Goal: Task Accomplishment & Management: Complete application form

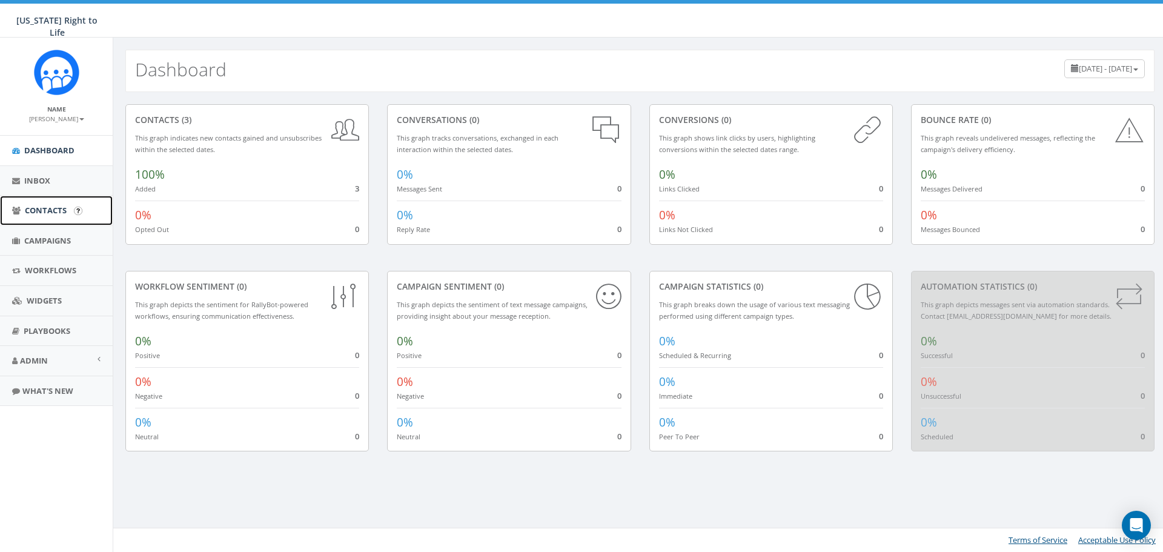
click at [58, 218] on link "Contacts" at bounding box center [56, 211] width 113 height 30
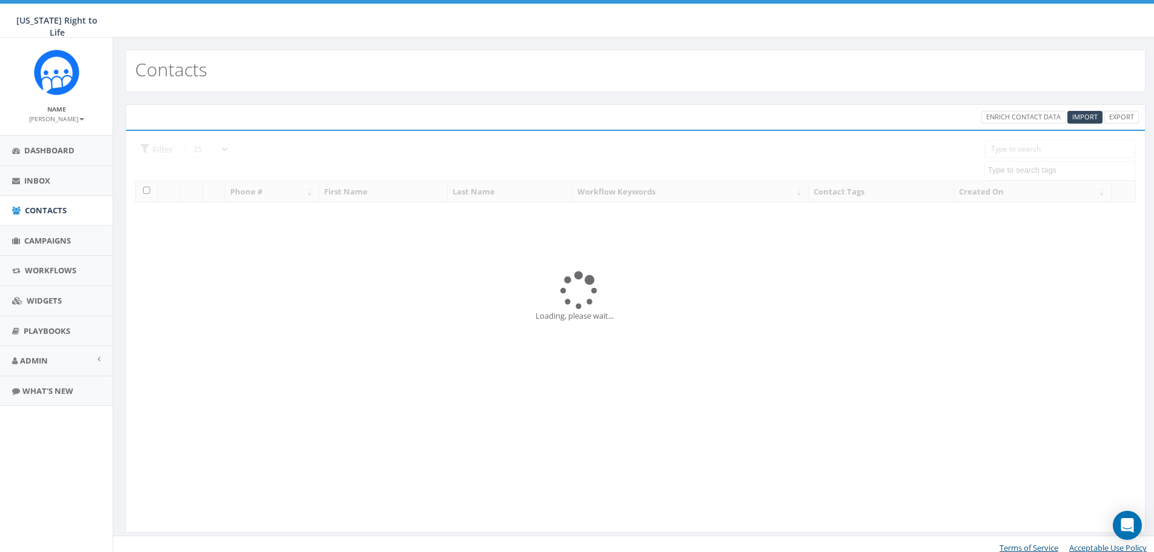
click at [446, 168] on div "25 50 100 Filter Phone # First Name Last Name Workflow Keywords Contact Tags Cr…" at bounding box center [635, 175] width 1001 height 71
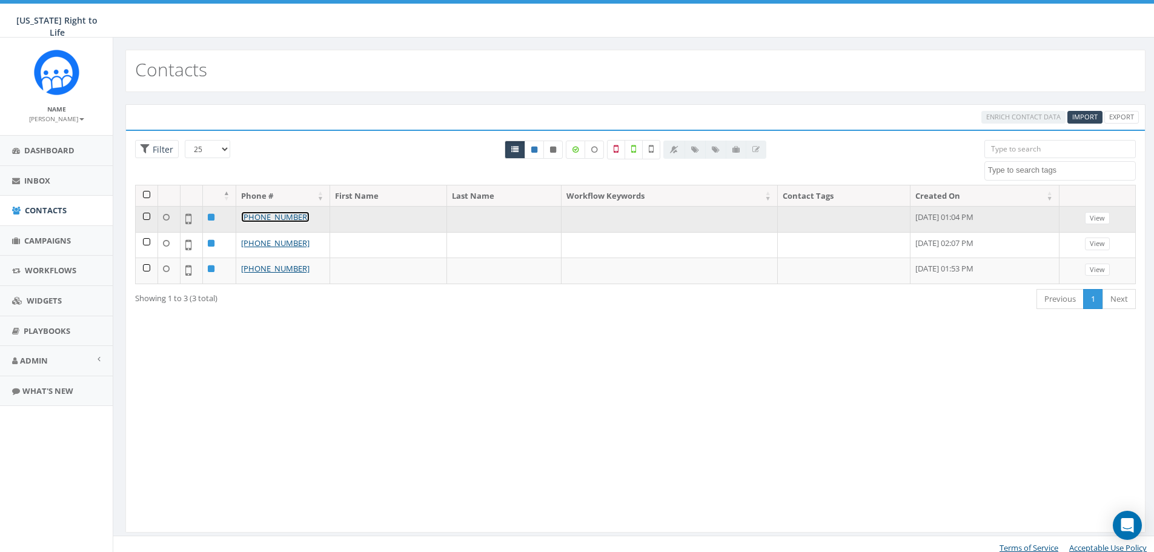
click at [279, 216] on link "[PHONE_NUMBER]" at bounding box center [275, 216] width 68 height 11
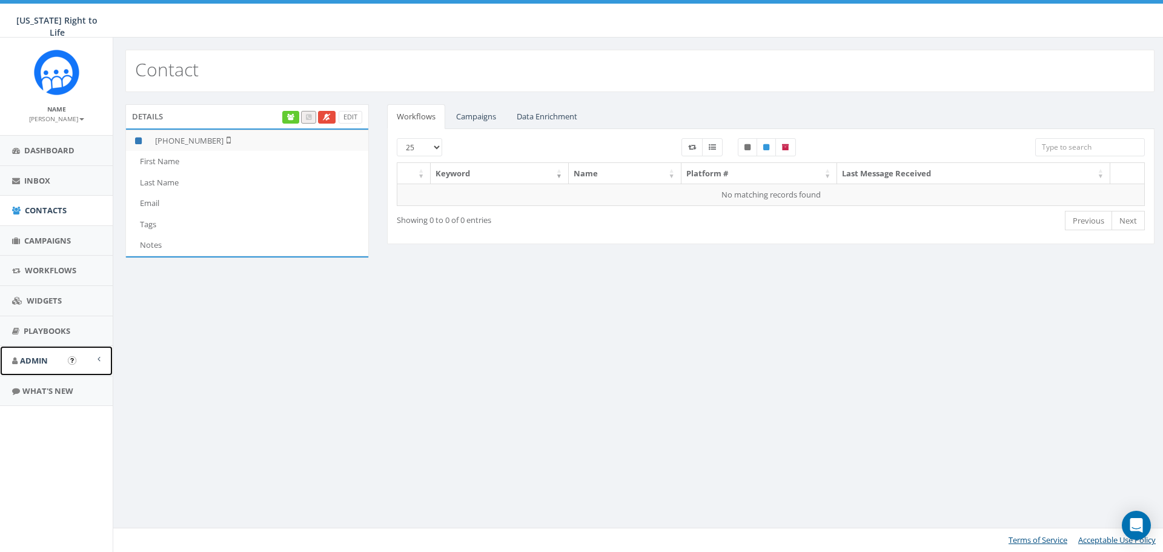
click at [106, 360] on link "Admin" at bounding box center [56, 361] width 113 height 30
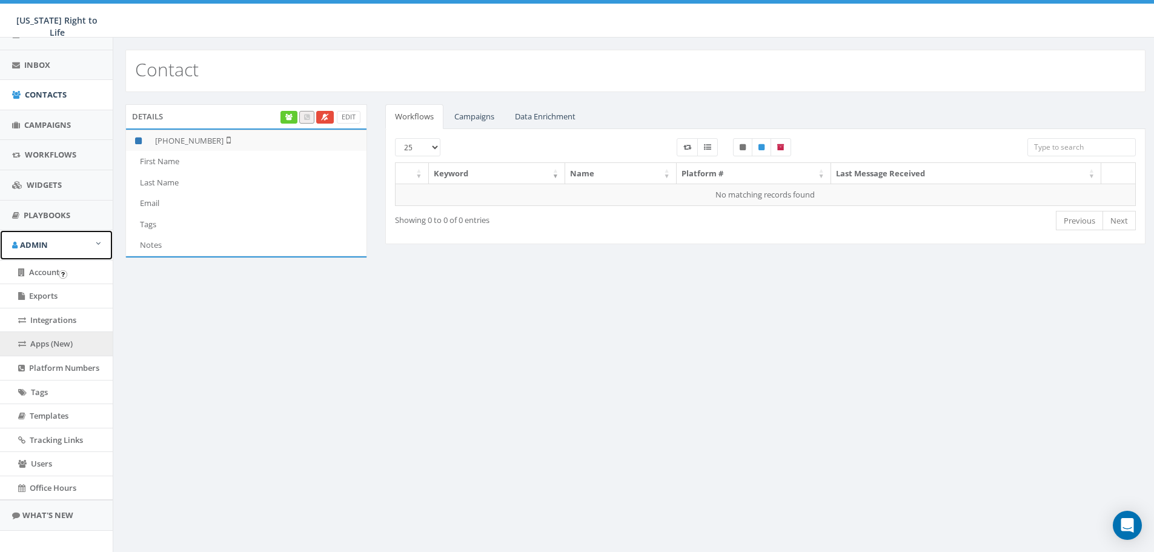
scroll to position [121, 0]
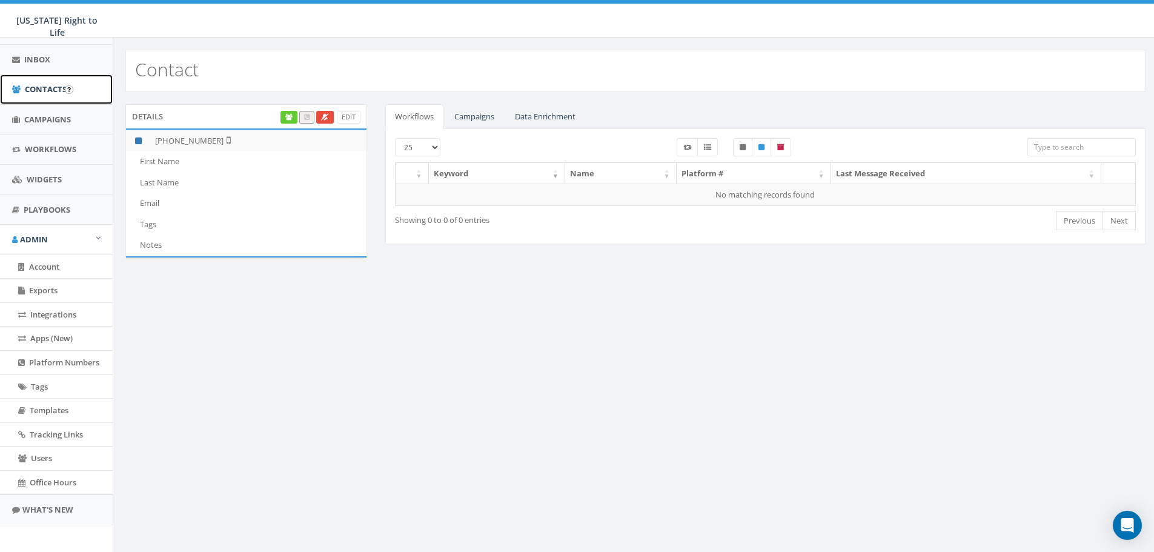
click at [48, 96] on link "Contacts" at bounding box center [56, 89] width 113 height 30
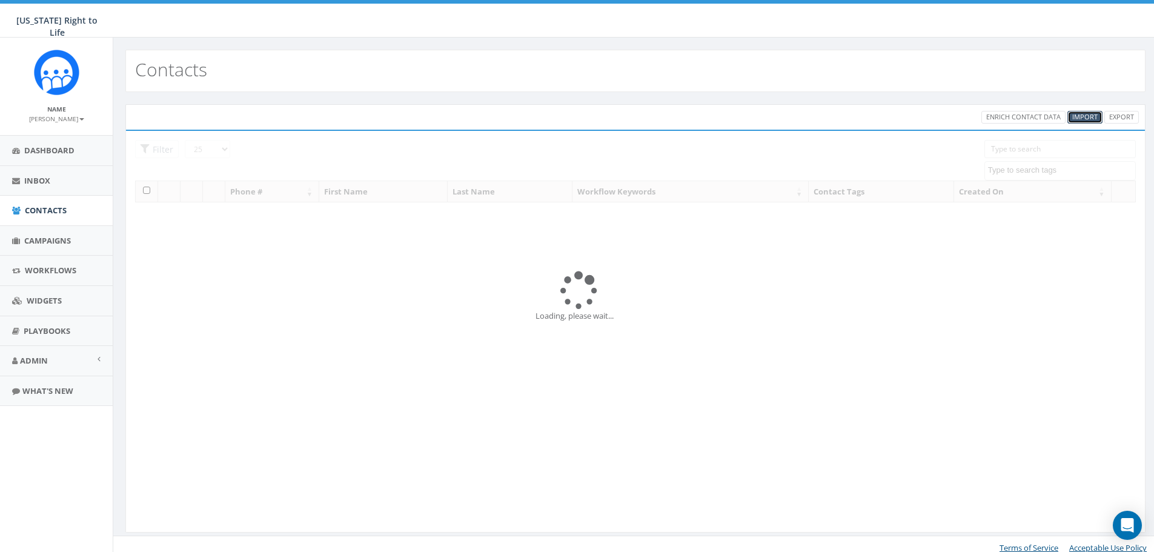
click at [1085, 116] on span "Import" at bounding box center [1084, 116] width 25 height 9
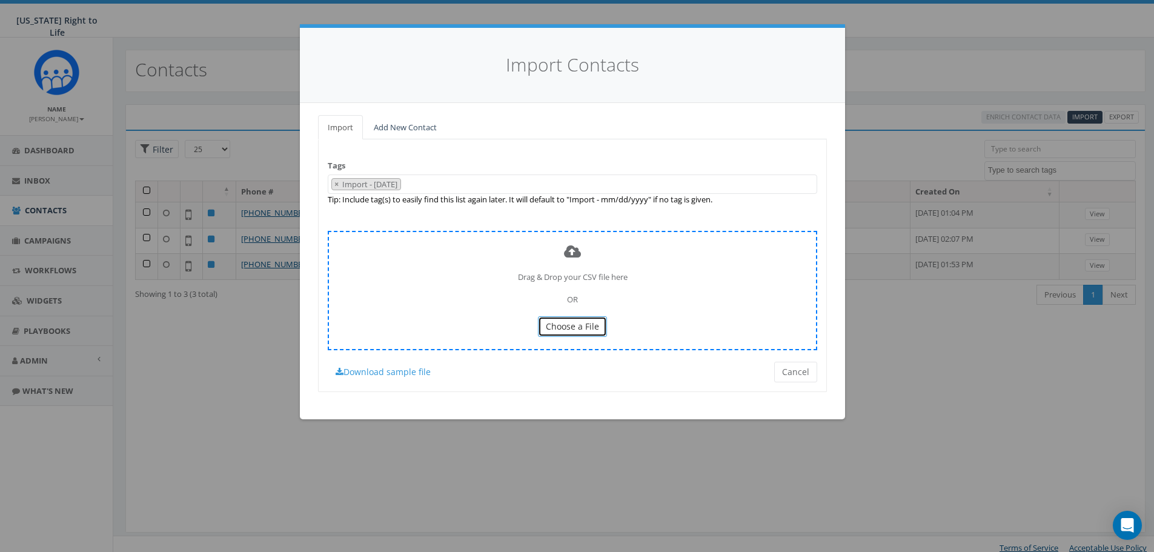
click at [574, 328] on span "Choose a File" at bounding box center [572, 326] width 53 height 12
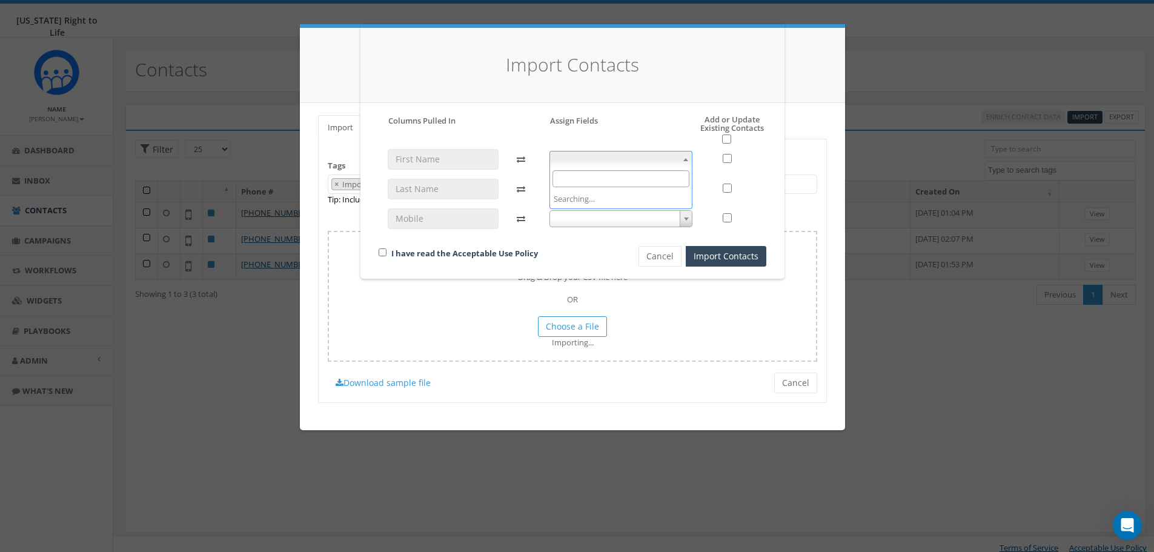
click at [666, 160] on span at bounding box center [621, 159] width 144 height 17
select select "first_name"
click at [573, 181] on span at bounding box center [621, 188] width 144 height 17
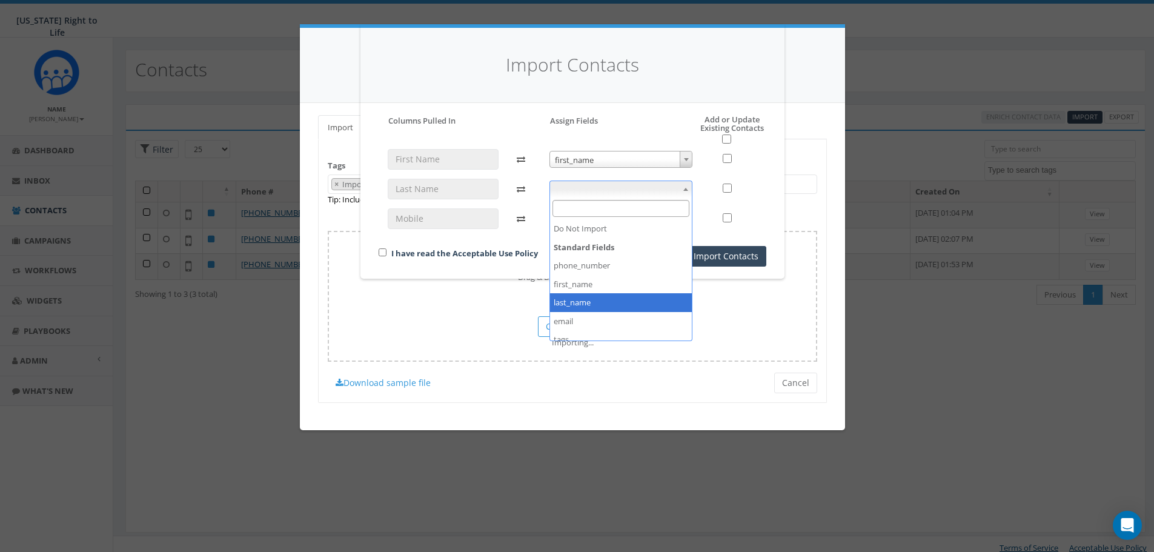
select select "last_name"
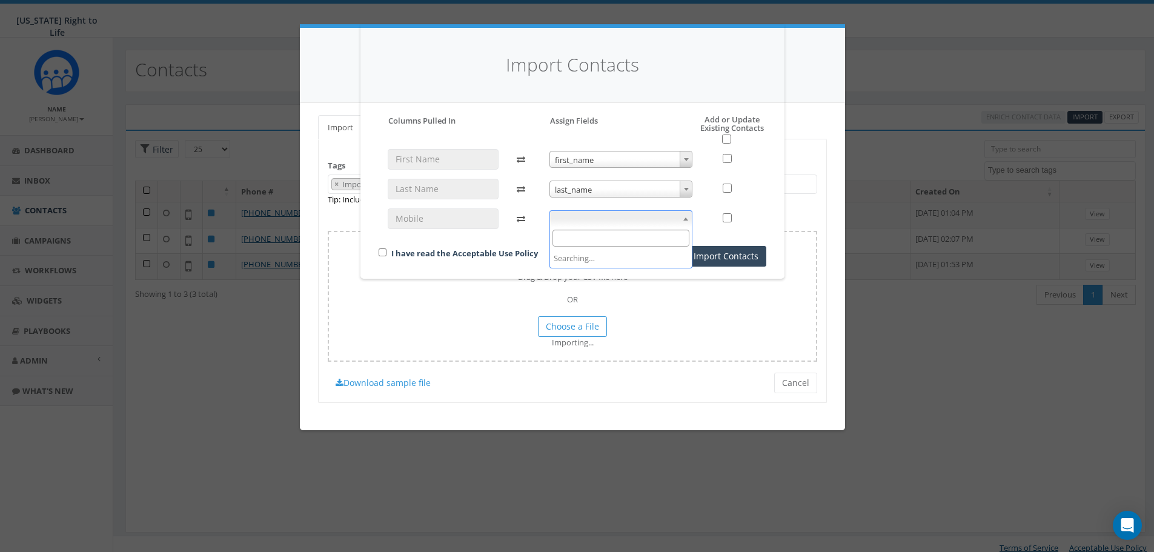
click at [600, 222] on span at bounding box center [621, 218] width 144 height 17
select select "phone_number"
click at [383, 253] on input "checkbox" at bounding box center [383, 252] width 8 height 8
checkbox input "true"
click at [703, 264] on button "Import Contacts" at bounding box center [726, 256] width 81 height 21
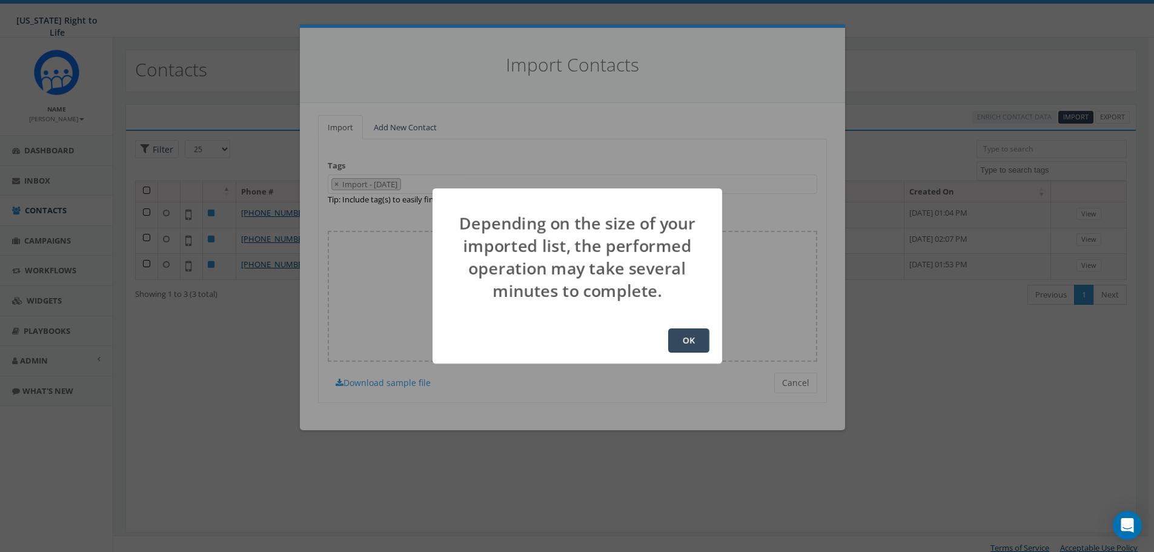
click at [686, 338] on button "OK" at bounding box center [688, 340] width 41 height 24
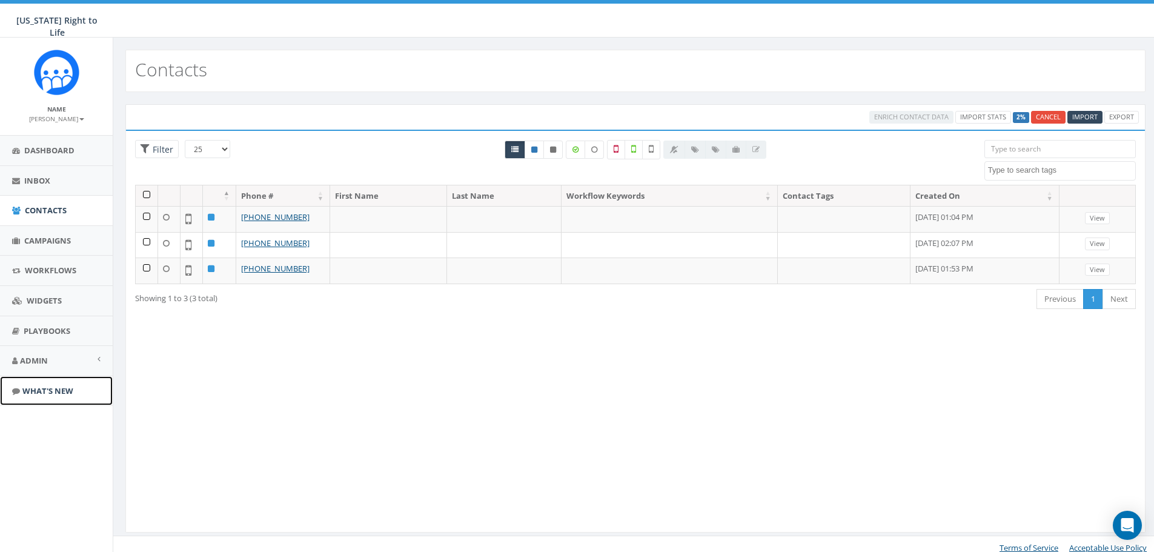
click at [48, 385] on span "What's New" at bounding box center [47, 390] width 51 height 11
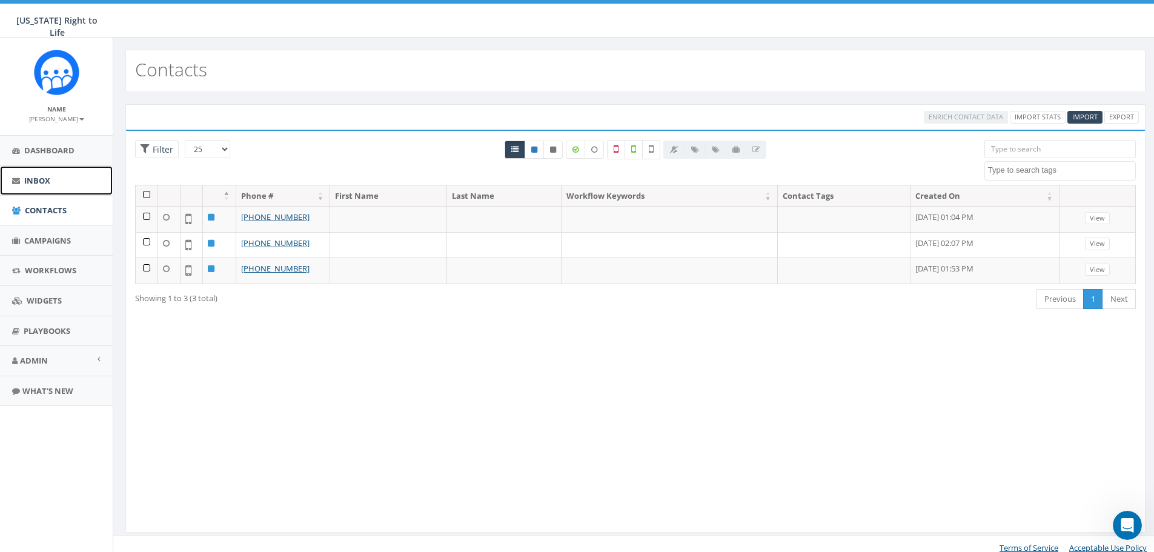
click at [53, 188] on link "Inbox" at bounding box center [56, 181] width 113 height 30
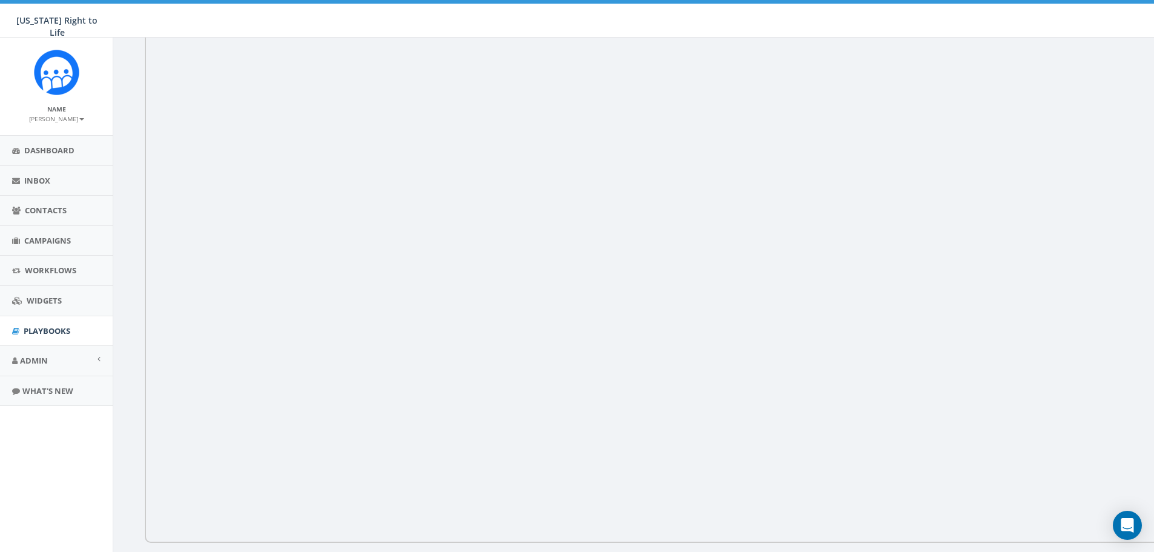
scroll to position [167, 0]
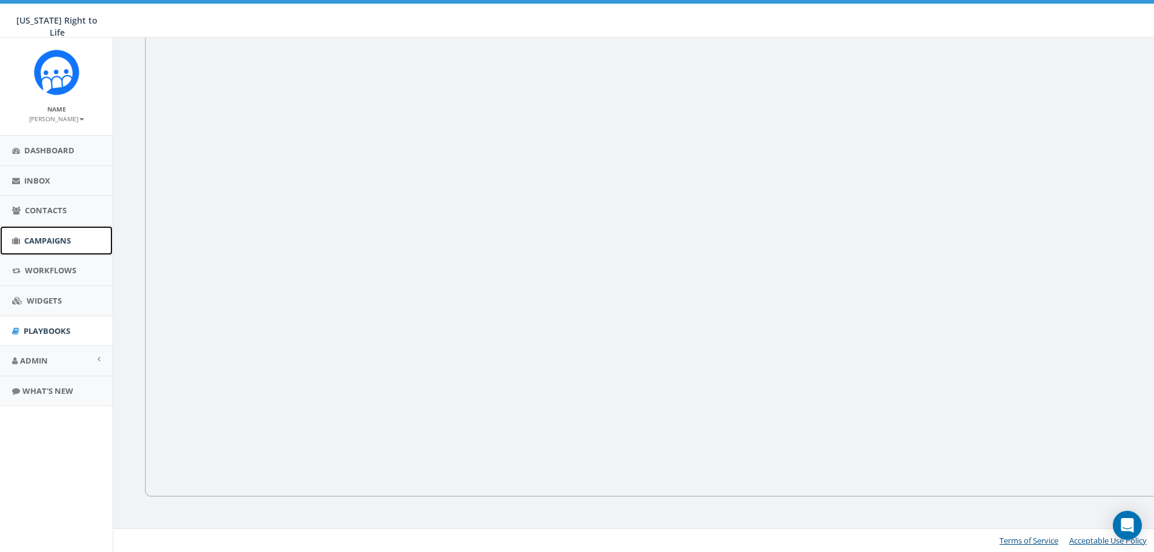
click at [54, 243] on span "Campaigns" at bounding box center [47, 240] width 47 height 11
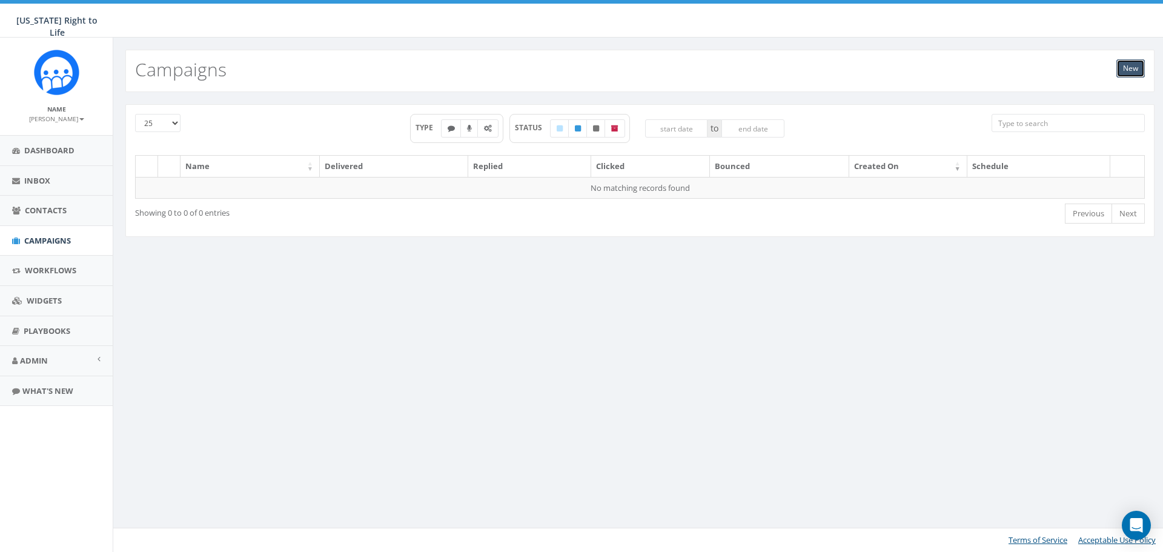
click at [1124, 64] on link "New" at bounding box center [1130, 68] width 28 height 18
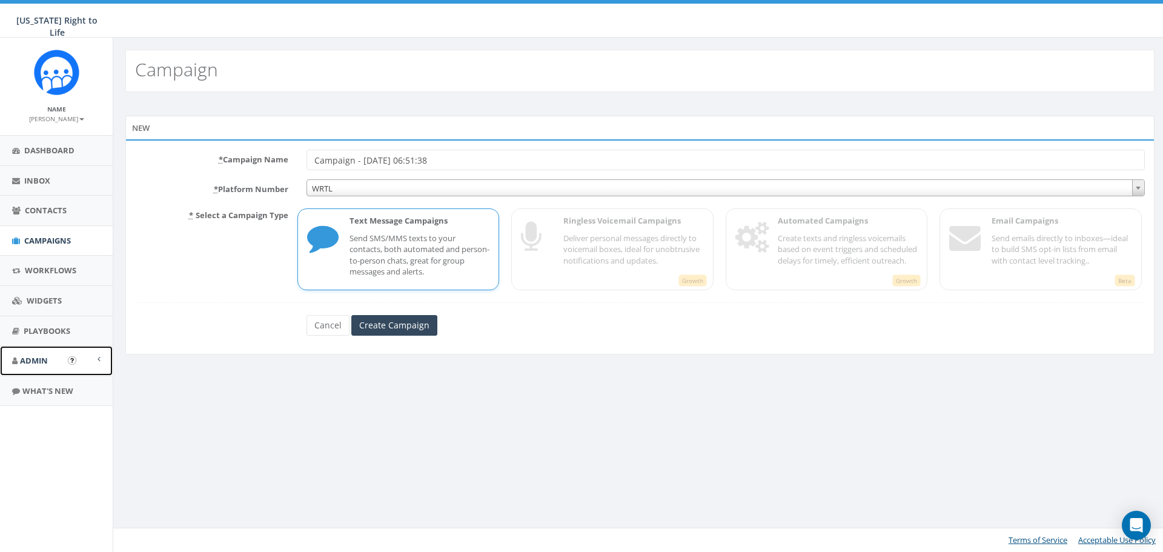
click at [44, 360] on span "Admin" at bounding box center [34, 360] width 28 height 11
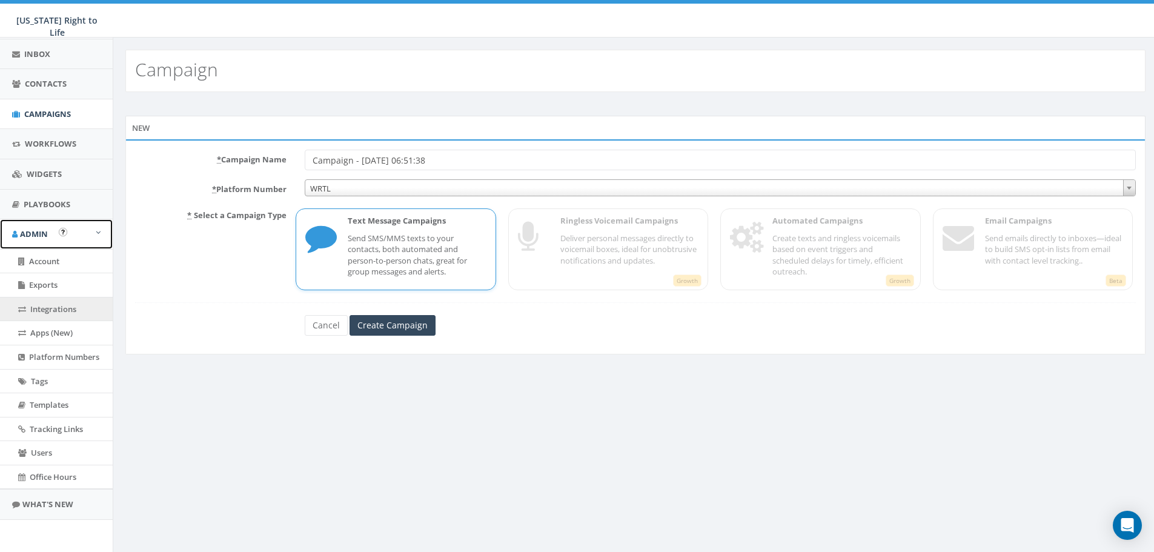
scroll to position [128, 0]
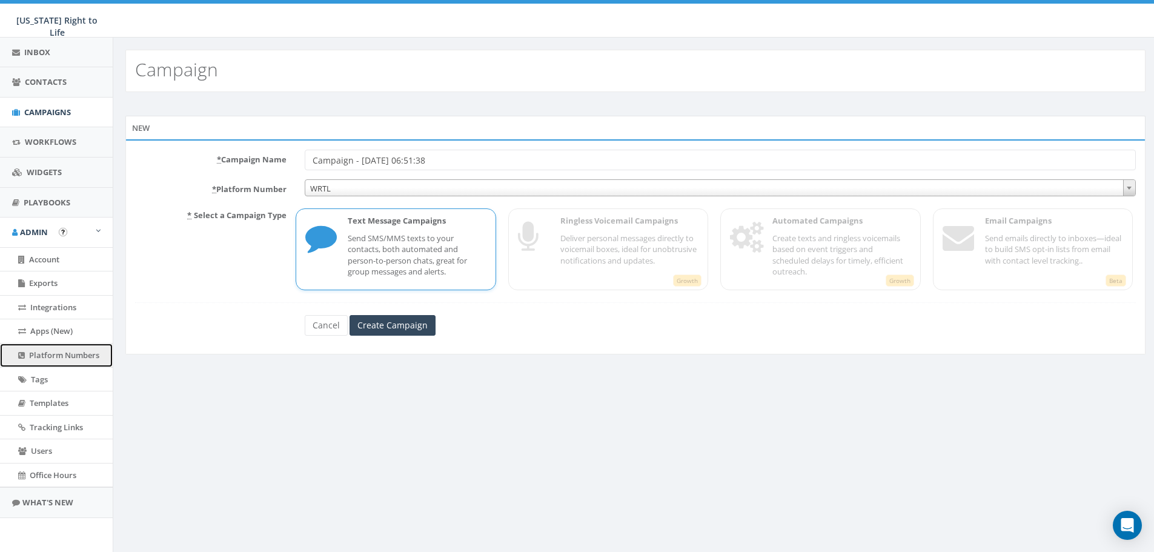
click at [32, 362] on link "Platform Numbers" at bounding box center [56, 355] width 113 height 24
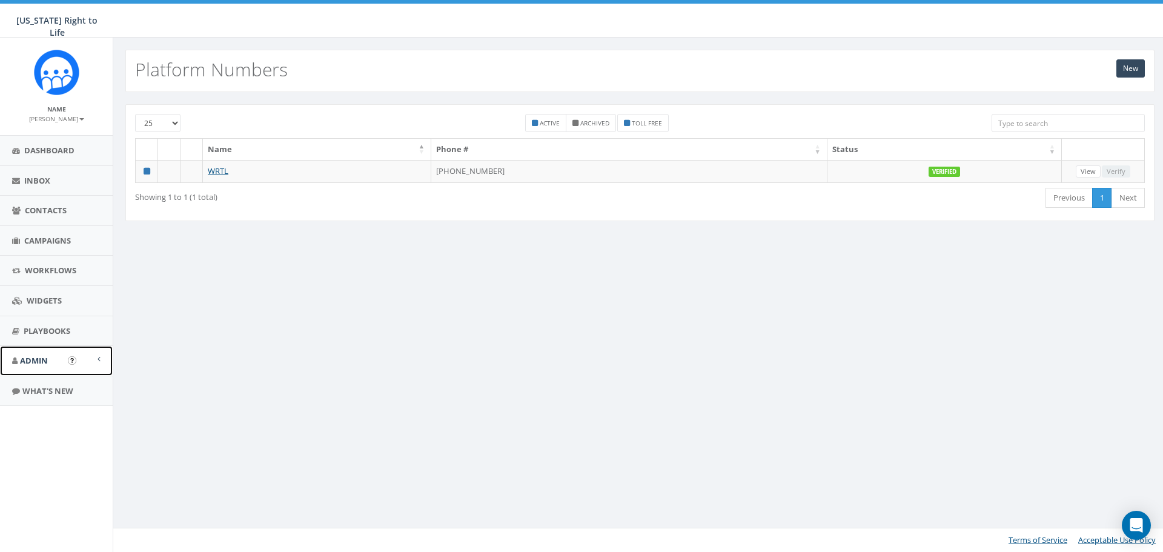
click at [100, 362] on span at bounding box center [99, 359] width 3 height 8
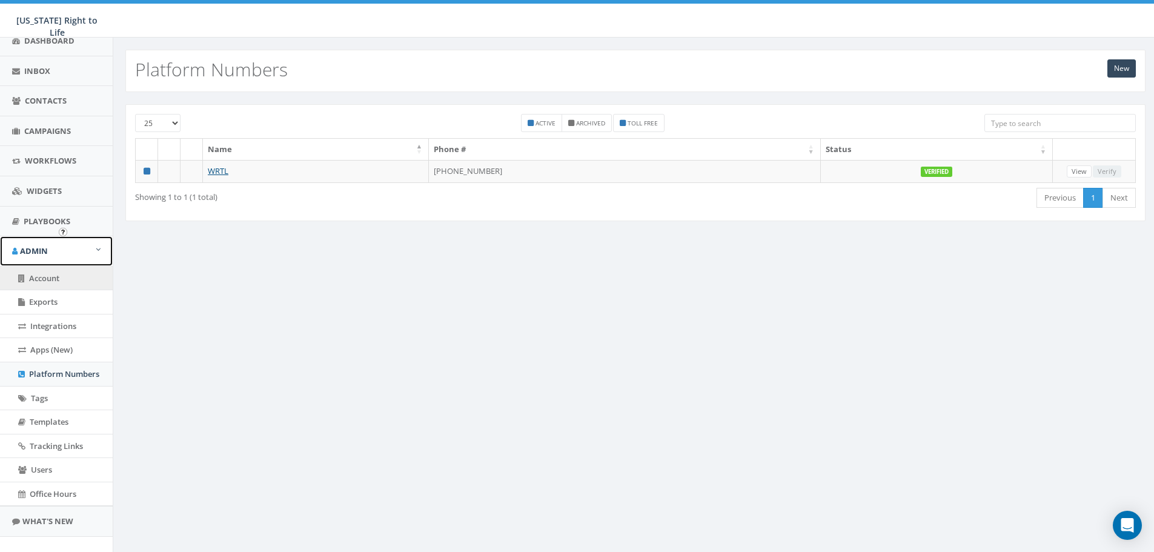
scroll to position [128, 0]
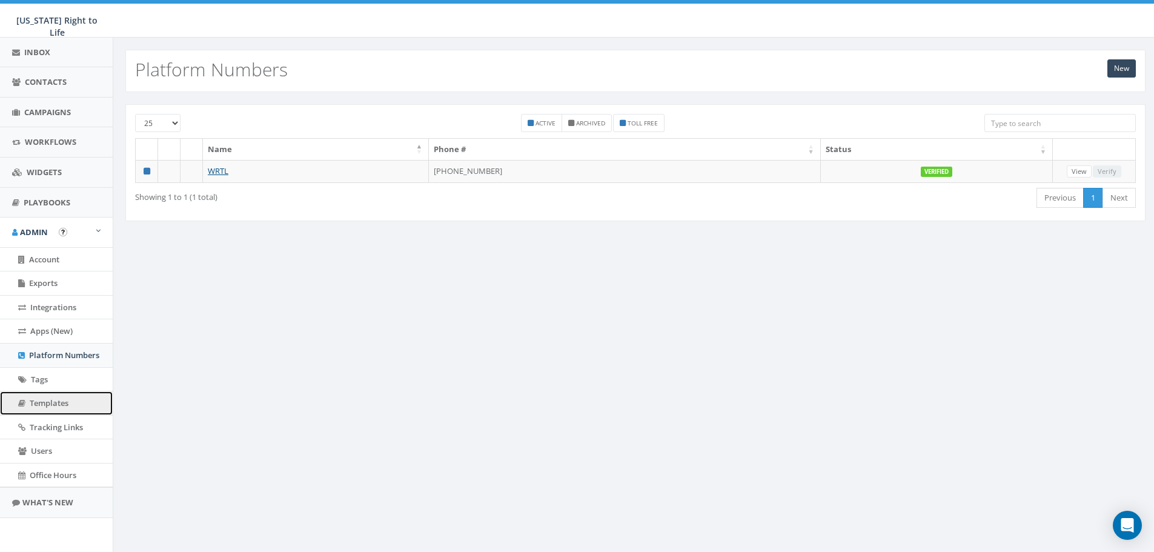
click at [28, 400] on link "Templates" at bounding box center [56, 403] width 113 height 24
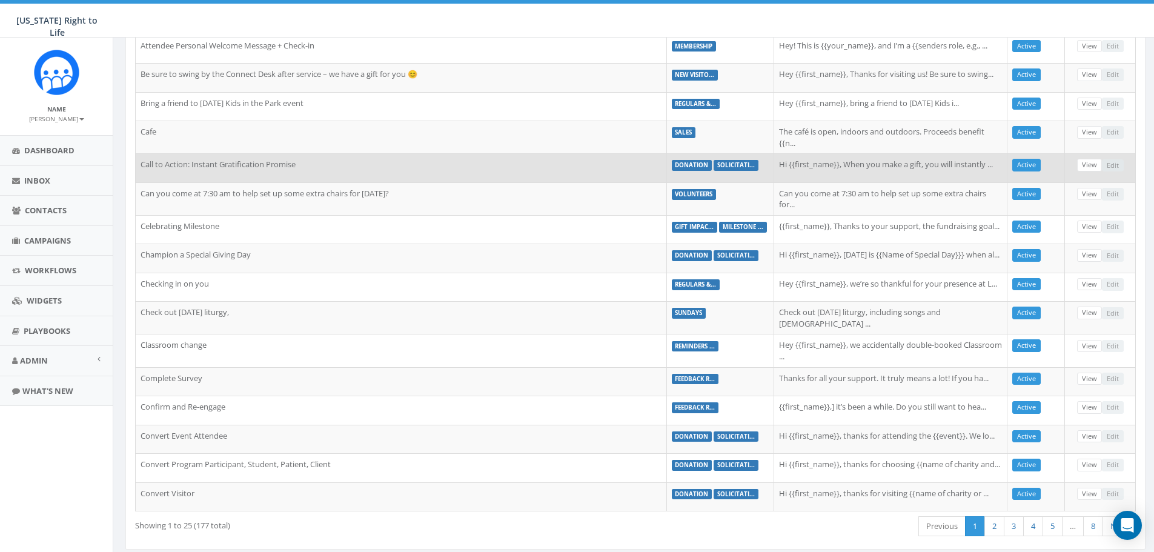
scroll to position [445, 0]
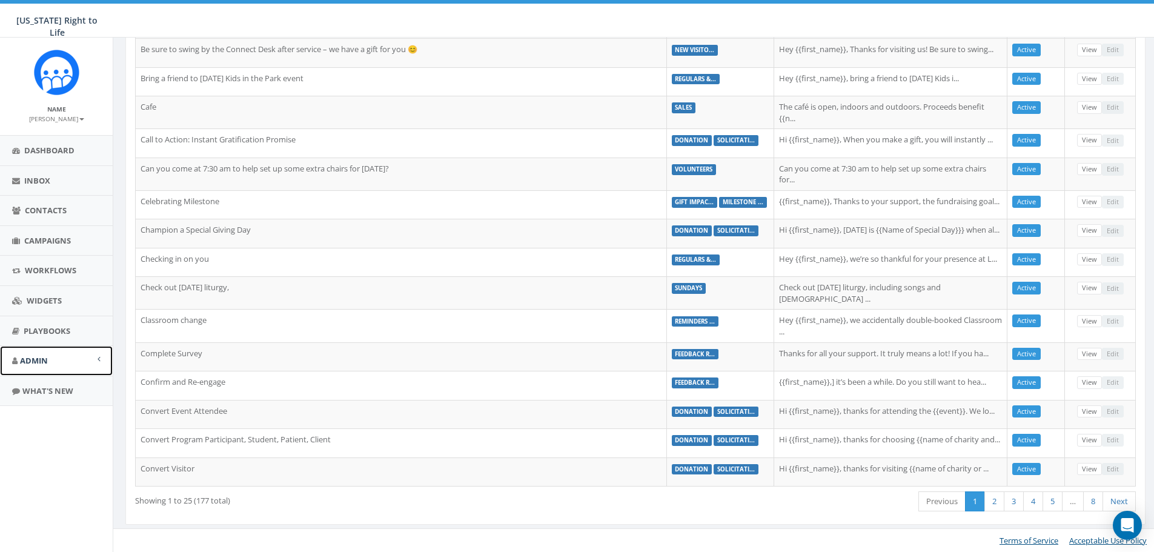
click at [65, 362] on link "Admin" at bounding box center [56, 361] width 113 height 30
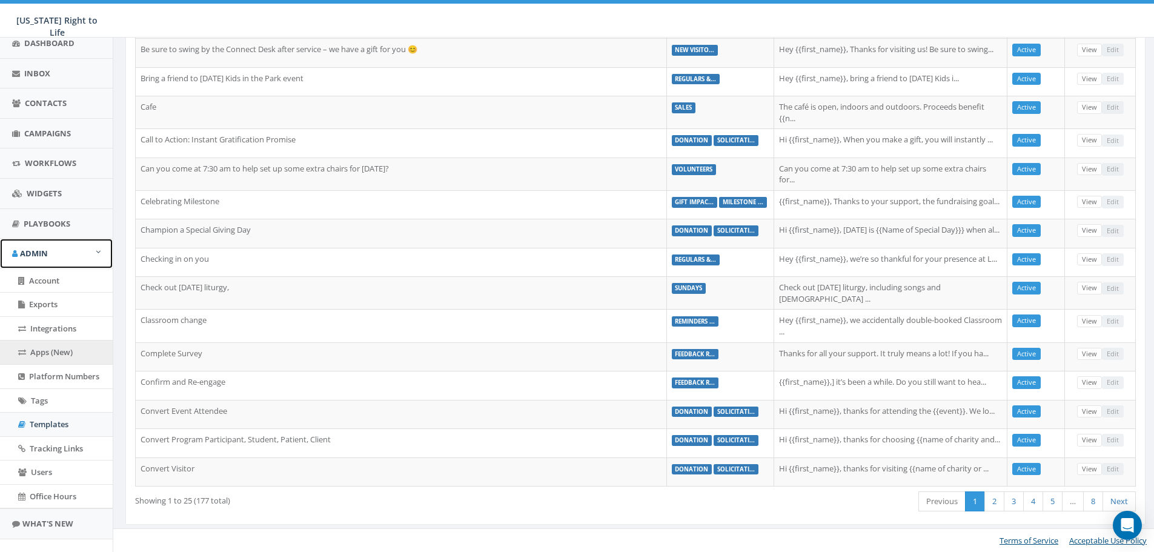
scroll to position [128, 0]
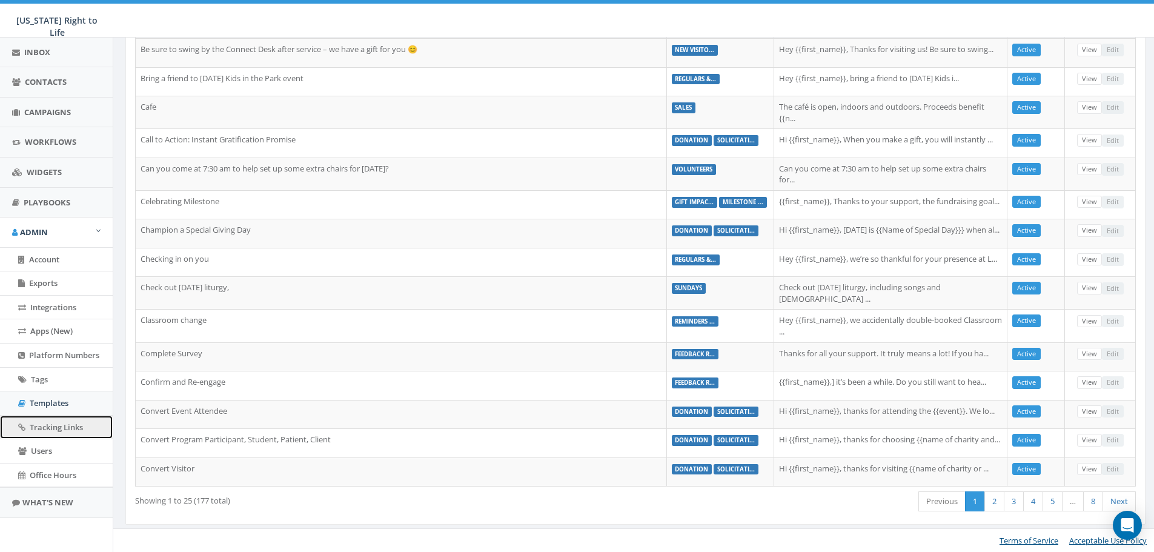
click at [54, 428] on span "Tracking Links" at bounding box center [56, 427] width 53 height 11
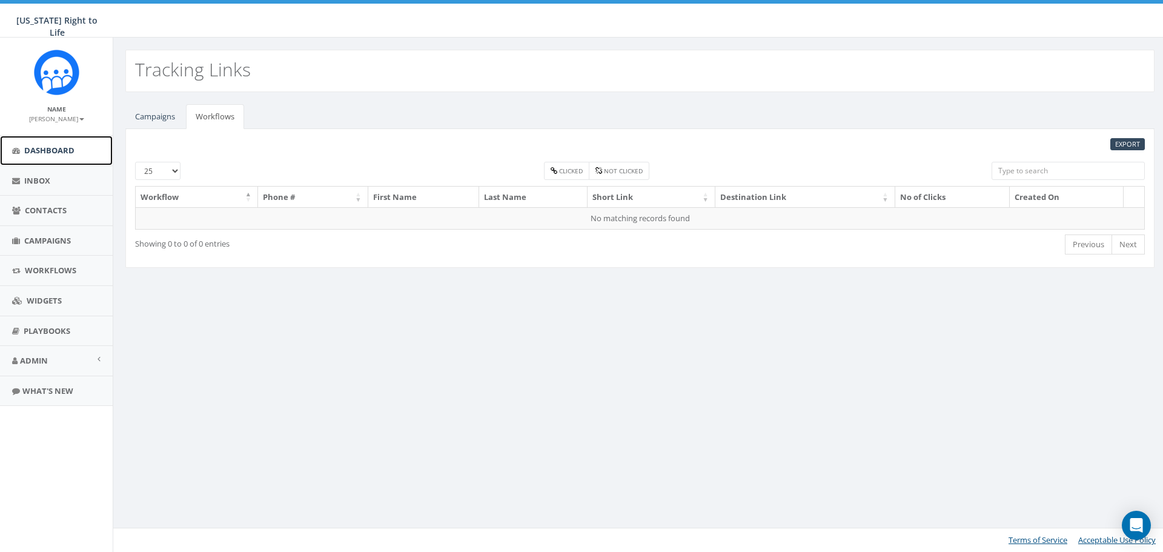
click at [46, 147] on span "Dashboard" at bounding box center [49, 150] width 50 height 11
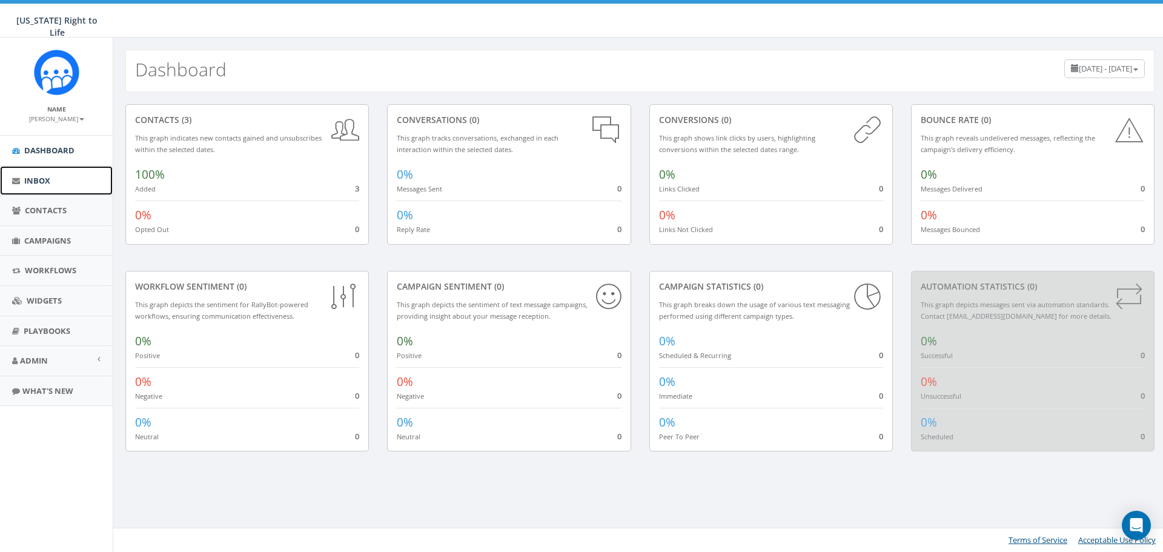
click at [50, 184] on span "Inbox" at bounding box center [37, 180] width 26 height 11
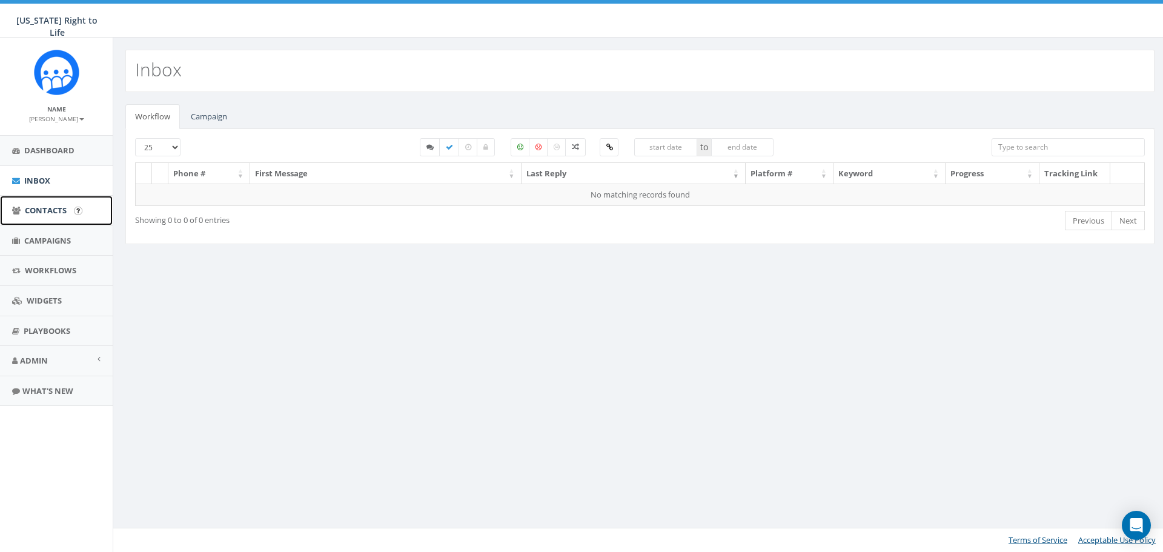
click at [33, 206] on span "Contacts" at bounding box center [46, 210] width 42 height 11
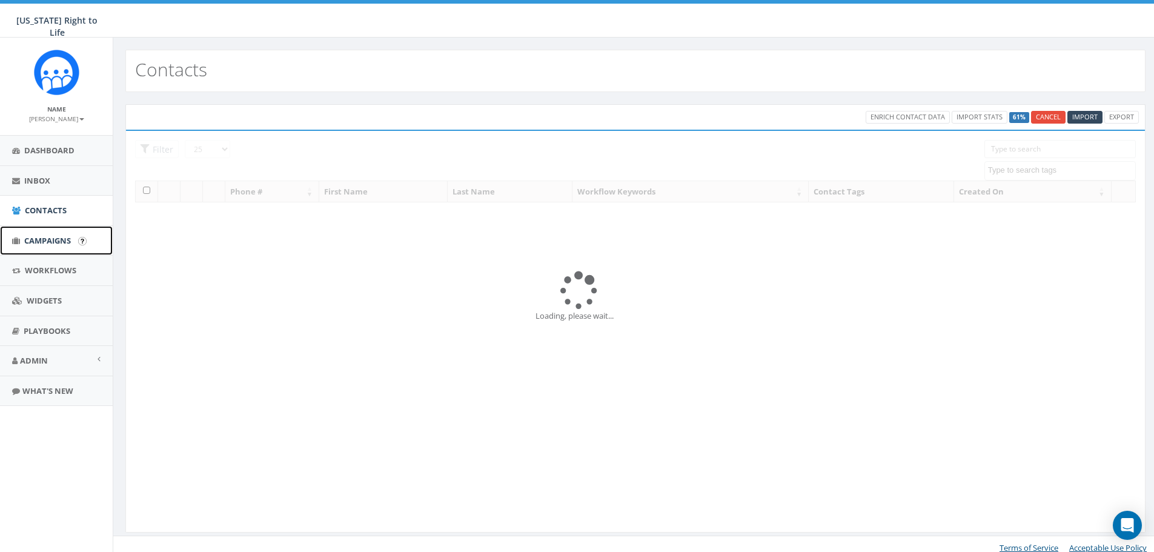
click at [47, 239] on span "Campaigns" at bounding box center [47, 240] width 47 height 11
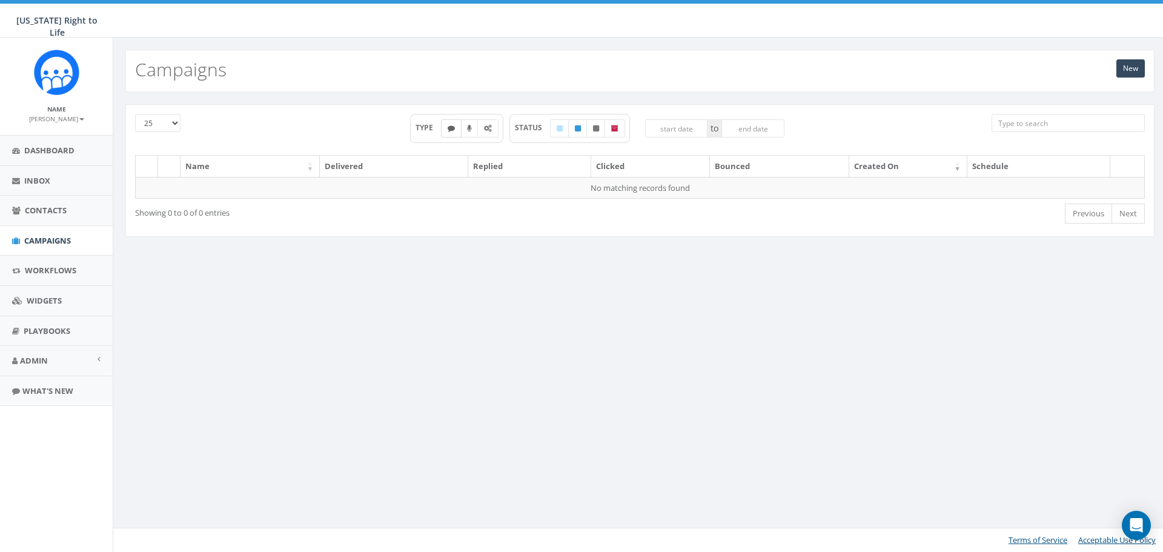
click at [452, 131] on icon at bounding box center [451, 128] width 7 height 7
checkbox input "true"
click at [62, 266] on span "Workflows" at bounding box center [50, 270] width 51 height 11
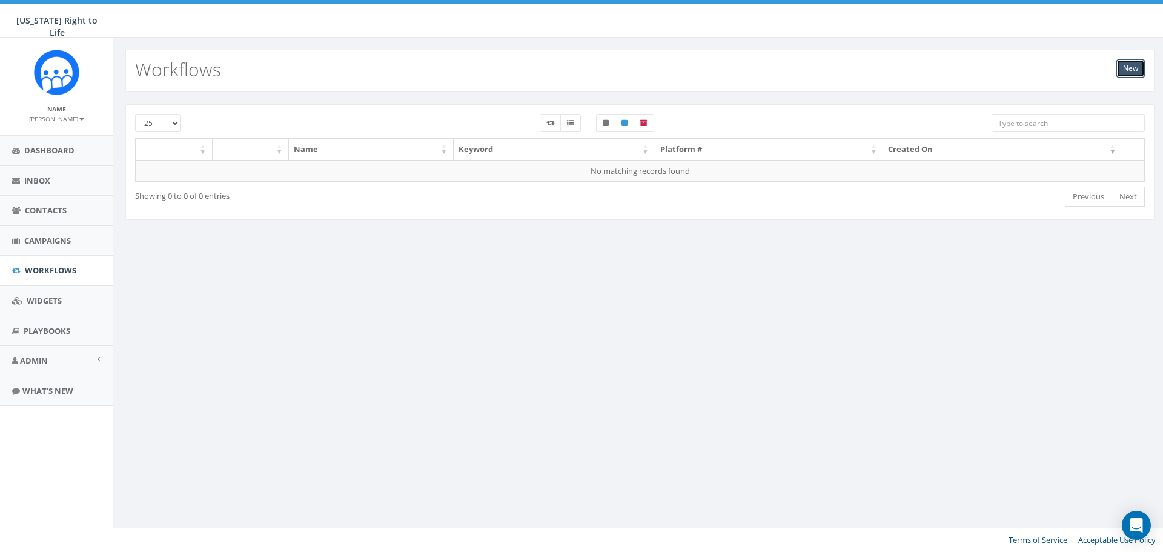
click at [1122, 70] on link "New" at bounding box center [1130, 68] width 28 height 18
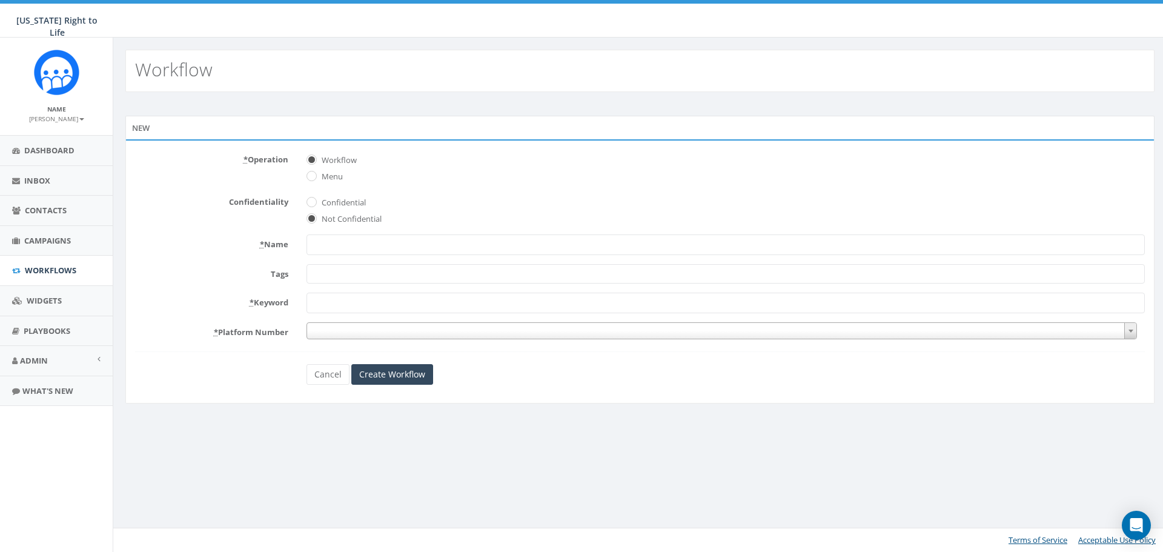
click at [354, 297] on input "* Keyword" at bounding box center [725, 303] width 838 height 21
click at [350, 334] on span at bounding box center [721, 330] width 831 height 17
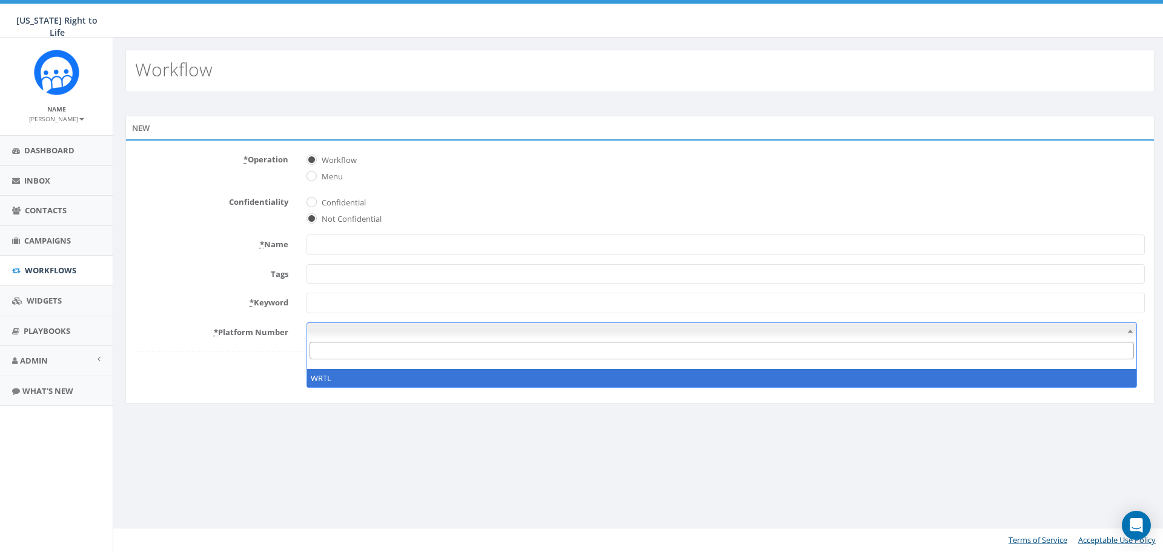
select select "7506582"
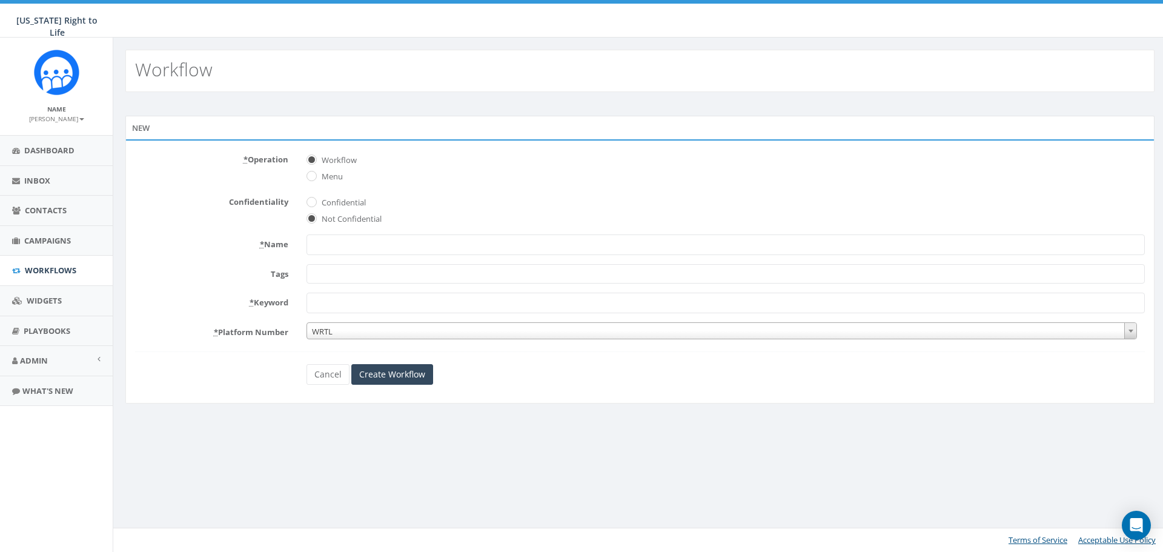
click at [337, 245] on input "* Name" at bounding box center [725, 244] width 838 height 21
type input "Opt In"
click at [99, 359] on span at bounding box center [99, 359] width 3 height 8
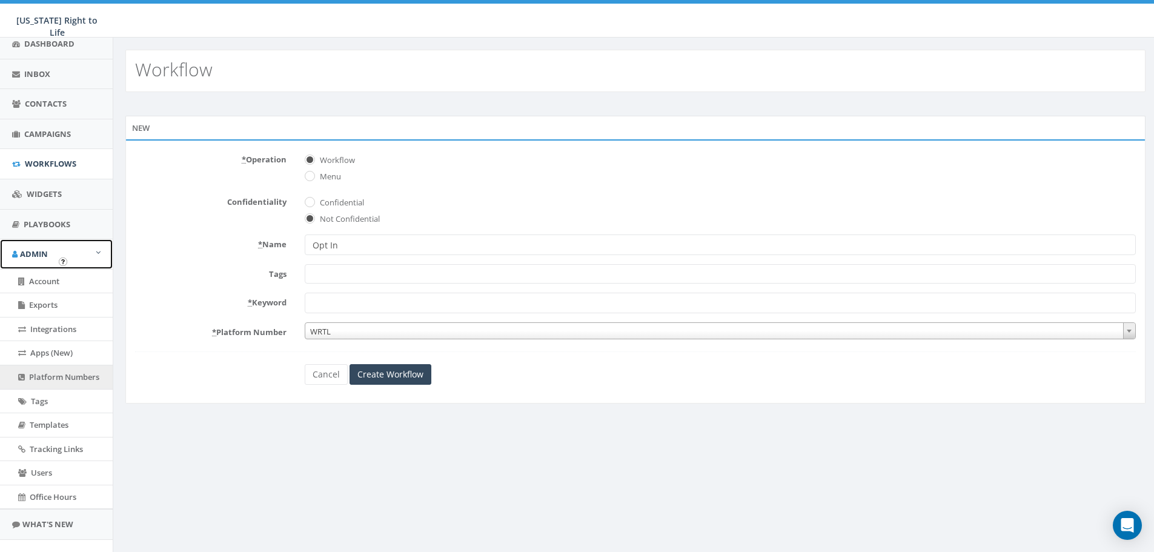
scroll to position [121, 0]
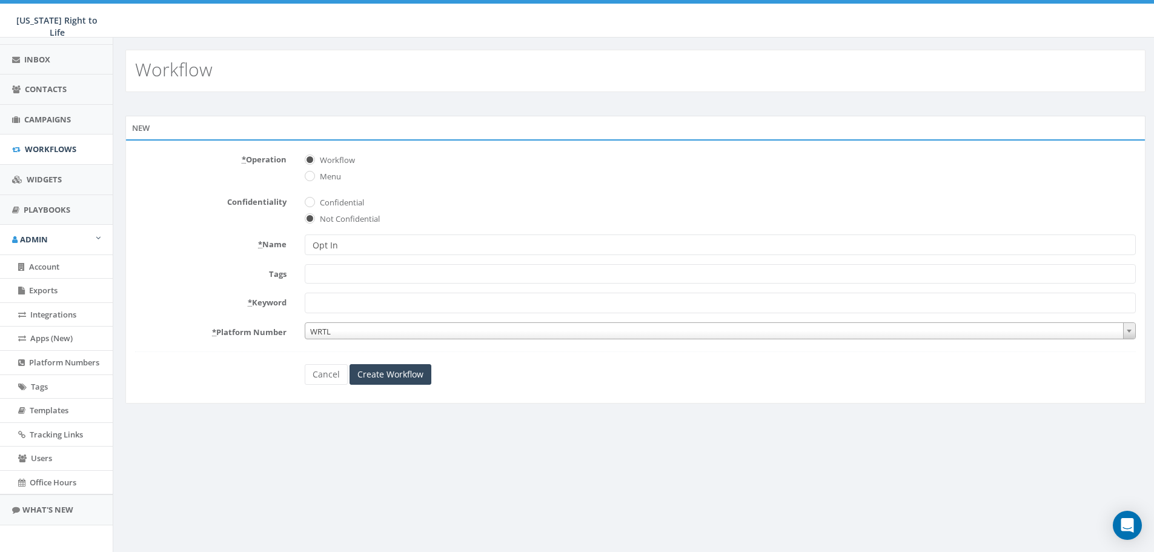
click at [399, 276] on span at bounding box center [720, 273] width 831 height 19
click at [216, 257] on form "* Operation Workflow Menu Confidentiality Confidential Not Confidential * Name …" at bounding box center [635, 267] width 1001 height 235
click at [316, 305] on input "* Keyword" at bounding box center [720, 303] width 831 height 21
type input "LIFE"
click at [367, 382] on input "Create Workflow" at bounding box center [390, 374] width 82 height 21
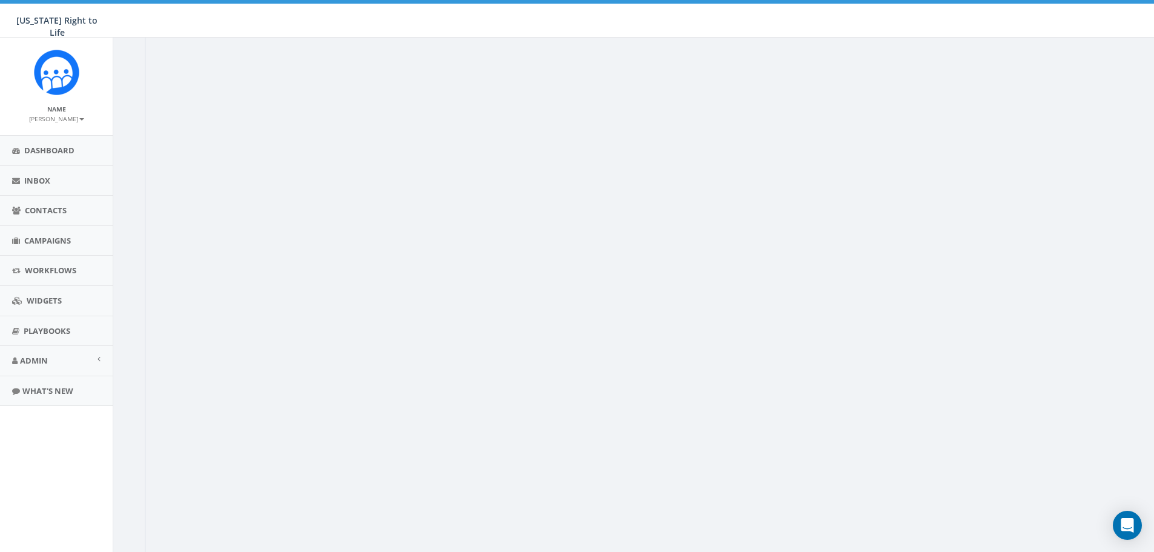
scroll to position [242, 0]
click at [53, 330] on span "Playbooks" at bounding box center [47, 330] width 47 height 11
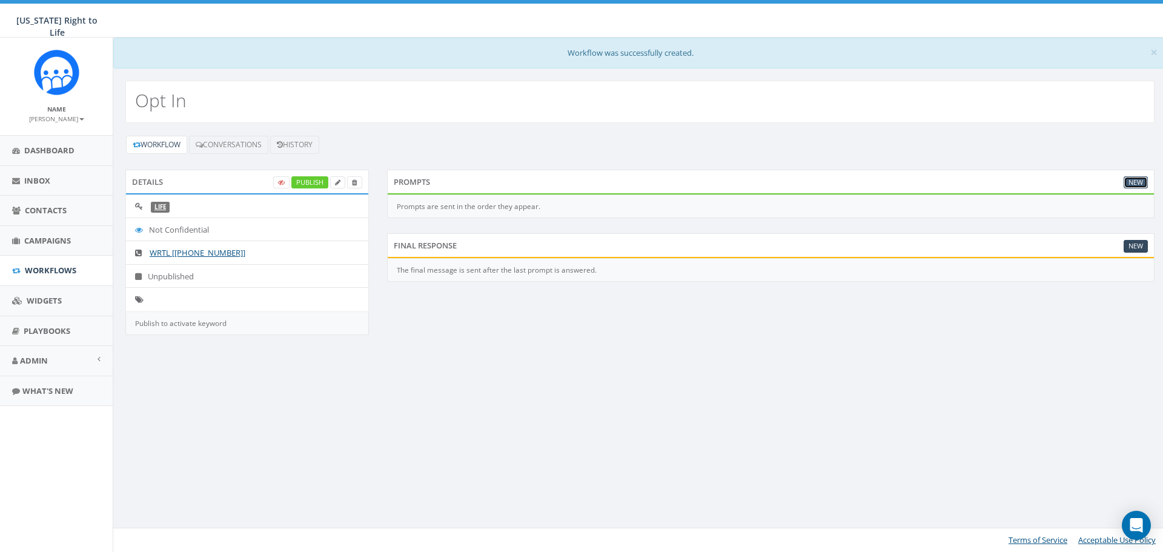
click at [1135, 177] on link "New" at bounding box center [1135, 182] width 24 height 13
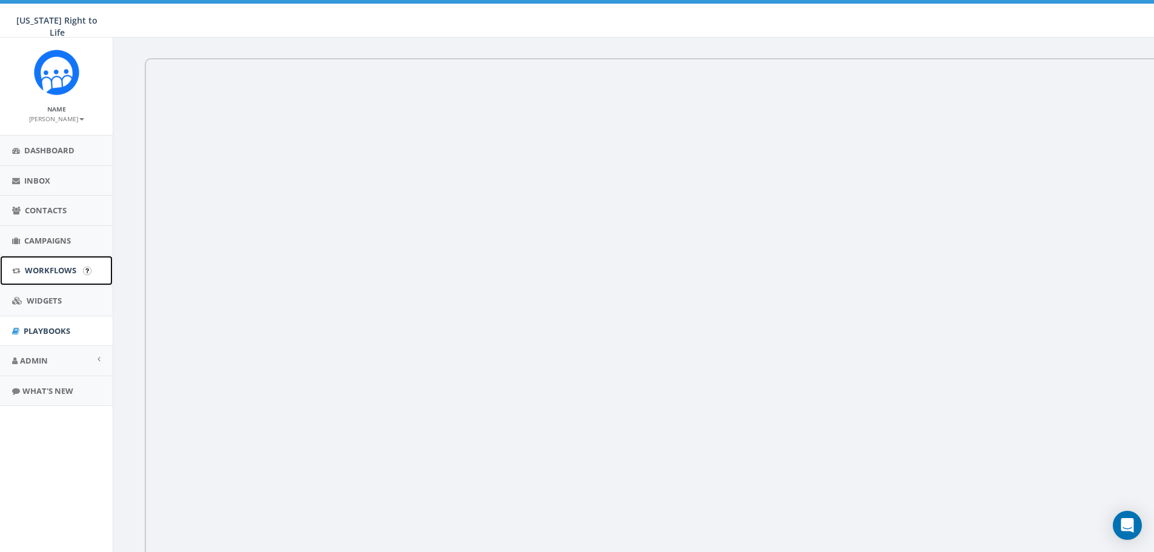
click at [50, 268] on span "Workflows" at bounding box center [50, 270] width 51 height 11
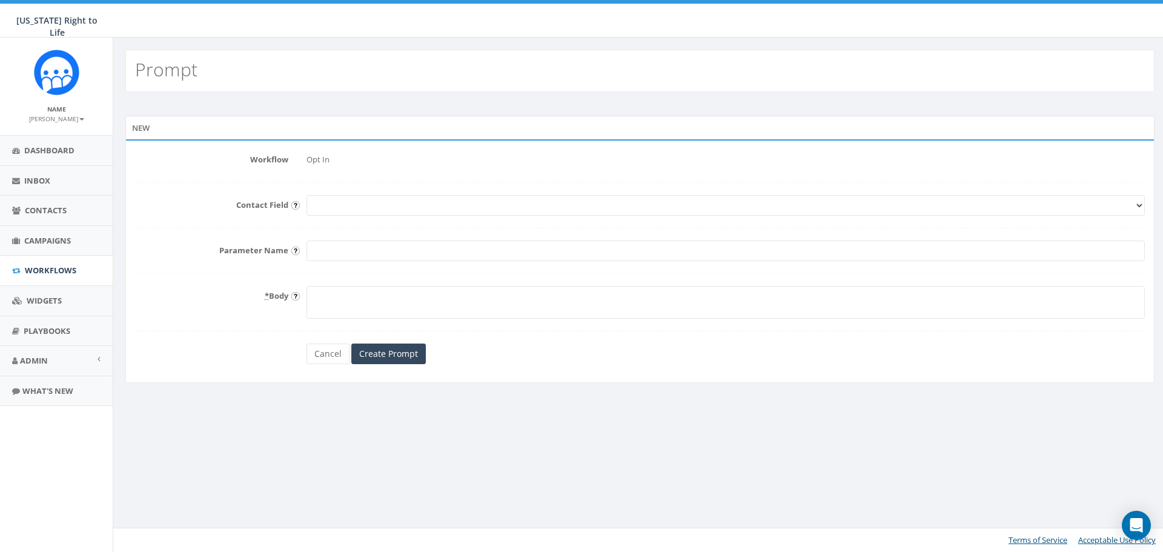
click at [344, 203] on select "First Name Last Name Email" at bounding box center [725, 205] width 838 height 21
click at [284, 218] on form "Workflow Opt In Contact Field First Name Last Name Email Parameter Name * Body …" at bounding box center [640, 257] width 1010 height 214
click at [338, 345] on link "Cancel" at bounding box center [327, 353] width 43 height 21
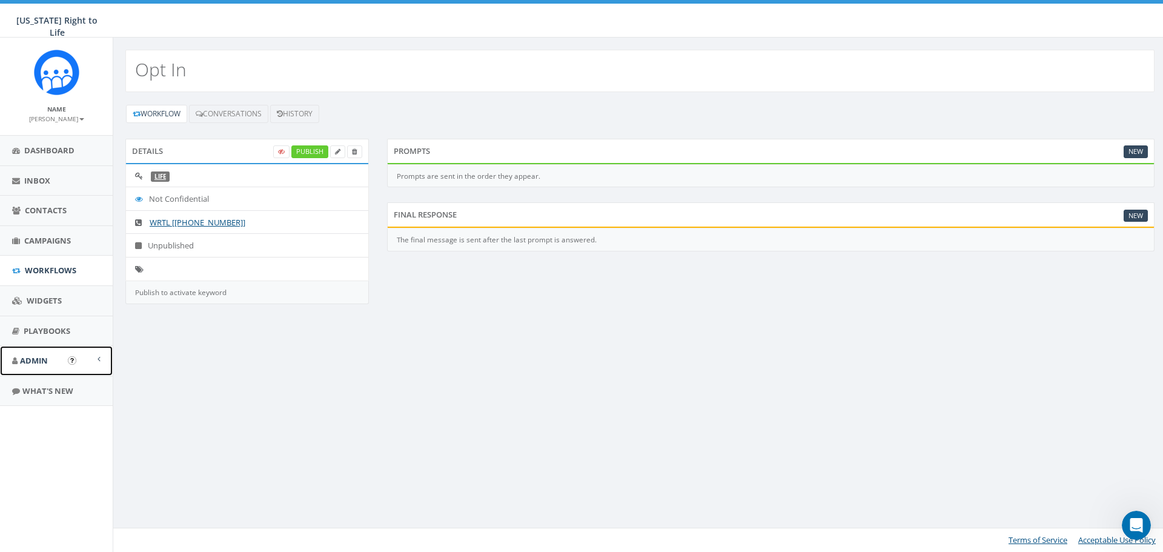
click at [45, 360] on span "Admin" at bounding box center [34, 360] width 28 height 11
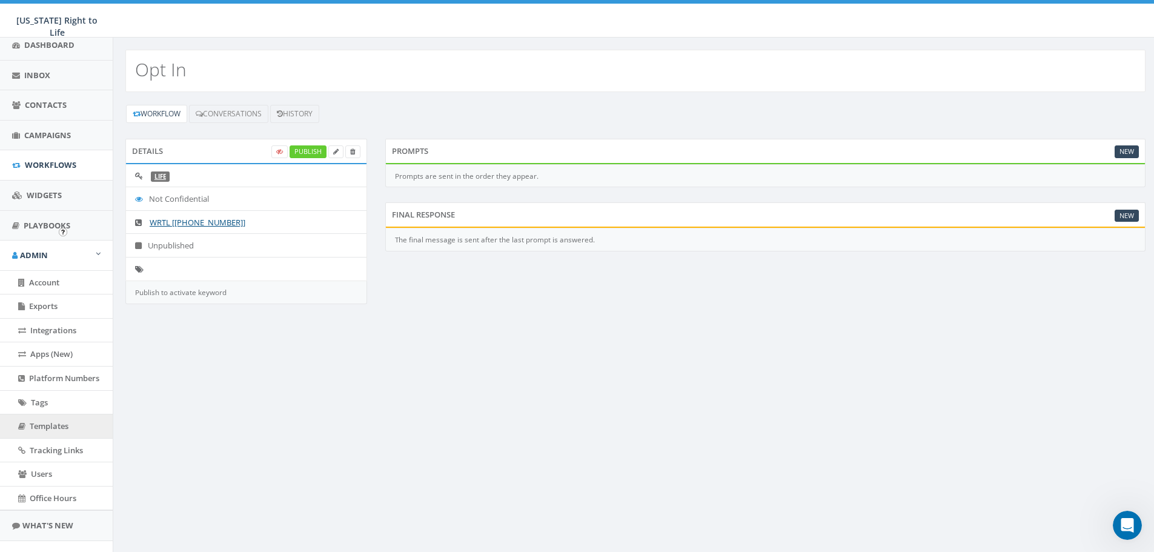
scroll to position [128, 0]
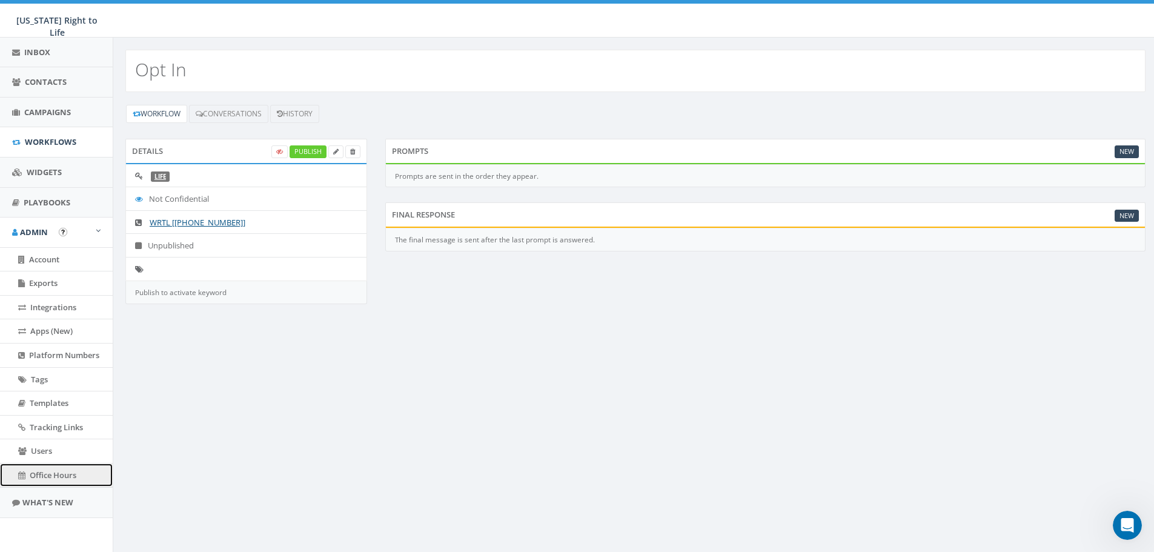
click at [55, 475] on span "Office Hours" at bounding box center [53, 474] width 47 height 11
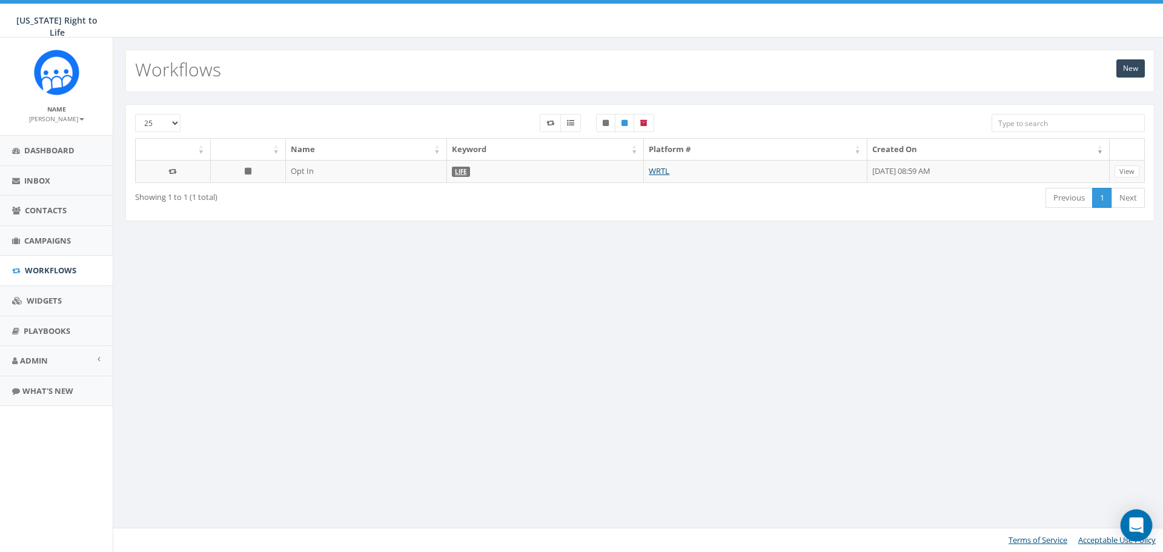
click at [1142, 525] on icon "Open Intercom Messenger" at bounding box center [1136, 525] width 16 height 16
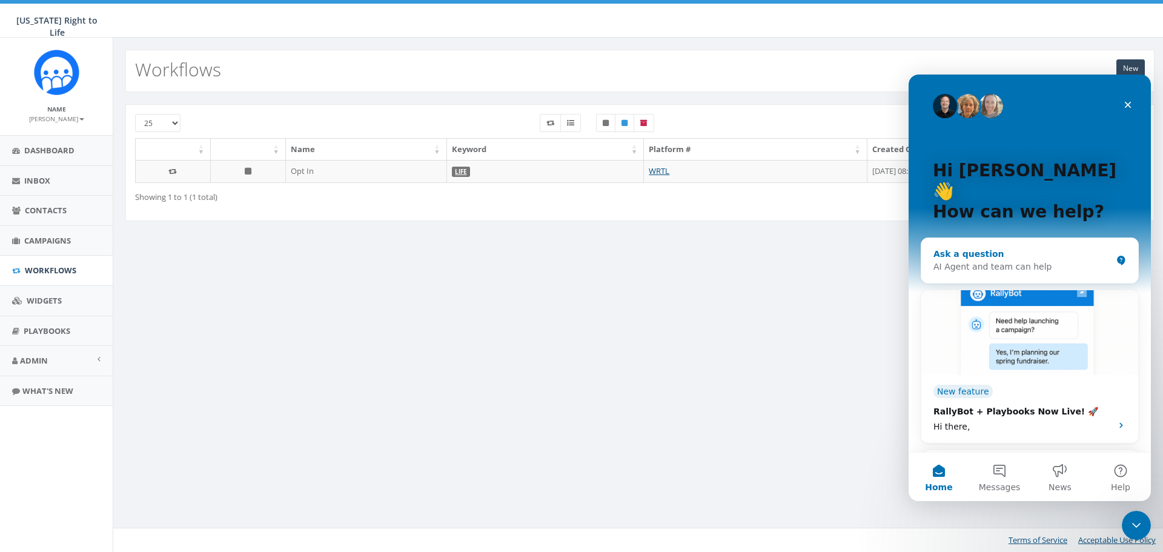
click at [1022, 260] on div "AI Agent and team can help" at bounding box center [1022, 266] width 178 height 13
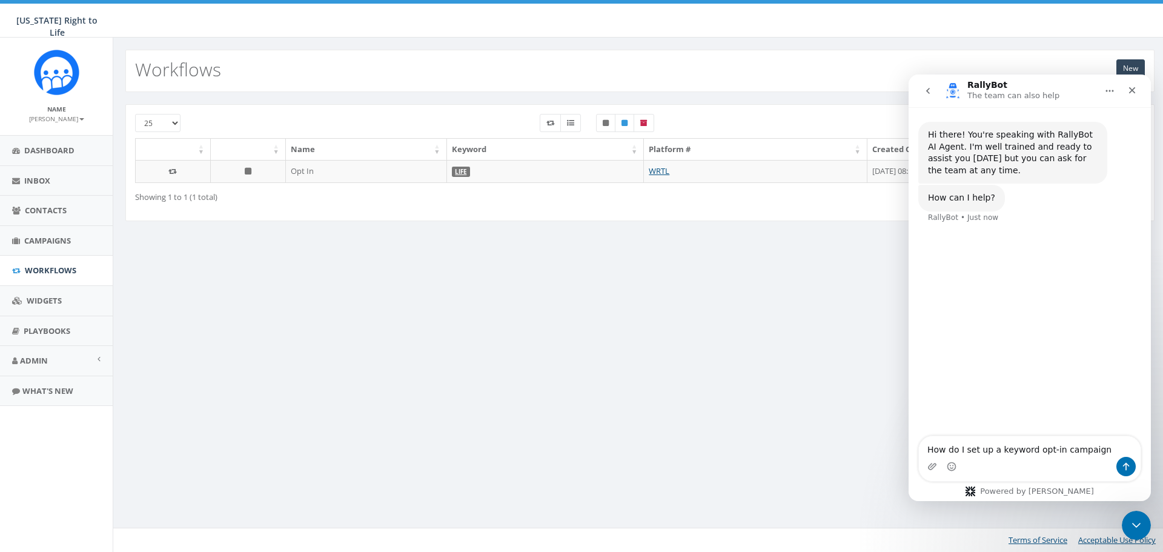
type textarea "How do I set up a keyword opt-in campaign?"
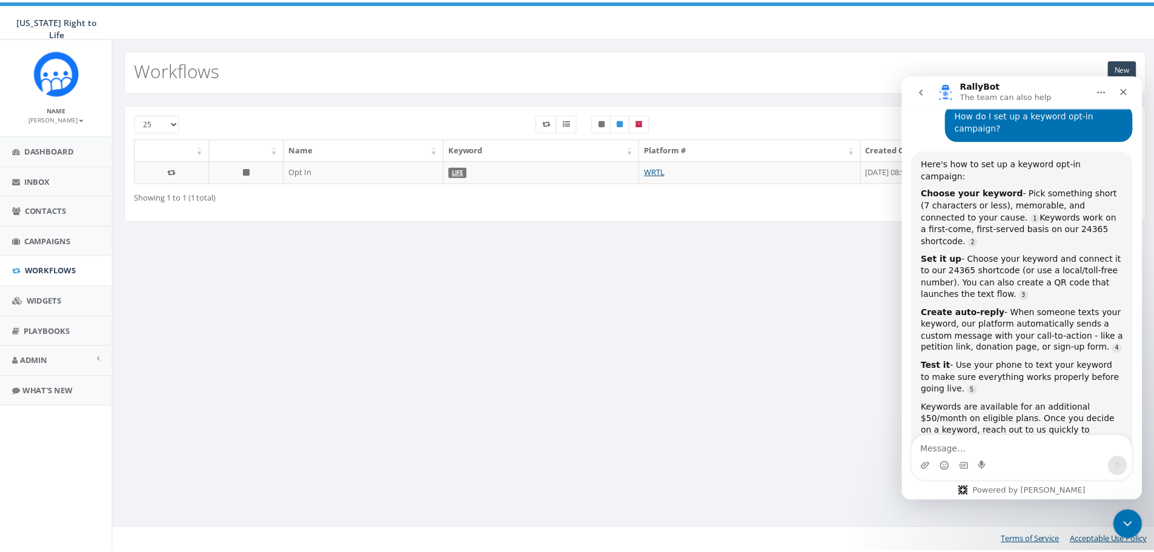
scroll to position [142, 0]
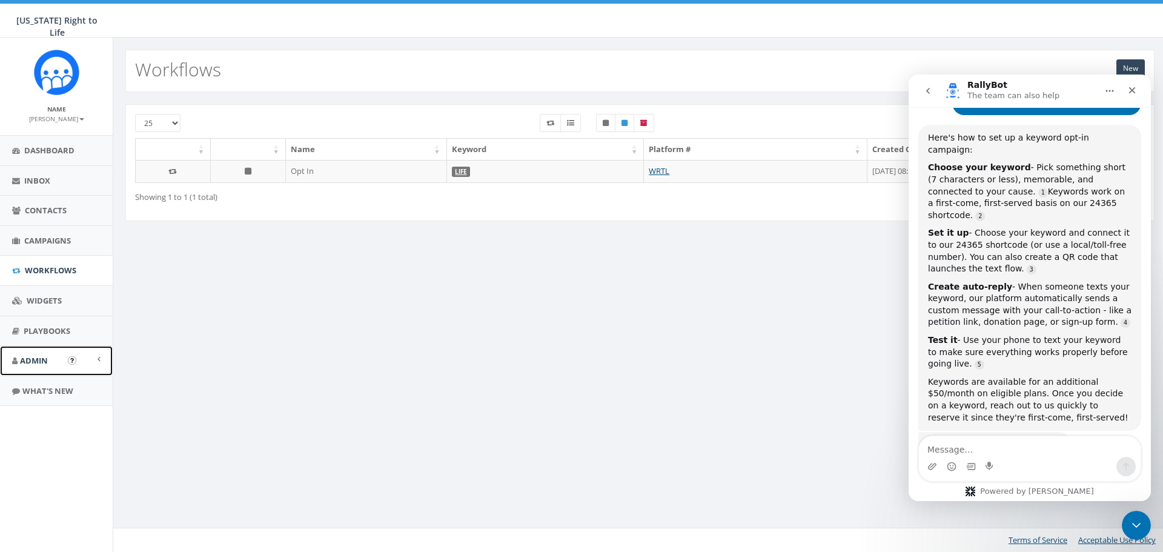
click at [38, 356] on span "Admin" at bounding box center [34, 360] width 28 height 11
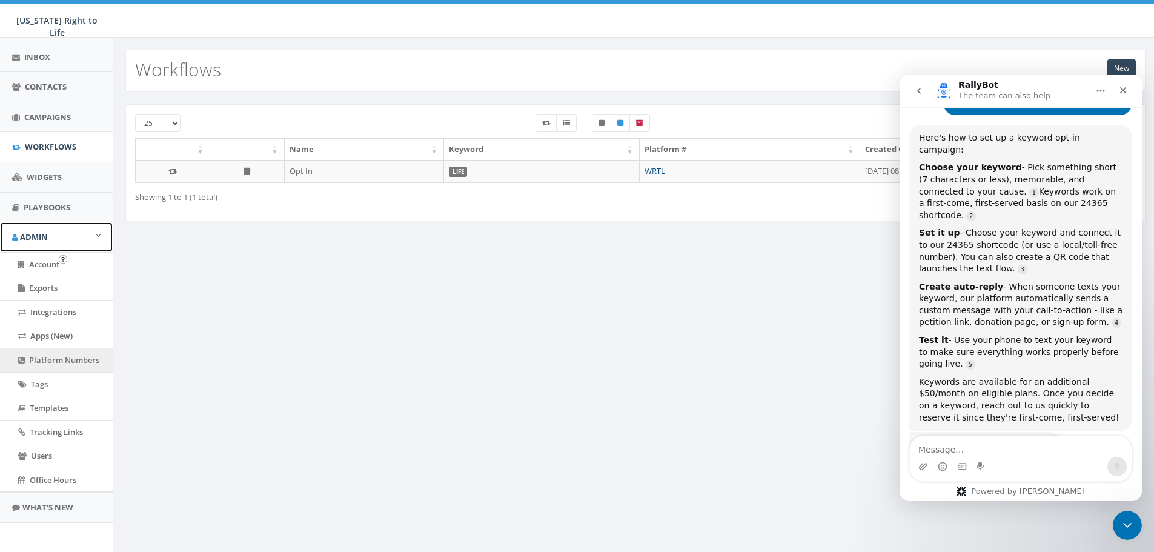
scroll to position [128, 0]
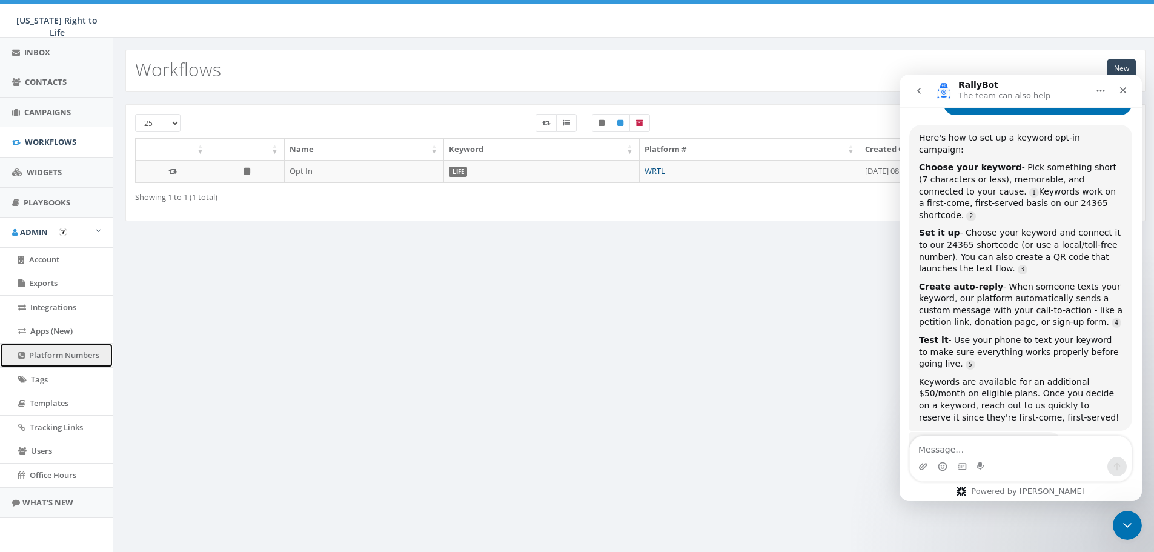
click at [68, 352] on span "Platform Numbers" at bounding box center [64, 354] width 70 height 11
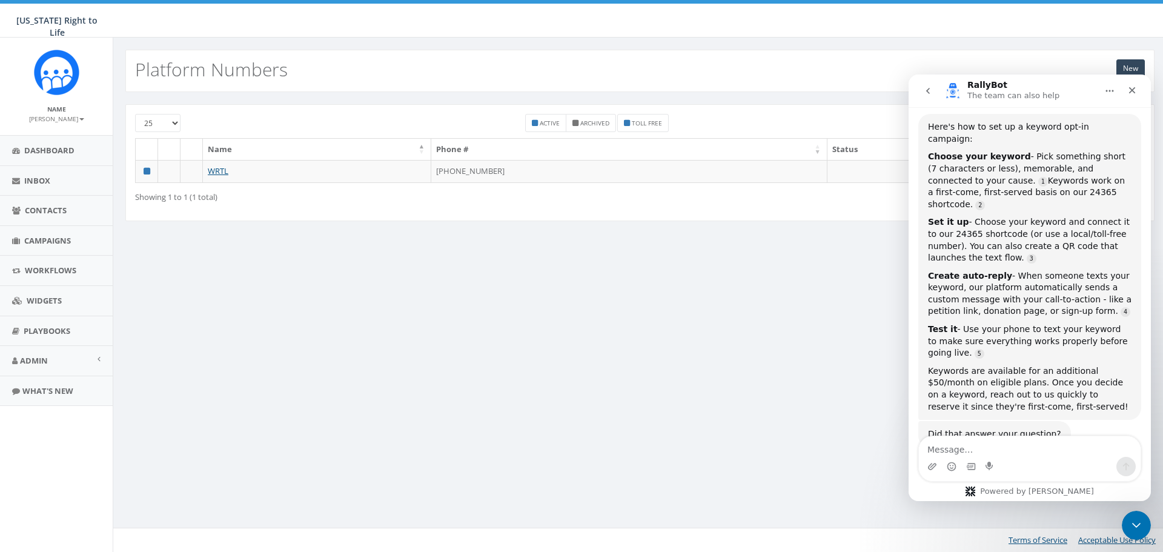
scroll to position [156, 0]
click at [930, 90] on icon "go back" at bounding box center [928, 91] width 10 height 10
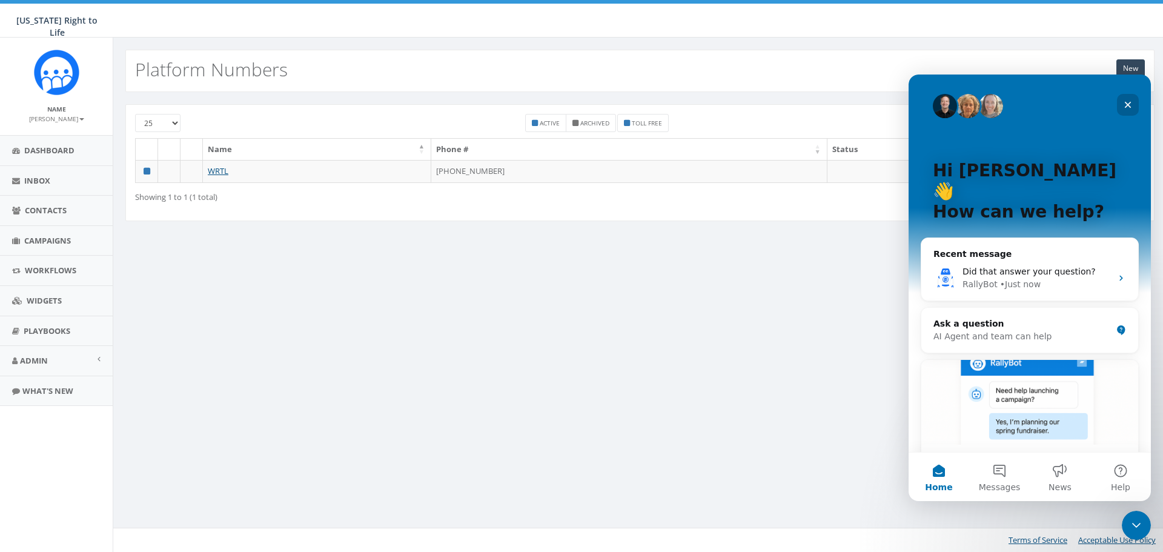
click at [1128, 99] on div "Close" at bounding box center [1128, 105] width 22 height 22
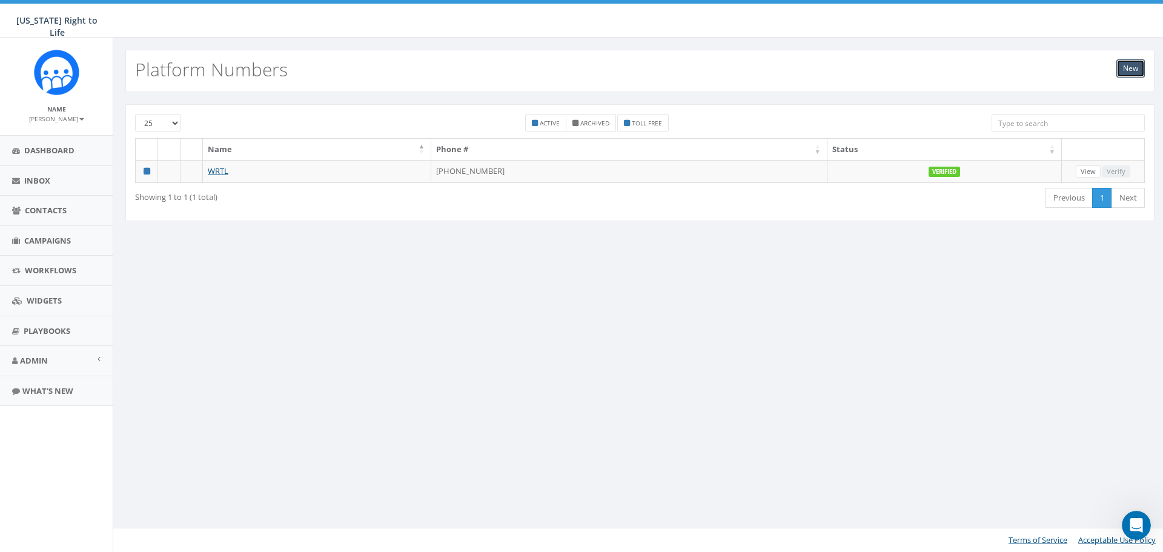
click at [1133, 72] on link "New" at bounding box center [1130, 68] width 28 height 18
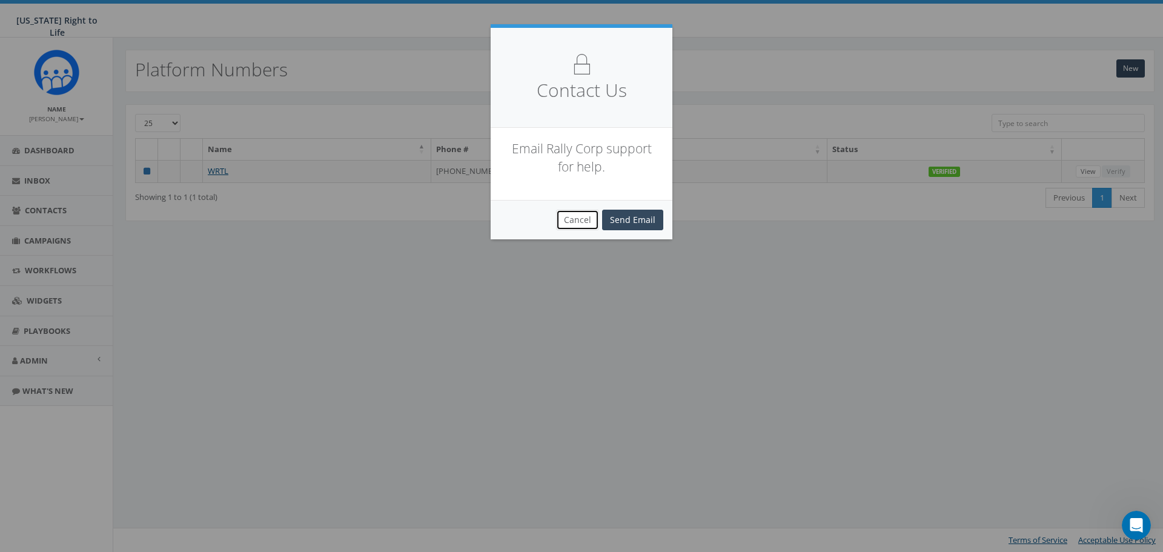
click at [578, 216] on button "Cancel" at bounding box center [577, 220] width 43 height 21
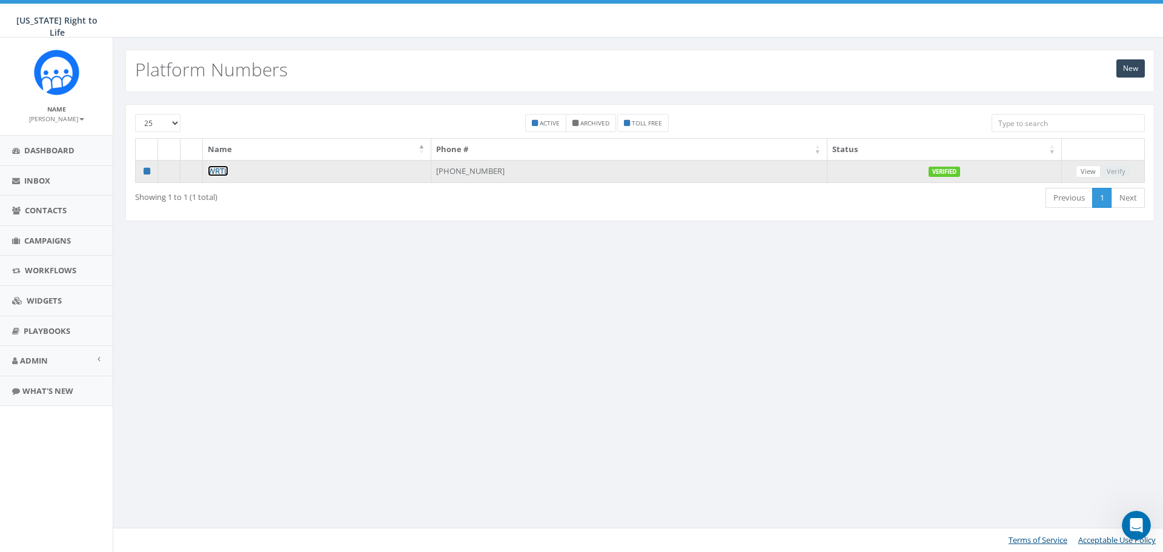
click at [222, 170] on link "WRTL" at bounding box center [218, 170] width 21 height 11
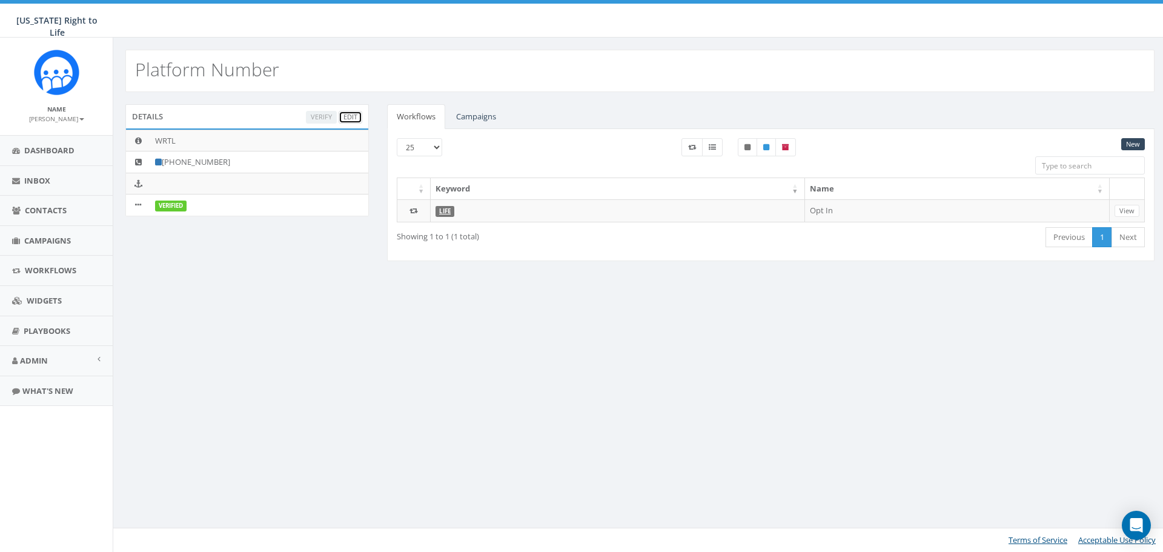
click at [358, 118] on link "Edit" at bounding box center [351, 117] width 24 height 13
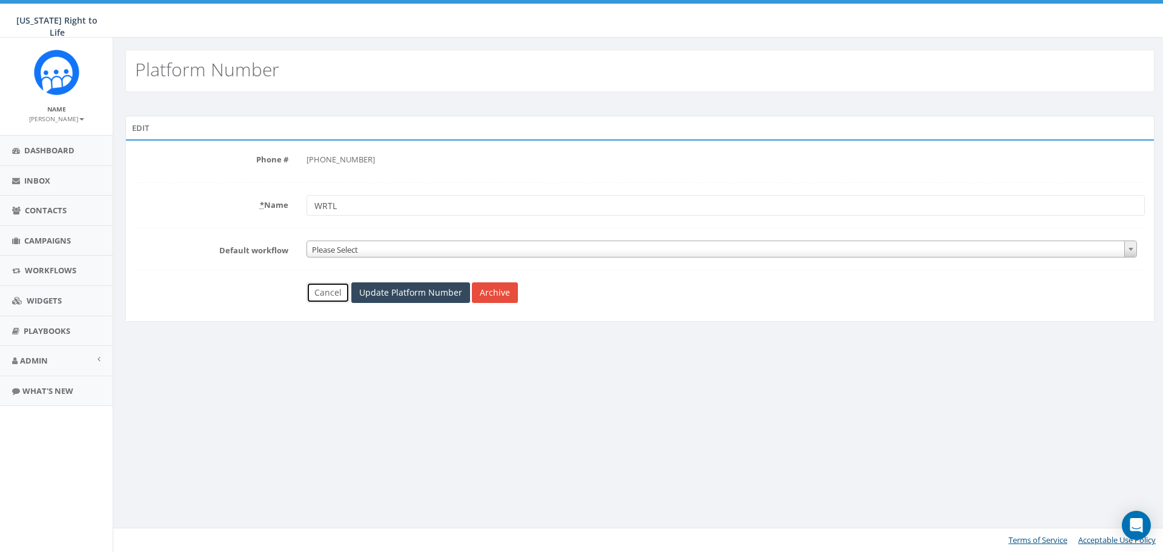
click at [336, 297] on link "Cancel" at bounding box center [327, 292] width 43 height 21
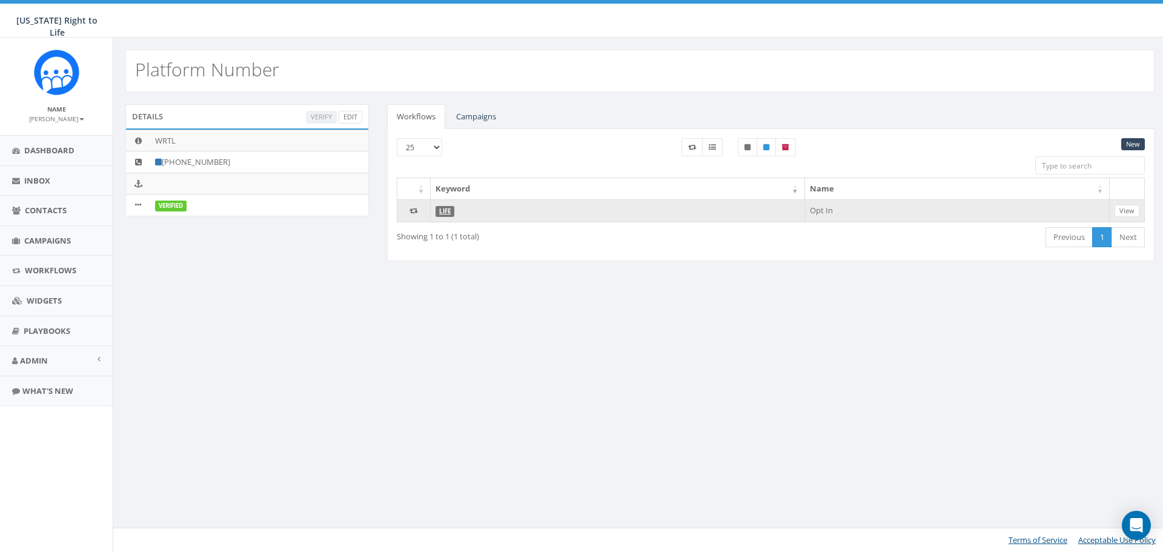
click at [414, 211] on icon at bounding box center [413, 211] width 8 height 8
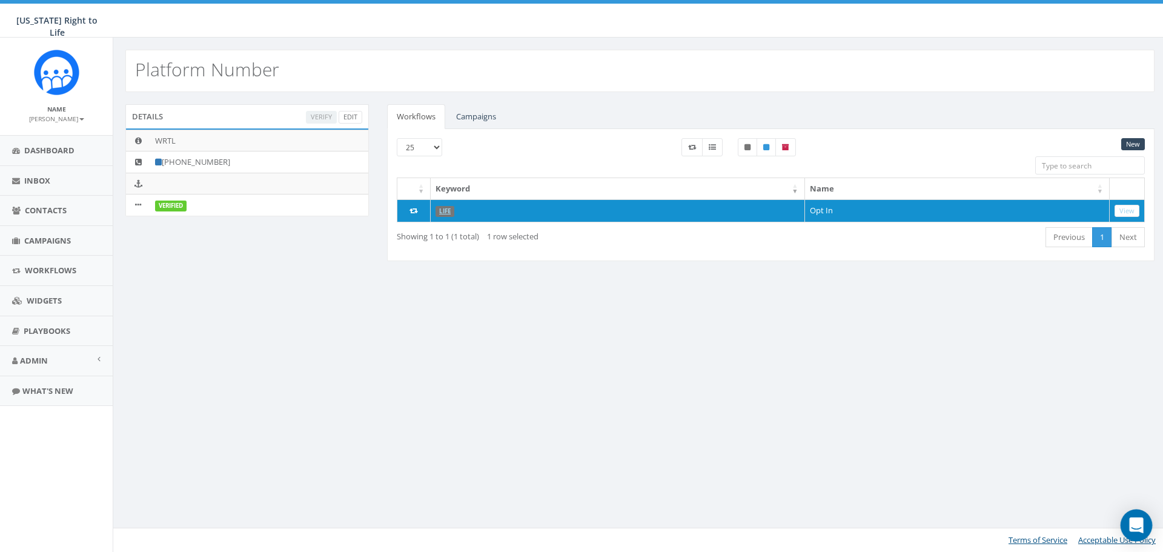
click at [1130, 528] on icon "Open Intercom Messenger" at bounding box center [1136, 525] width 16 height 16
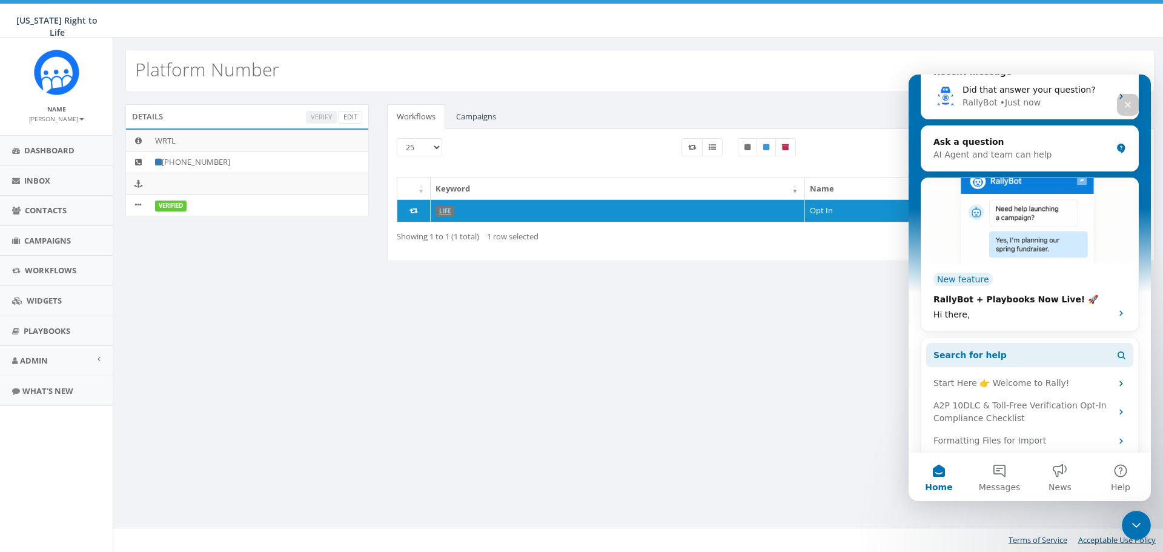
scroll to position [247, 0]
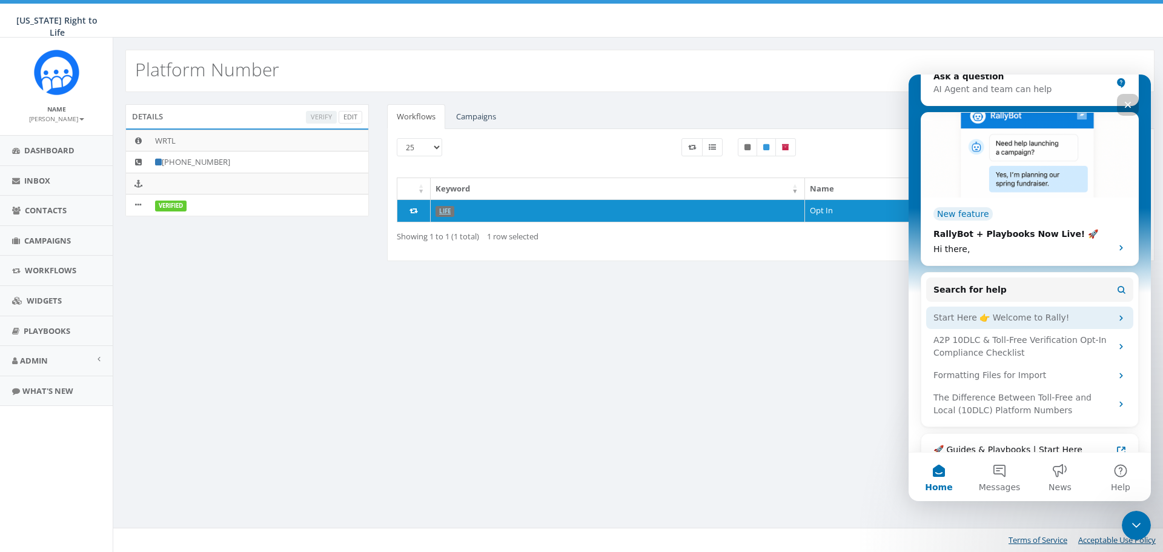
click at [1040, 311] on div "Start Here 👉 Welcome to Rally!" at bounding box center [1022, 317] width 178 height 13
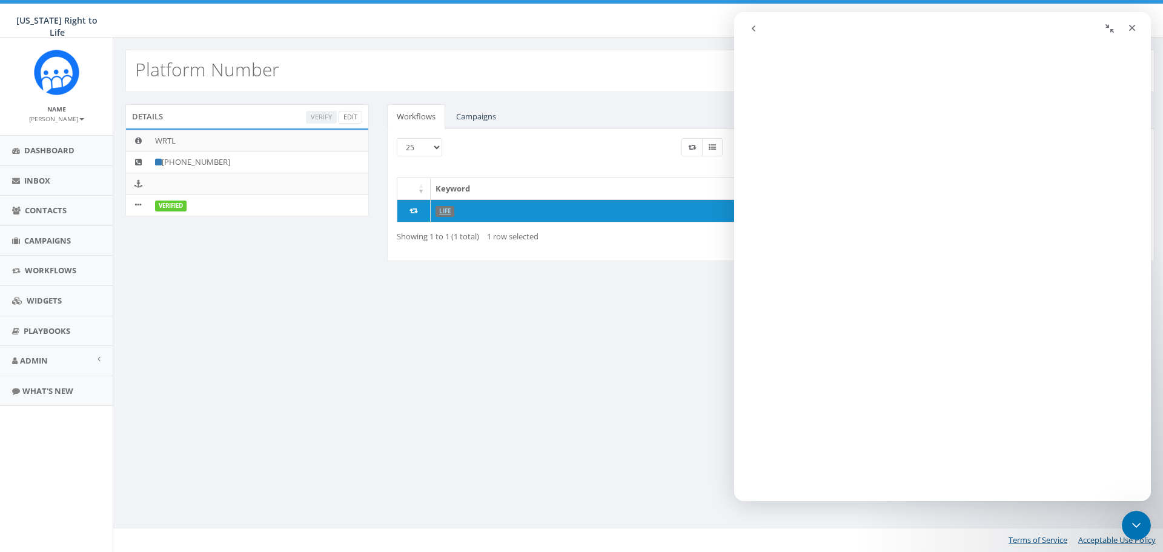
scroll to position [0, 0]
click at [749, 30] on icon "go back" at bounding box center [754, 29] width 10 height 10
click at [609, 342] on div "Platform Number Details Verify Edit WRTL +1 414-404-6440 Verified Workflows Cam…" at bounding box center [640, 295] width 1054 height 514
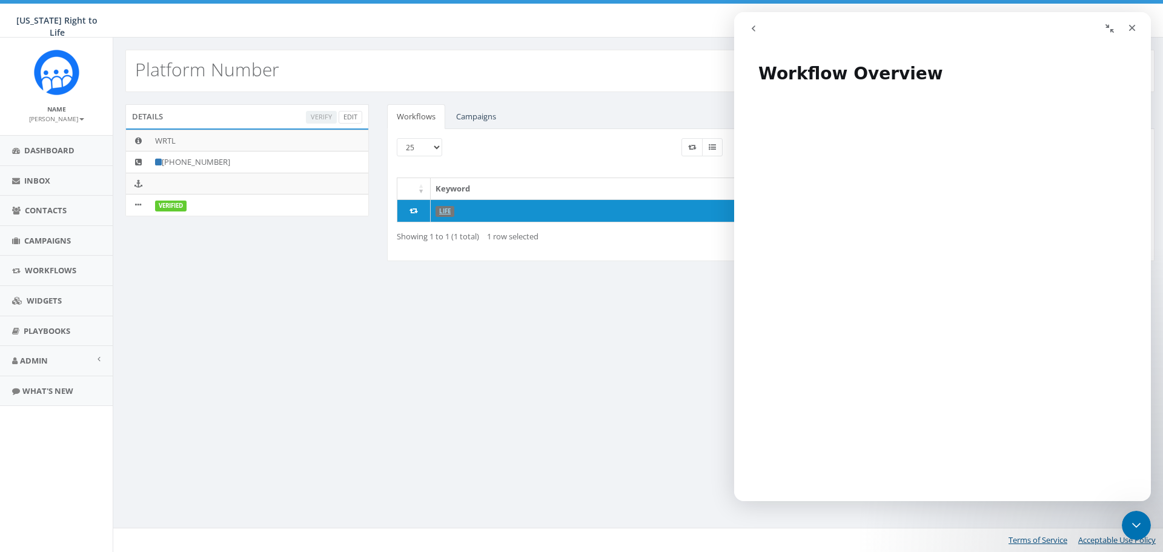
click at [754, 27] on icon "go back" at bounding box center [754, 28] width 4 height 6
click at [754, 30] on icon "go back" at bounding box center [754, 28] width 4 height 6
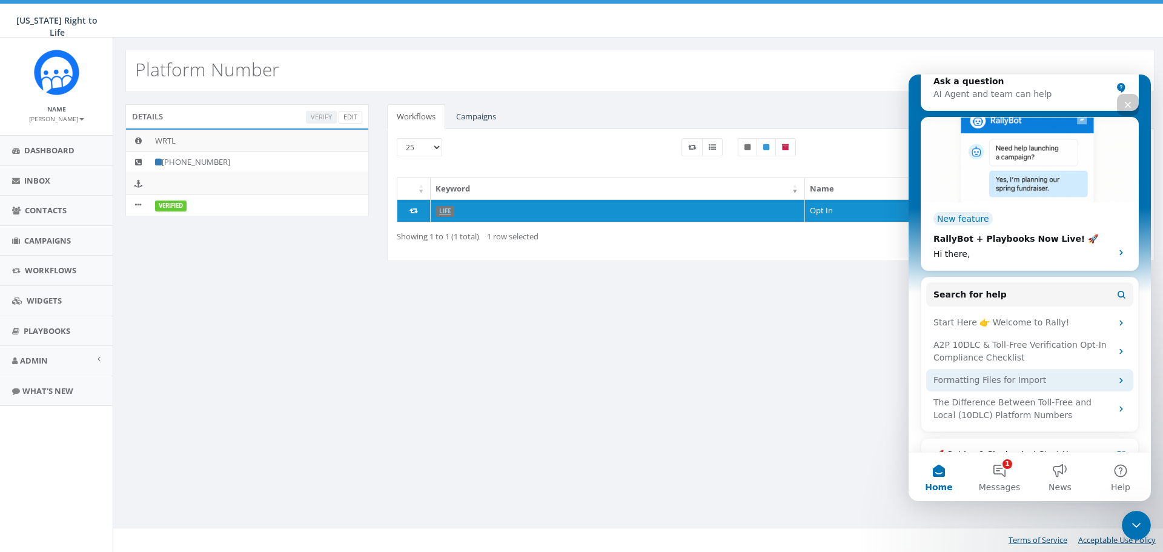
scroll to position [247, 0]
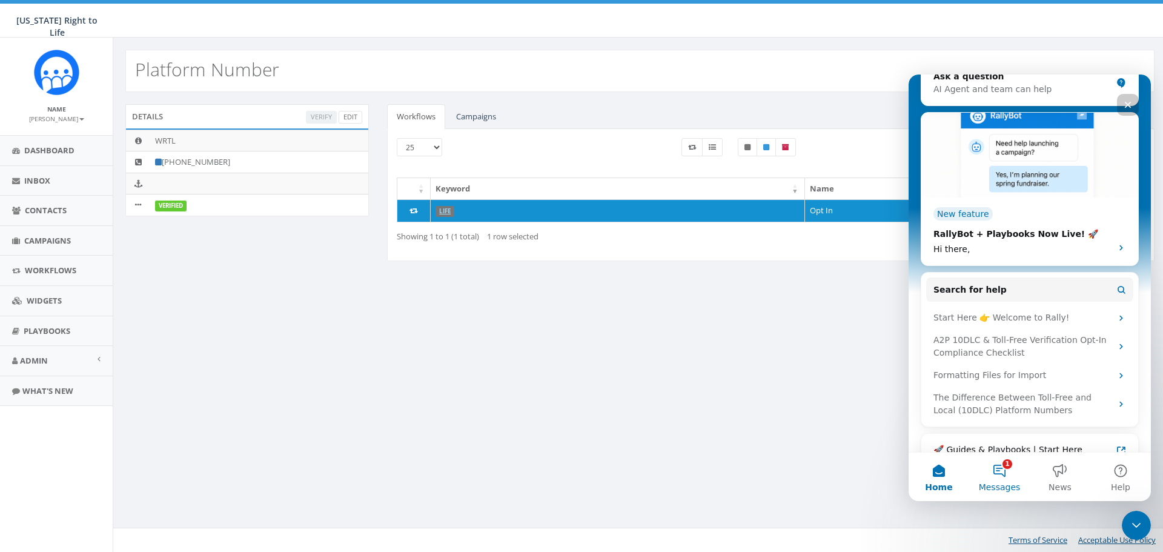
click at [997, 471] on button "1 Messages" at bounding box center [999, 476] width 61 height 48
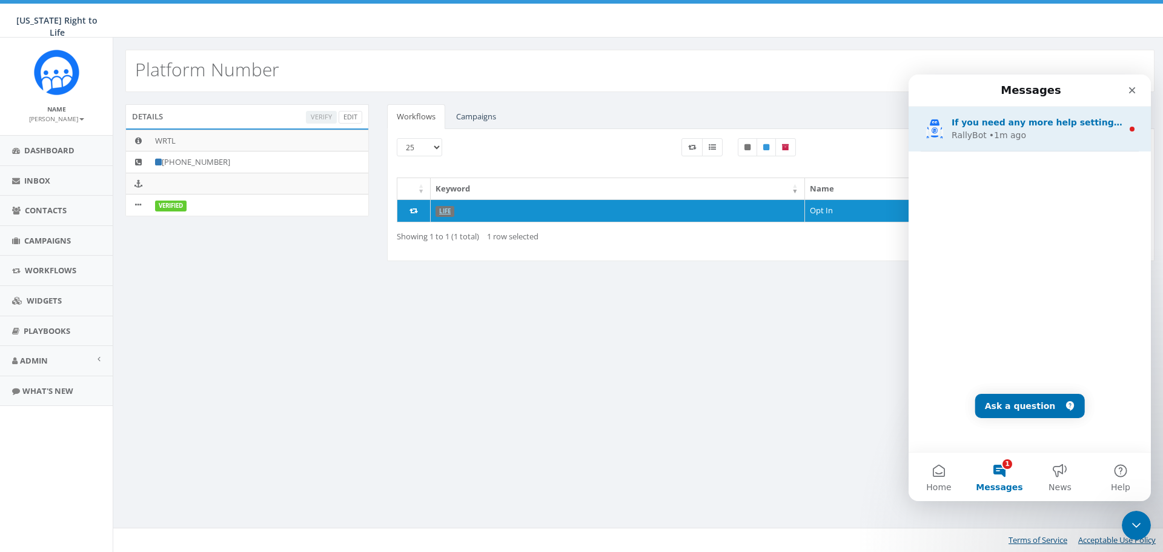
click at [1034, 131] on div "RallyBot • 1m ago" at bounding box center [1036, 135] width 171 height 13
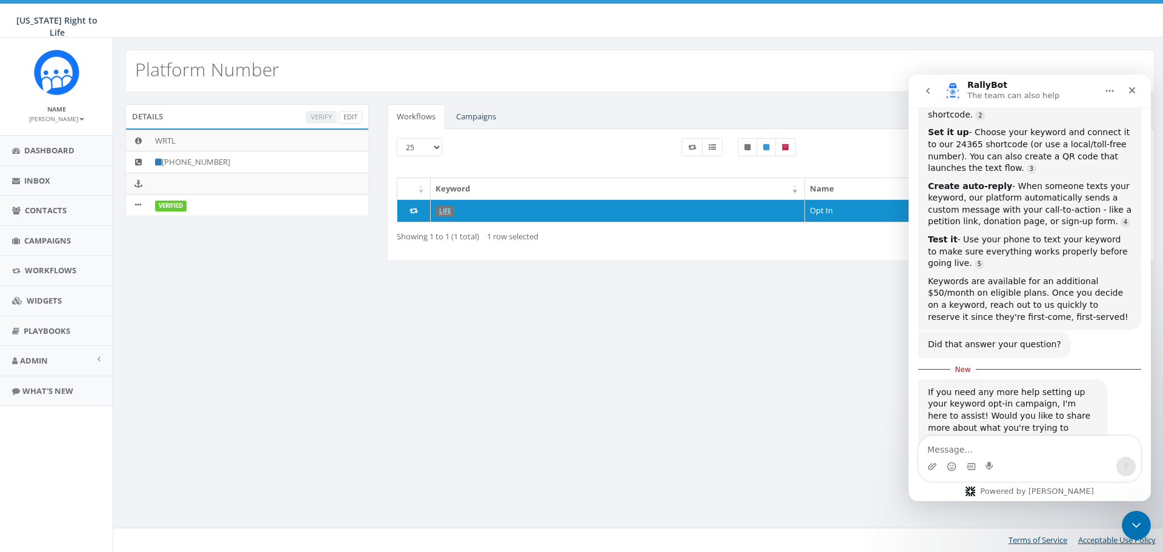
scroll to position [251, 0]
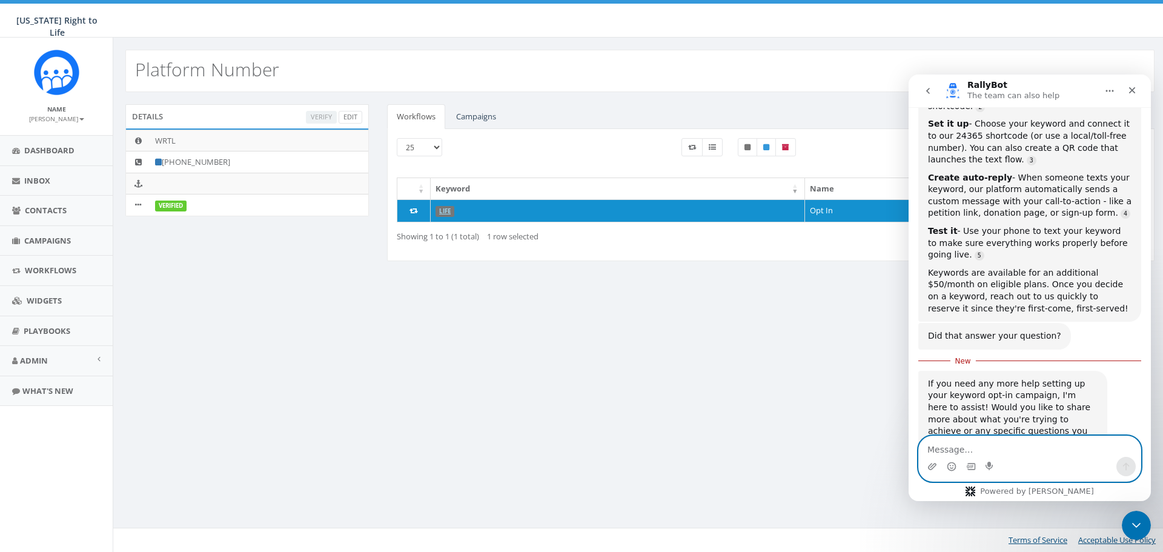
click at [1010, 449] on textarea "Message…" at bounding box center [1030, 446] width 222 height 21
type textarea "is there a sample keyword workflow?"
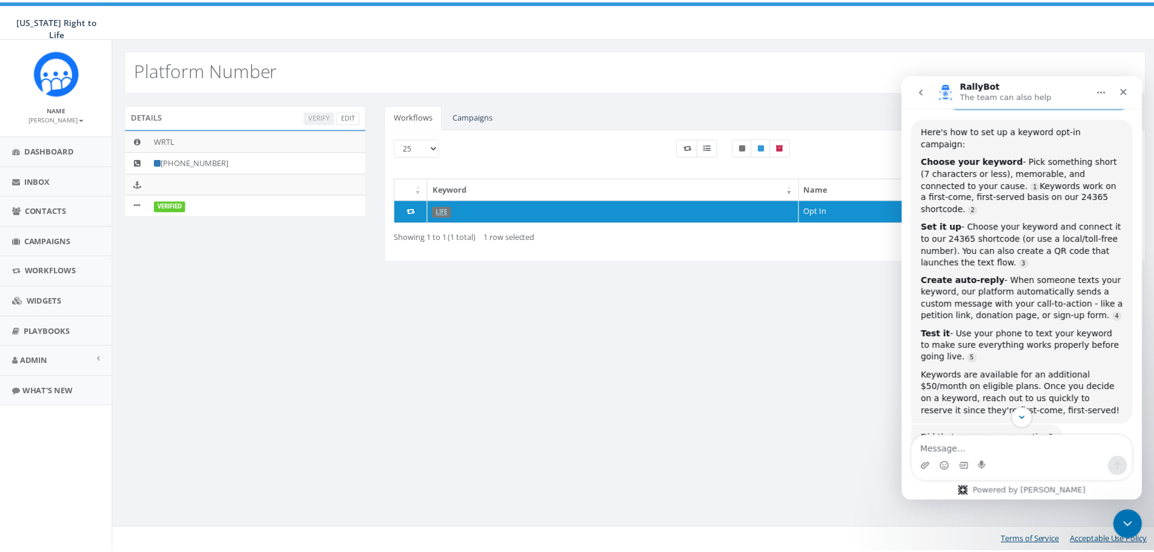
scroll to position [0, 0]
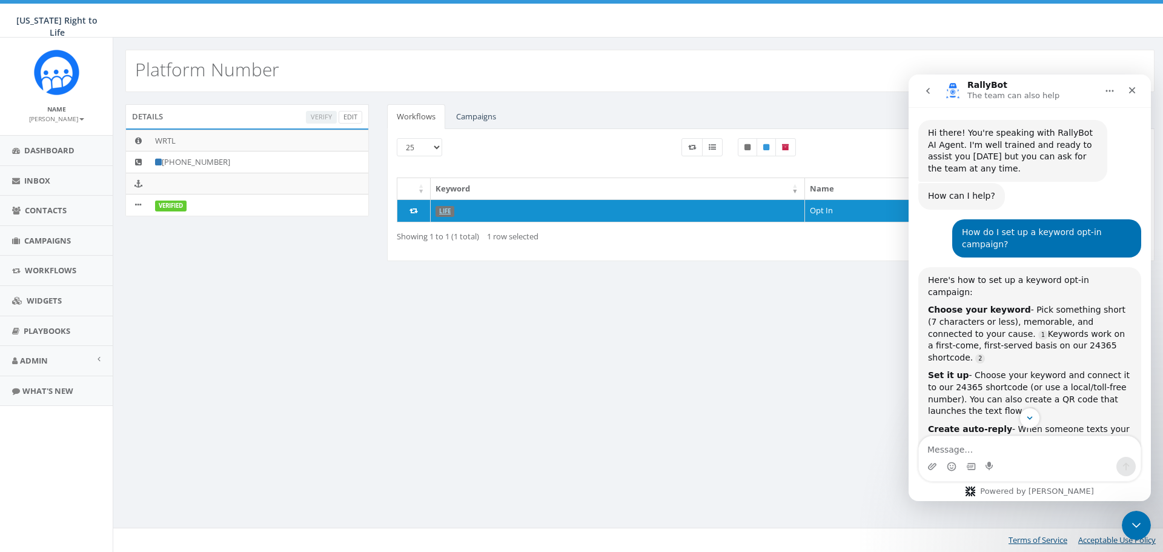
click at [803, 367] on div "Platform Number Details Verify Edit WRTL +1 414-404-6440 Verified Workflows Cam…" at bounding box center [640, 295] width 1054 height 514
click at [59, 359] on link "Admin" at bounding box center [56, 361] width 113 height 30
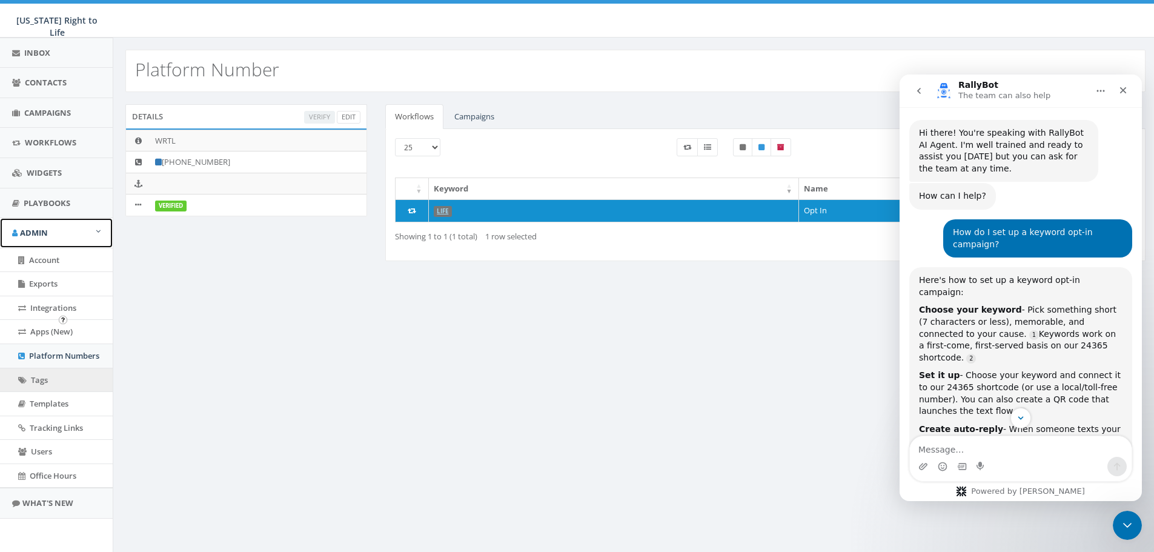
scroll to position [128, 0]
click at [73, 259] on link "Account" at bounding box center [56, 260] width 113 height 24
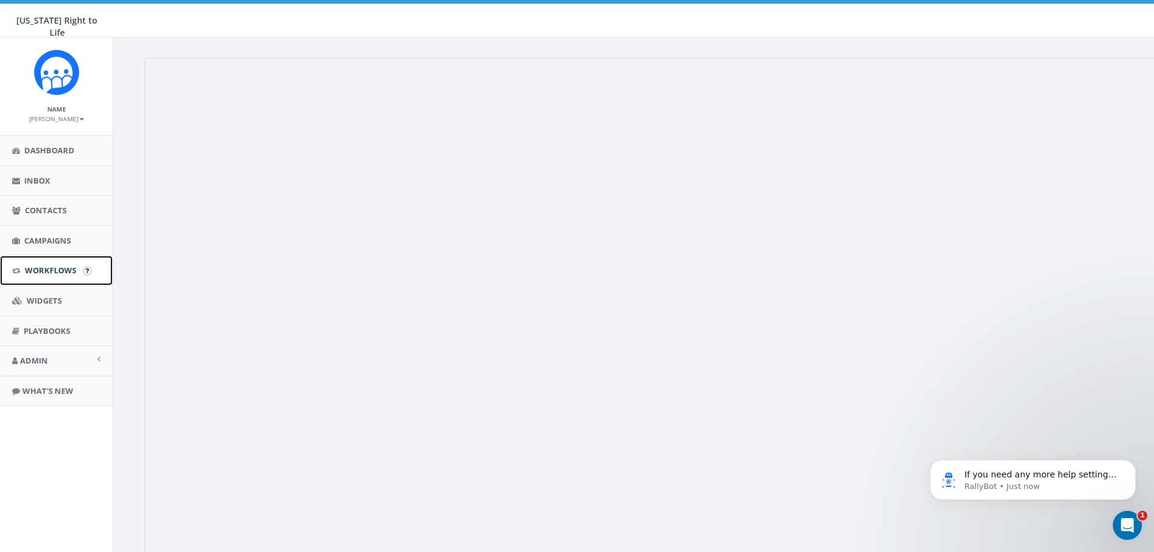
click at [59, 271] on span "Workflows" at bounding box center [50, 270] width 51 height 11
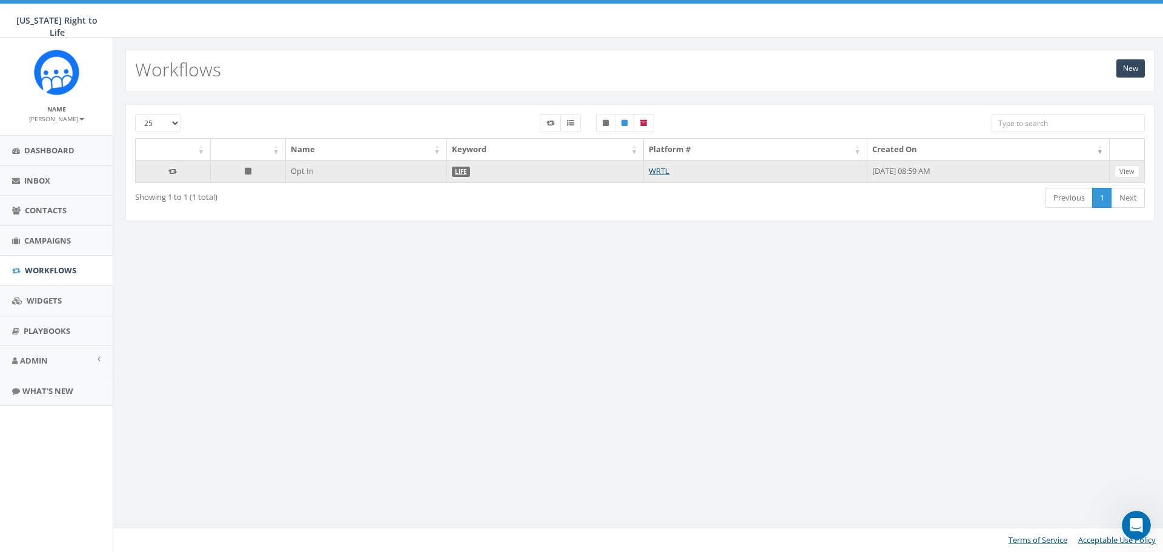
click at [450, 171] on td "LIFE" at bounding box center [545, 171] width 197 height 23
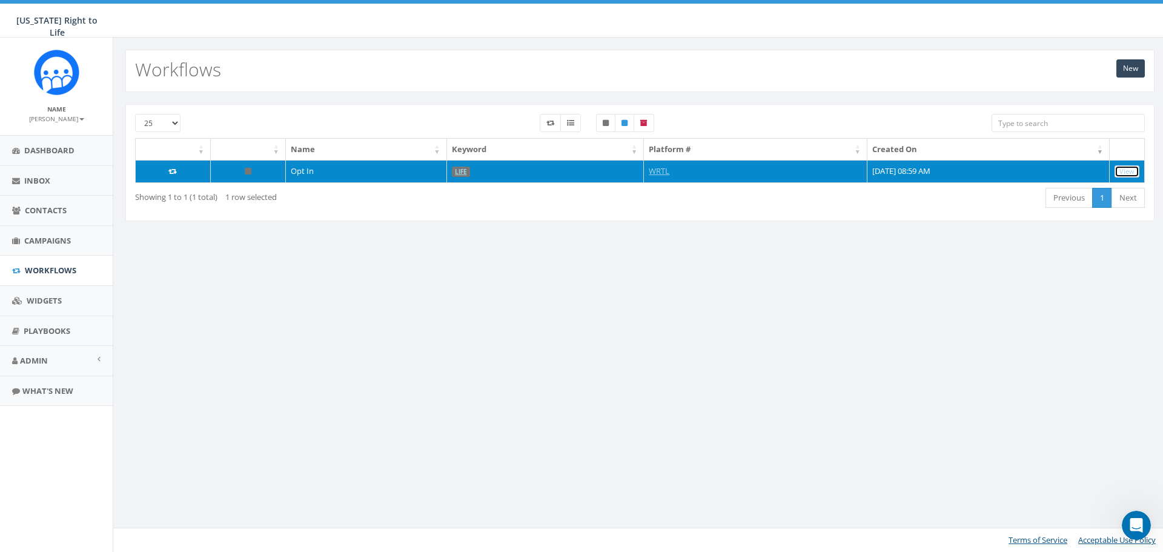
click at [1130, 170] on link "View" at bounding box center [1126, 171] width 25 height 13
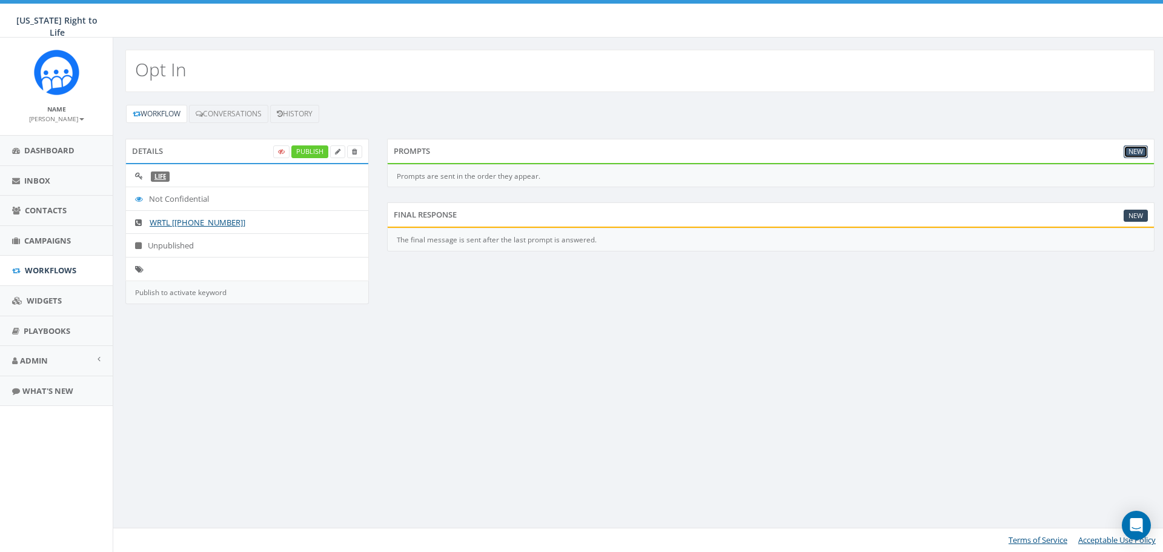
click at [1134, 151] on link "New" at bounding box center [1135, 151] width 24 height 13
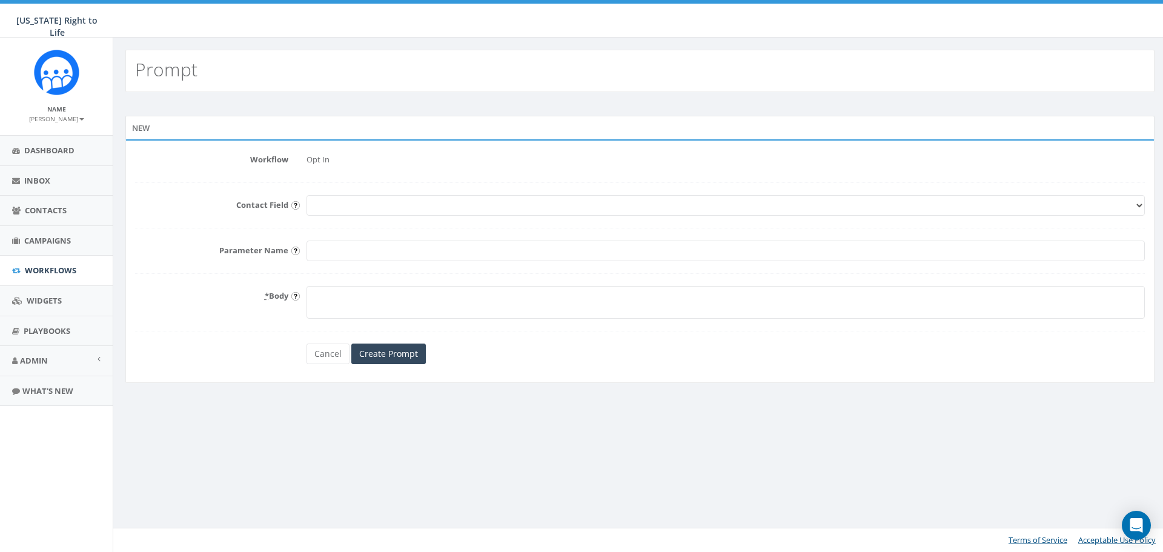
click at [378, 205] on select "First Name Last Name Email" at bounding box center [725, 205] width 838 height 21
click at [256, 211] on div "Contact Field First Name Last Name Email" at bounding box center [640, 205] width 1028 height 21
click at [365, 257] on input "Parameter Name" at bounding box center [725, 250] width 838 height 21
click at [347, 297] on textarea "* Body" at bounding box center [725, 302] width 838 height 33
click at [334, 359] on link "Cancel" at bounding box center [327, 353] width 43 height 21
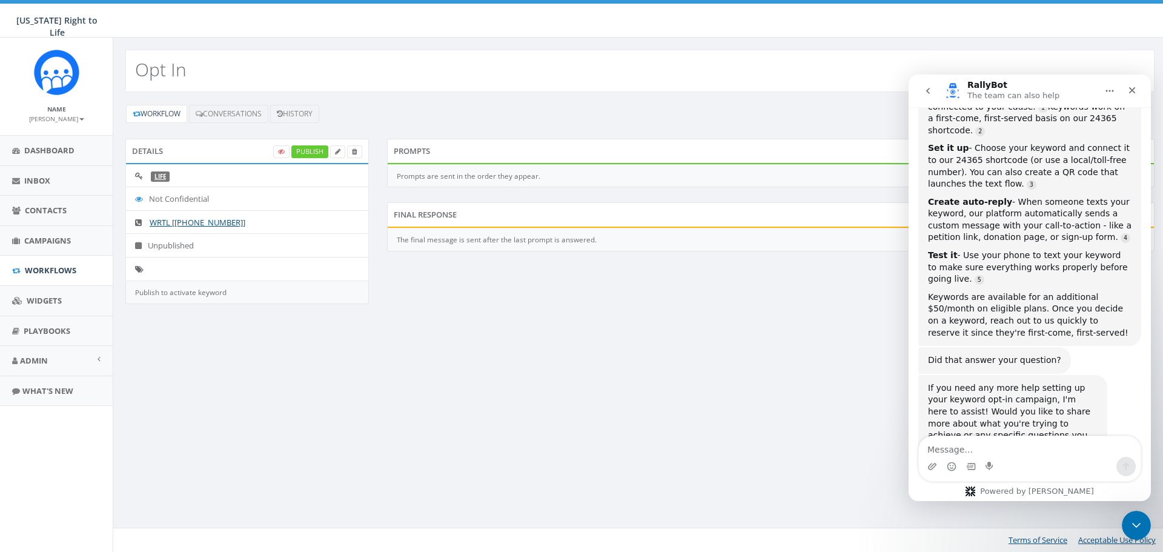
scroll to position [231, 0]
click at [1131, 87] on icon "Close" at bounding box center [1132, 90] width 10 height 10
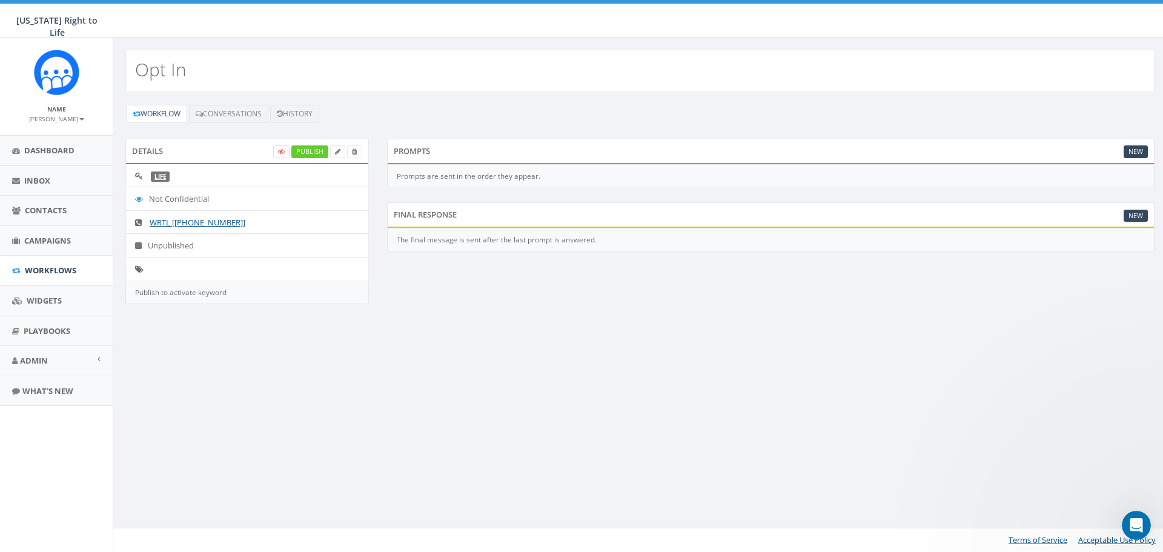
scroll to position [573, 0]
click at [1140, 149] on link "New" at bounding box center [1135, 151] width 24 height 13
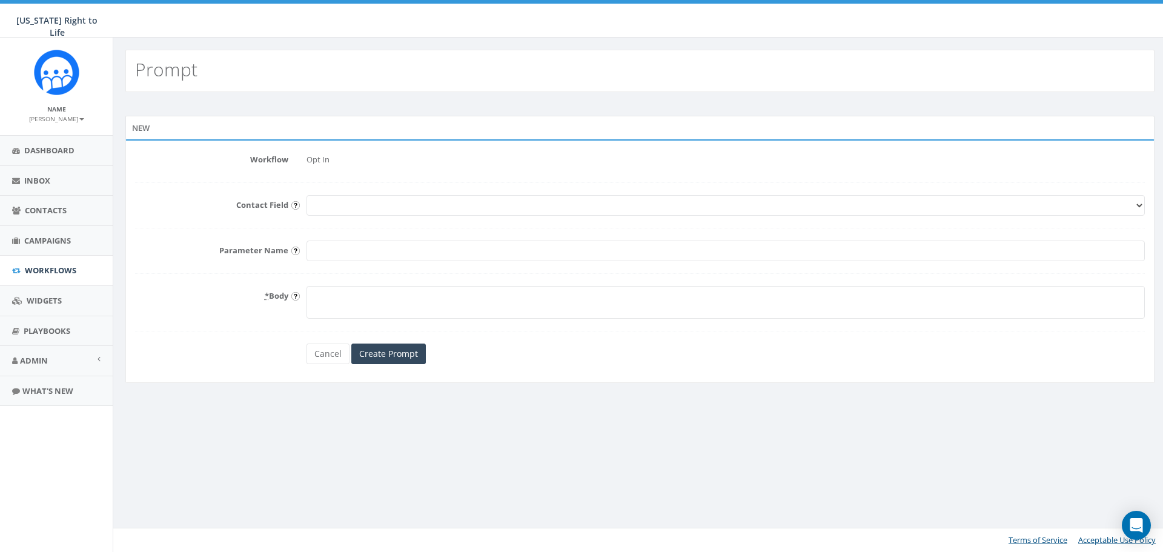
click at [378, 202] on select "First Name Last Name Email" at bounding box center [725, 205] width 838 height 21
select select "First Name"
click at [306, 195] on select "First Name Last Name Email" at bounding box center [725, 205] width 838 height 21
click at [347, 252] on input "Parameter Name" at bounding box center [725, 250] width 838 height 21
click at [558, 303] on textarea "* Body" at bounding box center [725, 302] width 838 height 33
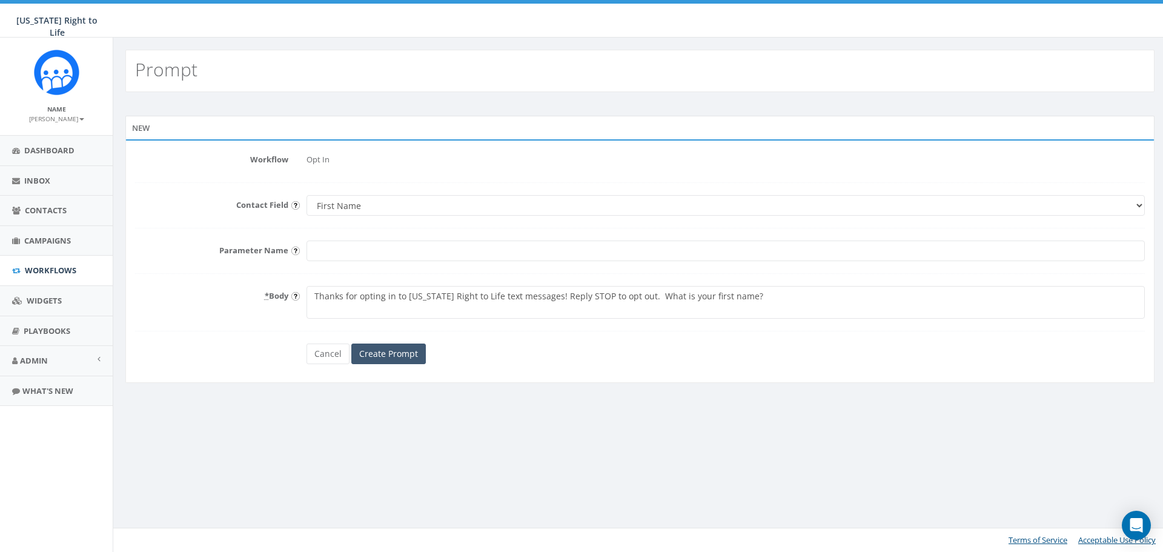
type textarea "Thanks for opting in to Wisconsin Right to Life text messages! Reply STOP to op…"
click at [386, 354] on input "Create Prompt" at bounding box center [388, 353] width 74 height 21
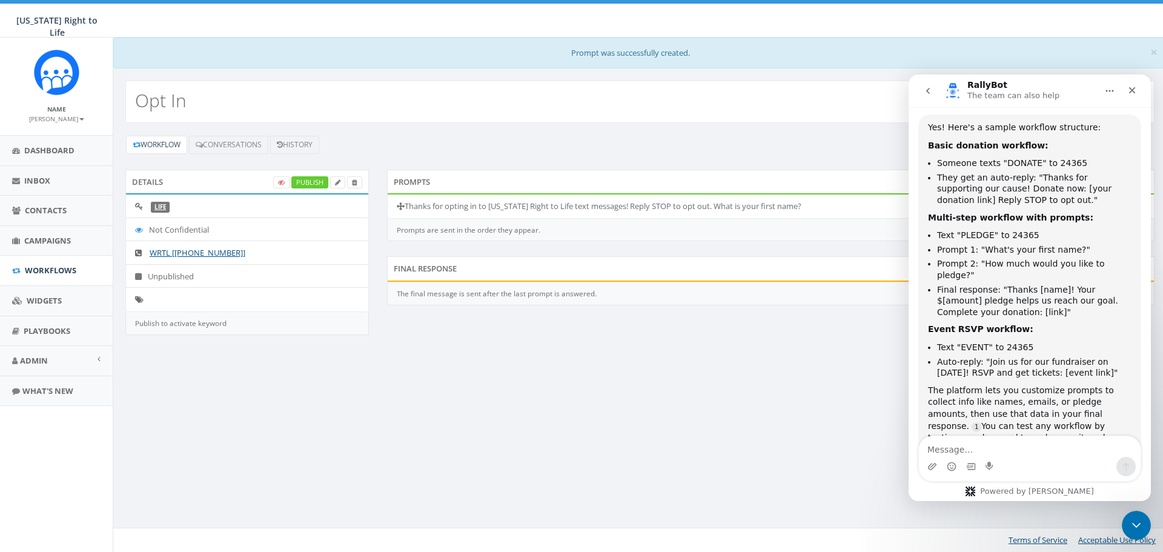
scroll to position [630, 0]
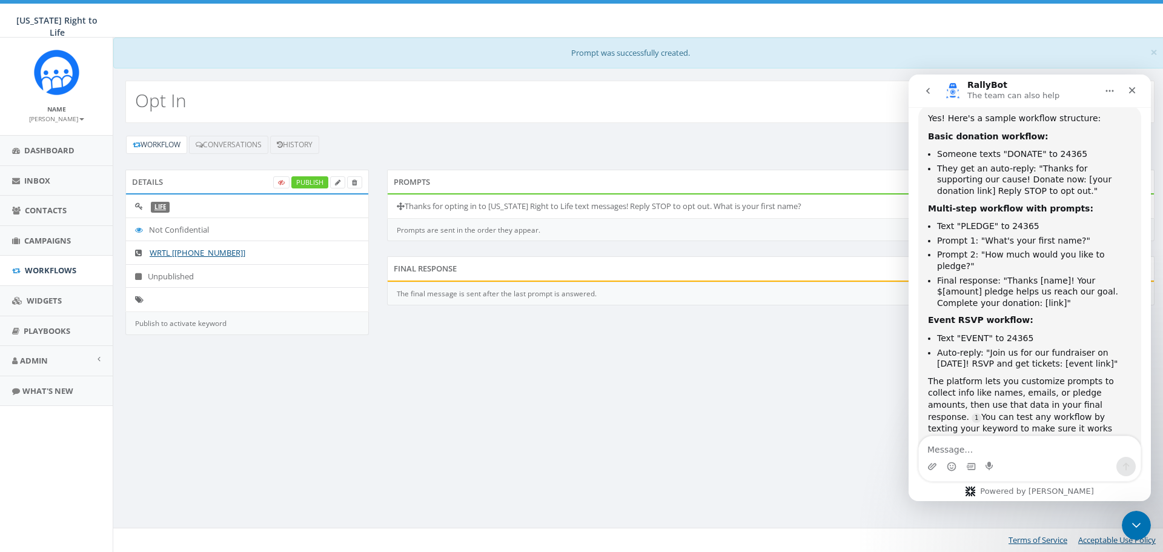
click at [861, 457] on div "× Prompt was successfully created. Opt In Workflow Conversations History Detail…" at bounding box center [640, 295] width 1054 height 514
click at [1130, 516] on icon "Close Intercom Messenger" at bounding box center [1134, 523] width 15 height 15
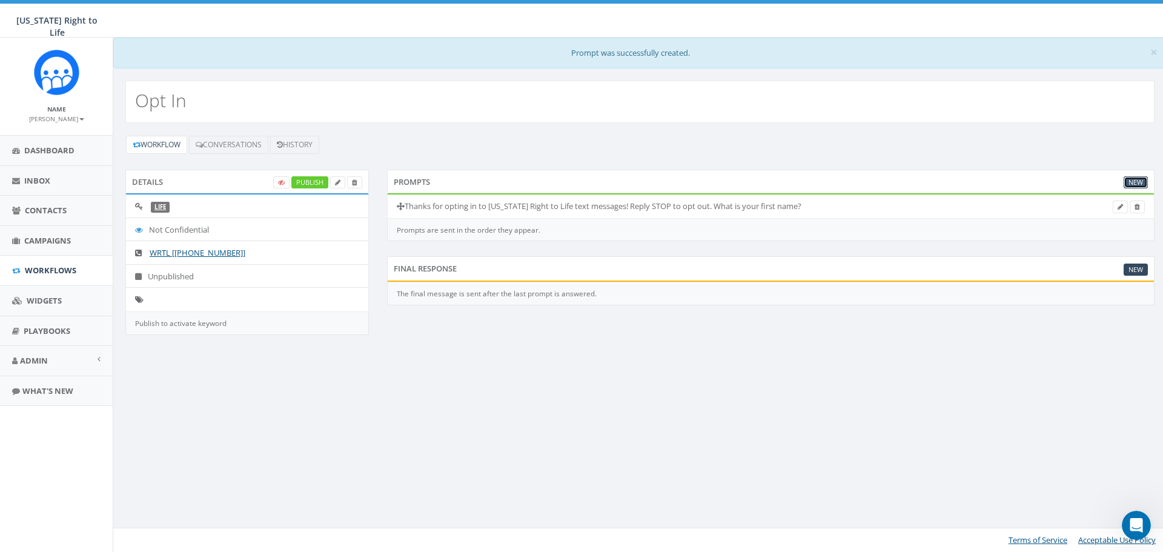
click at [1135, 182] on link "New" at bounding box center [1135, 182] width 24 height 13
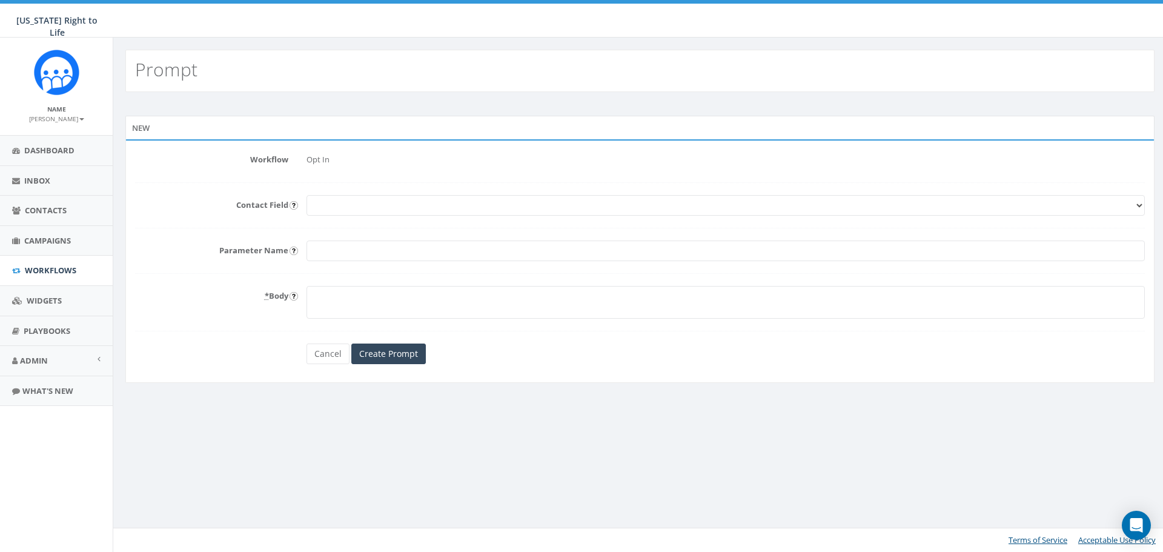
click at [369, 204] on select "First Name Last Name Email" at bounding box center [725, 205] width 838 height 21
select select "First Name"
click at [306, 195] on select "First Name Last Name Email" at bounding box center [725, 205] width 838 height 21
click at [331, 255] on input "Parameter Name" at bounding box center [725, 250] width 838 height 21
click at [374, 306] on textarea "* Body" at bounding box center [725, 302] width 838 height 33
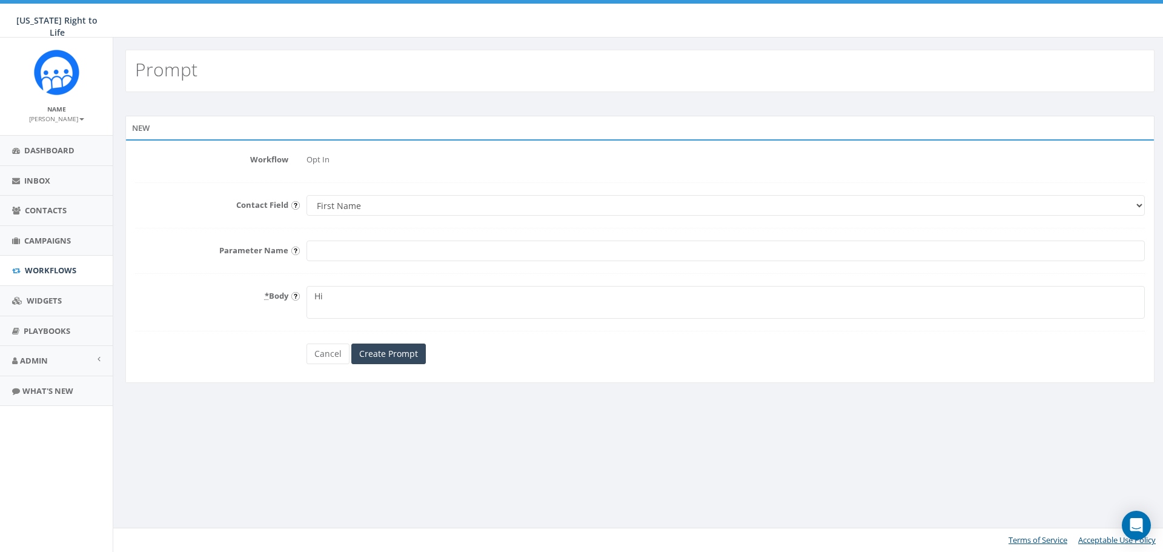
type textarea "Hi"
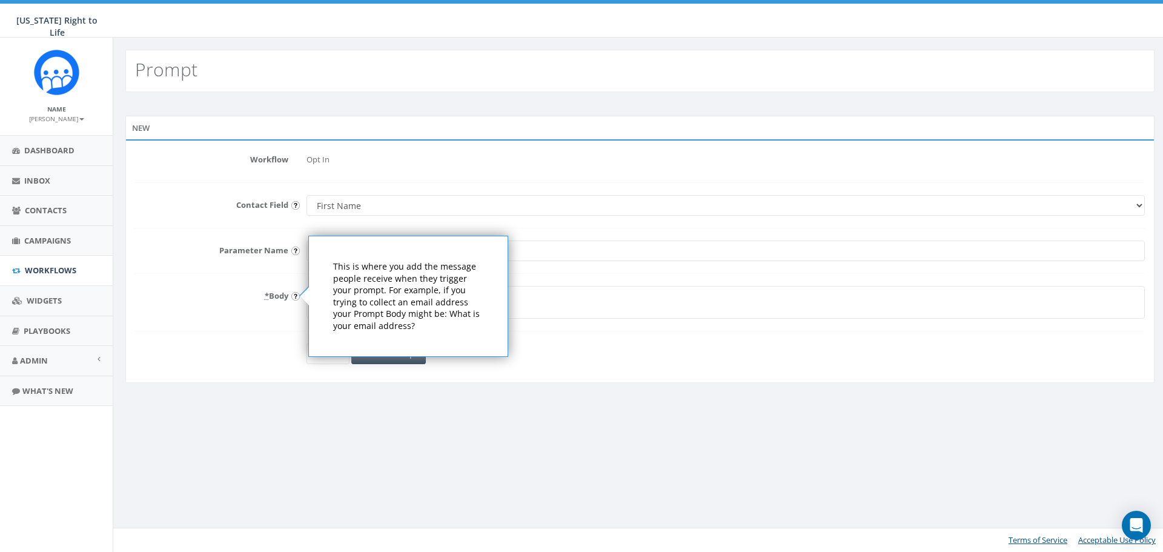
click at [294, 297] on input "image" at bounding box center [295, 296] width 8 height 8
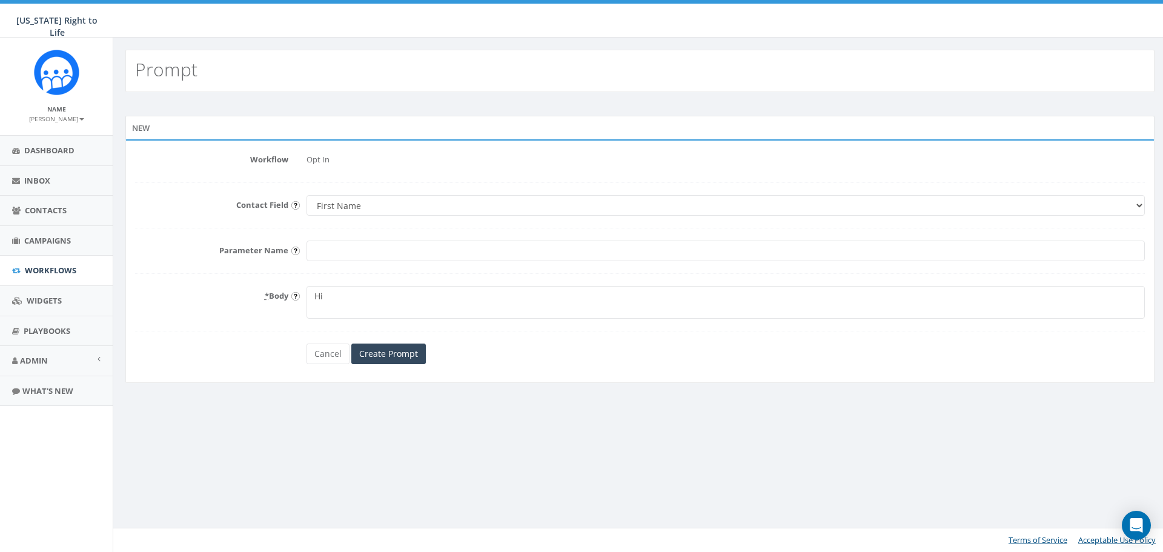
click at [294, 297] on input "image" at bounding box center [295, 296] width 8 height 8
click at [279, 354] on div "Cancel Create Prompt" at bounding box center [640, 353] width 1028 height 21
click at [379, 203] on select "First Name Last Name Email" at bounding box center [725, 205] width 838 height 21
select select "Last Name"
click at [306, 195] on select "First Name Last Name Email" at bounding box center [725, 205] width 838 height 21
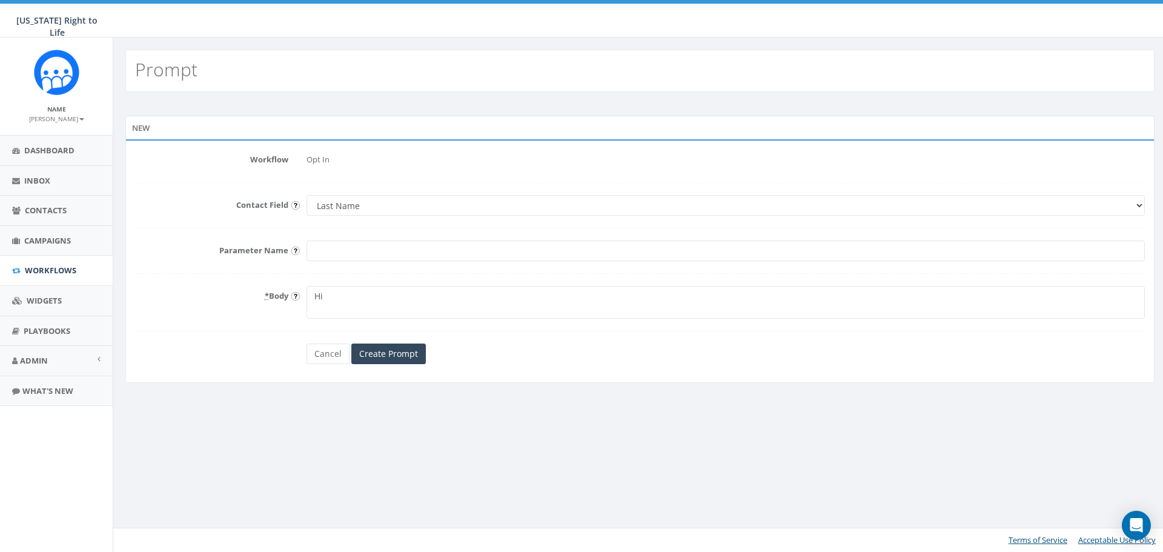
click at [355, 259] on input "Parameter Name" at bounding box center [725, 250] width 838 height 21
click at [360, 300] on textarea "Hi" at bounding box center [725, 302] width 838 height 33
drag, startPoint x: 360, startPoint y: 300, endPoint x: 246, endPoint y: 311, distance: 114.3
click at [246, 311] on div "* Body Hi" at bounding box center [640, 302] width 1028 height 33
type textarea "t"
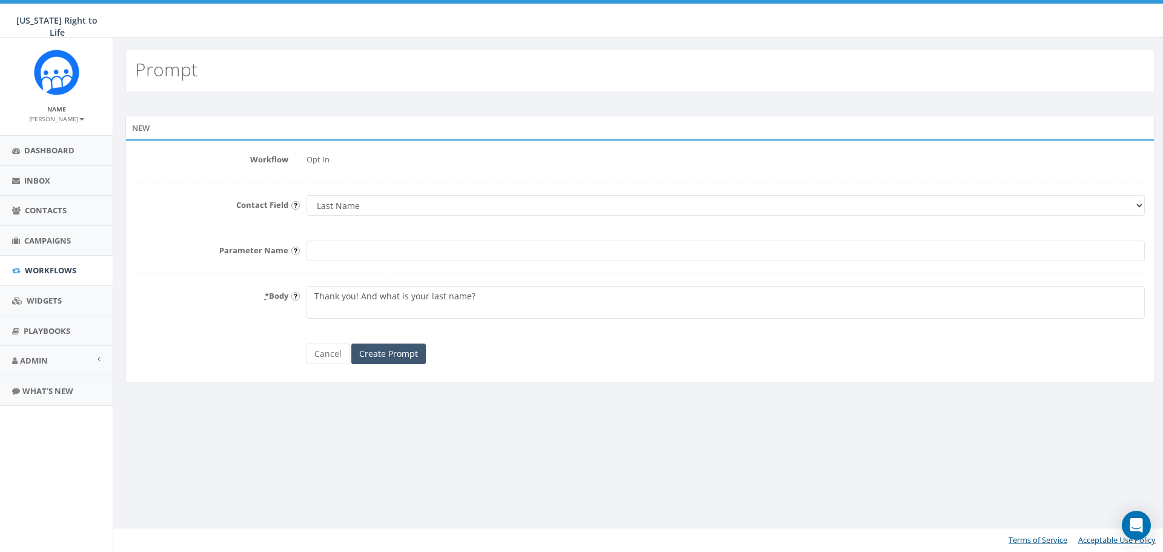
type textarea "Thank you! And what is your last name?"
click at [379, 356] on input "Create Prompt" at bounding box center [388, 353] width 74 height 21
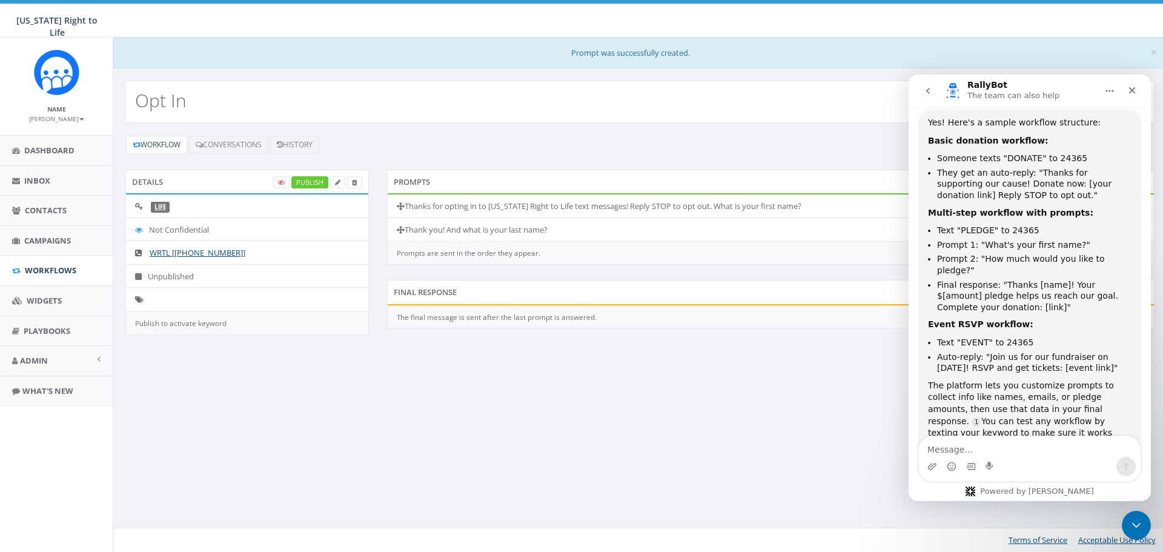
scroll to position [630, 0]
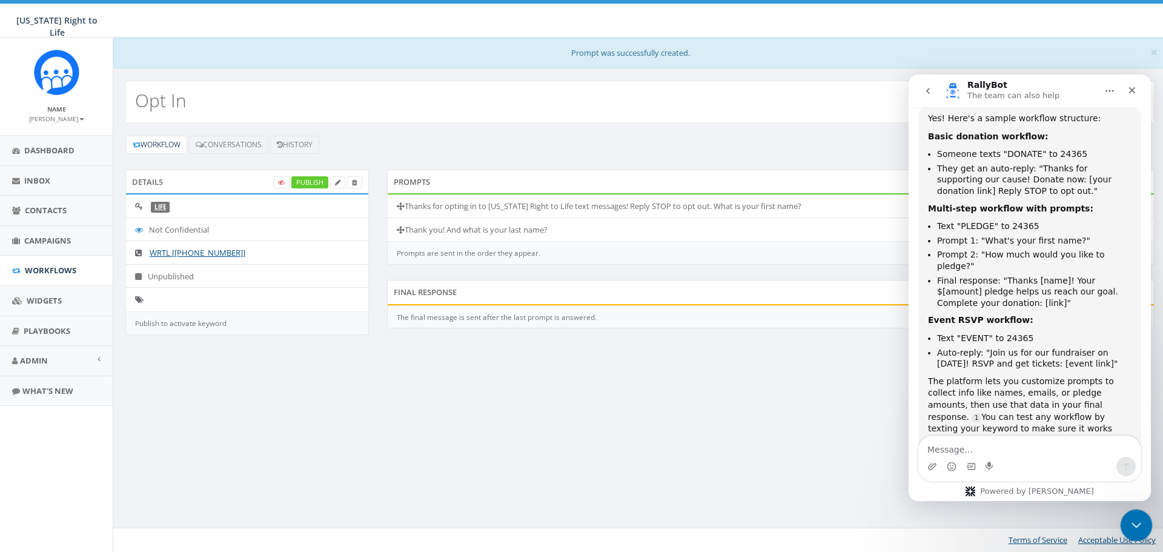
drag, startPoint x: 1133, startPoint y: 523, endPoint x: 1127, endPoint y: 512, distance: 12.3
click at [1133, 521] on icon "Close Intercom Messenger" at bounding box center [1134, 523] width 15 height 15
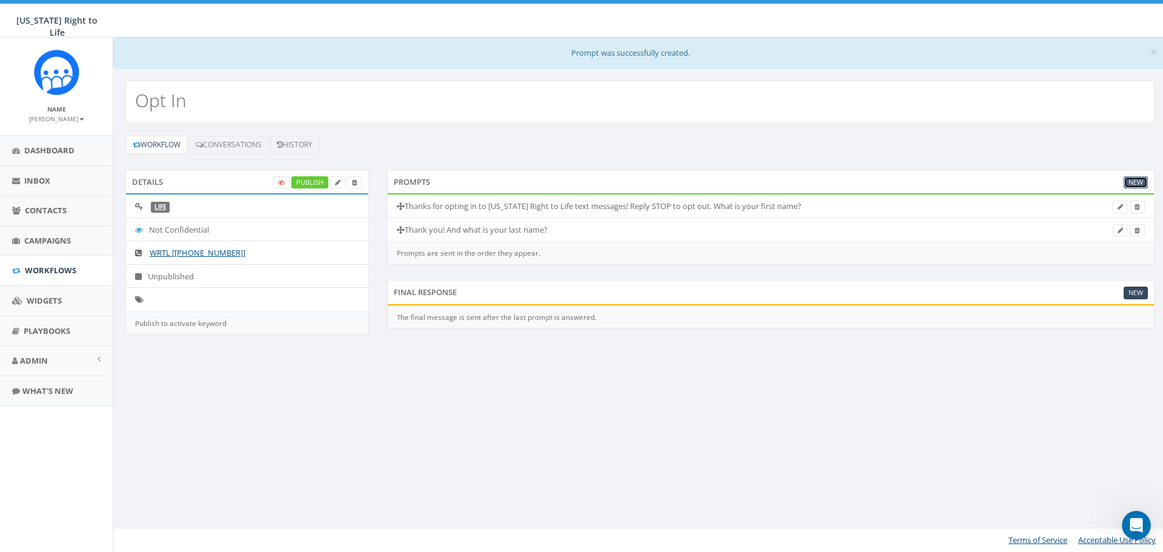
click at [1133, 181] on link "New" at bounding box center [1135, 182] width 24 height 13
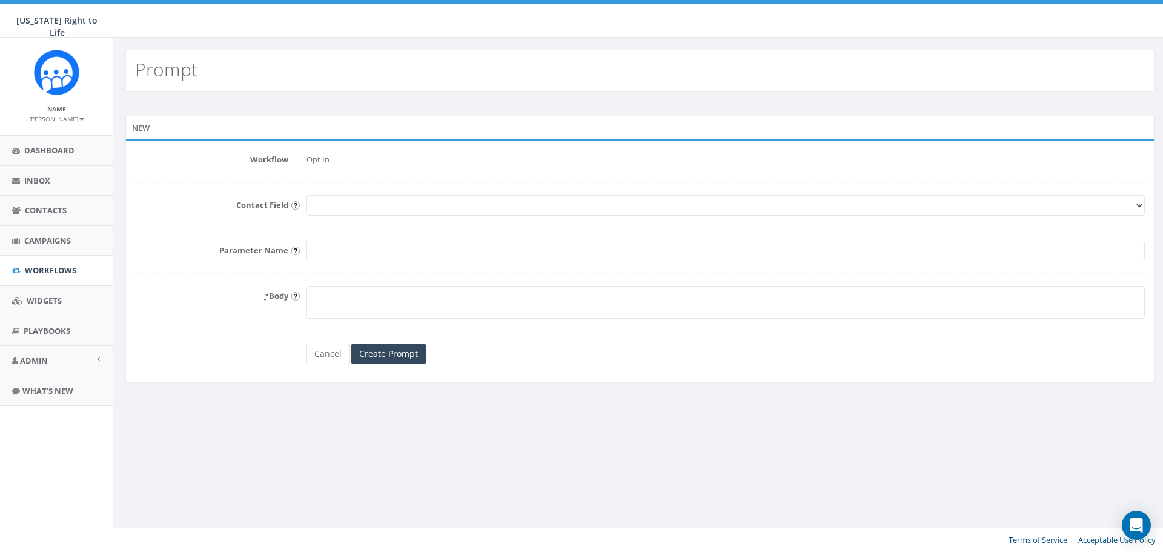
click at [329, 203] on select "First Name Last Name Email" at bounding box center [725, 205] width 838 height 21
select select "Email"
click at [306, 195] on select "First Name Last Name Email" at bounding box center [725, 205] width 838 height 21
click at [362, 305] on textarea "* Body" at bounding box center [725, 302] width 838 height 33
type textarea "One more question and we're all done - what is the best email address to reach …"
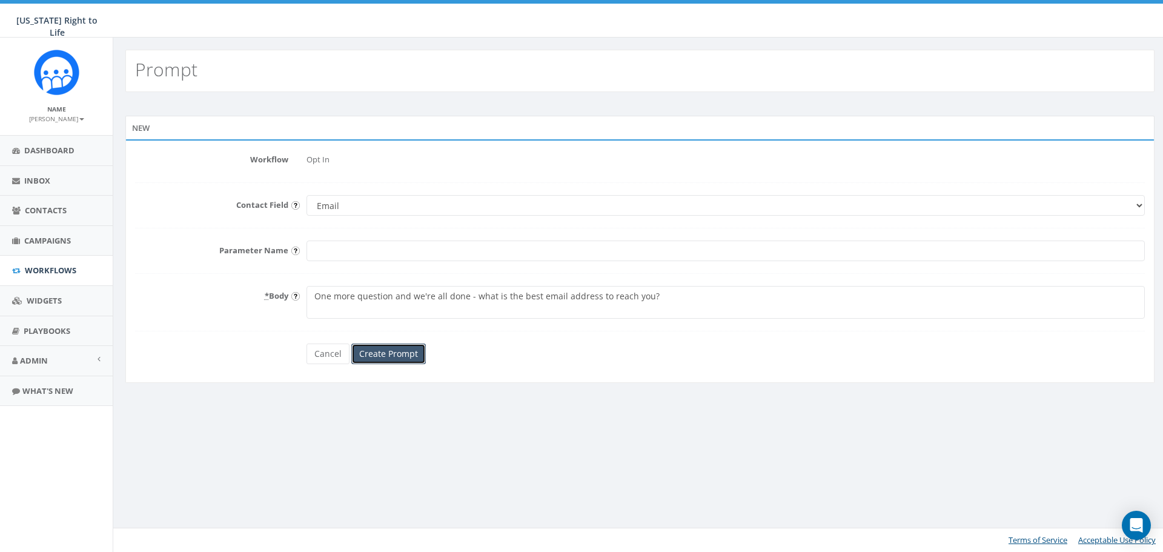
click at [382, 352] on input "Create Prompt" at bounding box center [388, 353] width 74 height 21
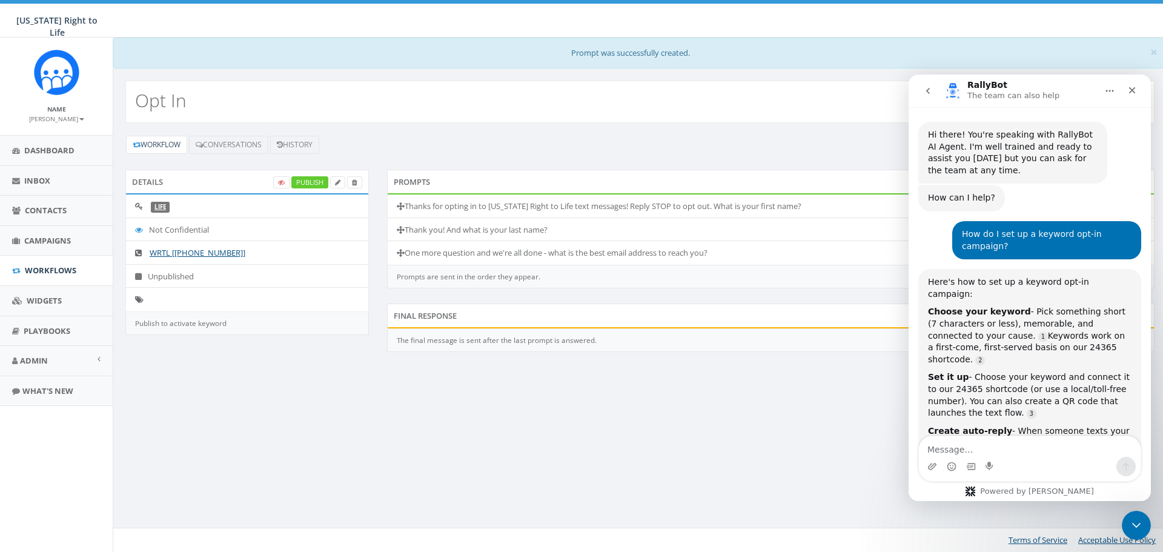
scroll to position [630, 0]
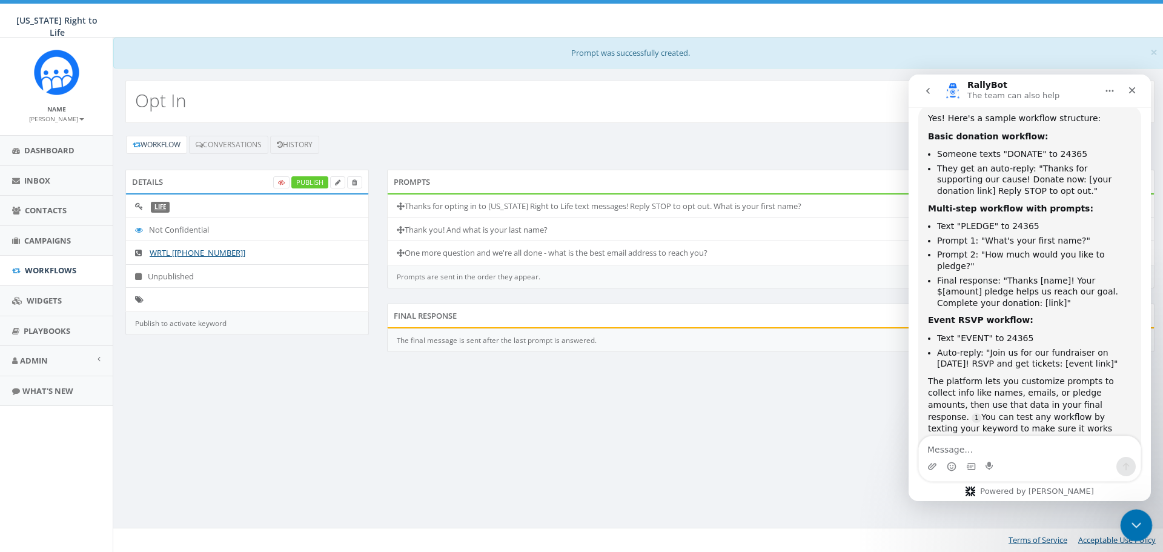
drag, startPoint x: 1134, startPoint y: 523, endPoint x: 2216, endPoint y: 1027, distance: 1193.0
click at [1134, 523] on icon "Close Intercom Messenger" at bounding box center [1134, 523] width 15 height 15
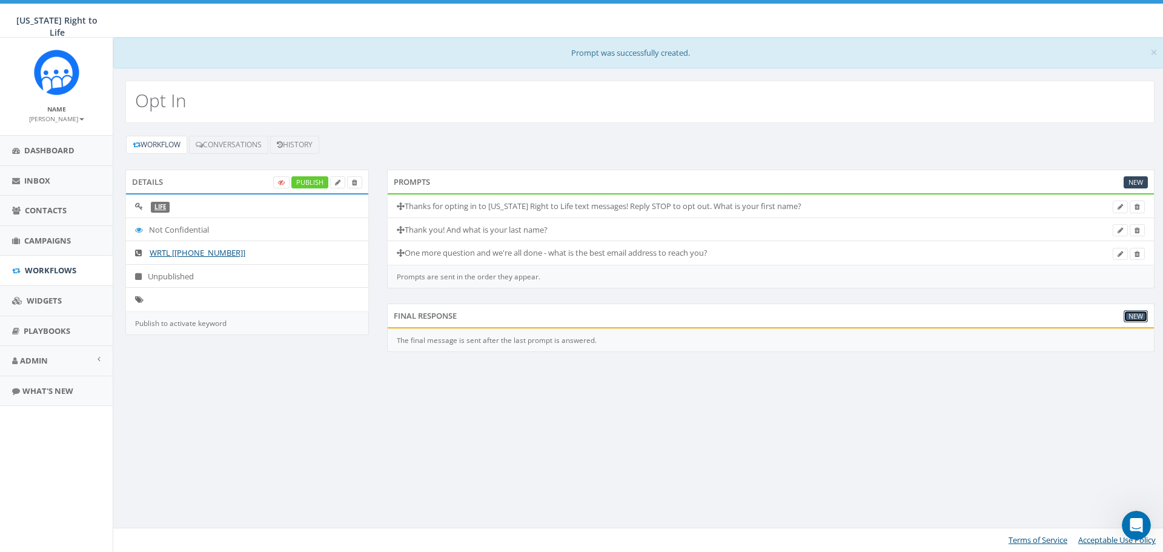
click at [1130, 320] on link "New" at bounding box center [1135, 316] width 24 height 13
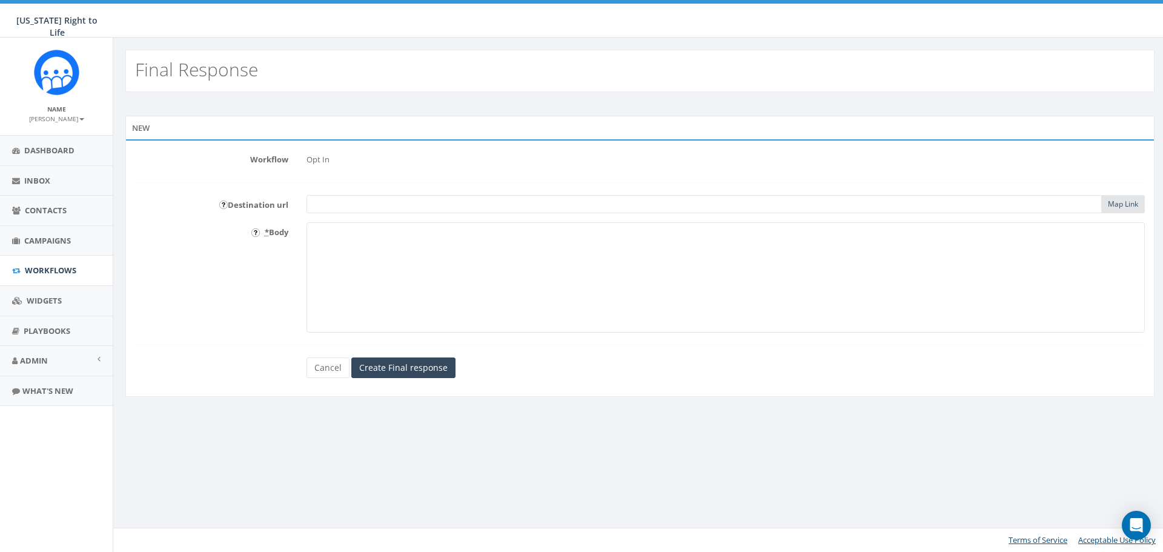
click at [382, 205] on input "text" at bounding box center [703, 204] width 795 height 18
click at [223, 205] on input "image" at bounding box center [223, 204] width 8 height 8
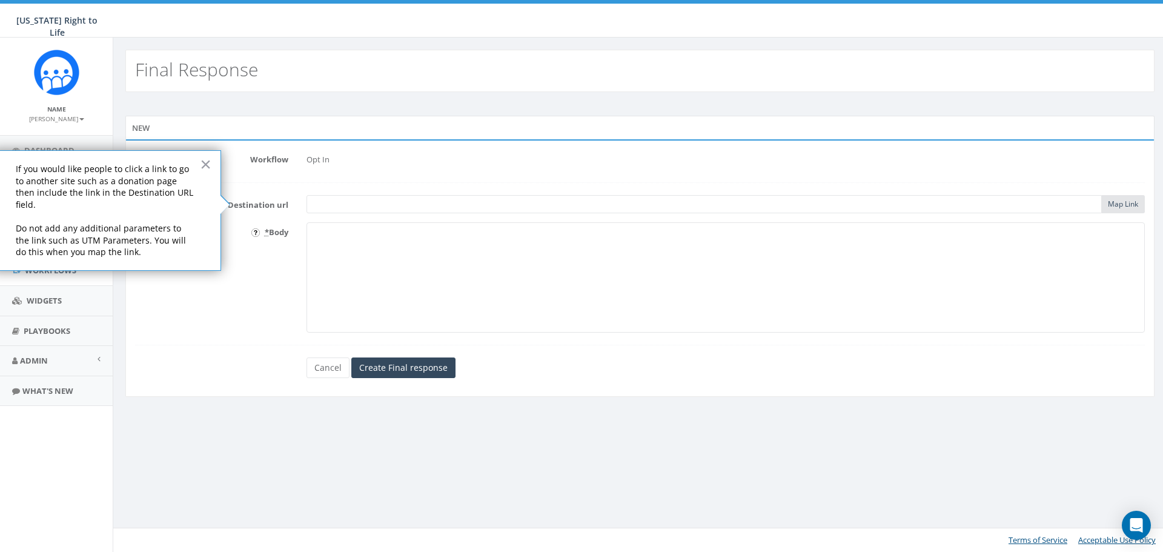
click at [382, 205] on input "text" at bounding box center [703, 204] width 795 height 18
type input "[DOMAIN_NAME]"
click at [434, 246] on textarea "* Body" at bounding box center [725, 277] width 838 height 110
click at [256, 233] on input "image" at bounding box center [255, 232] width 8 height 8
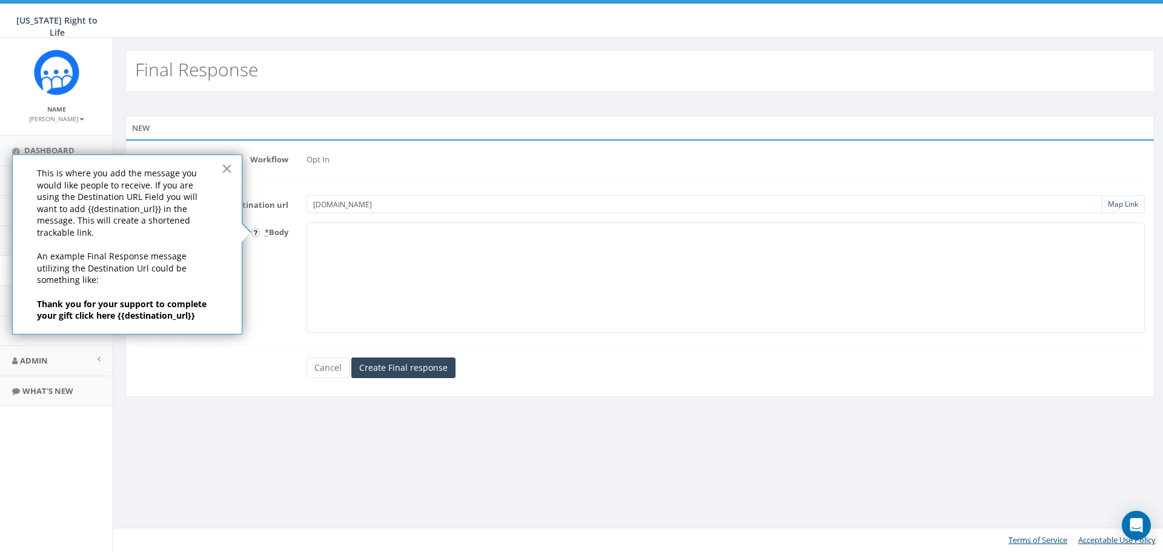
click at [474, 254] on textarea "* Body" at bounding box center [725, 277] width 838 height 110
click at [414, 368] on input "Create Final response" at bounding box center [403, 367] width 104 height 21
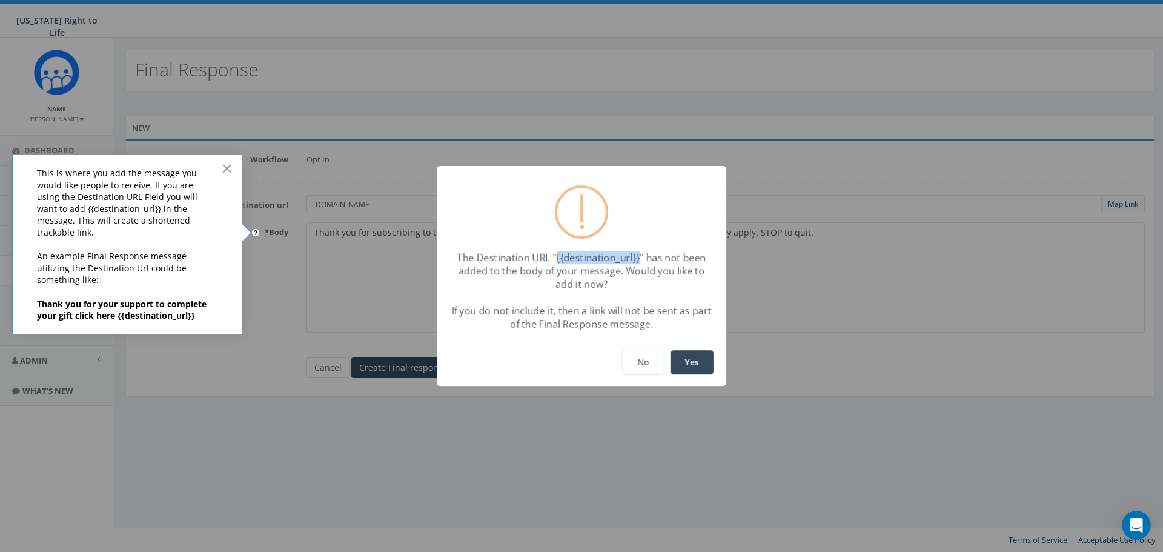
drag, startPoint x: 637, startPoint y: 260, endPoint x: 556, endPoint y: 263, distance: 81.2
click at [557, 263] on div "The Destination URL "{{destination_url}}" has not been added to the body of you…" at bounding box center [581, 291] width 277 height 80
copy div "{{destination_url}}"
click at [640, 367] on button "No" at bounding box center [643, 361] width 42 height 25
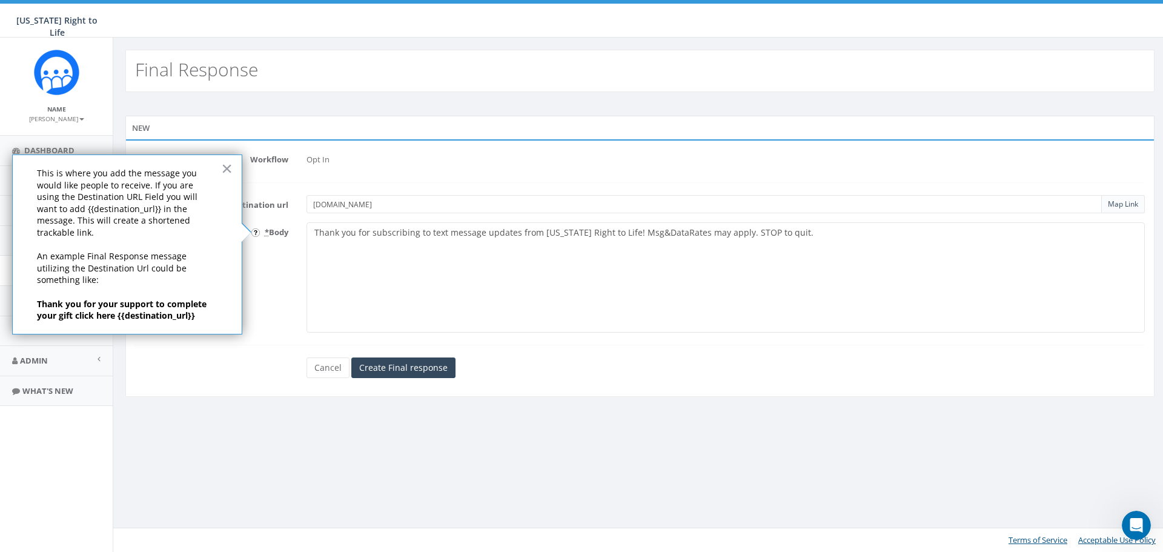
click at [827, 240] on textarea "Thank you for subscribing to text message updates from Wisconsin Right to Life!…" at bounding box center [725, 277] width 838 height 110
paste textarea "{{destination_url}}"
type textarea "Thank you for subscribing to text message updates from [US_STATE] Right to Life…"
click at [412, 365] on input "Create Final response" at bounding box center [403, 367] width 104 height 21
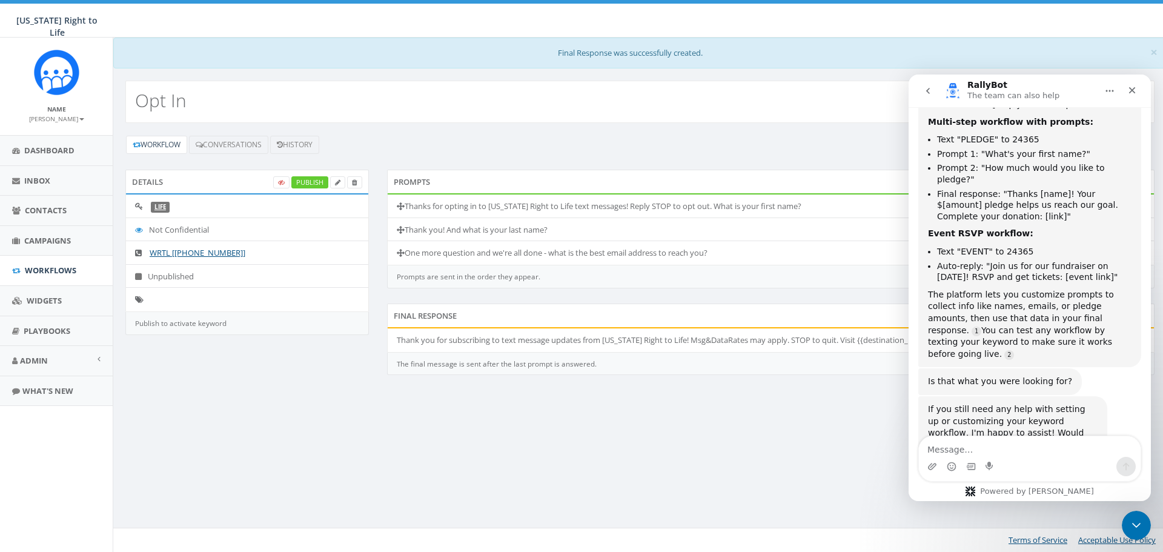
scroll to position [717, 0]
drag, startPoint x: 1136, startPoint y: 528, endPoint x: 2147, endPoint y: 962, distance: 1100.2
click at [1137, 529] on icon "Close Intercom Messenger" at bounding box center [1134, 523] width 15 height 15
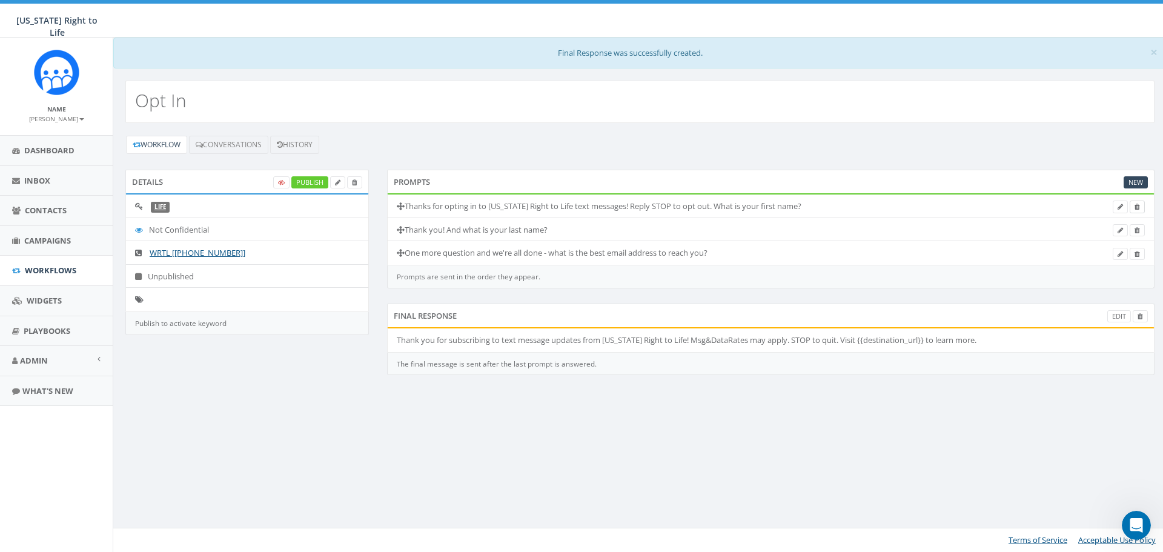
click at [1135, 208] on icon at bounding box center [1136, 206] width 5 height 7
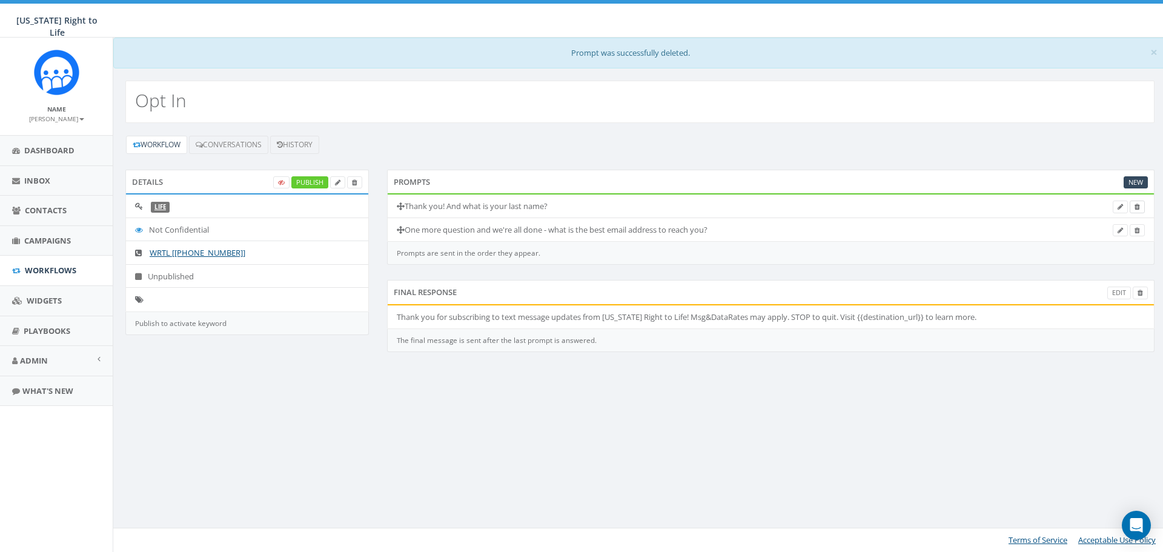
click at [1136, 206] on icon at bounding box center [1136, 206] width 5 height 7
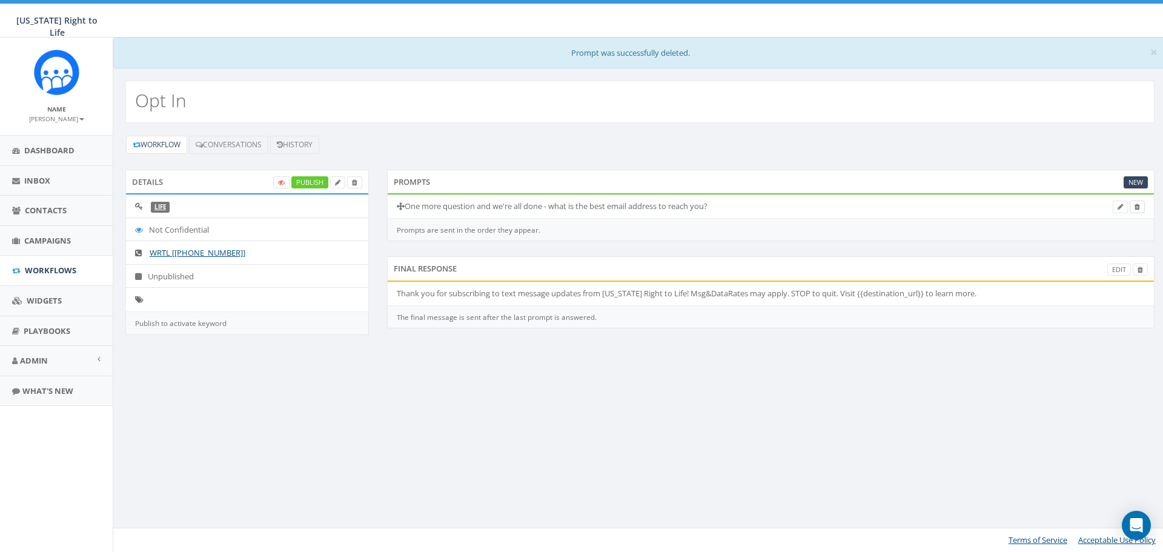
click at [1134, 206] on icon at bounding box center [1136, 206] width 5 height 7
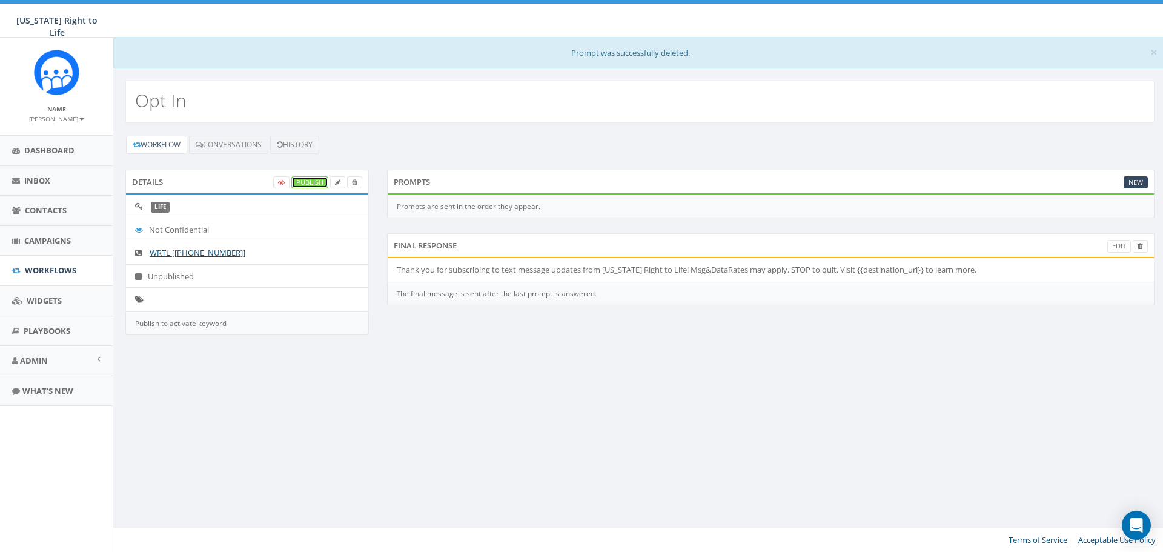
click at [302, 179] on link "Publish" at bounding box center [309, 182] width 37 height 13
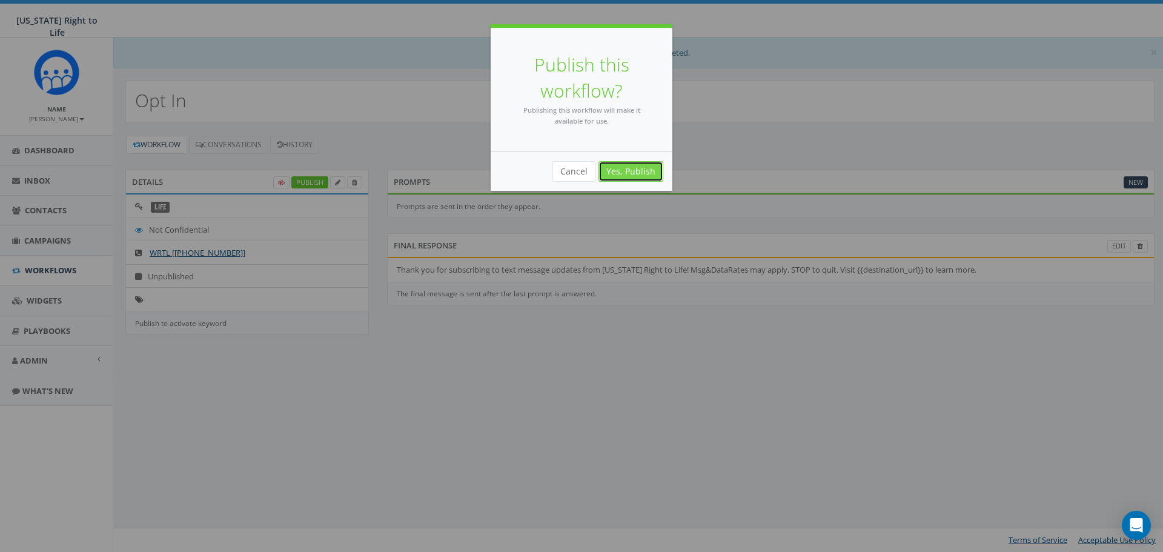
click at [623, 177] on link "Yes, Publish" at bounding box center [630, 171] width 65 height 21
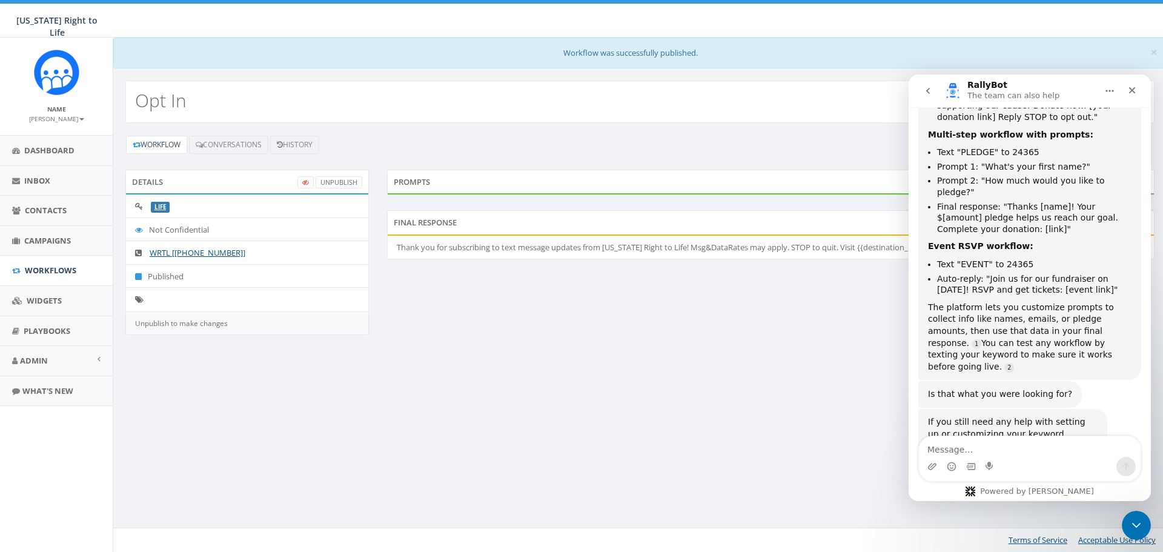
scroll to position [717, 0]
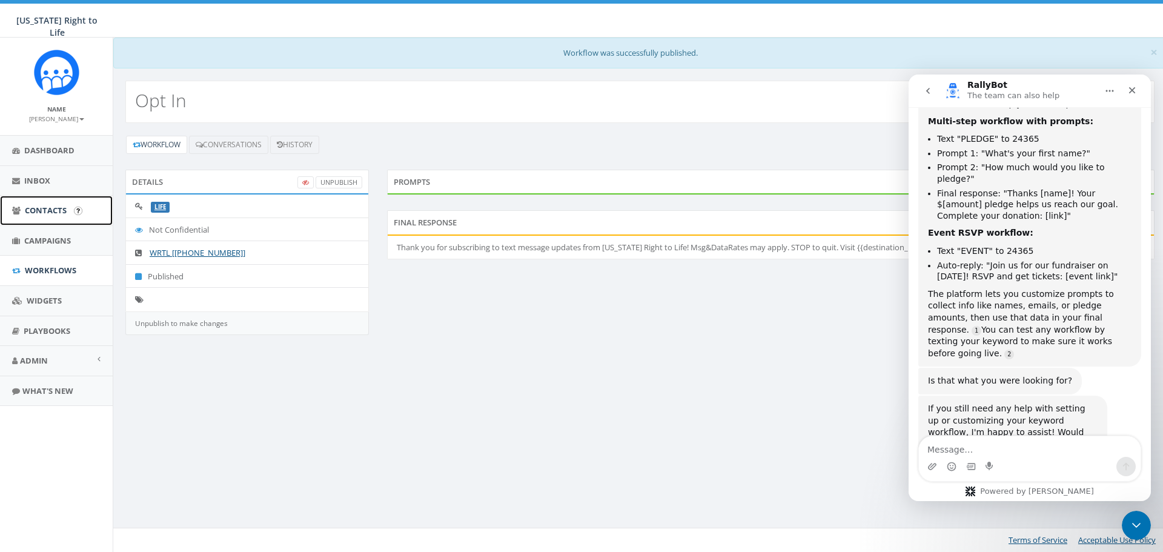
click at [21, 204] on link "Contacts" at bounding box center [56, 211] width 113 height 30
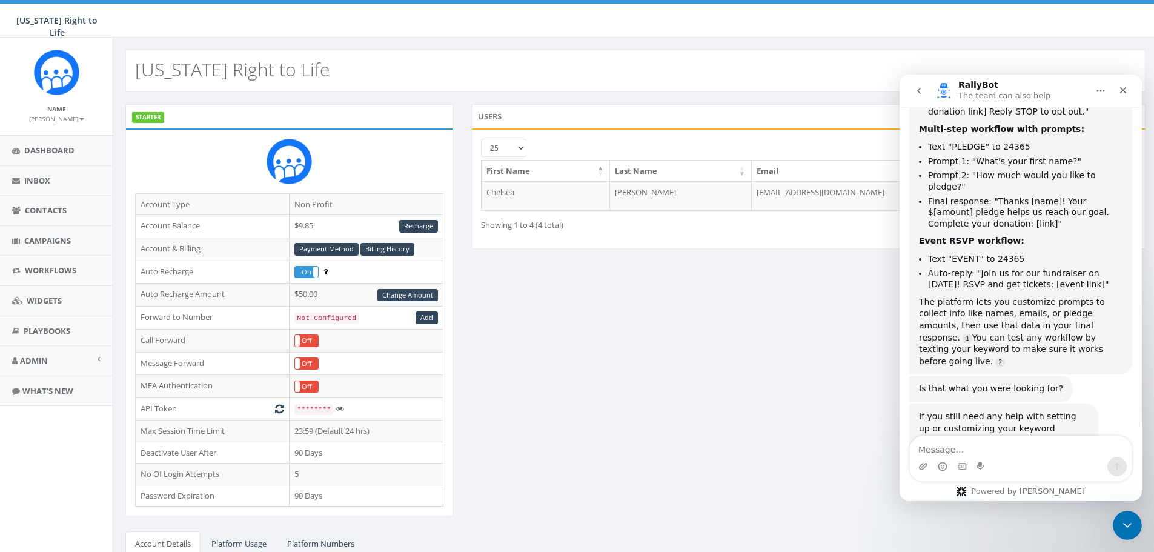
scroll to position [717, 0]
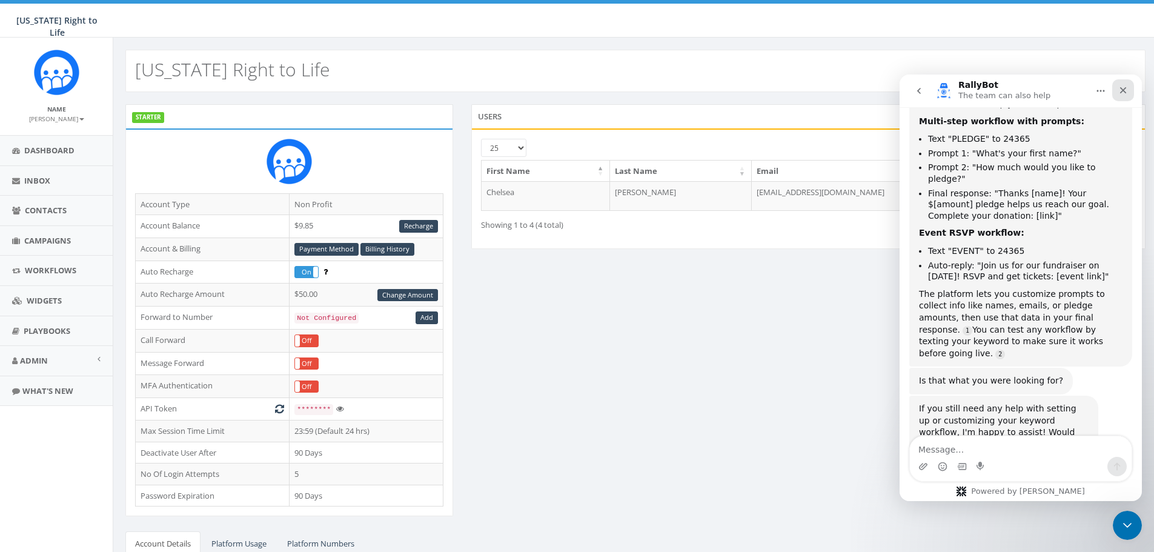
click at [1123, 84] on div "Close" at bounding box center [1123, 90] width 22 height 22
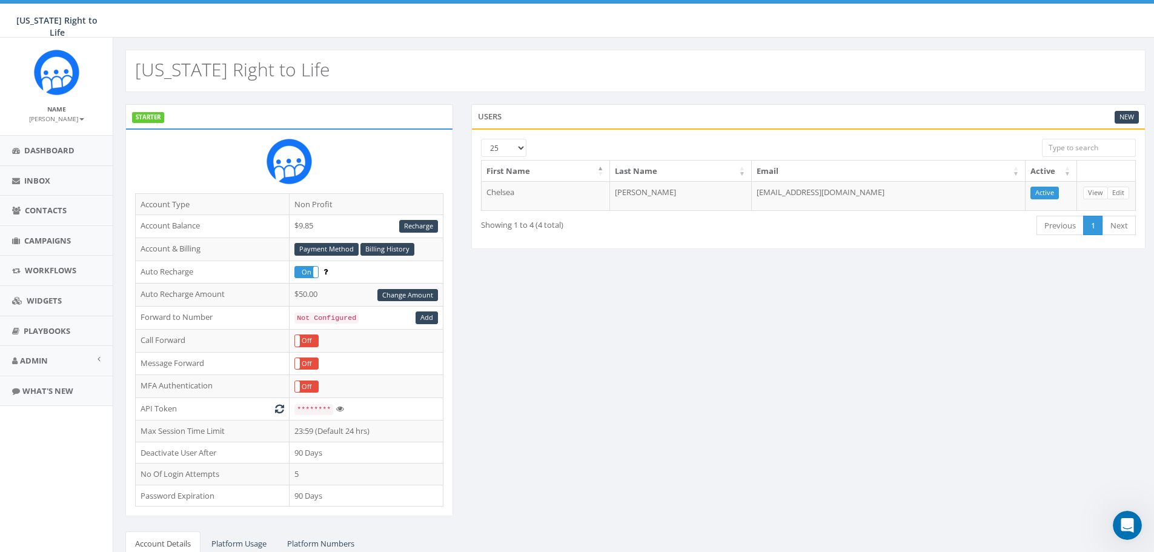
click at [621, 397] on div "STARTER Account Type Non Profit Account Balance $9.85 Recharge Account & Billin…" at bounding box center [635, 401] width 1038 height 594
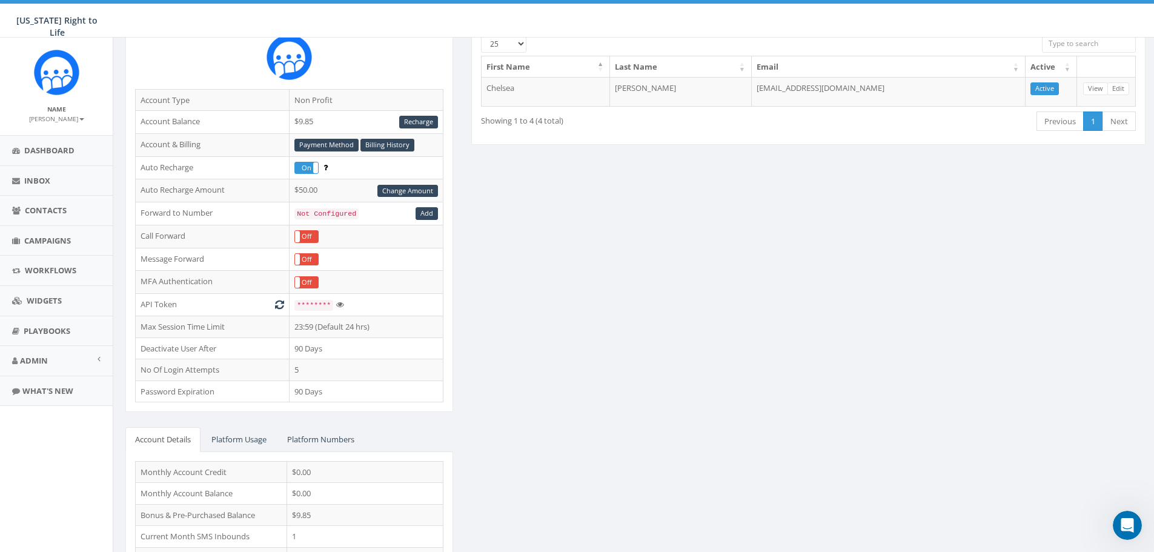
scroll to position [121, 0]
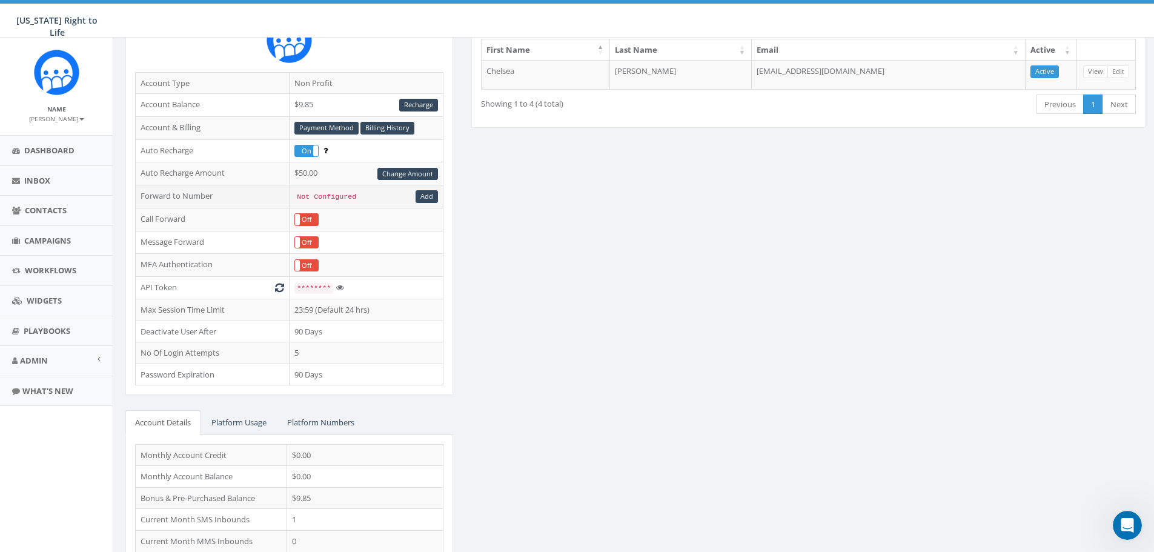
click at [330, 193] on code "Not Configured" at bounding box center [326, 196] width 64 height 11
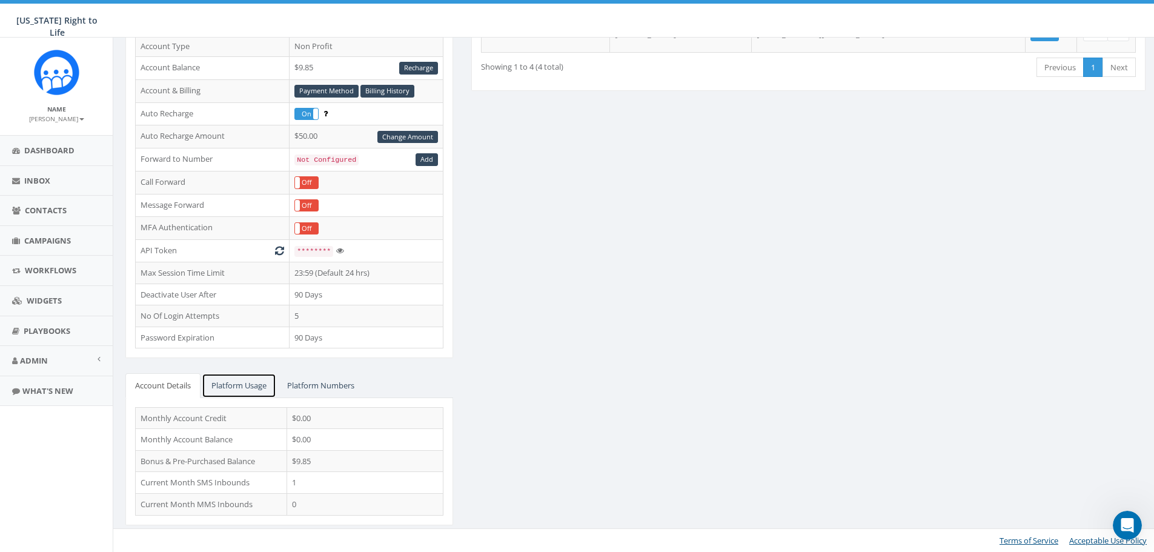
click at [248, 381] on link "Platform Usage" at bounding box center [239, 385] width 74 height 25
click at [313, 389] on link "Platform Numbers" at bounding box center [320, 385] width 87 height 25
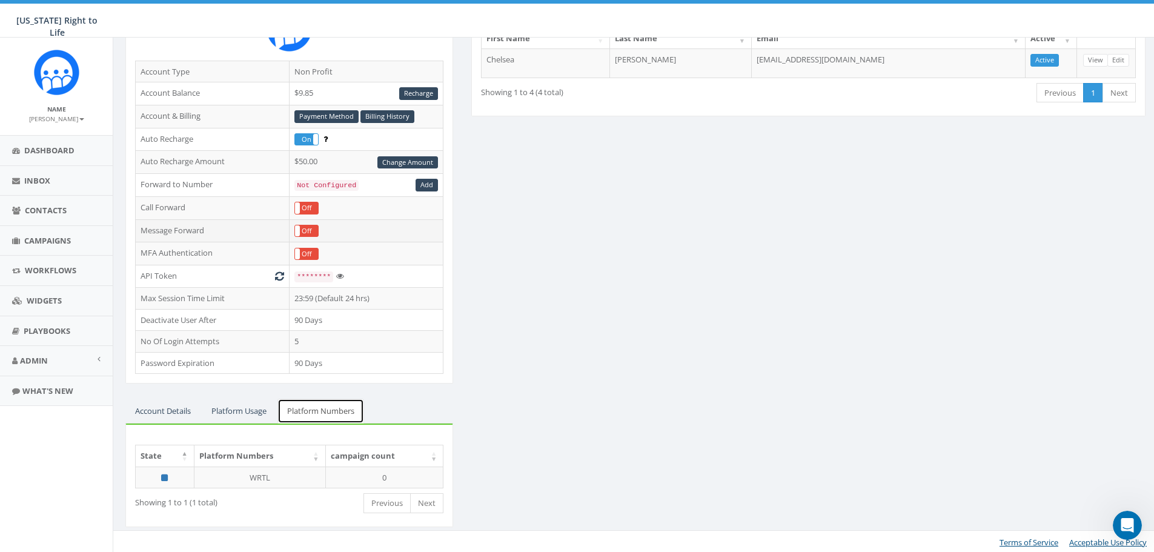
scroll to position [134, 0]
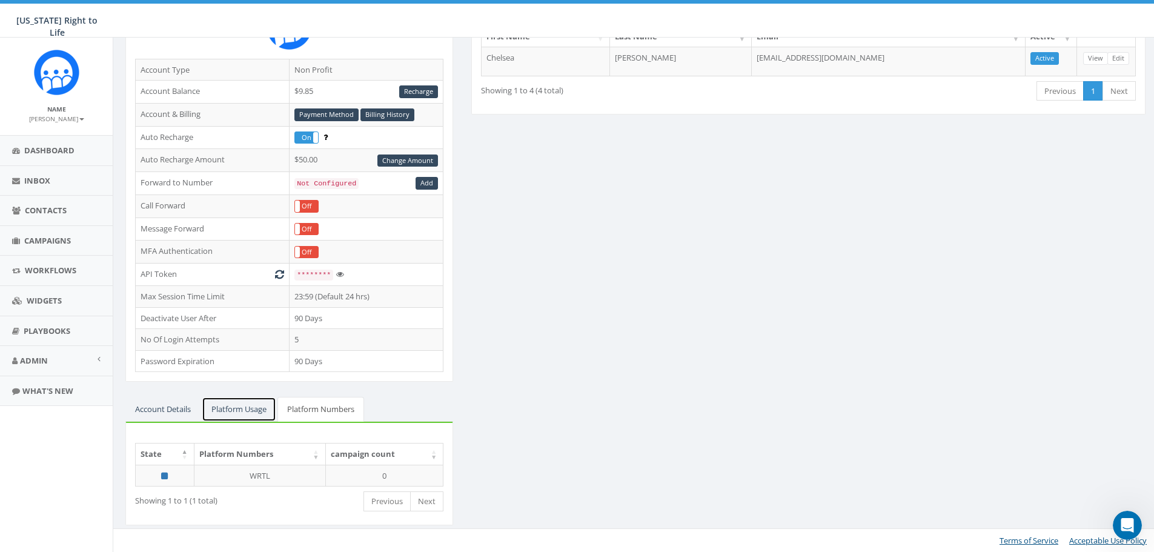
click at [247, 405] on link "Platform Usage" at bounding box center [239, 409] width 74 height 25
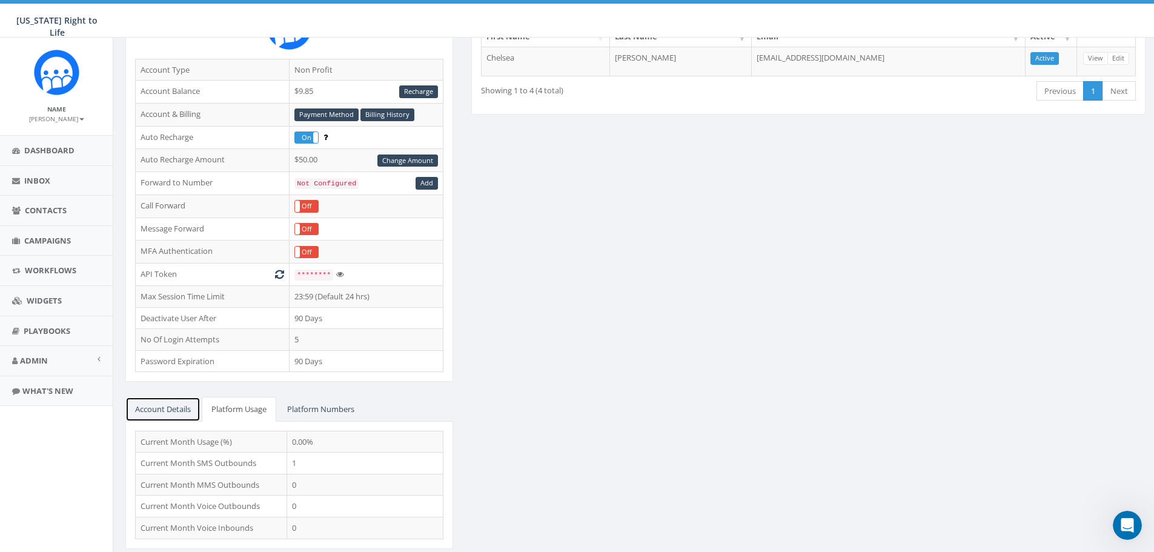
click at [161, 411] on link "Account Details" at bounding box center [162, 409] width 75 height 25
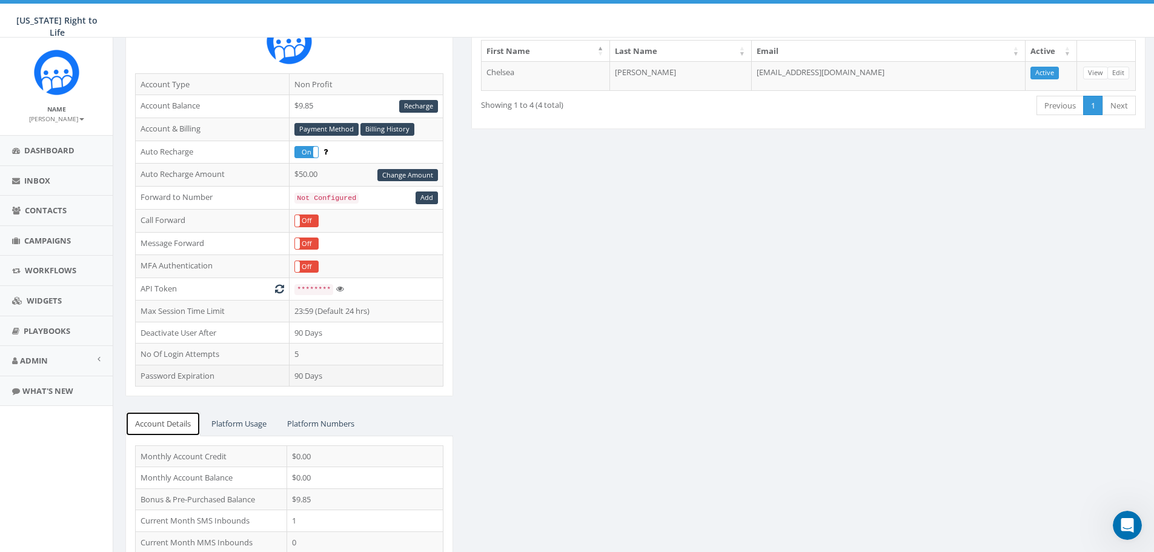
scroll to position [121, 0]
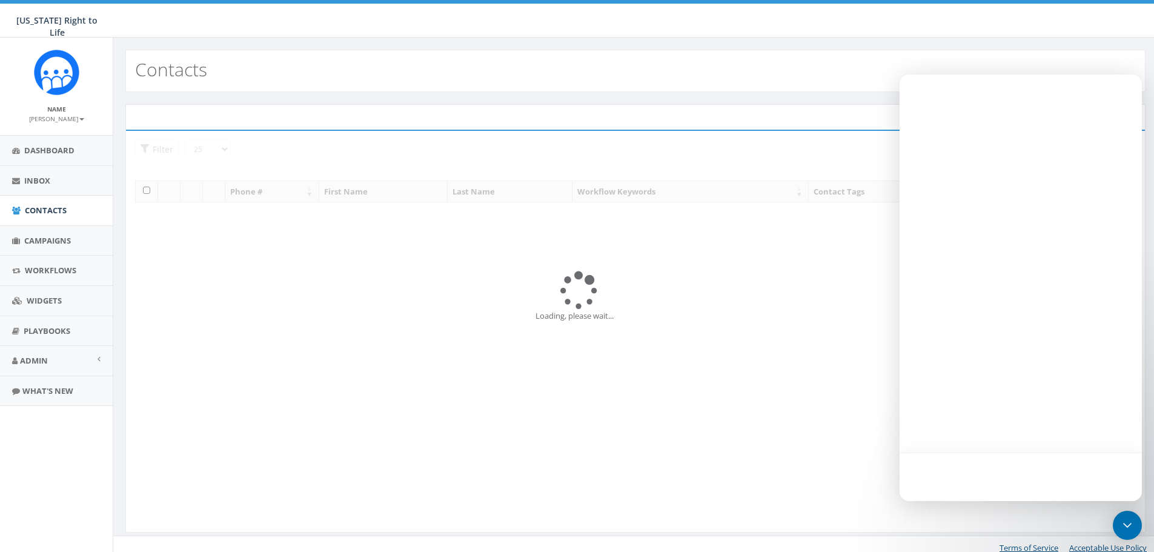
select select
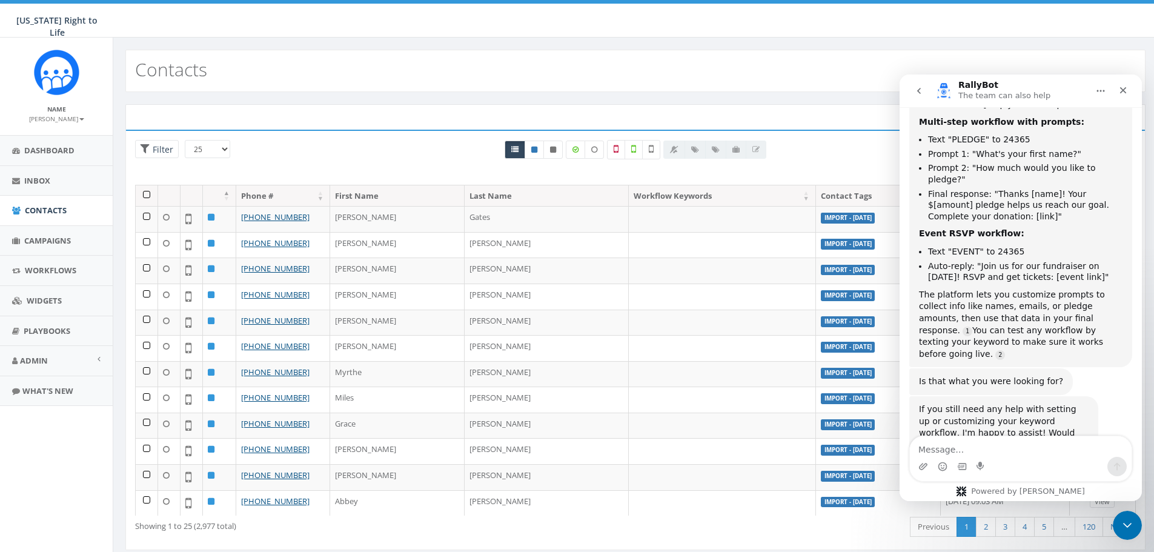
scroll to position [717, 0]
click at [1127, 87] on icon "Close" at bounding box center [1123, 90] width 10 height 10
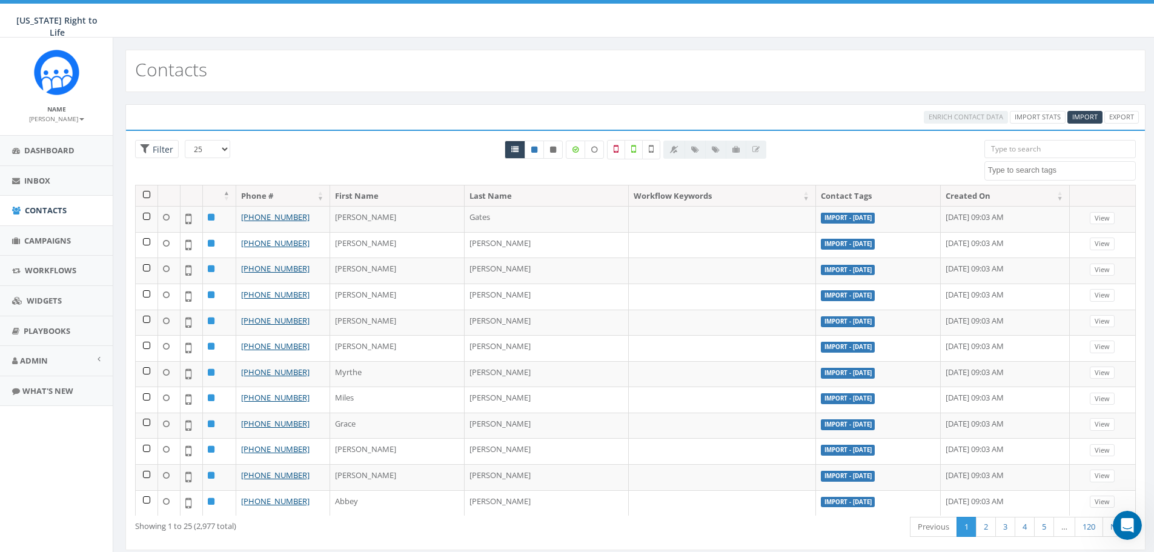
click at [870, 151] on div at bounding box center [635, 162] width 679 height 45
click at [1038, 146] on input "search" at bounding box center [1059, 149] width 151 height 18
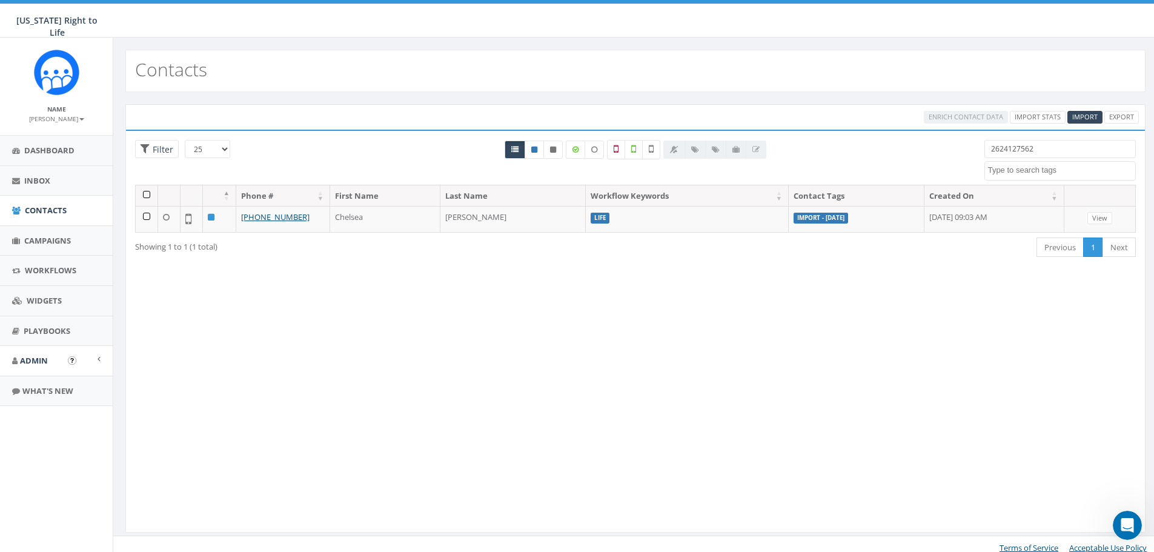
type input "2624127562"
click at [41, 363] on span "Admin" at bounding box center [34, 360] width 28 height 11
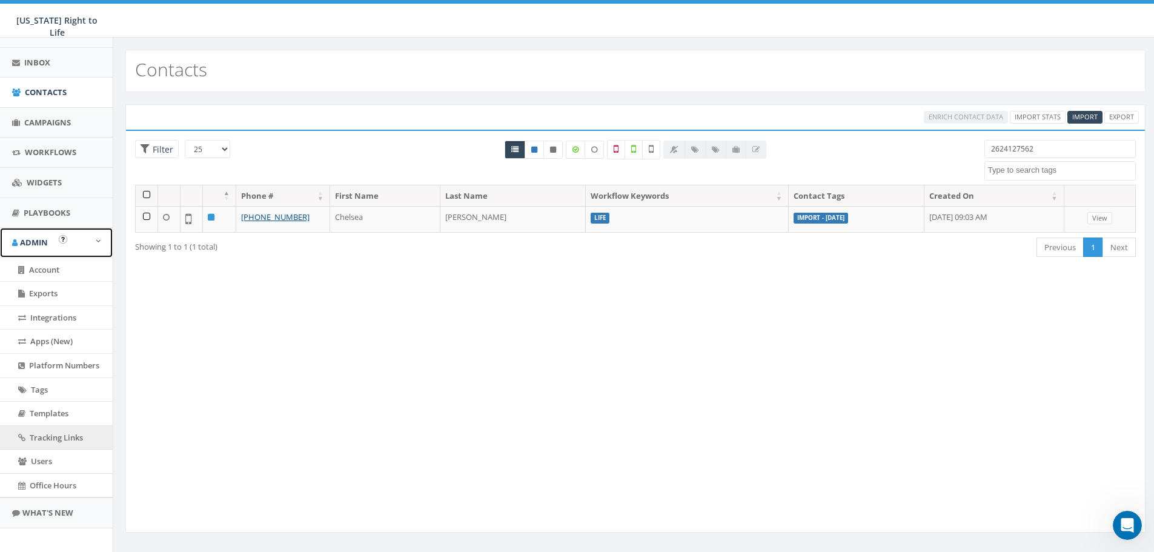
scroll to position [121, 0]
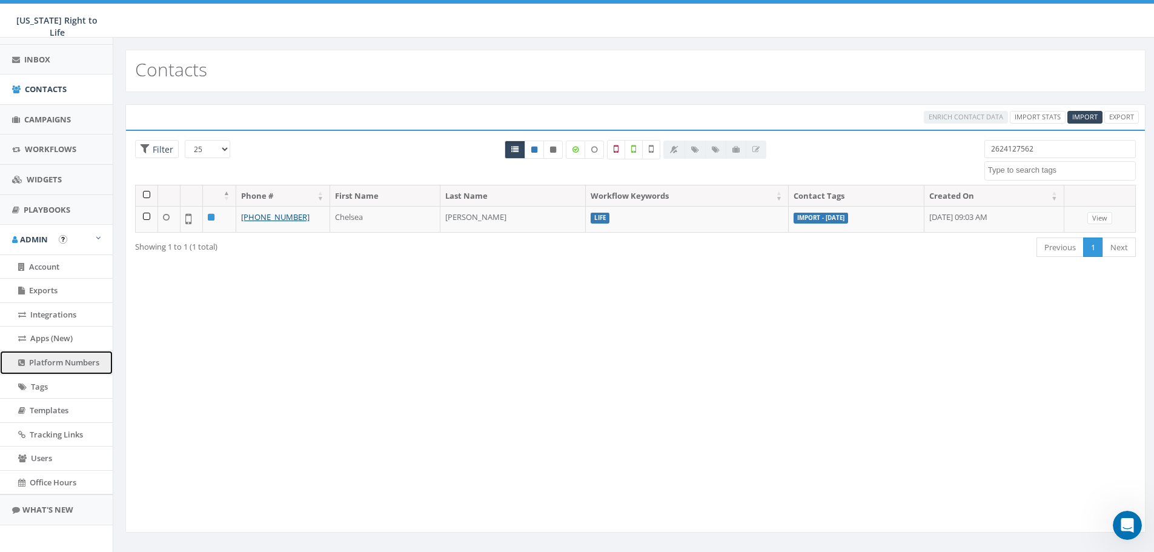
click at [71, 355] on link "Platform Numbers" at bounding box center [56, 363] width 113 height 24
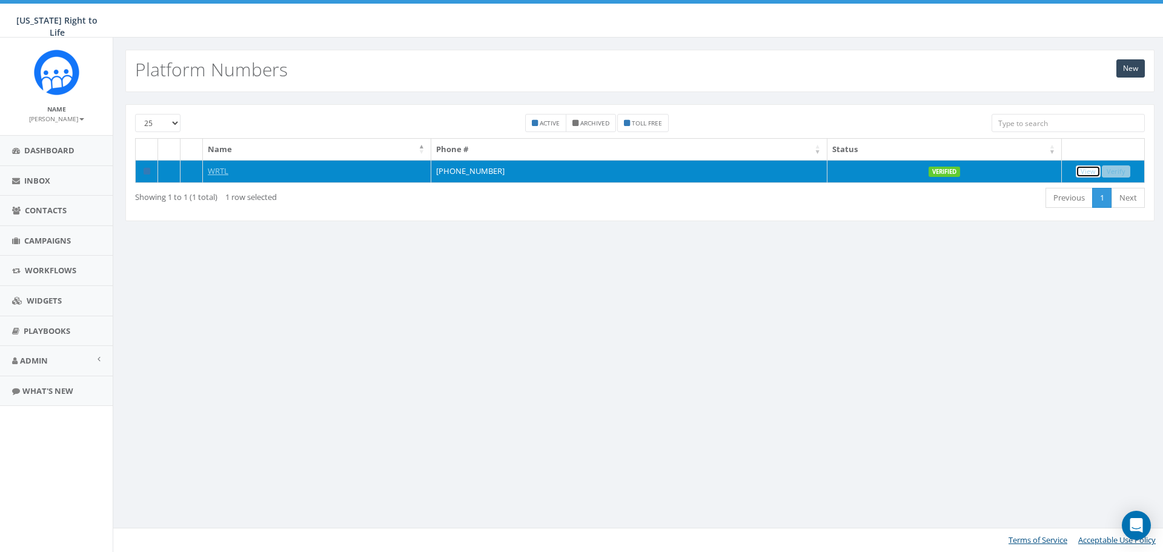
click at [1083, 171] on link "View" at bounding box center [1088, 171] width 25 height 13
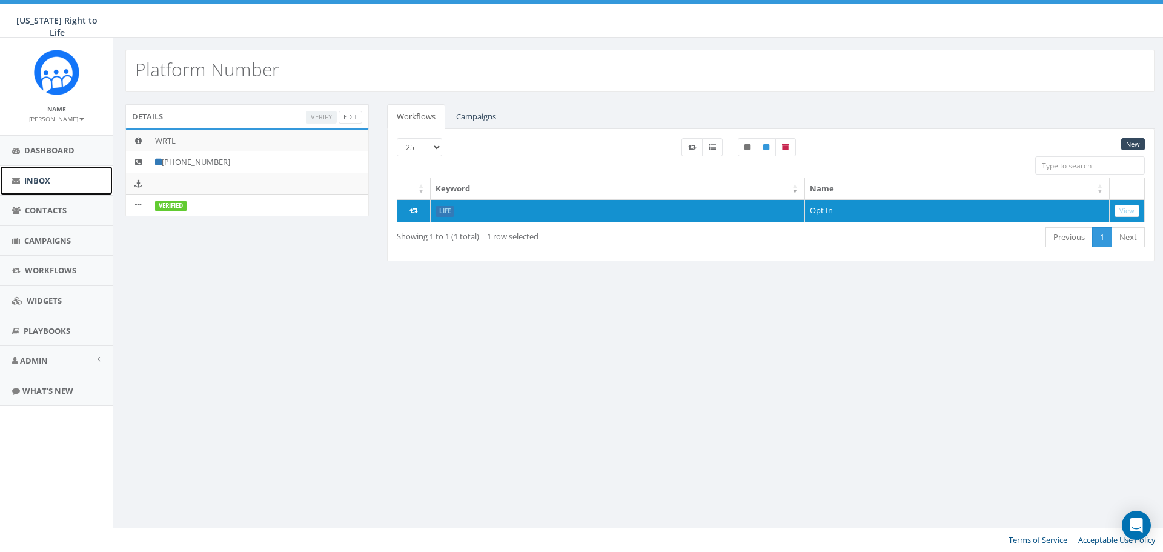
click at [47, 175] on span "Inbox" at bounding box center [37, 180] width 26 height 11
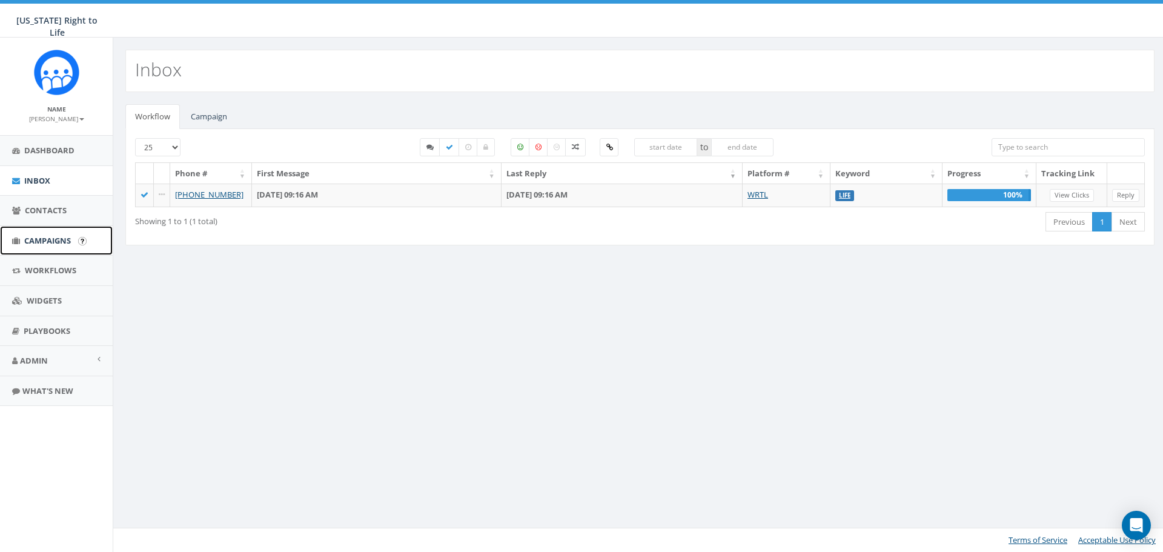
click at [48, 248] on link "Campaigns" at bounding box center [56, 241] width 113 height 30
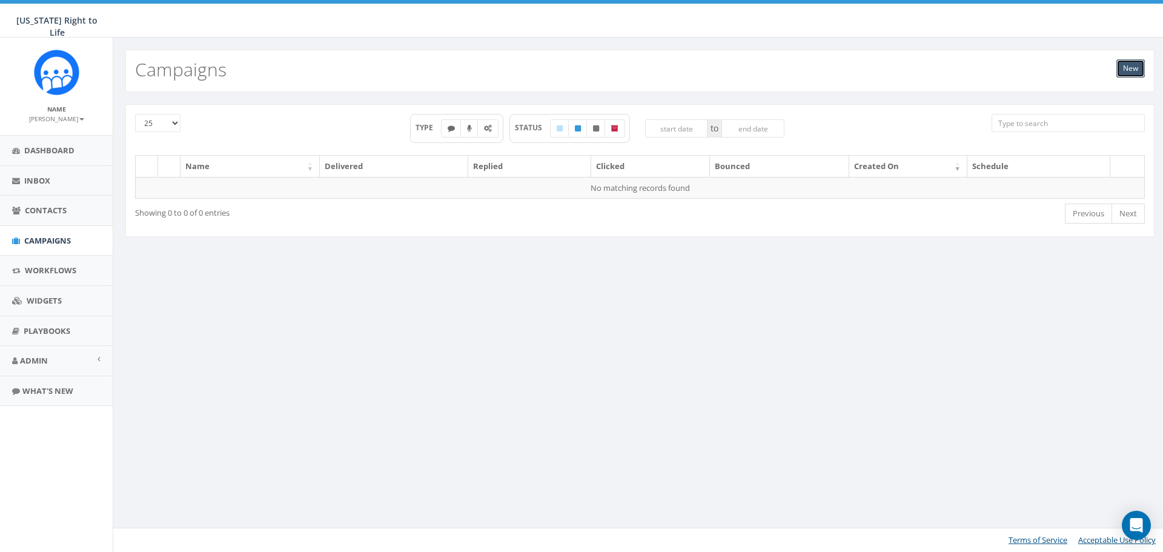
click at [1120, 73] on link "New" at bounding box center [1130, 68] width 28 height 18
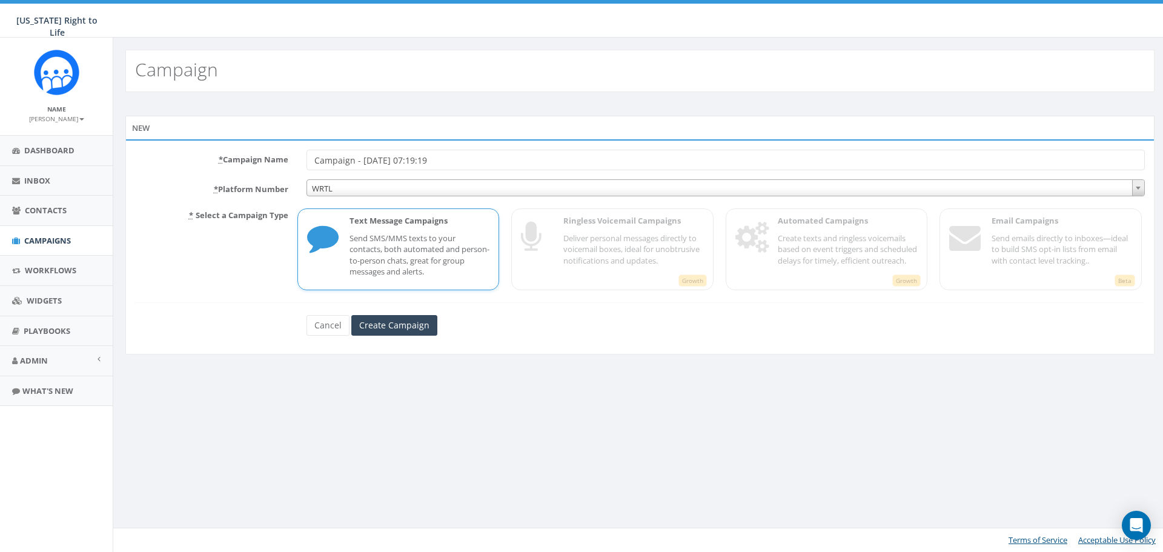
drag, startPoint x: 479, startPoint y: 160, endPoint x: 253, endPoint y: 162, distance: 226.5
click at [253, 162] on div "* Campaign Name Campaign - 09/30/2025, 07:19:19" at bounding box center [640, 160] width 1028 height 21
click at [405, 152] on input "Test" at bounding box center [725, 160] width 838 height 21
type input "Test Campaign"
click at [392, 325] on input "Create Campaign" at bounding box center [394, 325] width 86 height 21
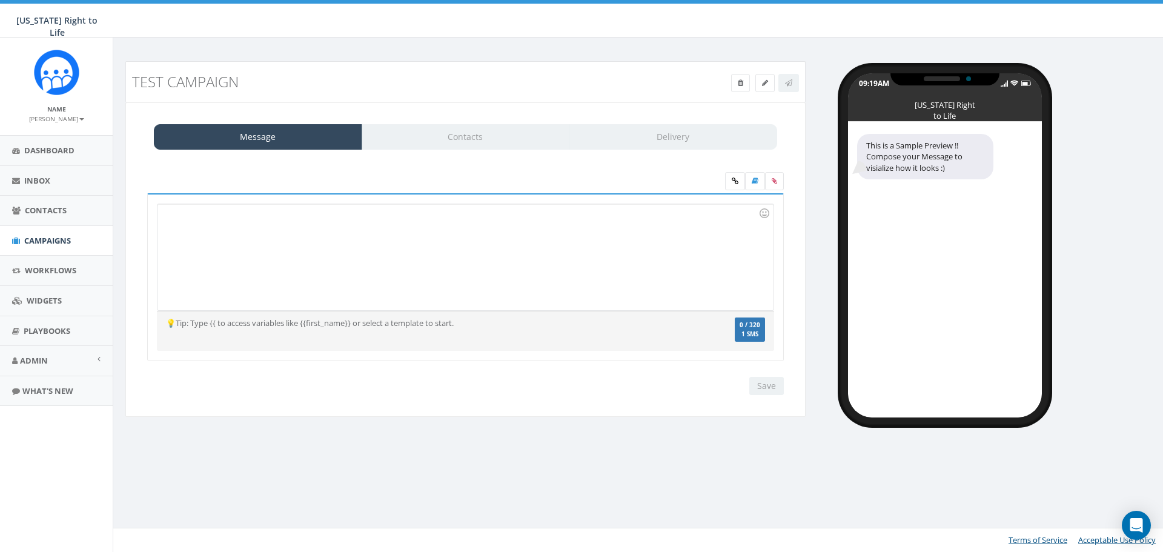
drag, startPoint x: 474, startPoint y: 134, endPoint x: 469, endPoint y: 139, distance: 6.9
click at [473, 137] on div "Message Contacts Delivery" at bounding box center [465, 136] width 623 height 25
click at [472, 139] on div "Message Contacts Delivery" at bounding box center [465, 136] width 623 height 25
click at [347, 256] on div at bounding box center [464, 257] width 615 height 106
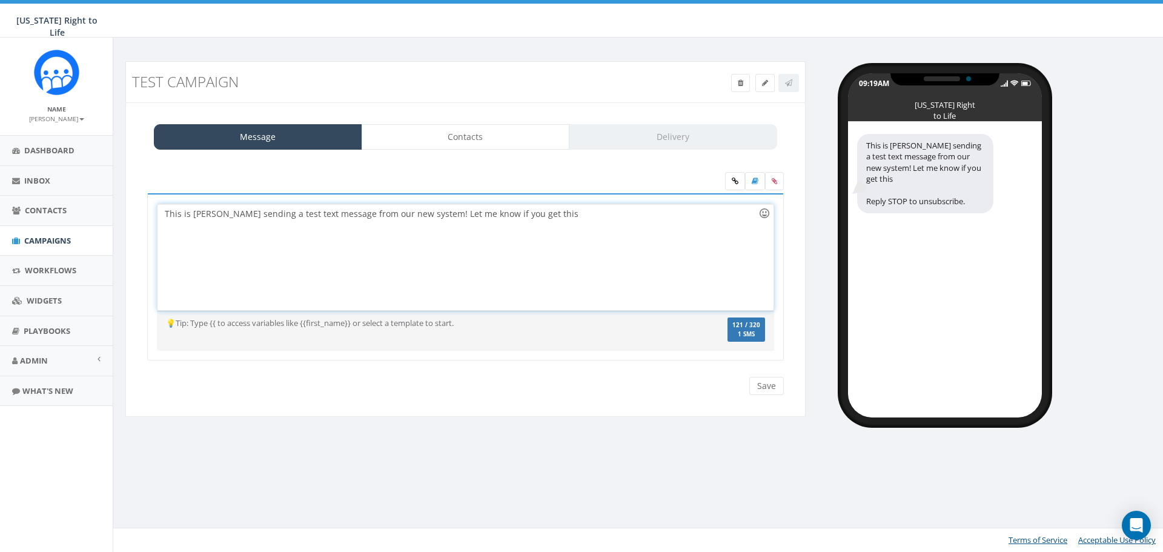
click at [765, 210] on div at bounding box center [764, 213] width 21 height 21
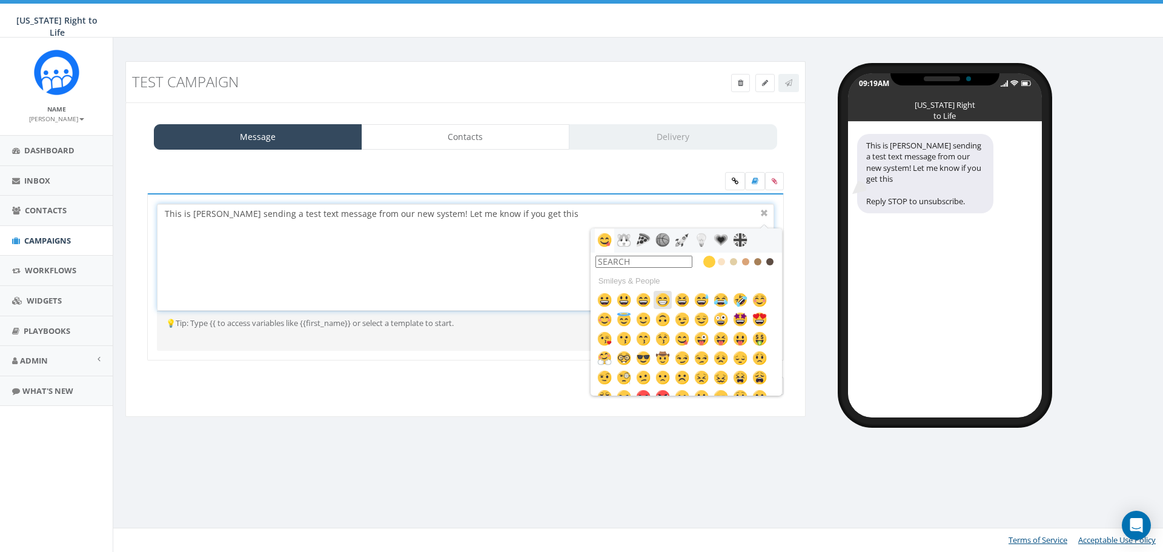
click at [661, 304] on img at bounding box center [662, 300] width 15 height 15
click at [467, 264] on div "This is Chelsea sending a test text message from our new system! Let me know if…" at bounding box center [464, 257] width 615 height 106
click at [564, 214] on div "This is Chelsea sending a test text message from our new system! Let me know if…" at bounding box center [464, 257] width 615 height 106
click at [719, 214] on div "This is Chelsea sending a test text message from our new system! Let me know if…" at bounding box center [464, 257] width 615 height 106
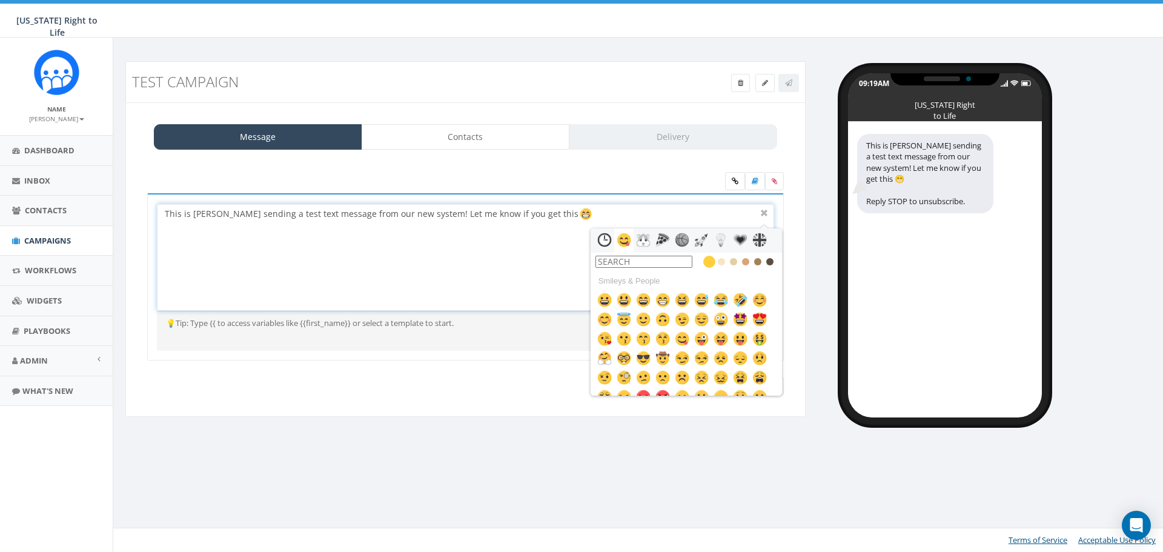
click at [492, 280] on div "This is Chelsea sending a test text message from our new system! Let me know if…" at bounding box center [464, 257] width 615 height 106
click at [764, 211] on div at bounding box center [764, 213] width 15 height 15
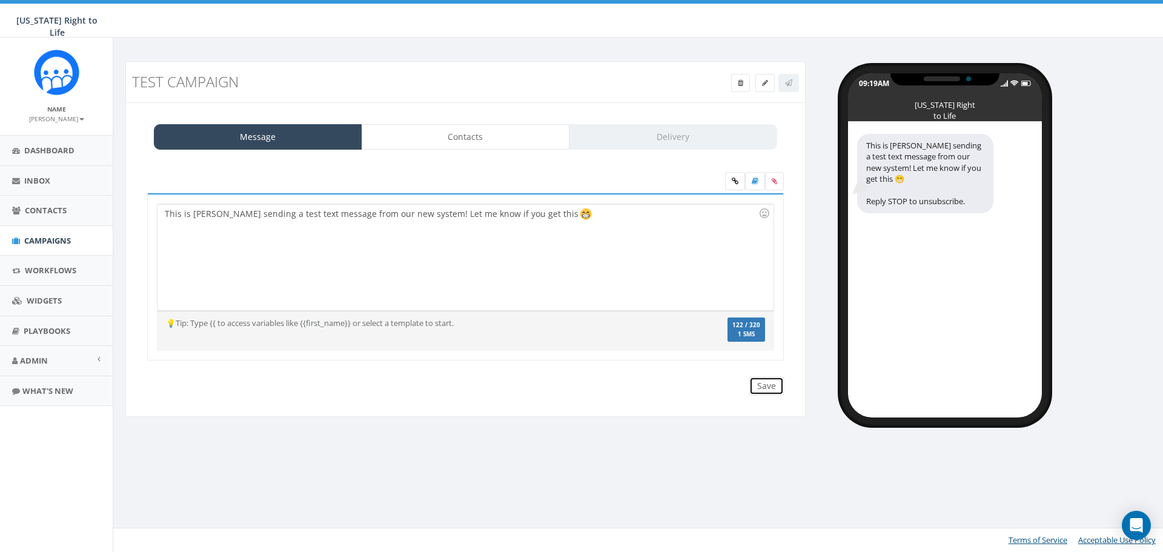
click at [762, 380] on input "Save" at bounding box center [766, 386] width 35 height 18
click at [453, 130] on link "Contacts" at bounding box center [466, 136] width 208 height 25
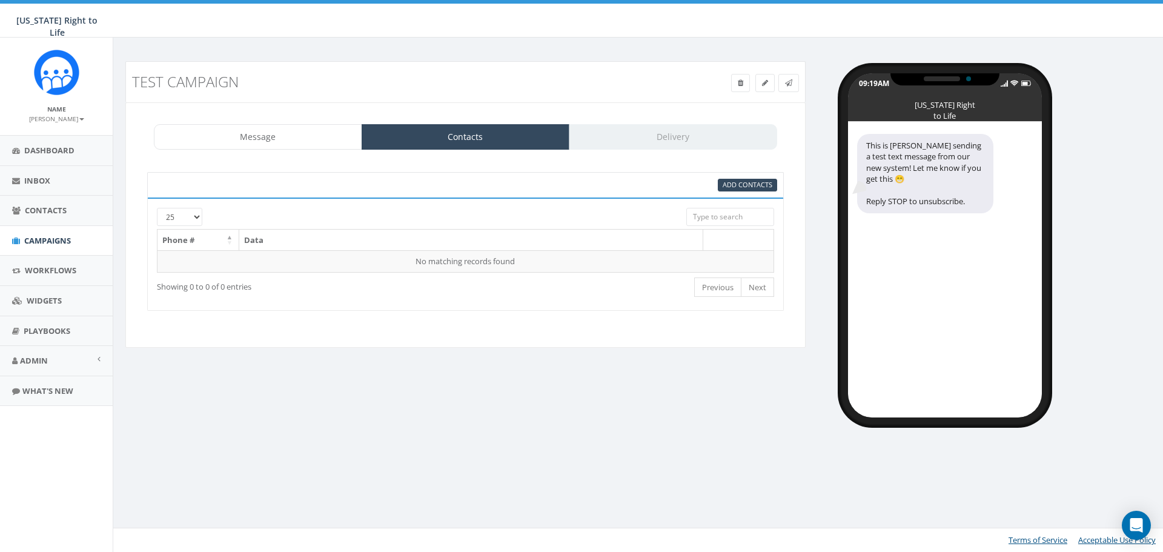
click at [713, 220] on input "search" at bounding box center [730, 217] width 88 height 18
click at [741, 180] on span "Add Contacts" at bounding box center [748, 184] width 50 height 9
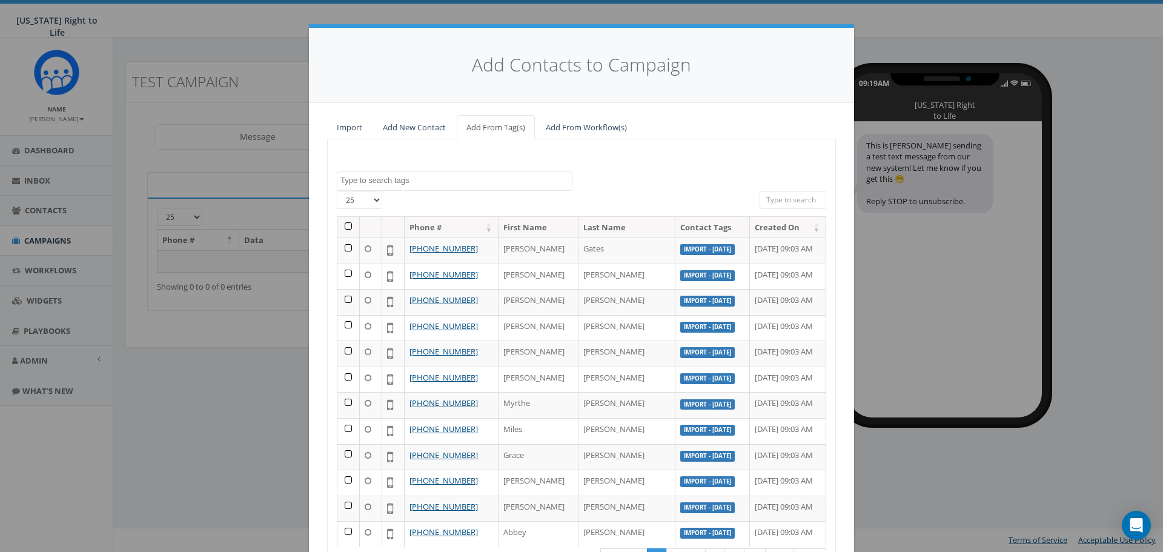
click at [460, 180] on textarea "Search" at bounding box center [455, 180] width 231 height 11
select select "staff"
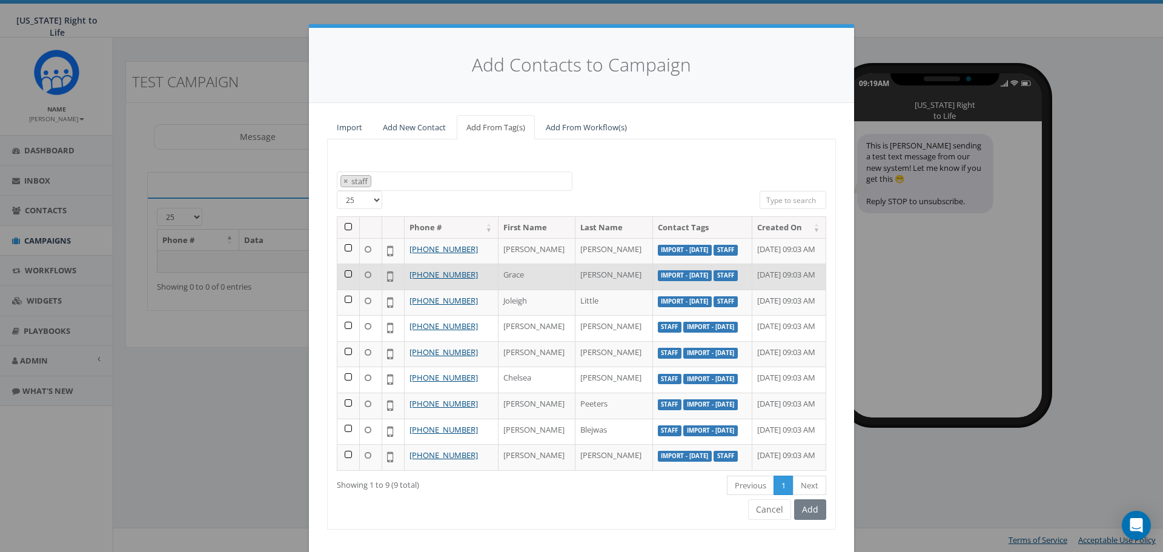
scroll to position [1, 0]
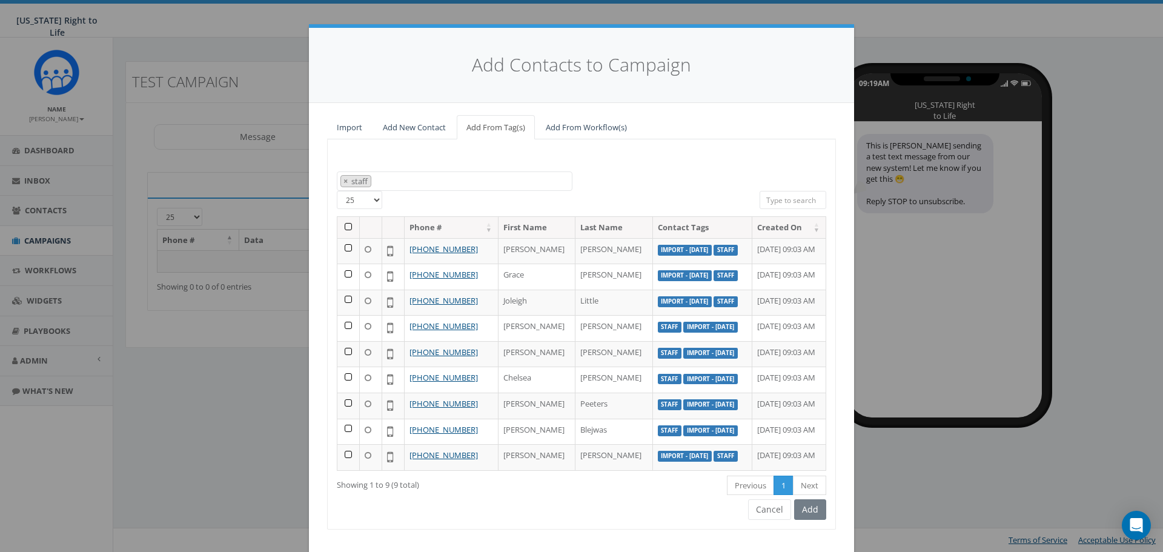
click at [346, 224] on th at bounding box center [348, 227] width 22 height 21
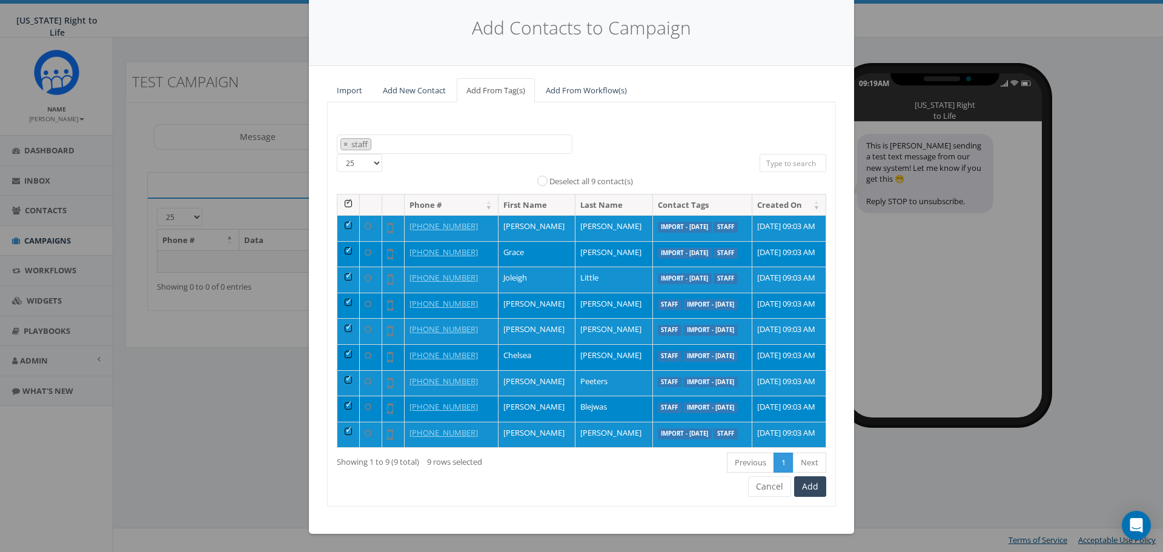
scroll to position [110, 0]
click at [809, 489] on button "Add" at bounding box center [810, 486] width 32 height 21
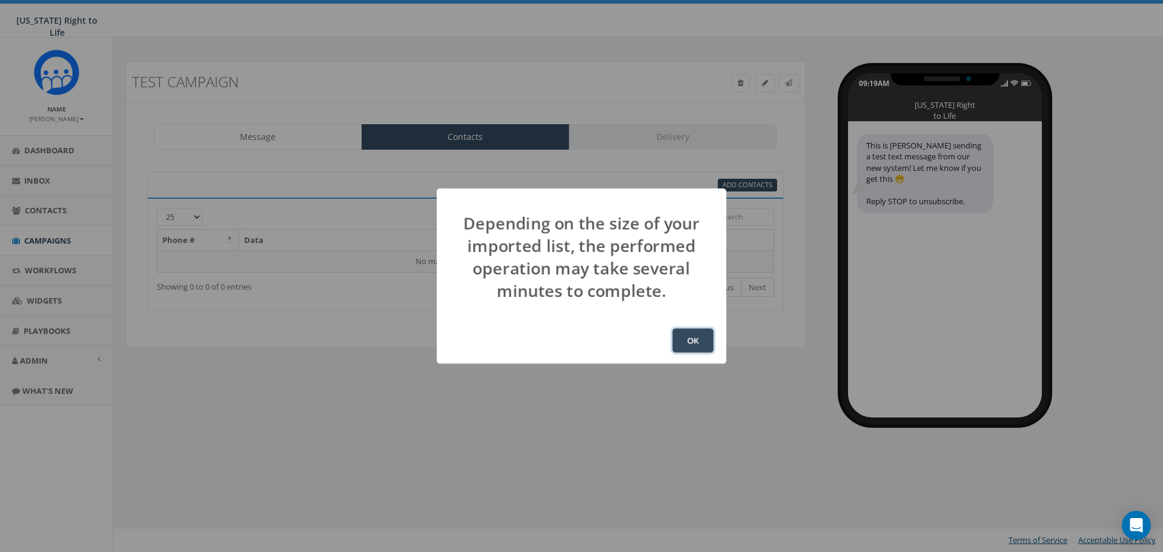
click at [695, 343] on button "OK" at bounding box center [692, 340] width 41 height 24
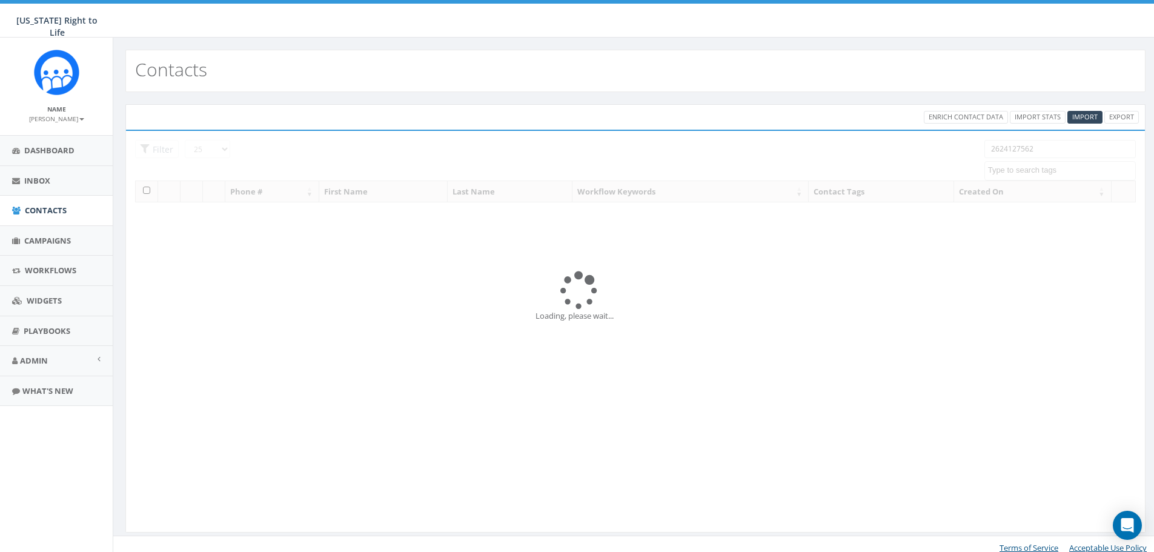
select select
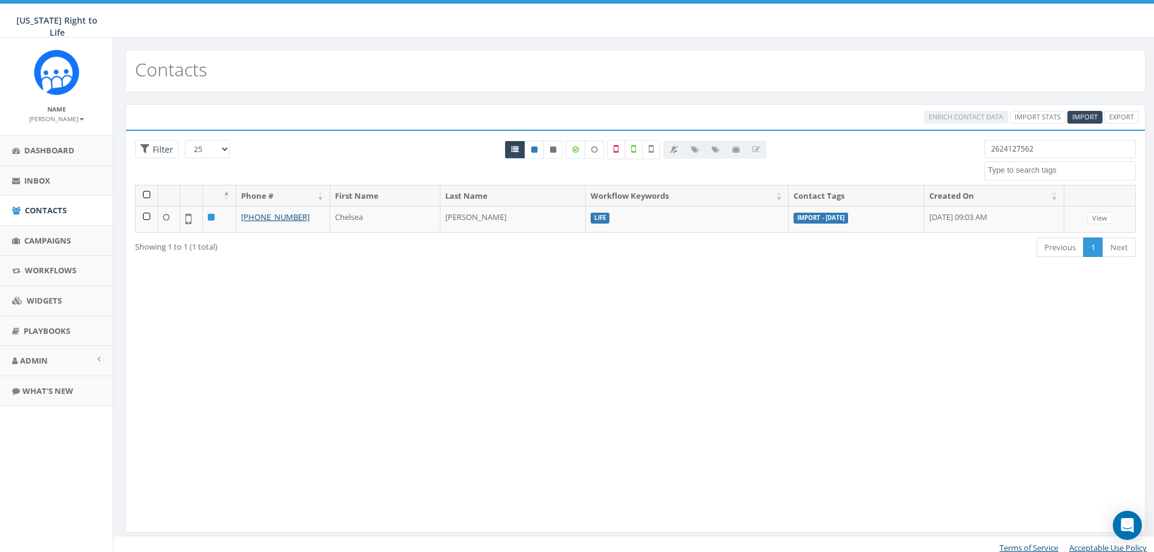
click at [696, 153] on div at bounding box center [714, 150] width 103 height 18
click at [91, 359] on link "Admin" at bounding box center [56, 361] width 113 height 30
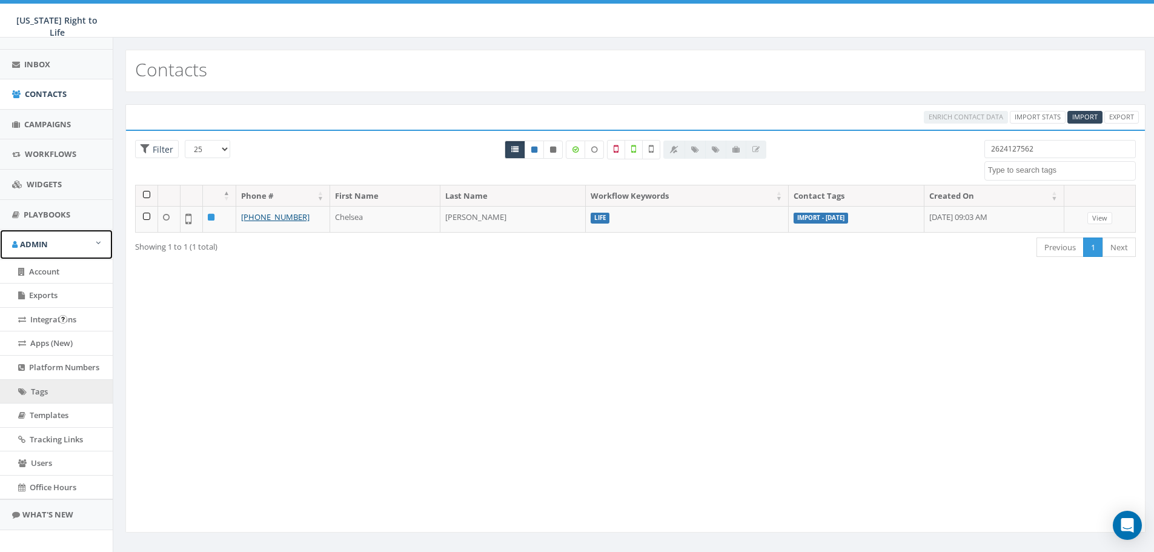
scroll to position [121, 0]
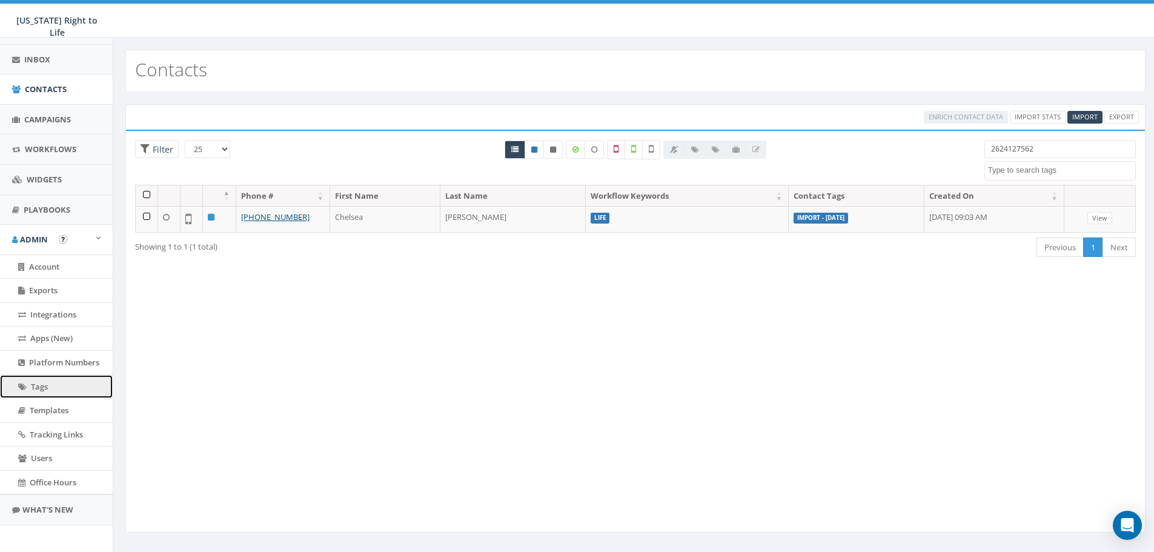
click at [48, 382] on link "Tags" at bounding box center [56, 387] width 113 height 24
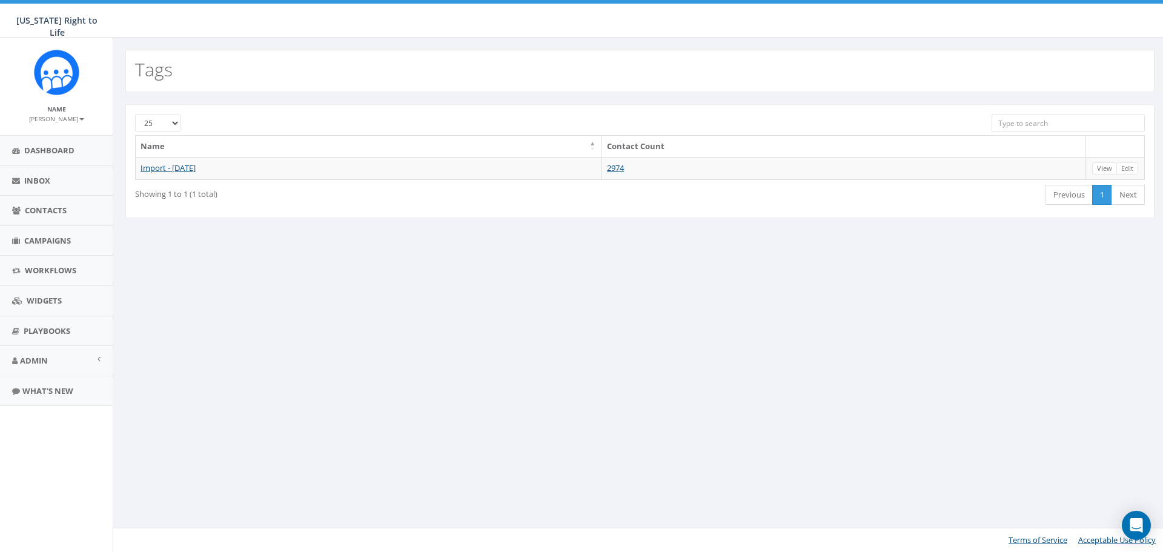
click at [594, 125] on div at bounding box center [596, 120] width 771 height 12
click at [30, 200] on link "Contacts" at bounding box center [56, 211] width 113 height 30
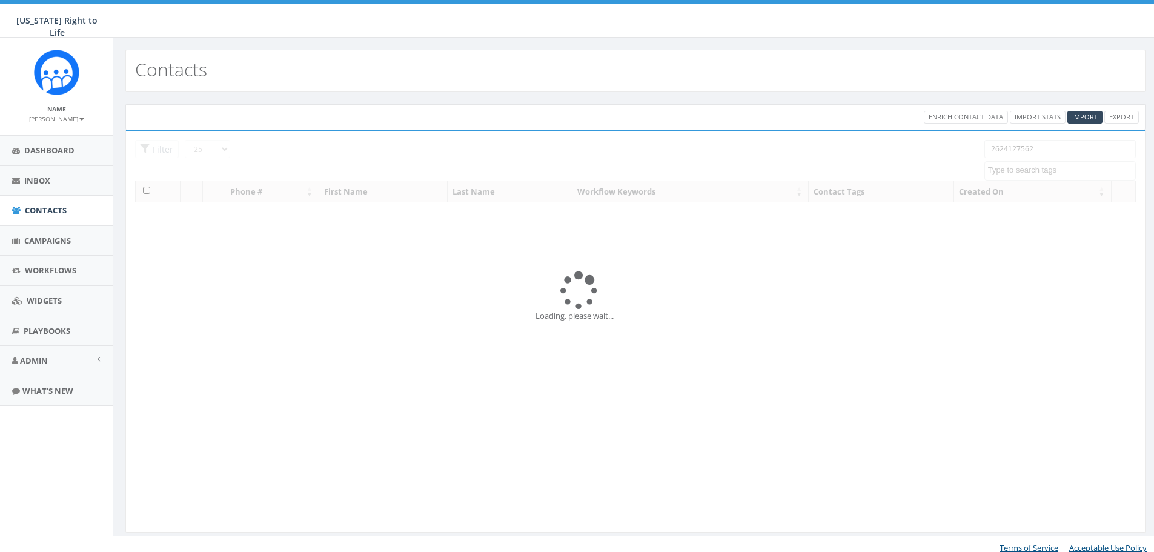
select select
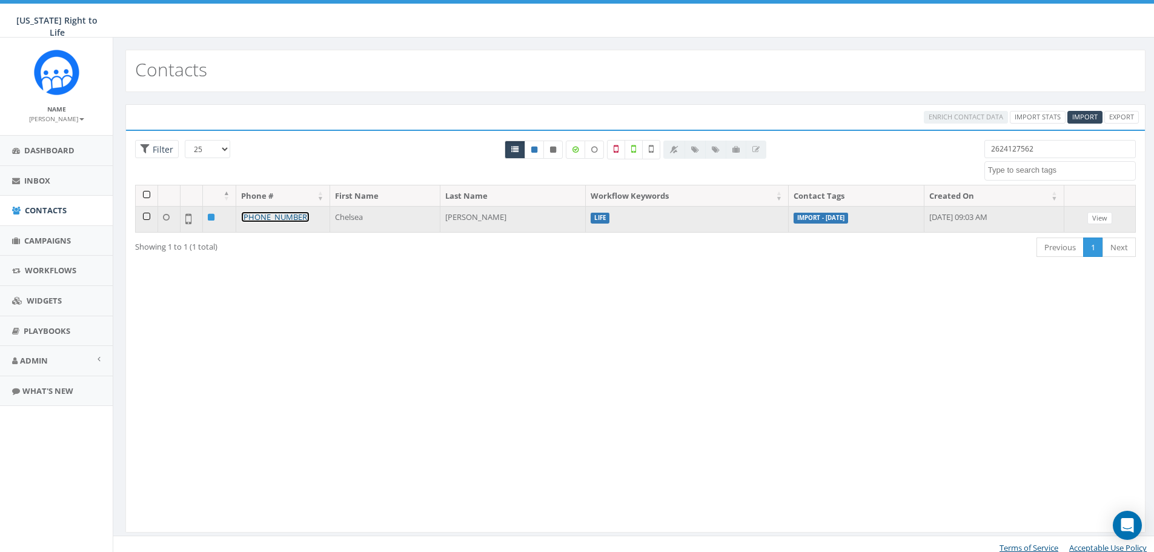
click at [286, 218] on link "[PHONE_NUMBER]" at bounding box center [275, 216] width 68 height 11
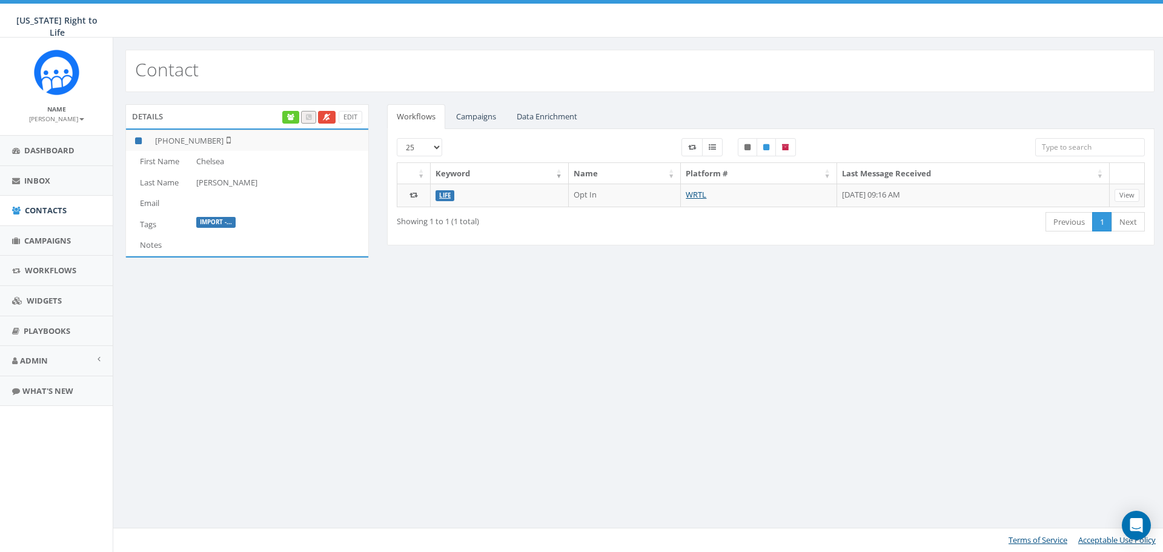
click at [156, 226] on td "Tags" at bounding box center [158, 224] width 65 height 21
click at [42, 208] on span "Contacts" at bounding box center [46, 210] width 42 height 11
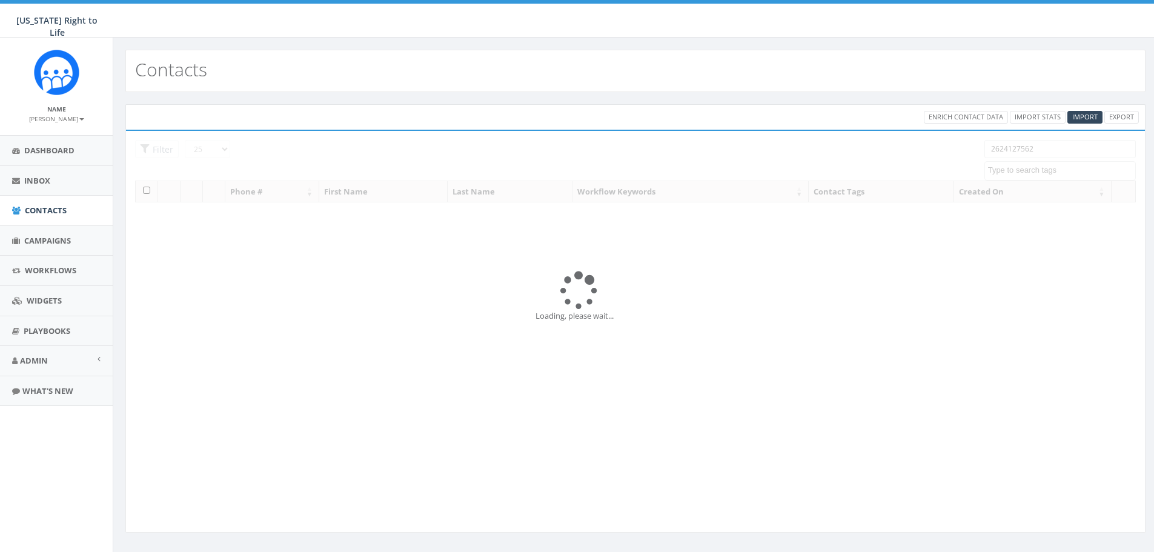
select select
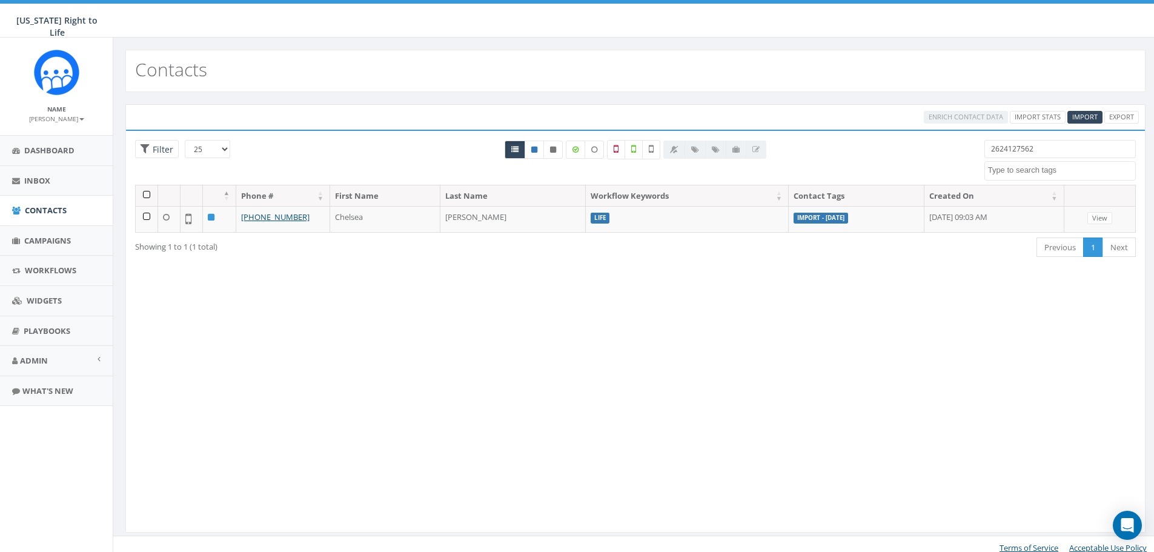
click at [692, 150] on div at bounding box center [714, 150] width 103 height 18
click at [1035, 154] on input "2624127562" at bounding box center [1059, 149] width 151 height 18
drag, startPoint x: 1040, startPoint y: 147, endPoint x: 876, endPoint y: 147, distance: 164.1
click at [876, 147] on div "25 50 100 Filter 2624127562 Import - 09/30/2025" at bounding box center [635, 162] width 1019 height 45
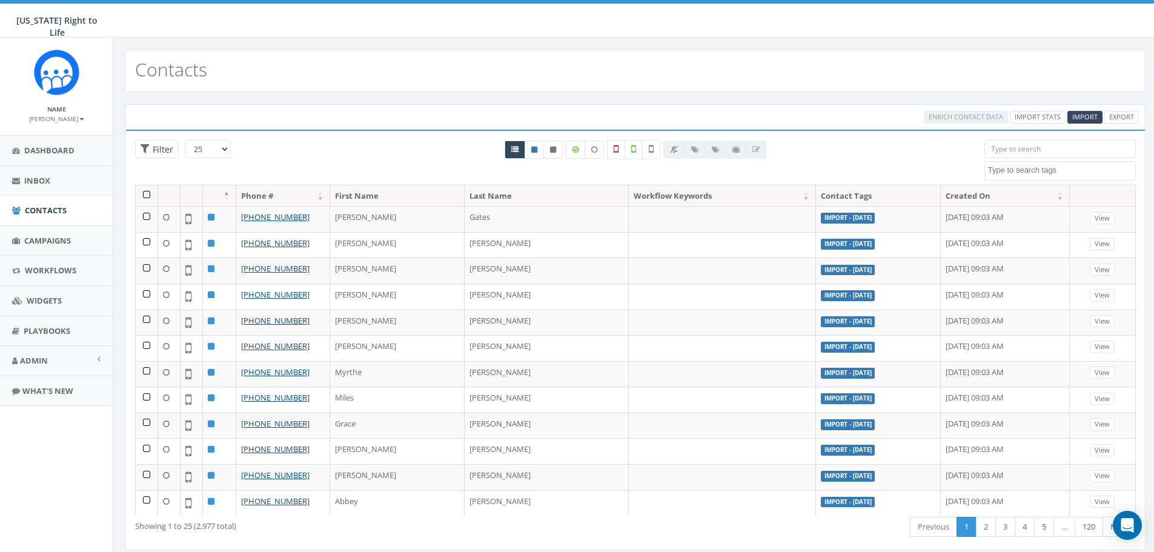
click at [716, 151] on div at bounding box center [714, 150] width 103 height 18
click at [691, 150] on div at bounding box center [714, 150] width 103 height 18
click at [63, 365] on link "Admin" at bounding box center [56, 361] width 113 height 30
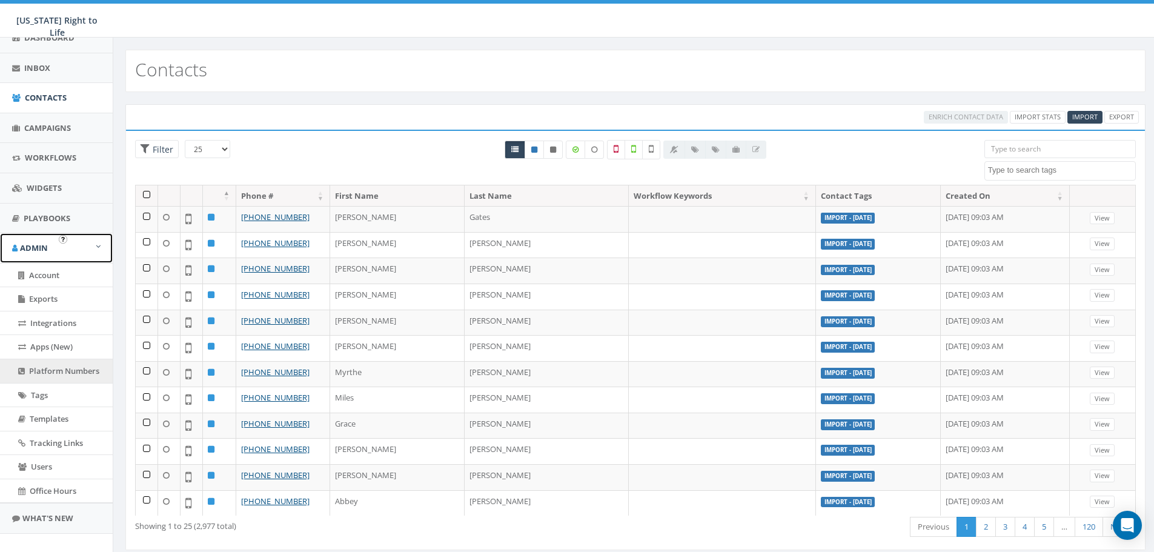
scroll to position [121, 0]
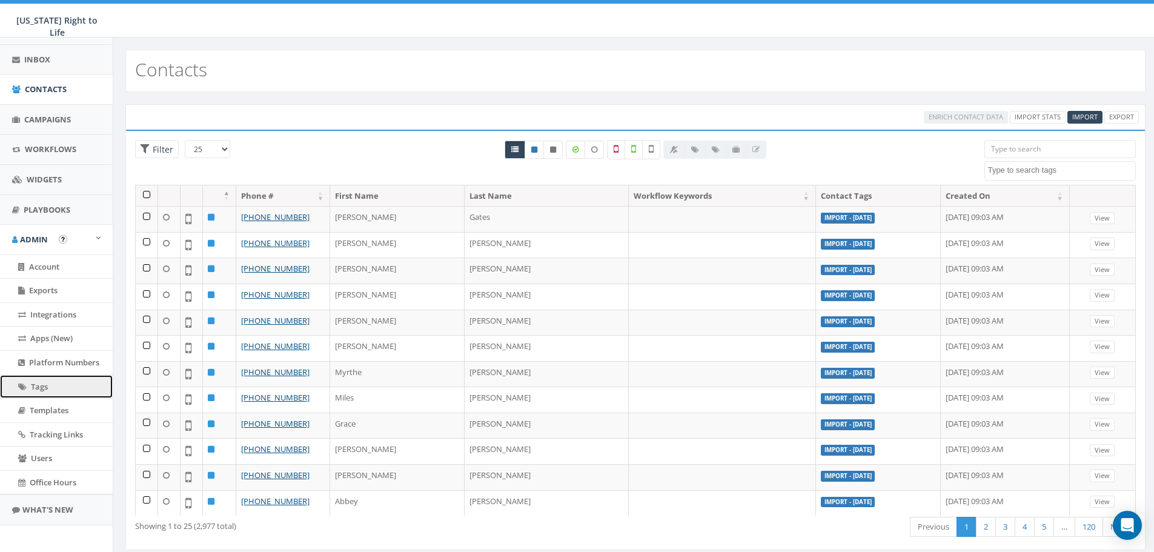
click at [27, 380] on link "Tags" at bounding box center [56, 387] width 113 height 24
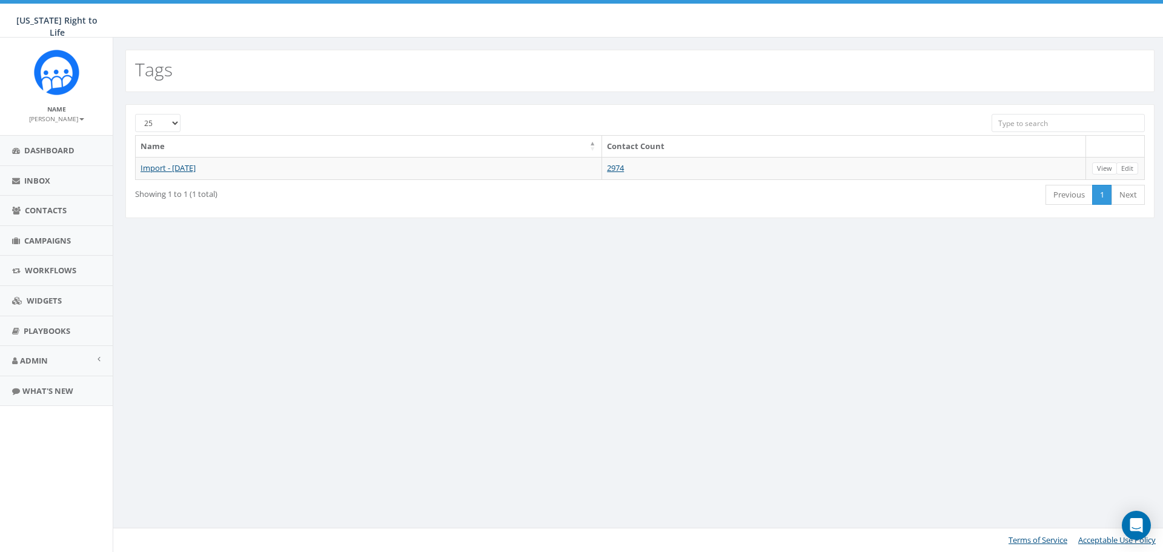
click at [1121, 50] on div "Tags" at bounding box center [639, 71] width 1029 height 42
click at [45, 208] on span "Contacts" at bounding box center [46, 210] width 42 height 11
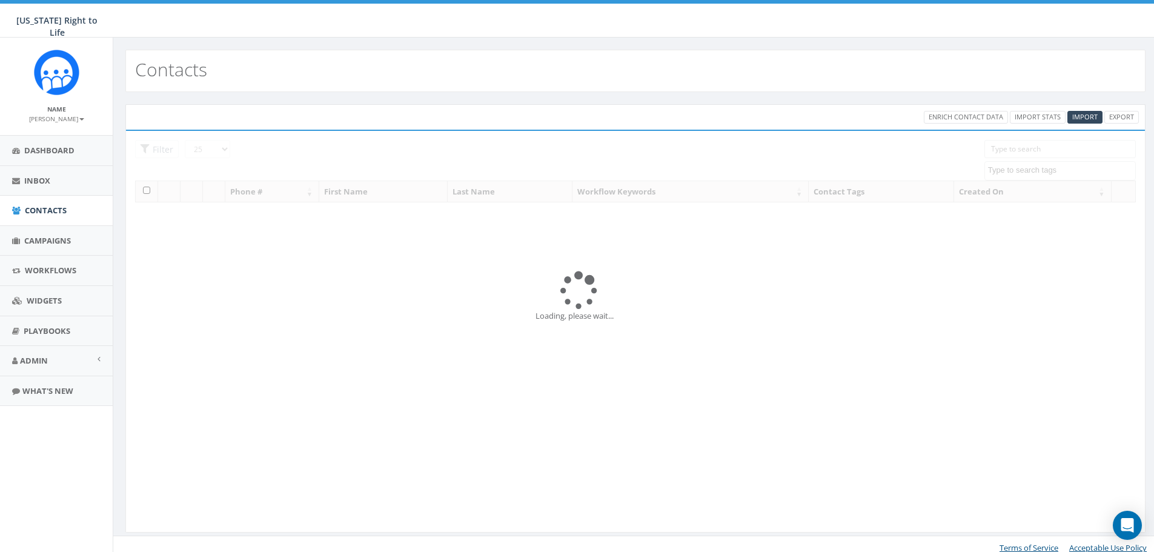
select select
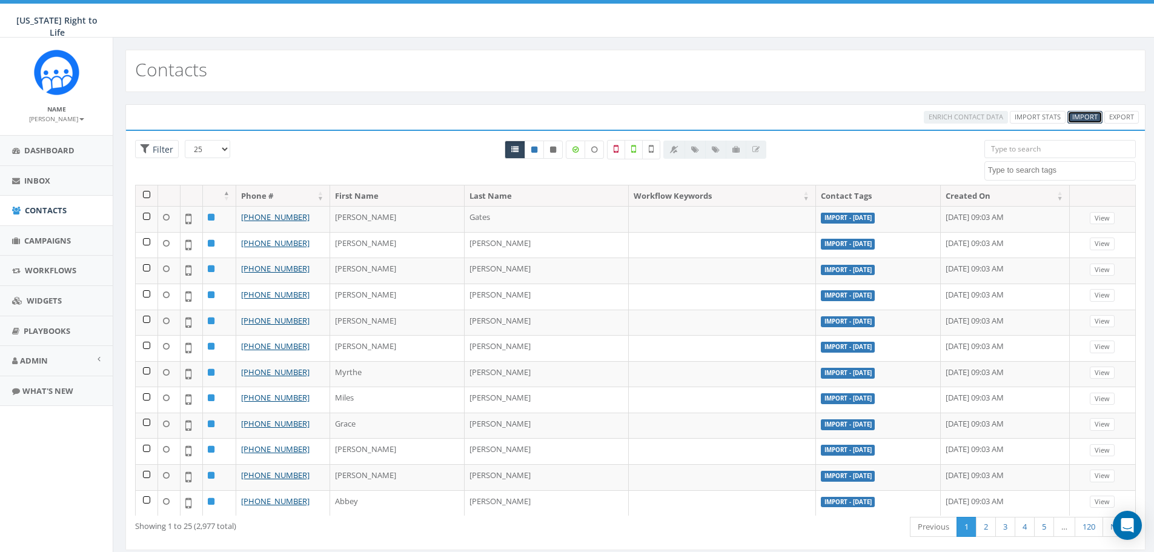
click at [1083, 114] on span "Import" at bounding box center [1084, 116] width 25 height 9
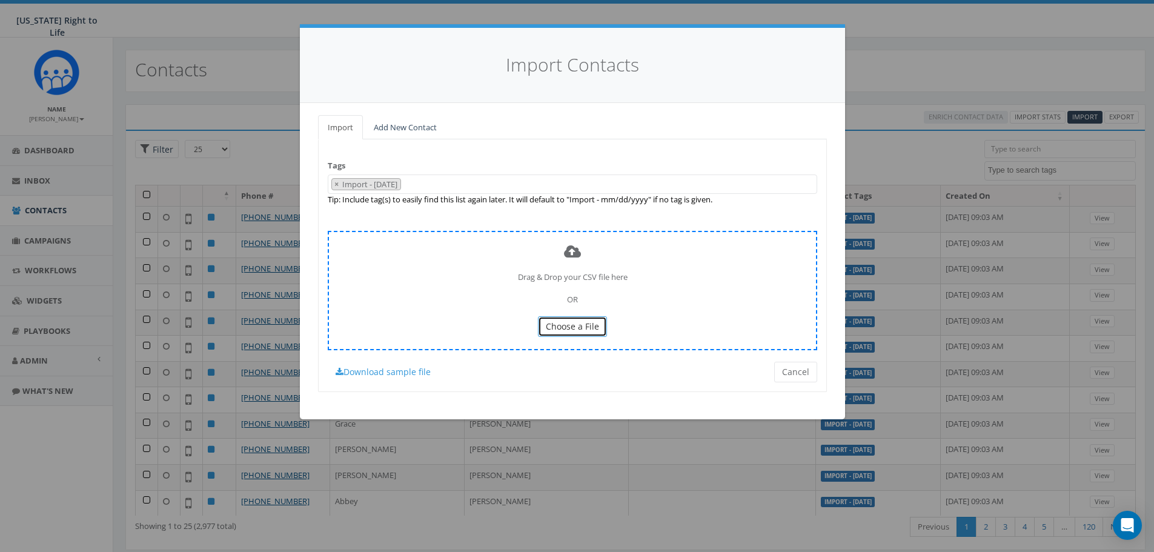
click at [560, 324] on span "Choose a File" at bounding box center [572, 326] width 53 height 12
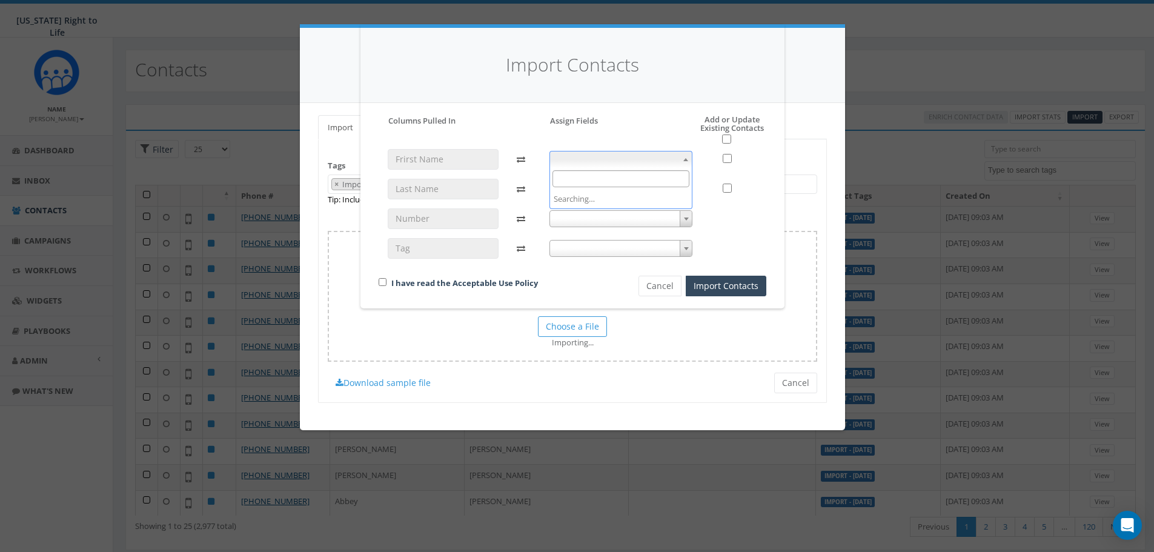
click at [573, 164] on span at bounding box center [621, 159] width 144 height 17
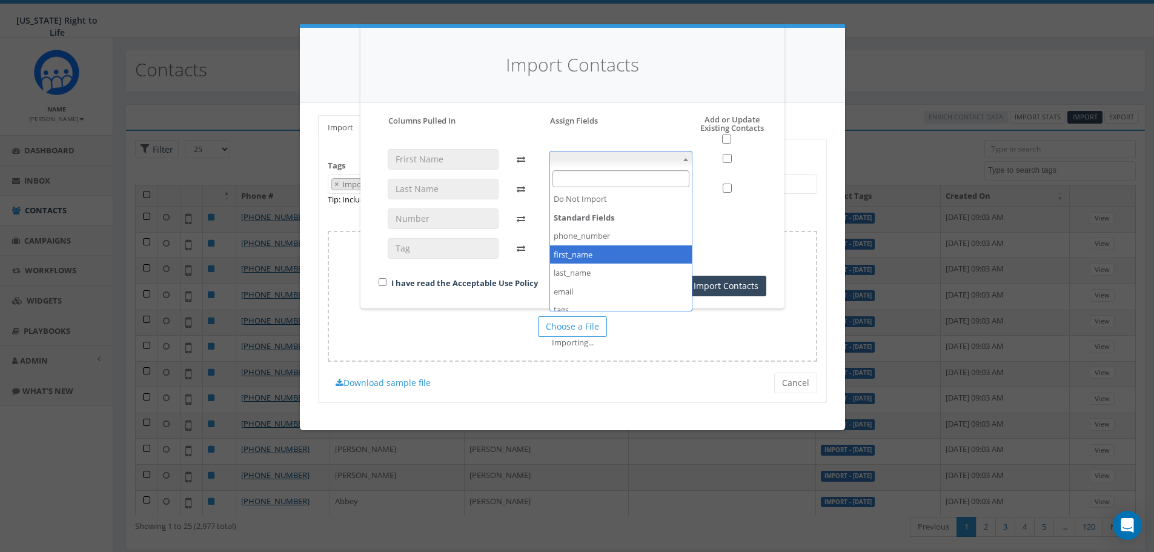
select select "first_name"
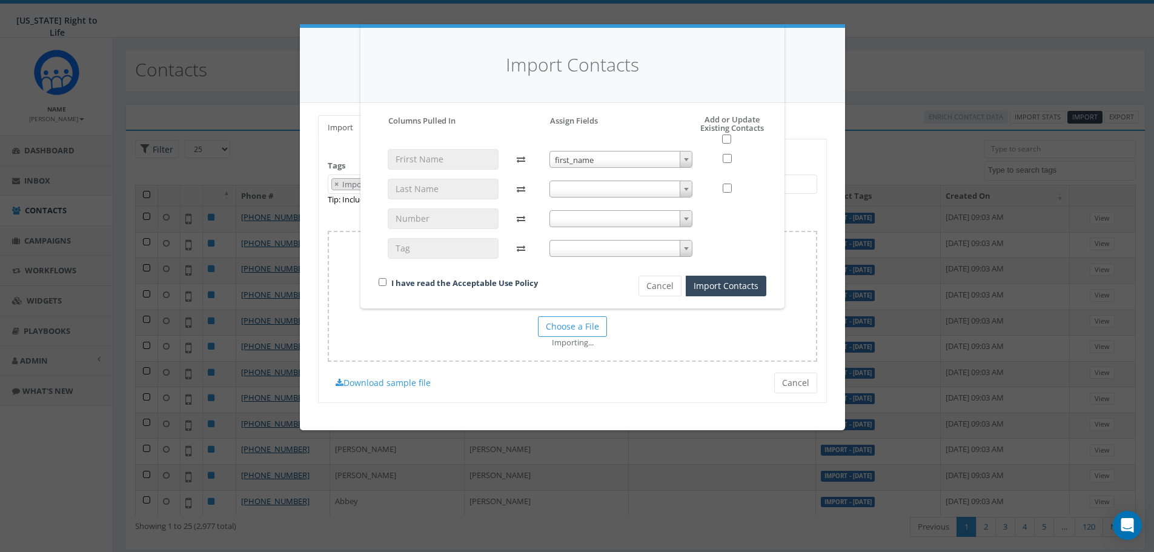
click at [585, 195] on span at bounding box center [621, 188] width 144 height 17
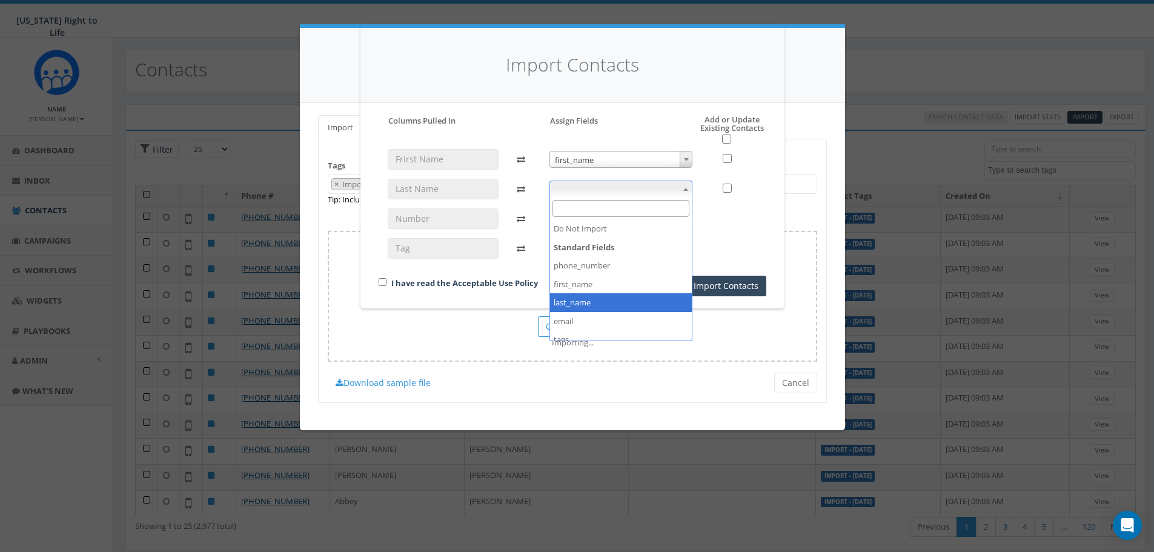
select select "last_name"
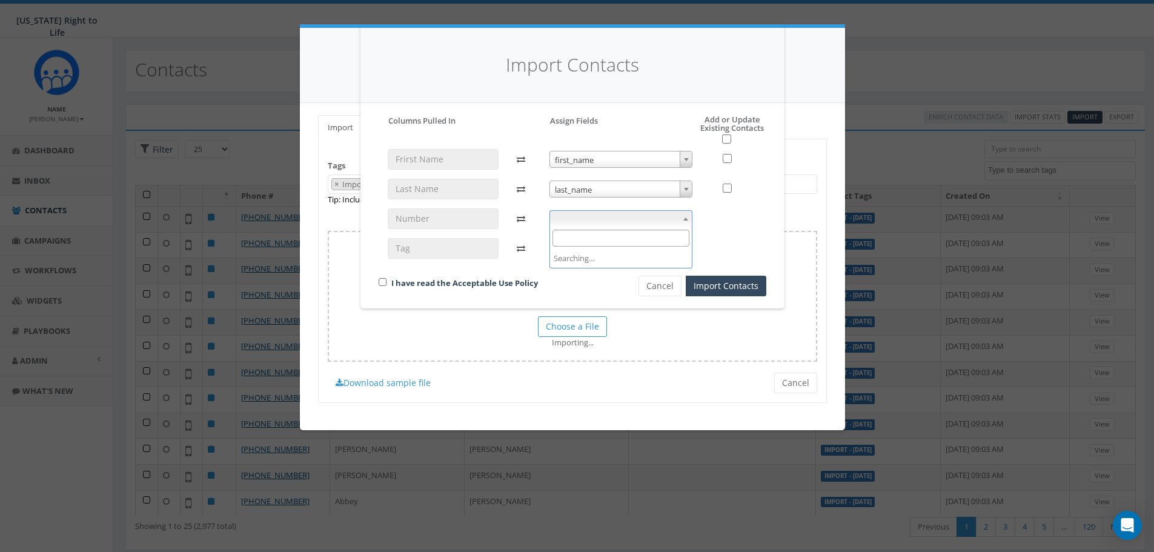
click at [596, 219] on span at bounding box center [621, 218] width 144 height 17
select select "tags"
click at [725, 221] on input "checkbox" at bounding box center [727, 217] width 9 height 9
checkbox input "true"
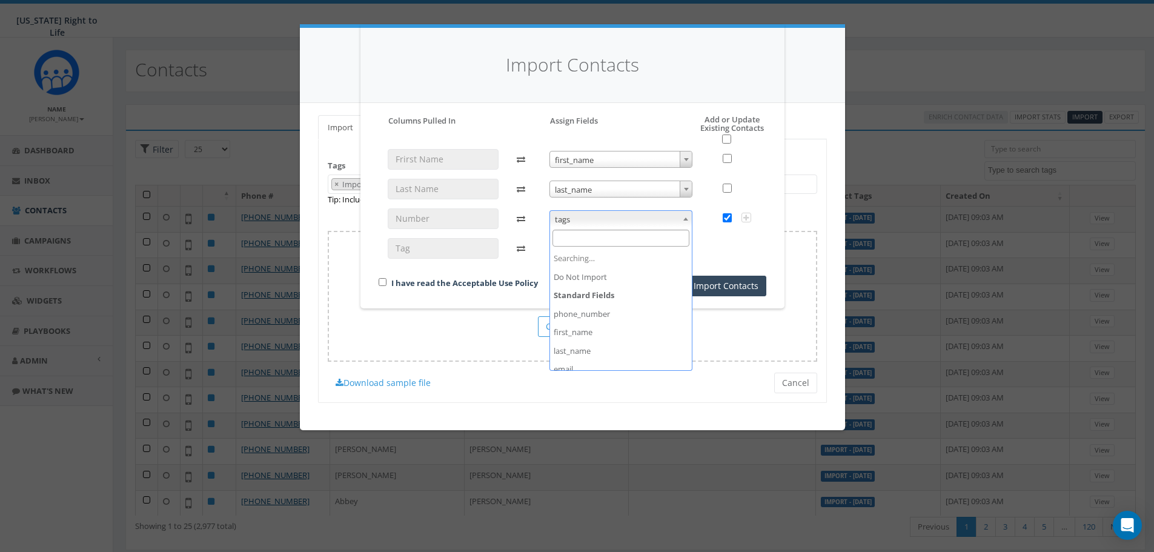
click at [686, 217] on b at bounding box center [685, 218] width 5 height 3
select select "phone_number"
click at [645, 245] on span at bounding box center [621, 248] width 144 height 17
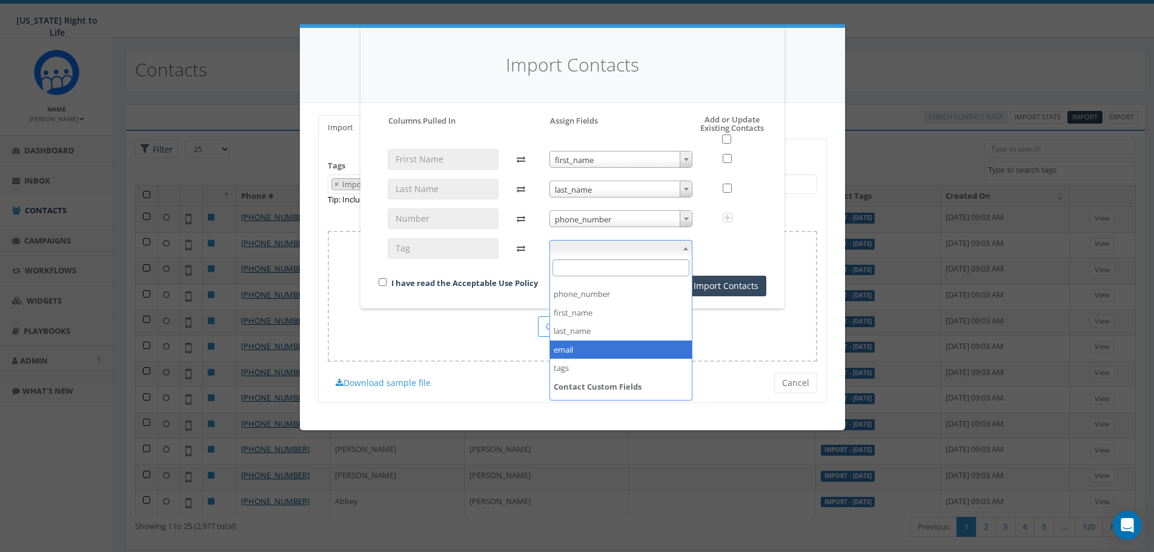
scroll to position [45, 0]
select select "tags"
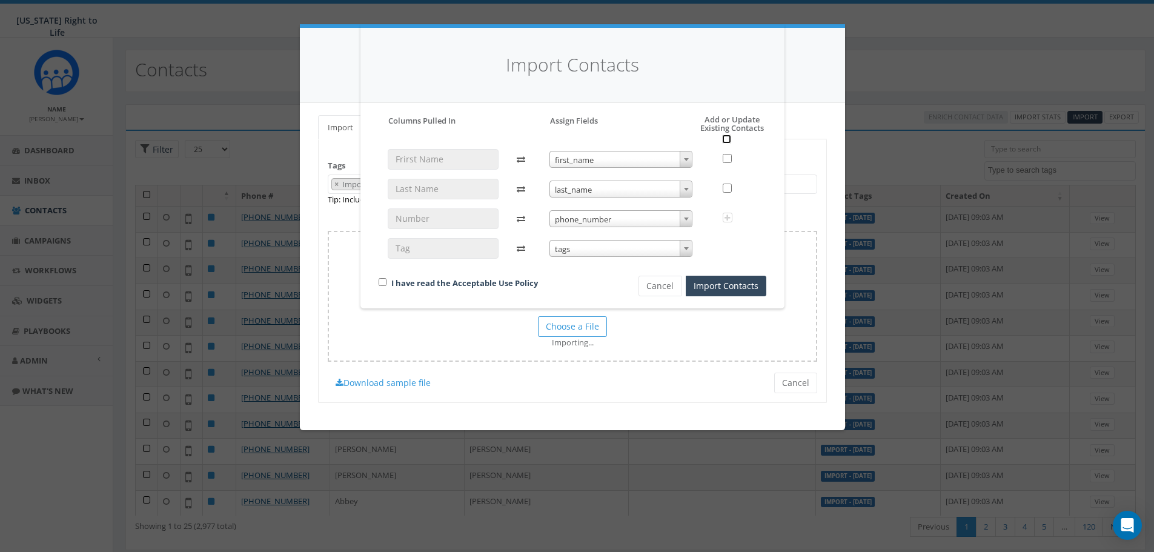
click at [727, 139] on input "checkbox" at bounding box center [726, 138] width 9 height 9
checkbox input "true"
click at [385, 282] on input "checkbox" at bounding box center [383, 282] width 8 height 8
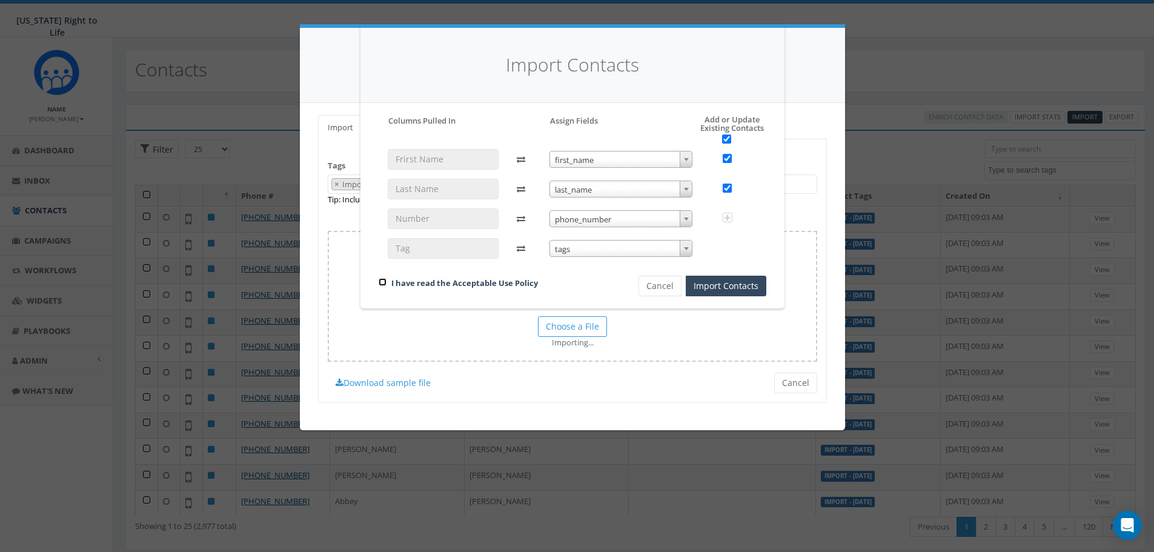
checkbox input "true"
click at [706, 289] on button "Import Contacts" at bounding box center [726, 286] width 81 height 21
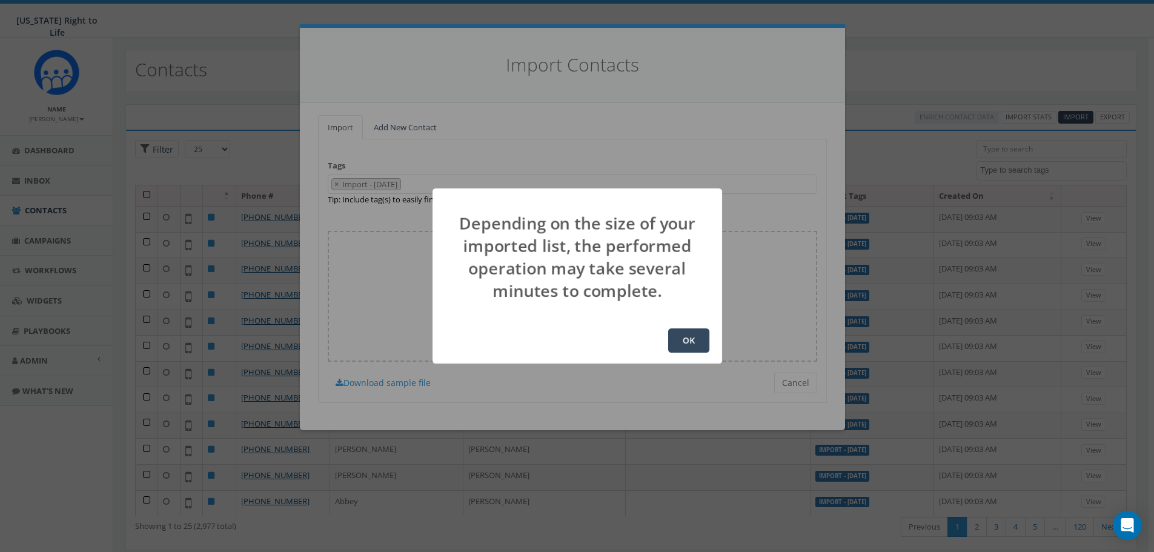
click at [687, 338] on button "OK" at bounding box center [688, 340] width 41 height 24
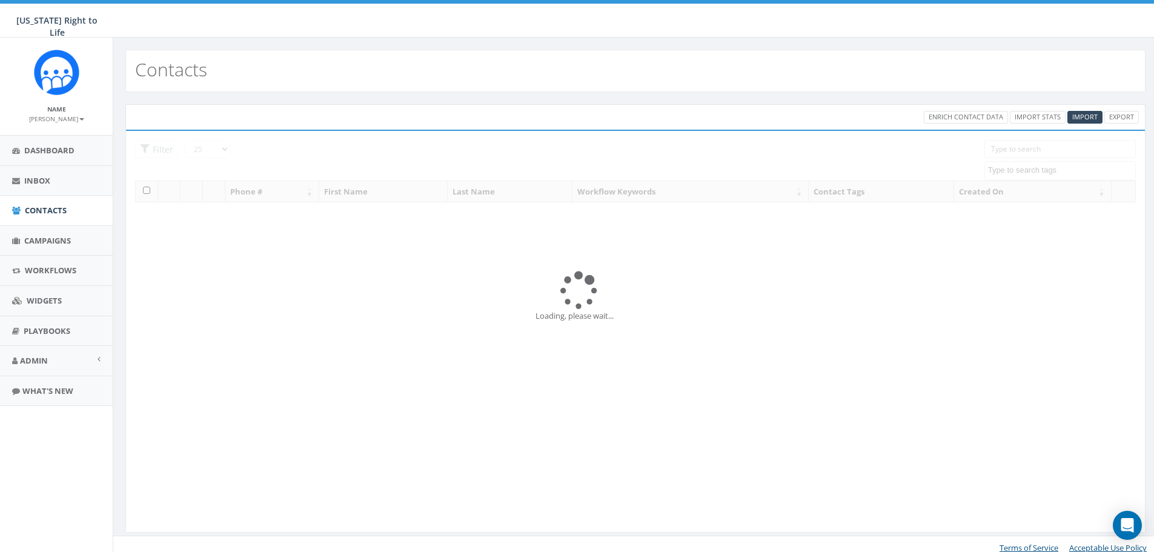
select select
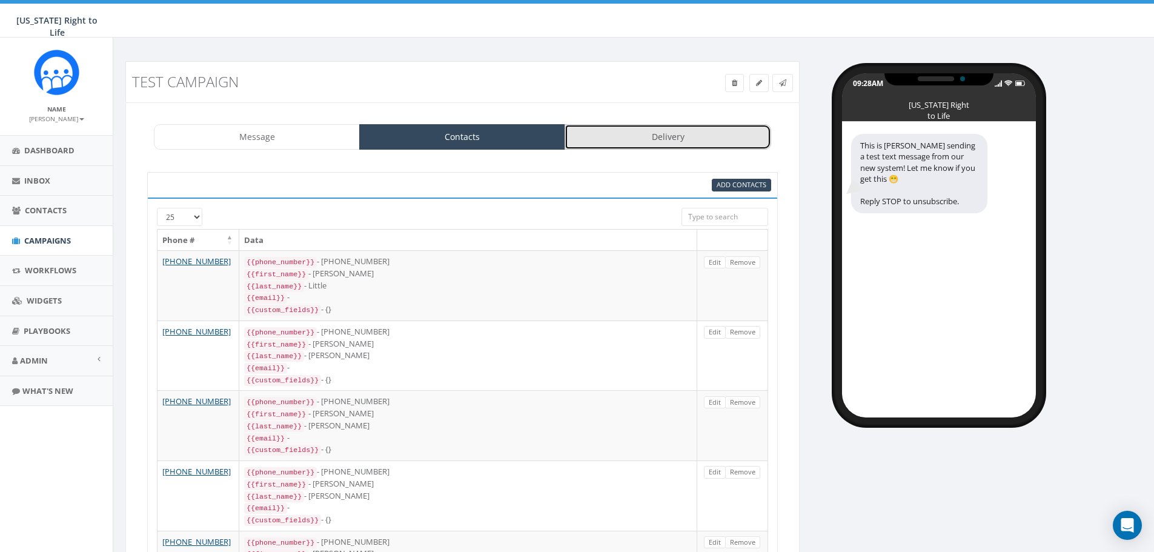
click at [654, 136] on link "Delivery" at bounding box center [667, 136] width 206 height 25
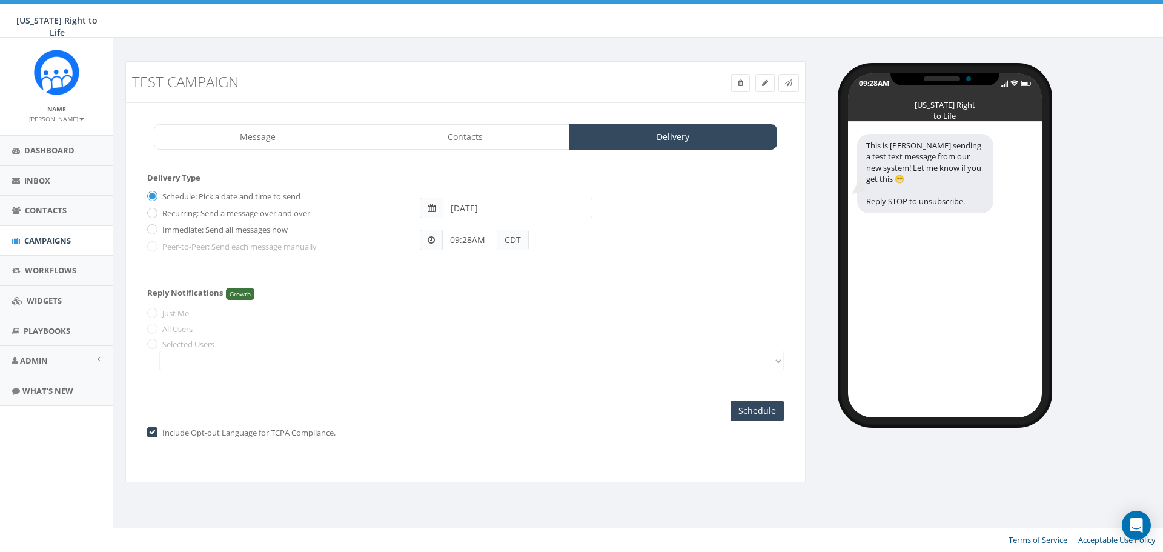
click at [184, 227] on label "Immediate: Send all messages now" at bounding box center [223, 230] width 128 height 12
click at [155, 227] on input "Immediate: Send all messages now" at bounding box center [151, 231] width 8 height 8
radio input "true"
click at [747, 409] on input "Send Now" at bounding box center [755, 410] width 57 height 21
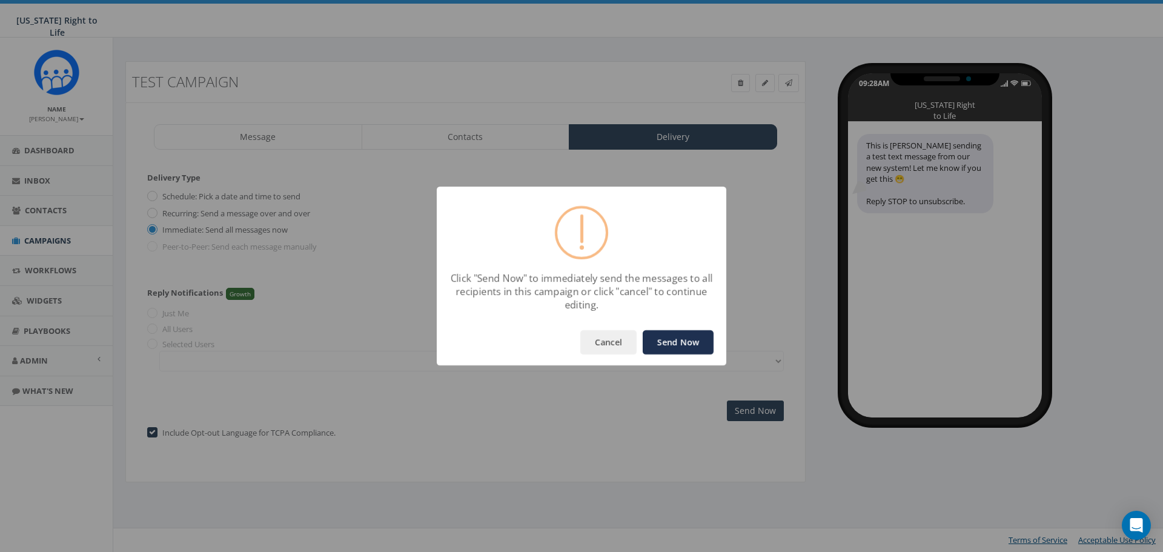
click at [690, 345] on button "Send Now" at bounding box center [678, 342] width 71 height 24
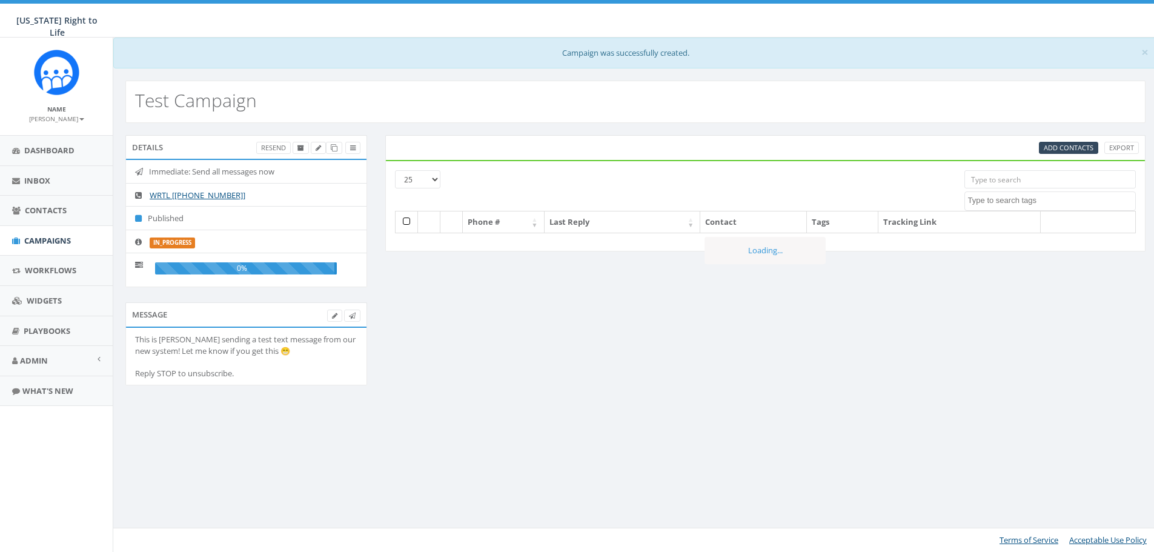
select select
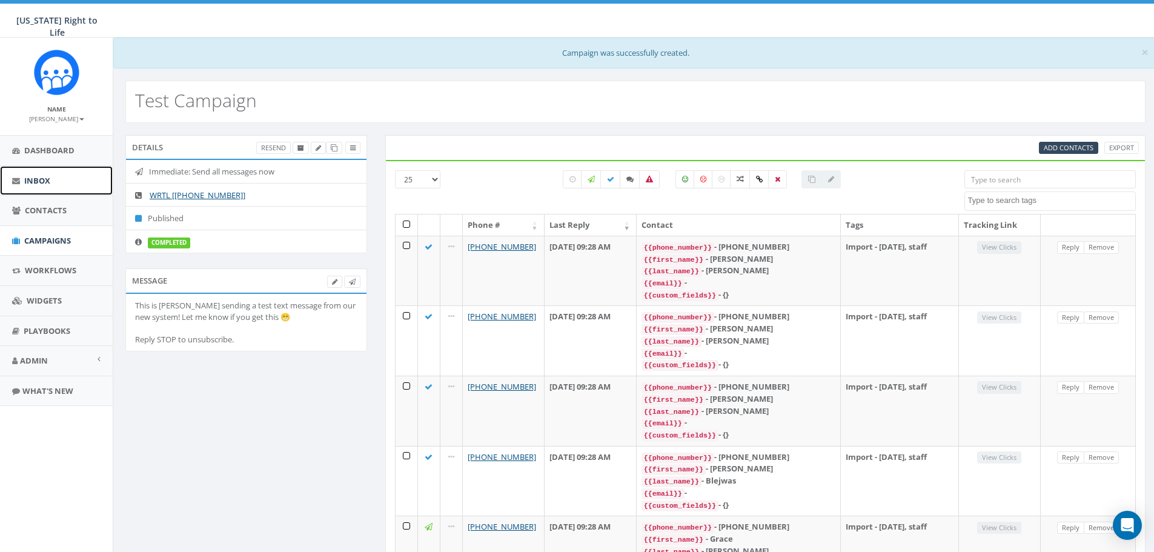
click at [39, 186] on link "Inbox" at bounding box center [56, 181] width 113 height 30
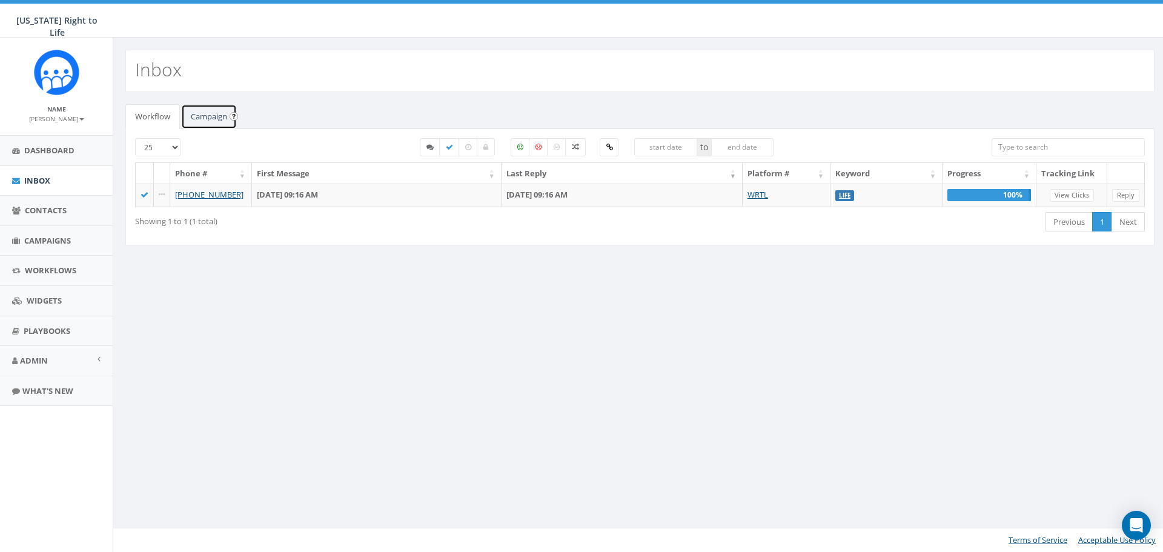
click at [217, 124] on link "Campaign" at bounding box center [209, 116] width 56 height 25
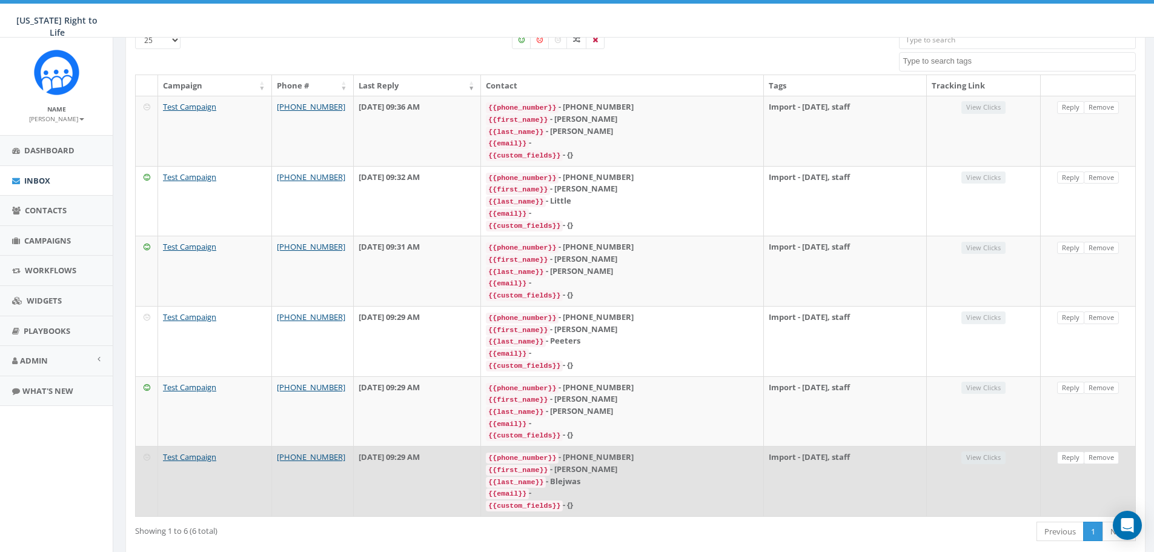
scroll to position [119, 0]
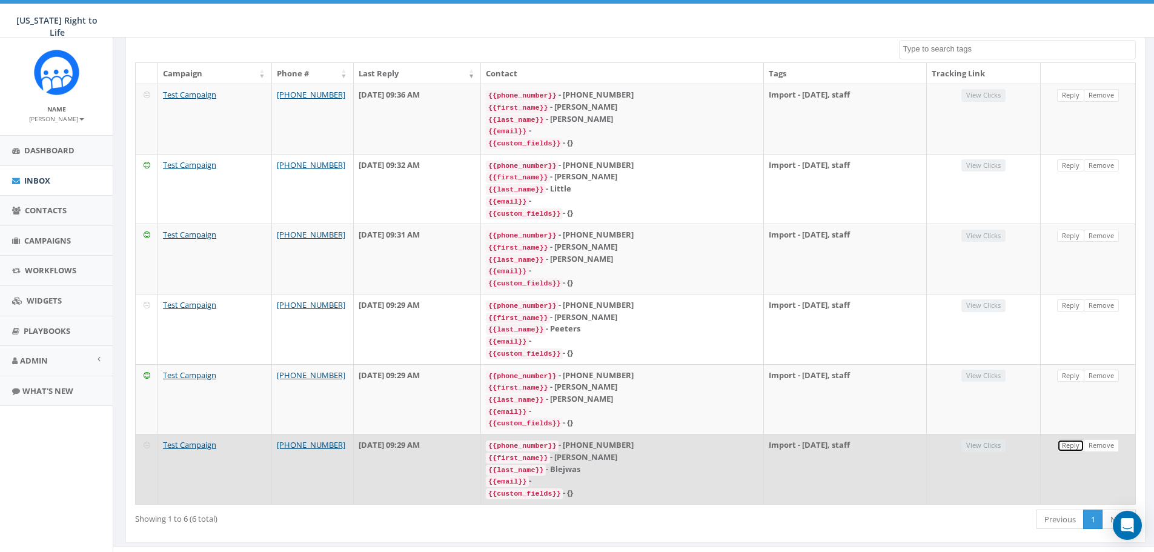
click at [1071, 439] on link "Reply" at bounding box center [1070, 445] width 27 height 13
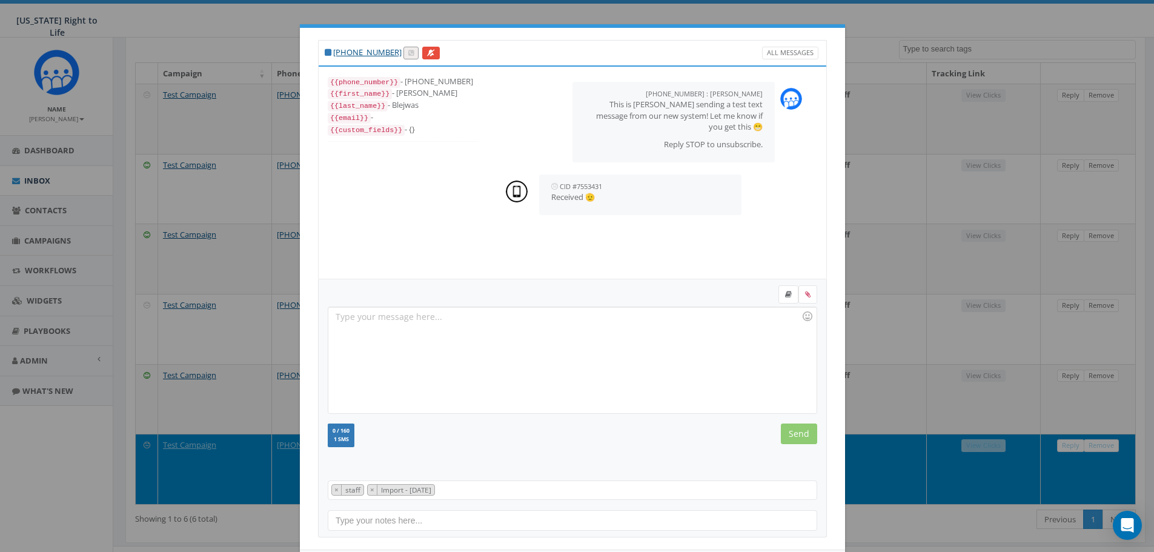
scroll to position [55, 0]
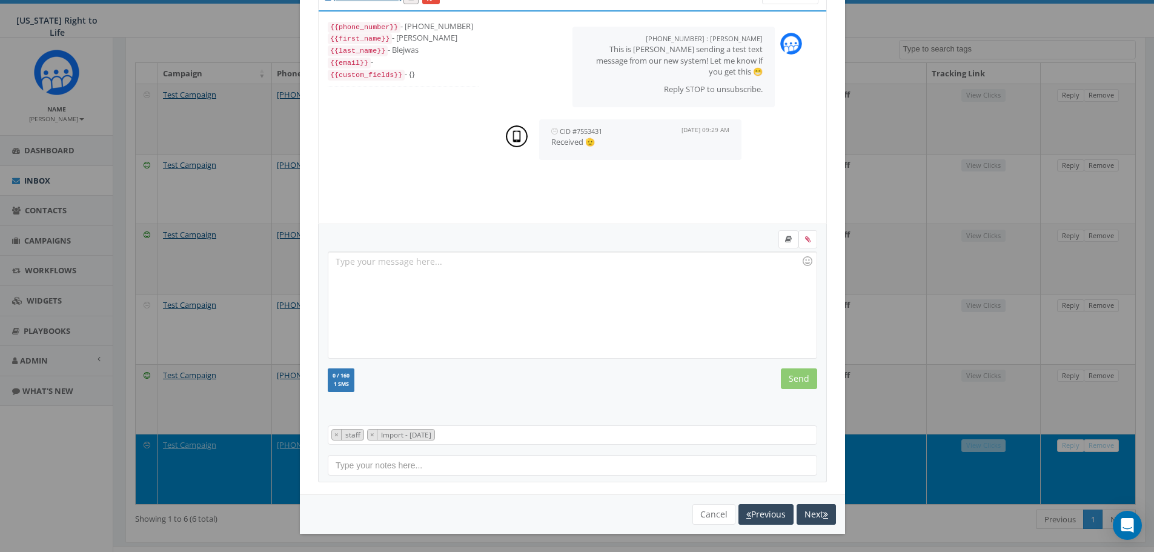
click at [630, 136] on p "Received 🫡" at bounding box center [640, 142] width 178 height 12
click at [800, 515] on button "Next" at bounding box center [815, 514] width 39 height 21
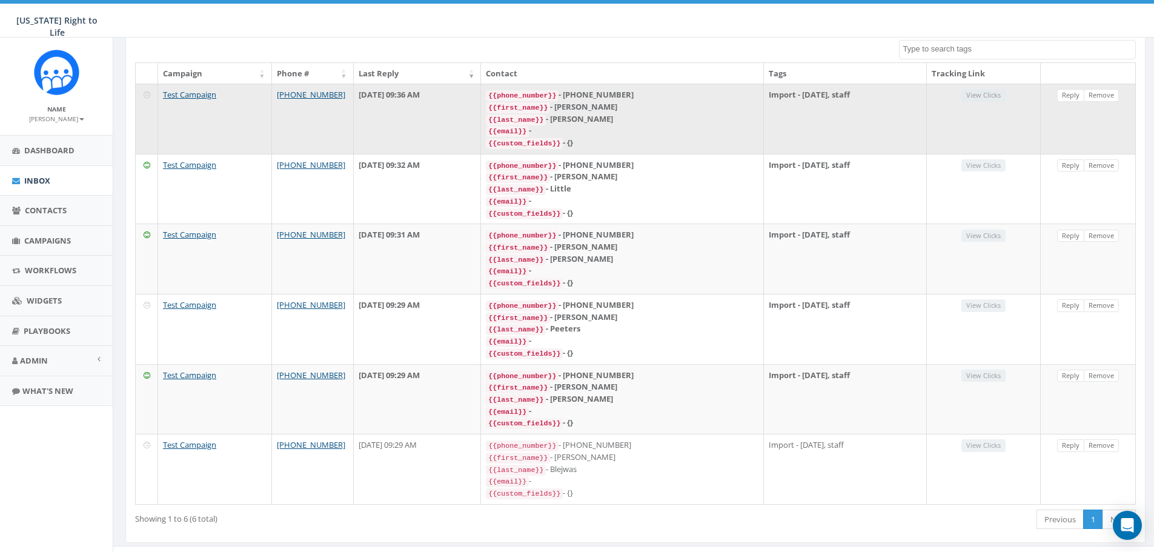
click at [689, 121] on div "{{last_name}} - Duffy" at bounding box center [622, 119] width 273 height 12
click at [1070, 96] on link "Reply" at bounding box center [1070, 95] width 27 height 13
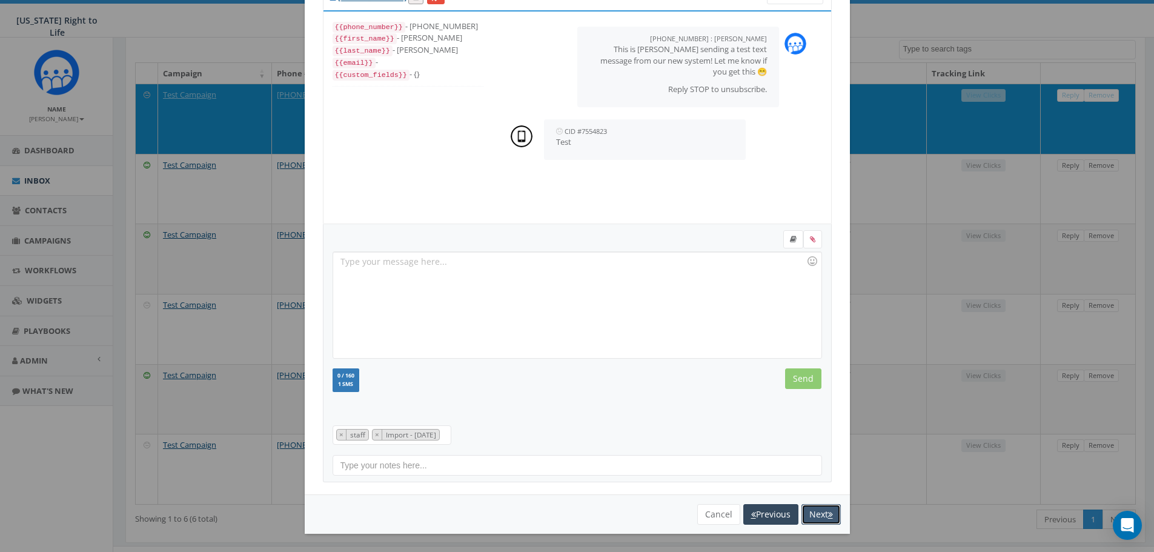
click at [813, 519] on button "Next" at bounding box center [820, 514] width 39 height 21
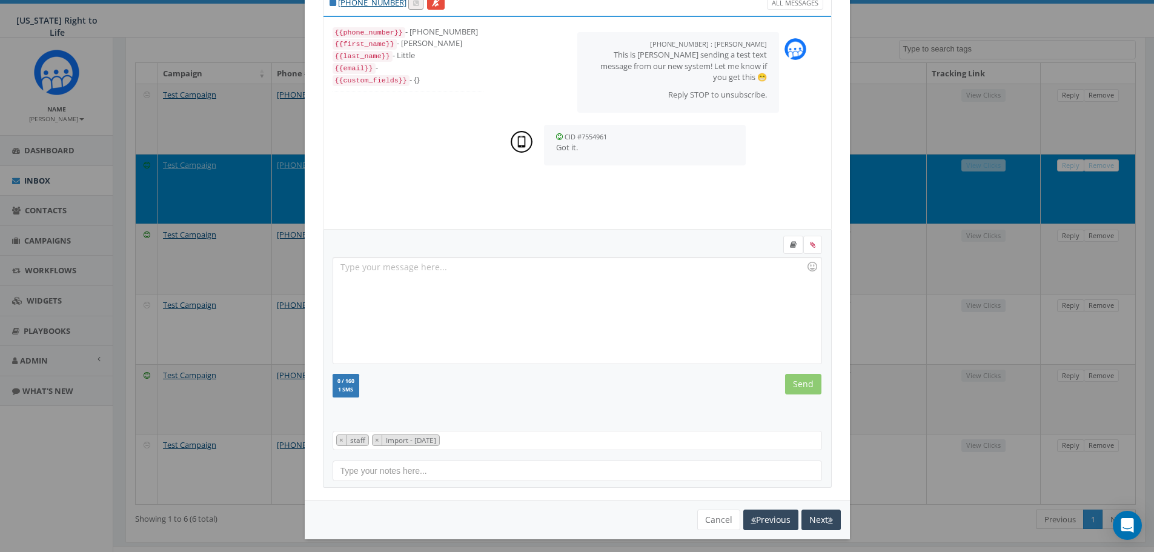
scroll to position [12, 0]
click at [813, 519] on button "Next" at bounding box center [820, 519] width 39 height 21
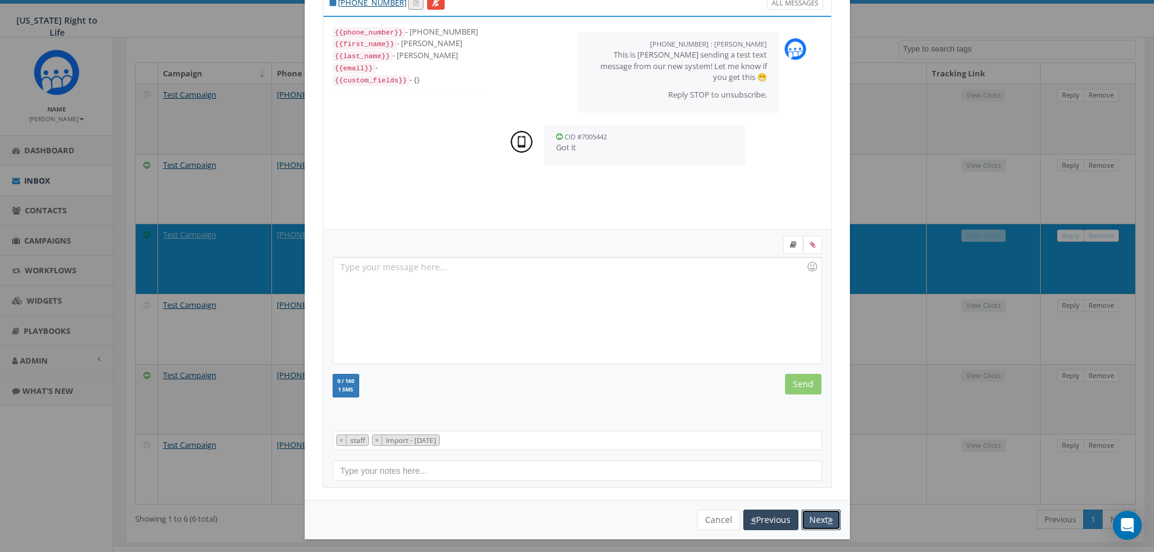
click at [813, 519] on button "Next" at bounding box center [820, 519] width 39 height 21
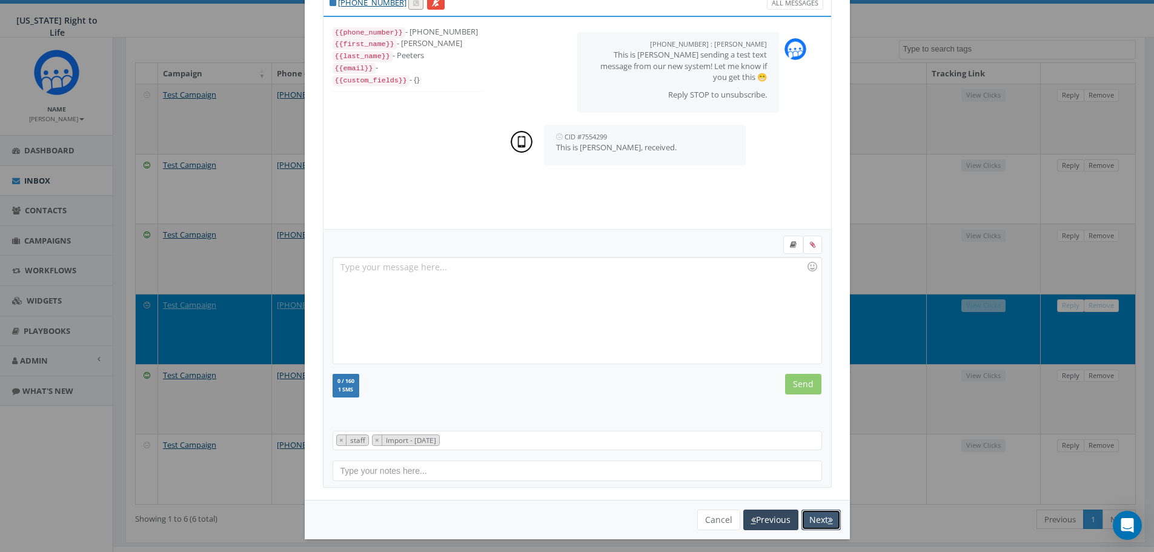
click at [813, 519] on button "Next" at bounding box center [820, 519] width 39 height 21
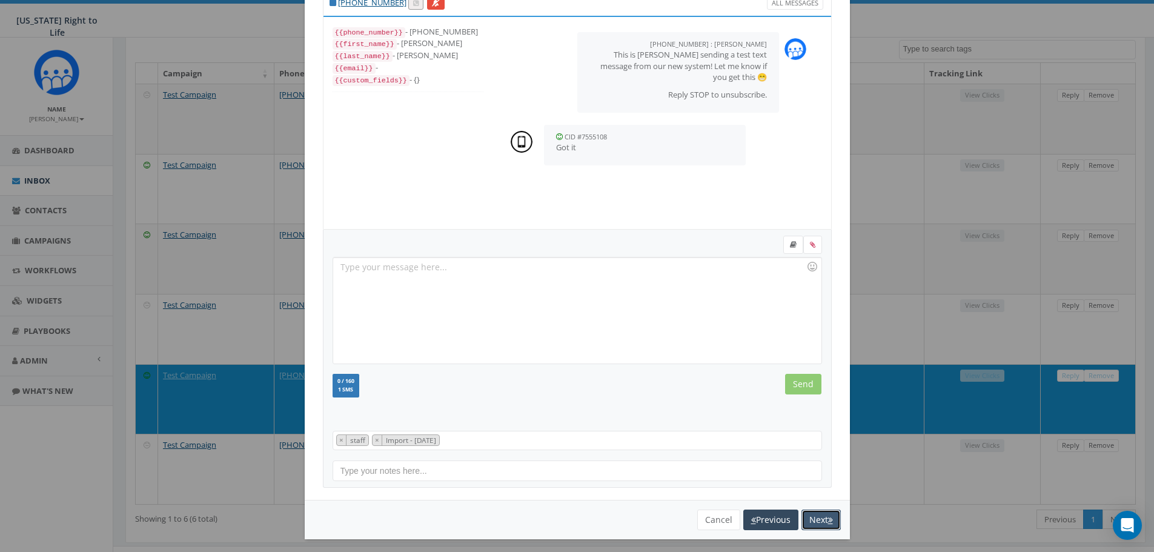
click at [813, 519] on button "Next" at bounding box center [820, 519] width 39 height 21
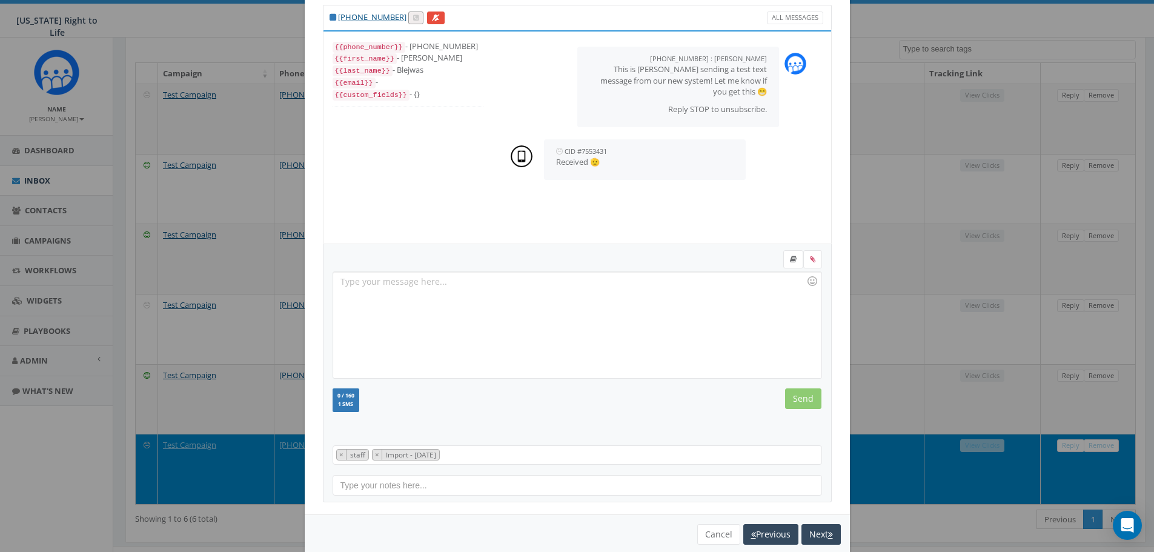
scroll to position [55, 0]
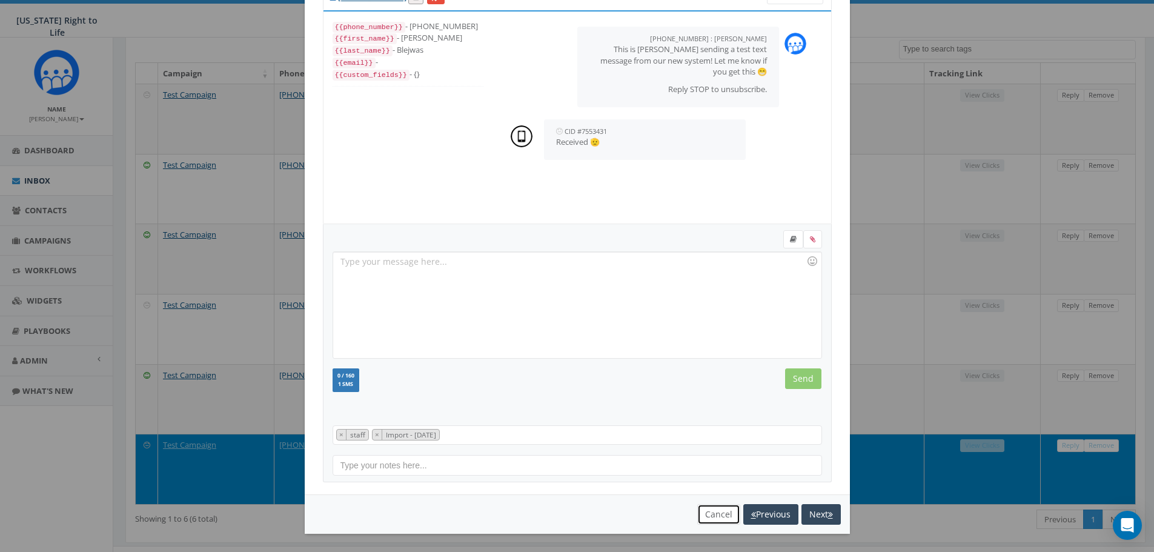
click at [706, 521] on button "Cancel" at bounding box center [718, 514] width 43 height 21
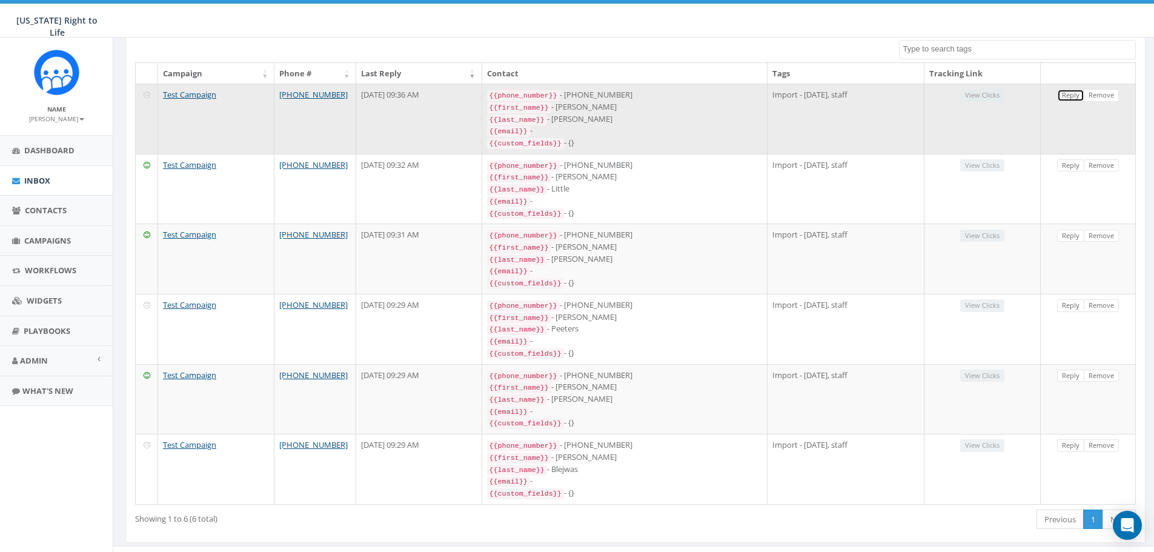
click at [1079, 98] on link "Reply" at bounding box center [1070, 95] width 27 height 13
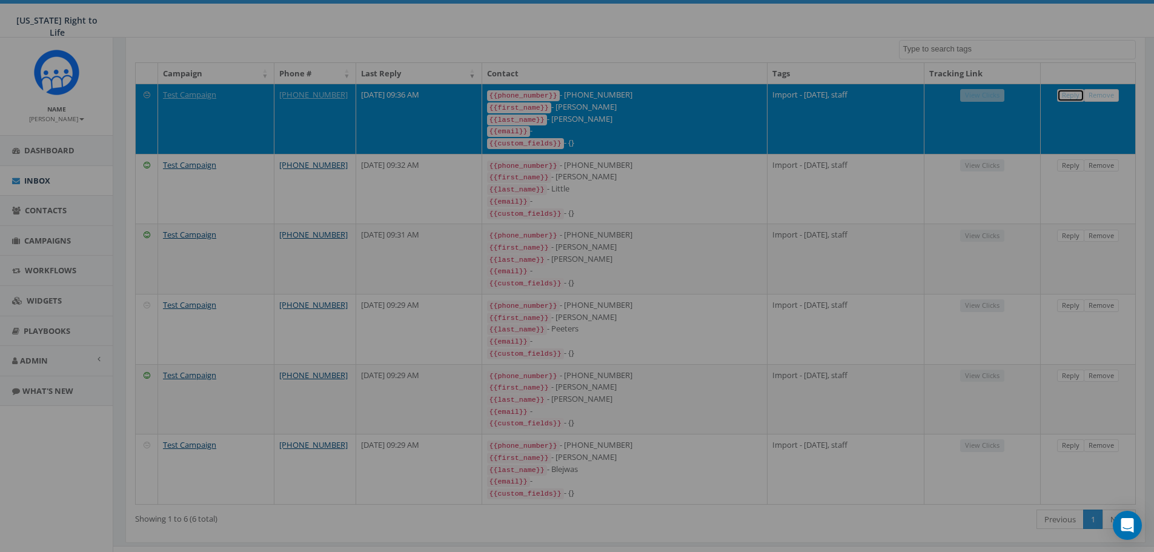
scroll to position [12, 0]
select select "staff"
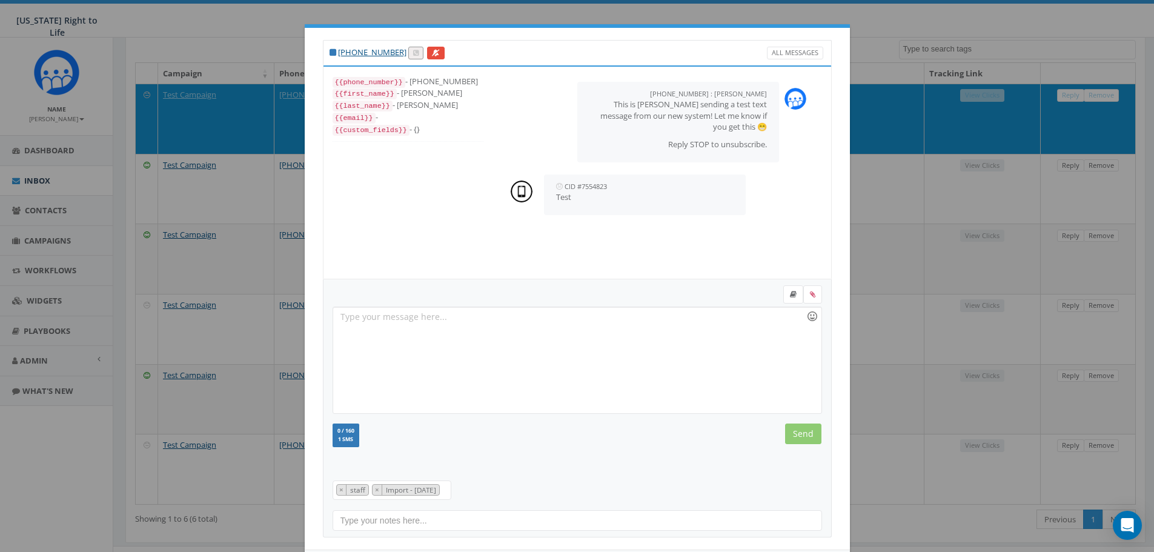
click at [806, 320] on div at bounding box center [812, 316] width 21 height 21
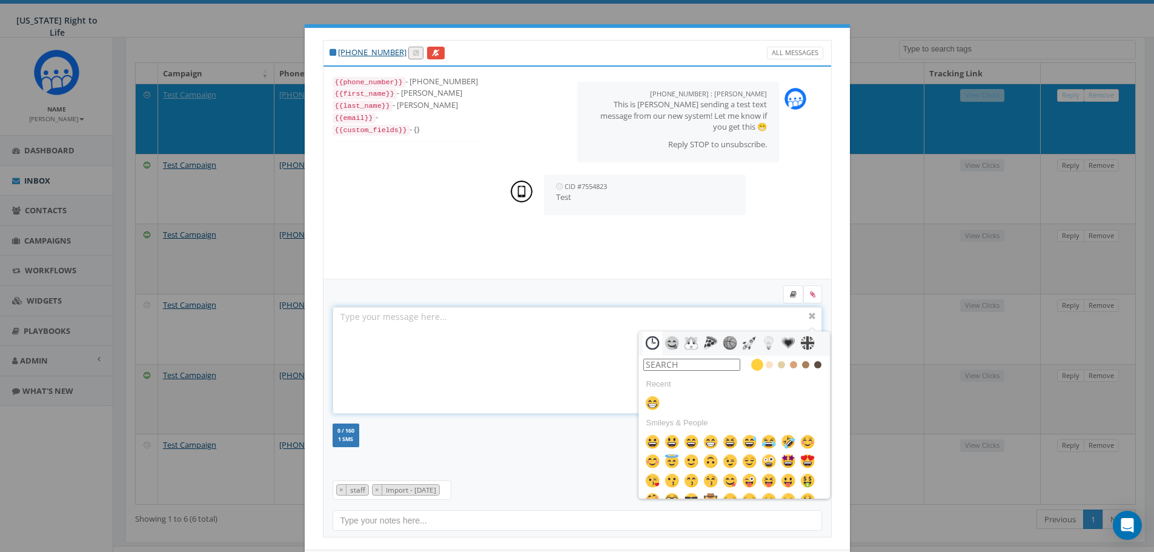
click at [686, 365] on input "text" at bounding box center [691, 365] width 97 height 12
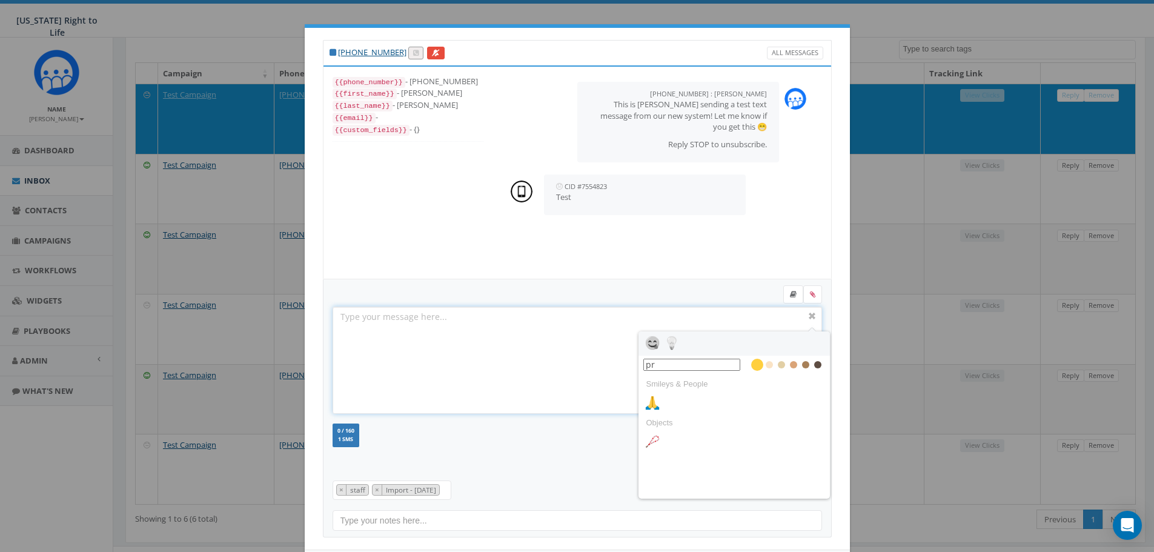
type input "p"
click at [664, 400] on img at bounding box center [671, 402] width 15 height 15
type input "hands"
click at [790, 438] on input "Send" at bounding box center [803, 433] width 36 height 21
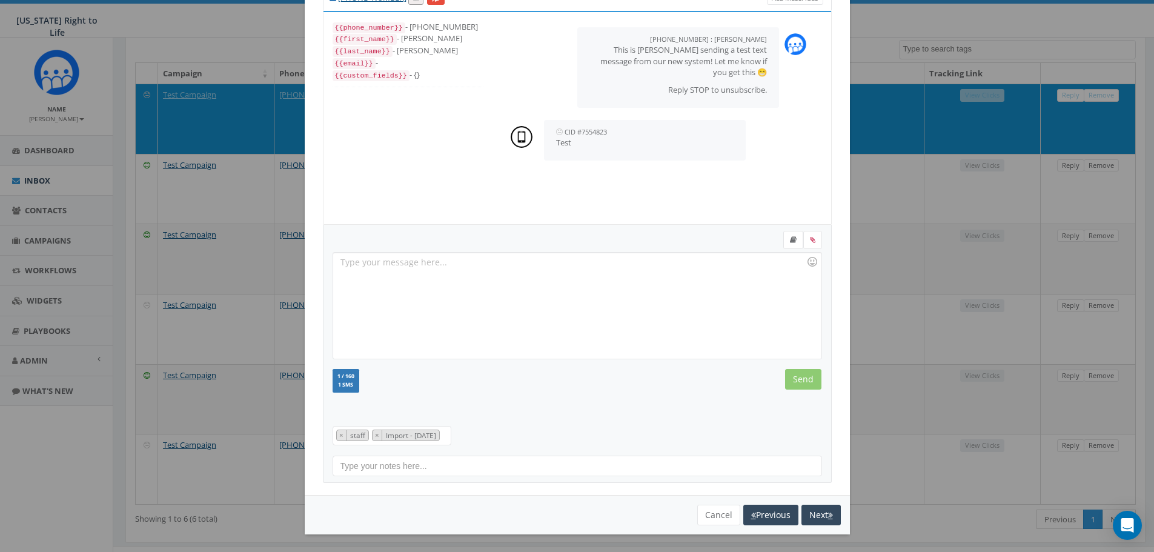
scroll to position [55, 0]
click at [804, 511] on button "Next" at bounding box center [820, 514] width 39 height 21
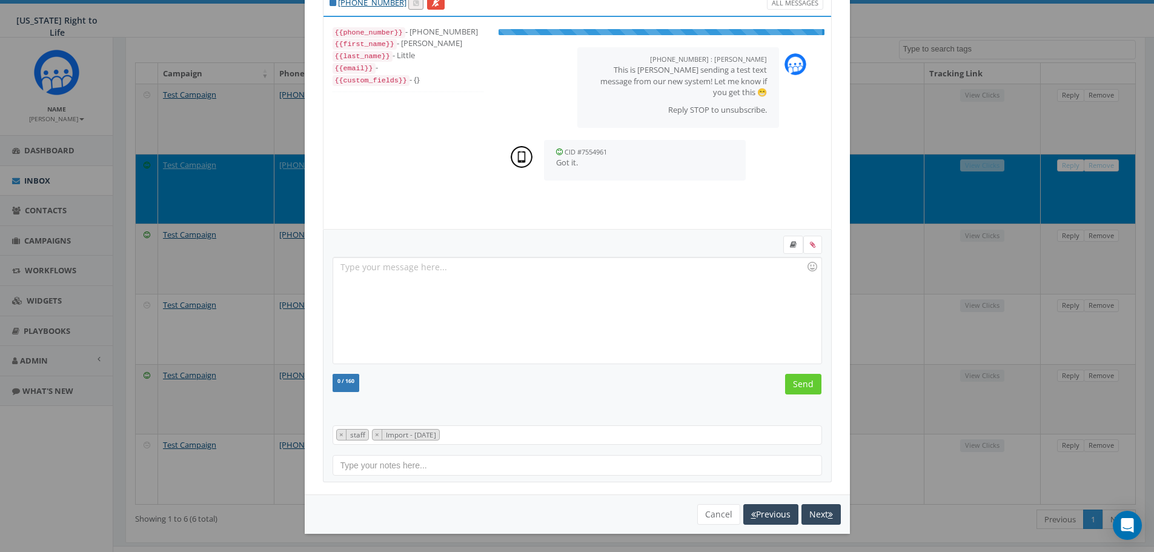
scroll to position [12, 0]
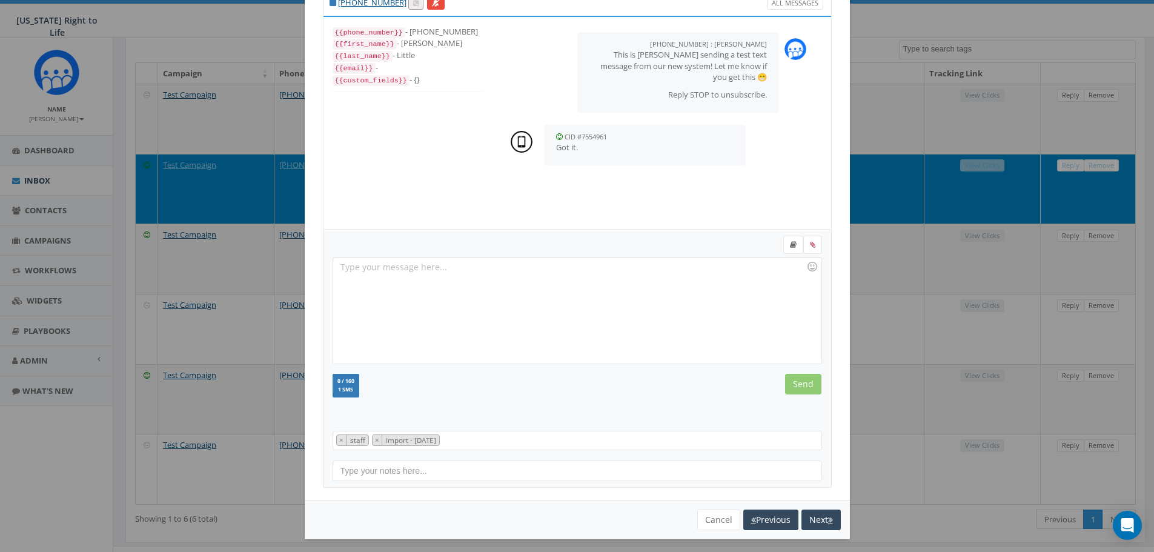
click at [573, 294] on div at bounding box center [577, 310] width 488 height 106
click at [809, 270] on div at bounding box center [812, 266] width 21 height 21
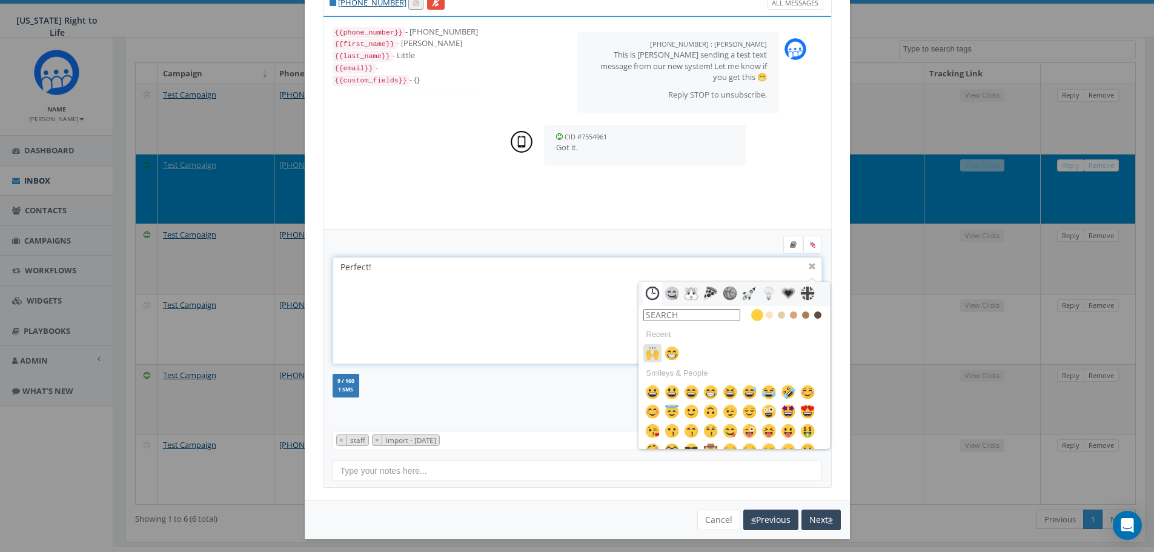
click at [647, 356] on img at bounding box center [652, 353] width 15 height 15
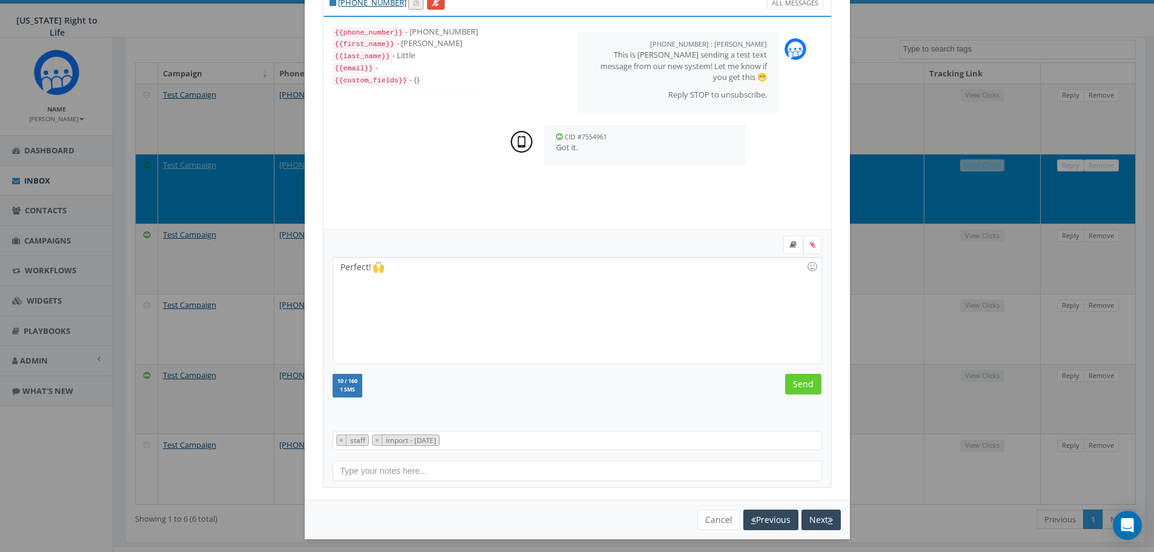
click at [462, 404] on div at bounding box center [577, 405] width 508 height 10
click at [799, 385] on input "Send" at bounding box center [803, 384] width 36 height 21
click at [818, 524] on button "Next" at bounding box center [820, 519] width 39 height 21
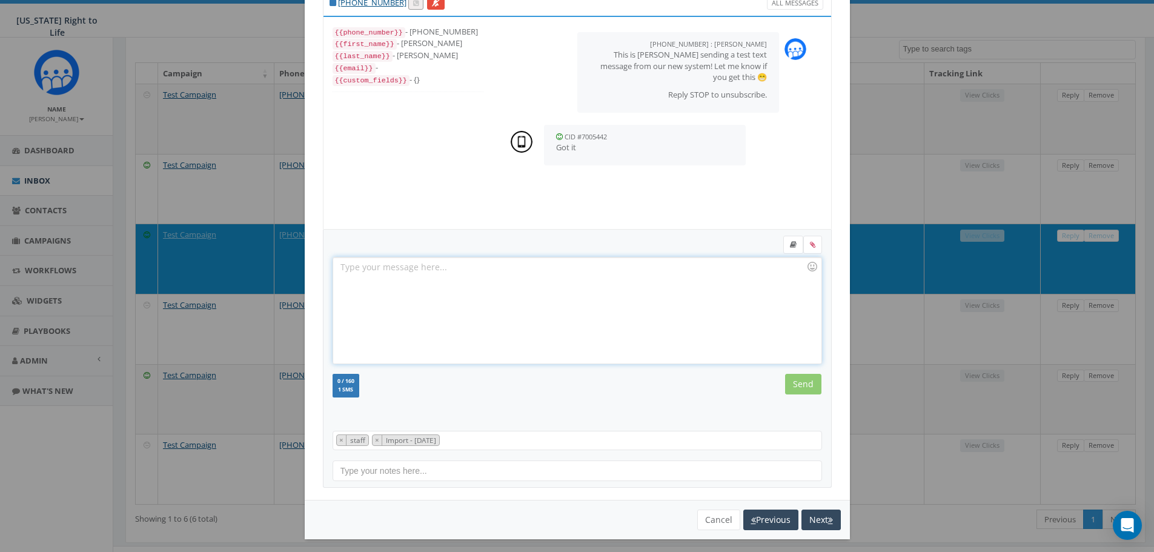
click at [504, 294] on div at bounding box center [577, 310] width 488 height 106
click at [806, 265] on div at bounding box center [812, 266] width 21 height 21
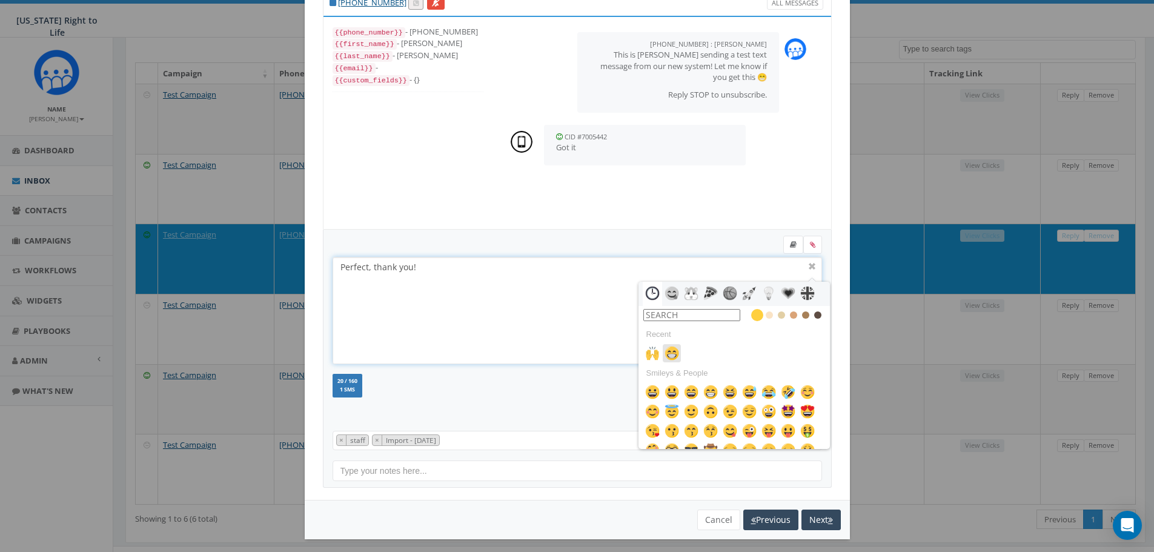
click at [664, 359] on img at bounding box center [671, 353] width 15 height 15
click at [539, 271] on div "Perfect, thank you!" at bounding box center [577, 310] width 488 height 106
click at [551, 395] on div "21 / 160 1 SMS SMS We recommend adding an image to MMS messages. An invisible p…" at bounding box center [577, 387] width 508 height 27
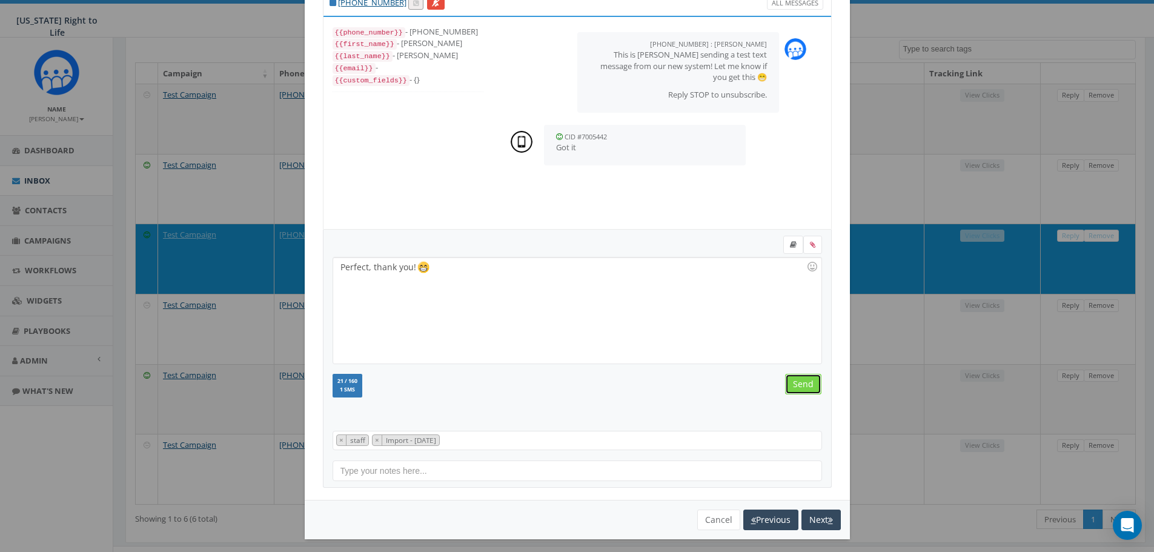
click at [803, 390] on input "Send" at bounding box center [803, 384] width 36 height 21
click at [819, 517] on button "Next" at bounding box center [820, 519] width 39 height 21
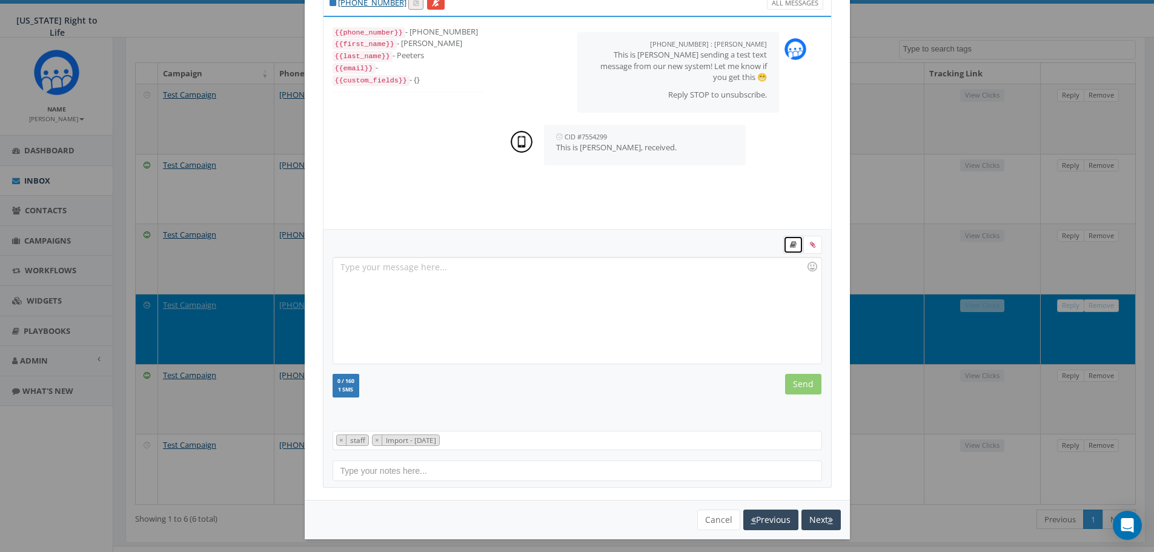
click at [783, 243] on link at bounding box center [793, 245] width 20 height 18
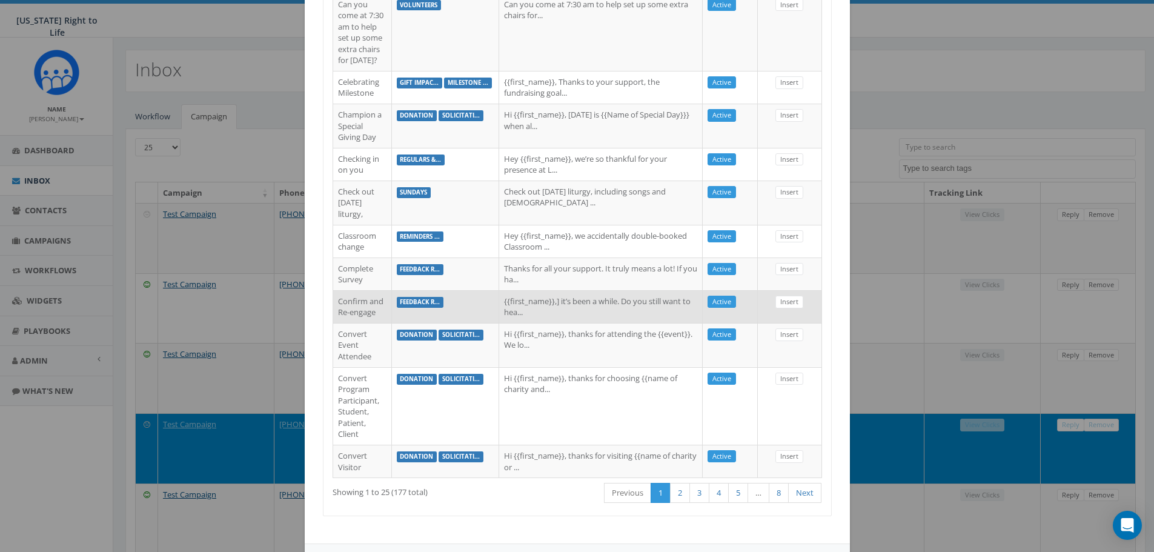
scroll to position [944, 0]
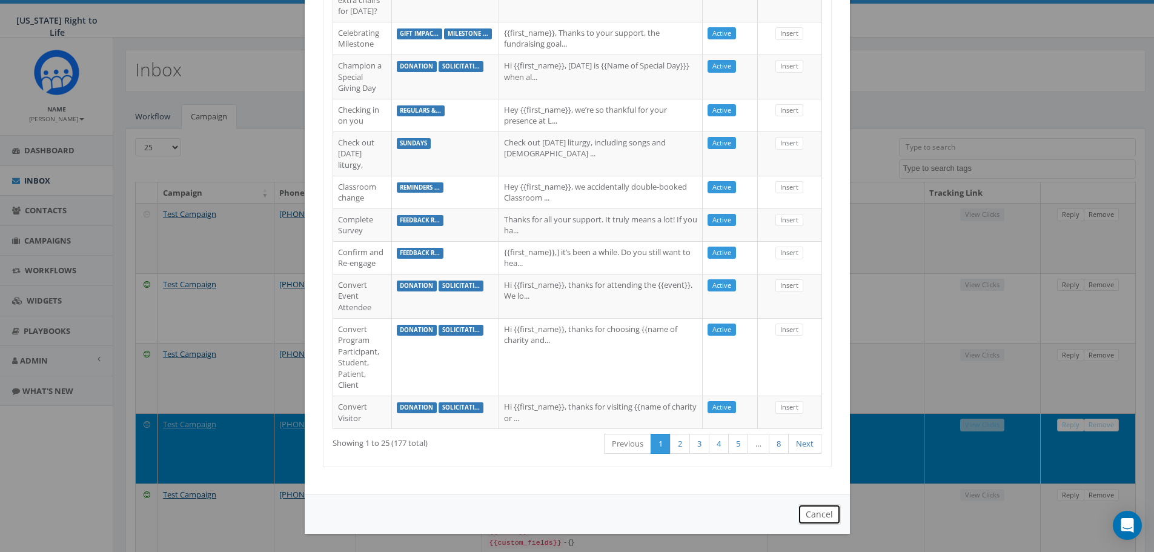
click at [809, 520] on button "Cancel" at bounding box center [819, 514] width 43 height 21
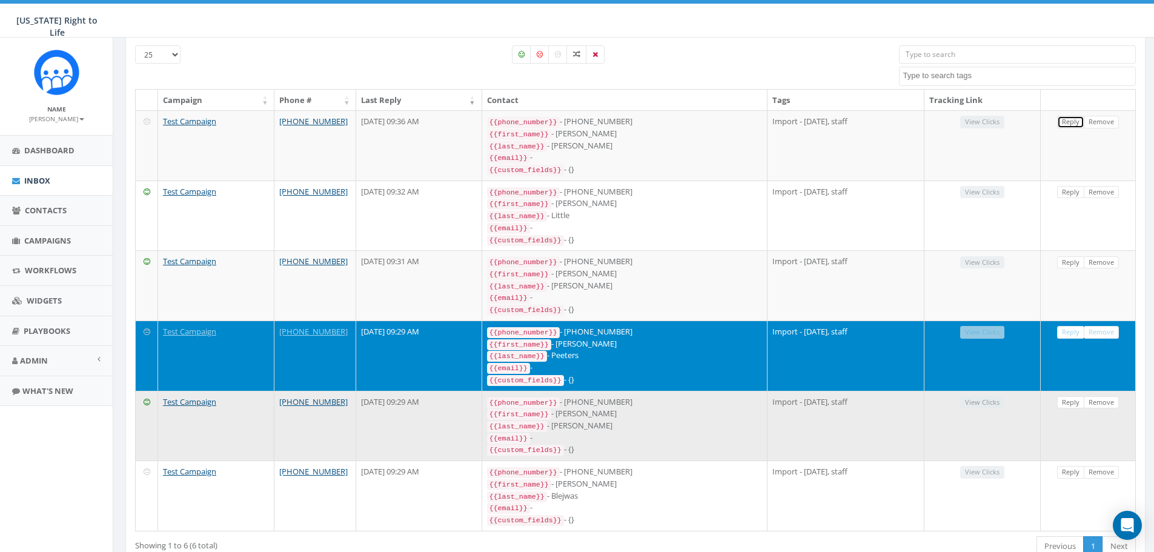
scroll to position [119, 0]
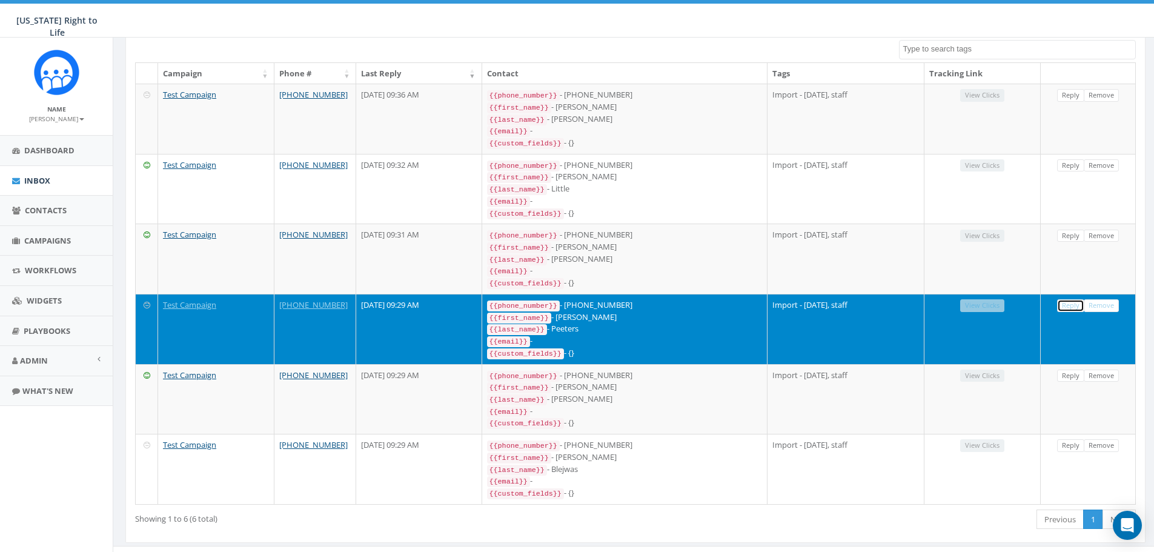
click at [1071, 299] on link "Reply" at bounding box center [1070, 305] width 27 height 13
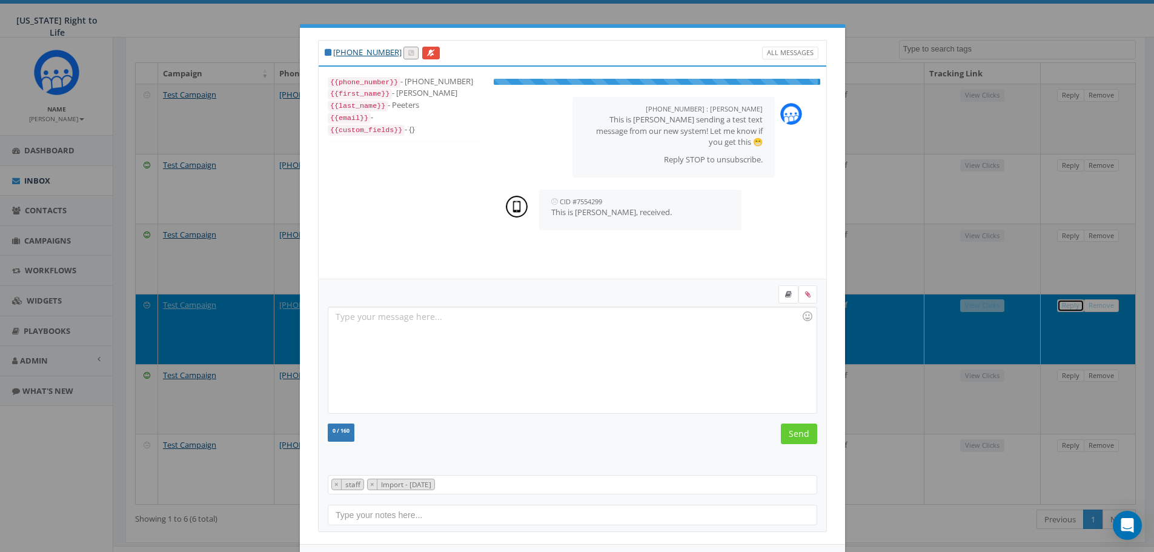
scroll to position [12, 0]
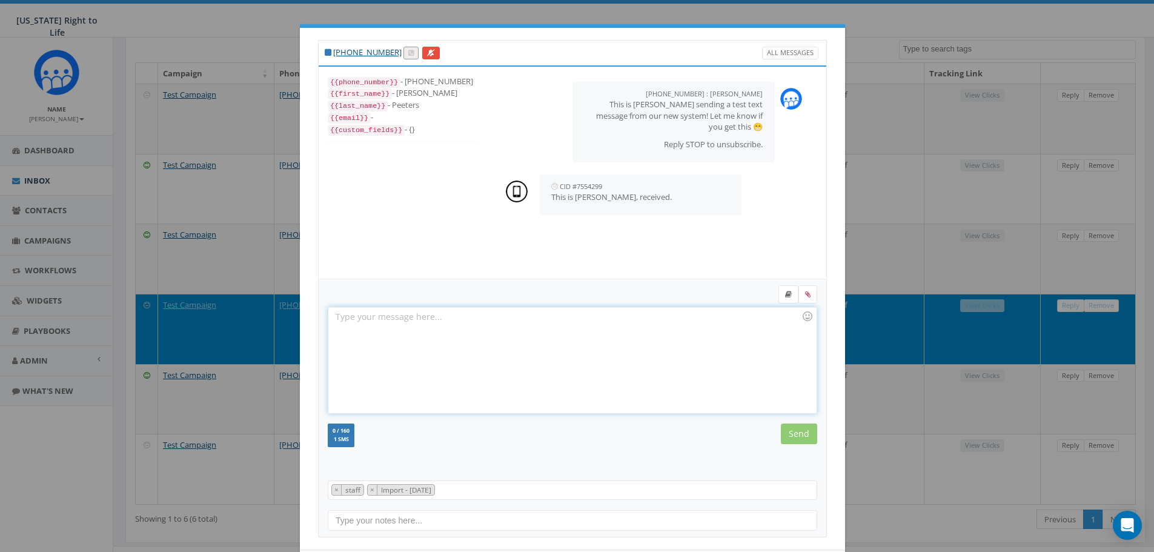
click at [605, 353] on div at bounding box center [572, 360] width 488 height 106
click at [802, 316] on div at bounding box center [807, 316] width 21 height 21
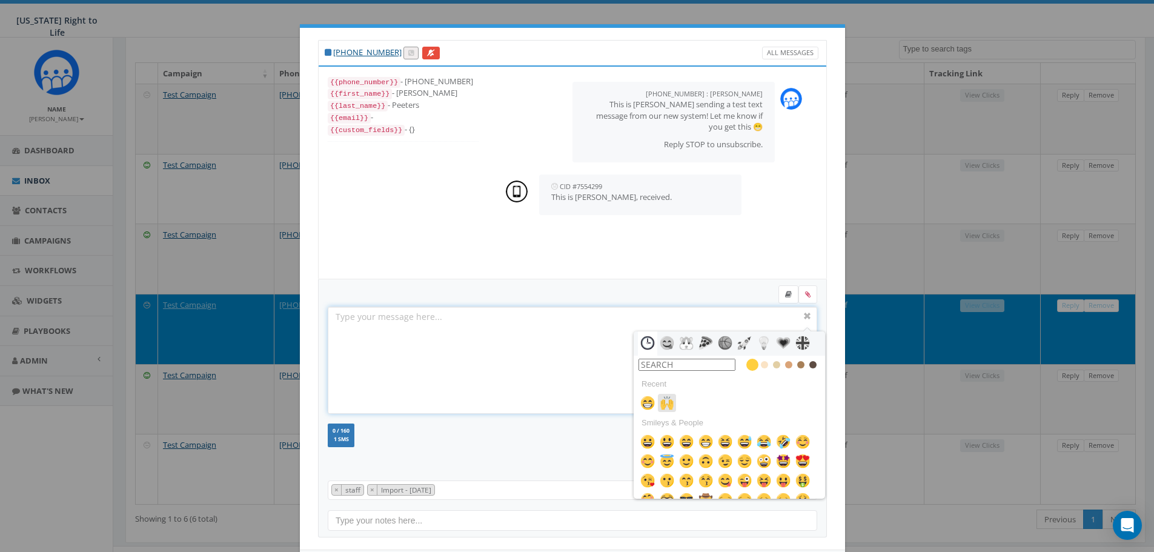
click at [664, 401] on img at bounding box center [667, 402] width 15 height 15
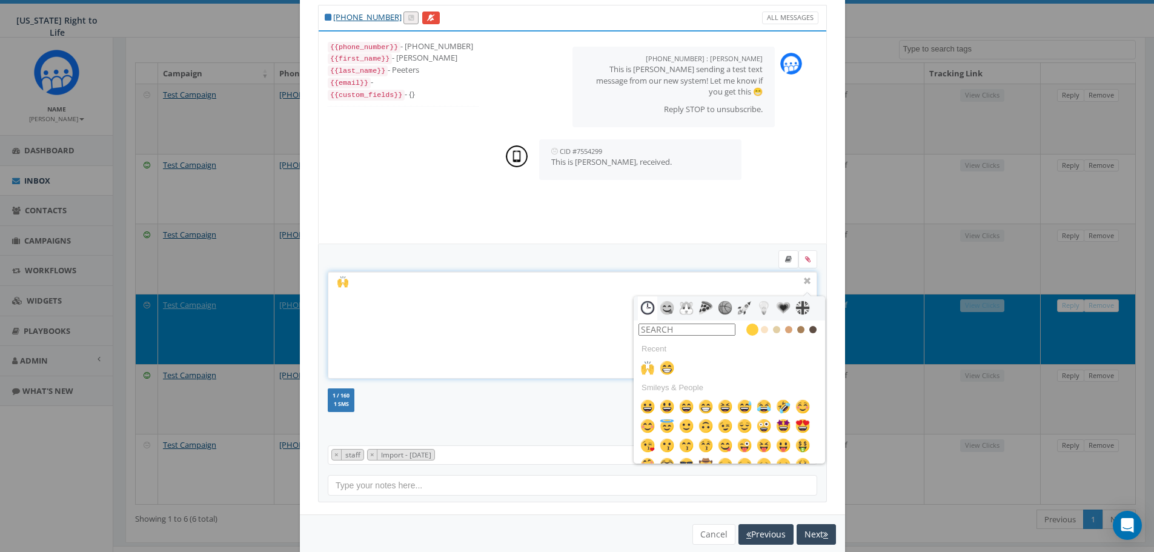
scroll to position [55, 0]
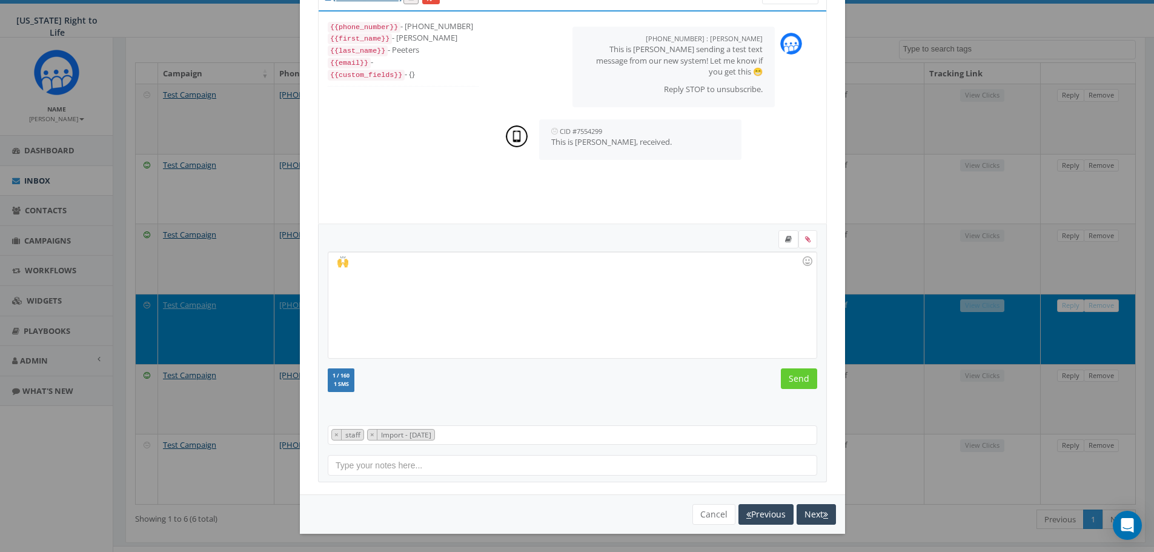
click at [502, 380] on div "1 / 160 1 SMS SMS We recommend adding an image to MMS messages. An invisible pi…" at bounding box center [573, 381] width 508 height 27
click at [784, 382] on input "Send" at bounding box center [799, 378] width 36 height 21
click at [813, 510] on button "Next" at bounding box center [815, 514] width 39 height 21
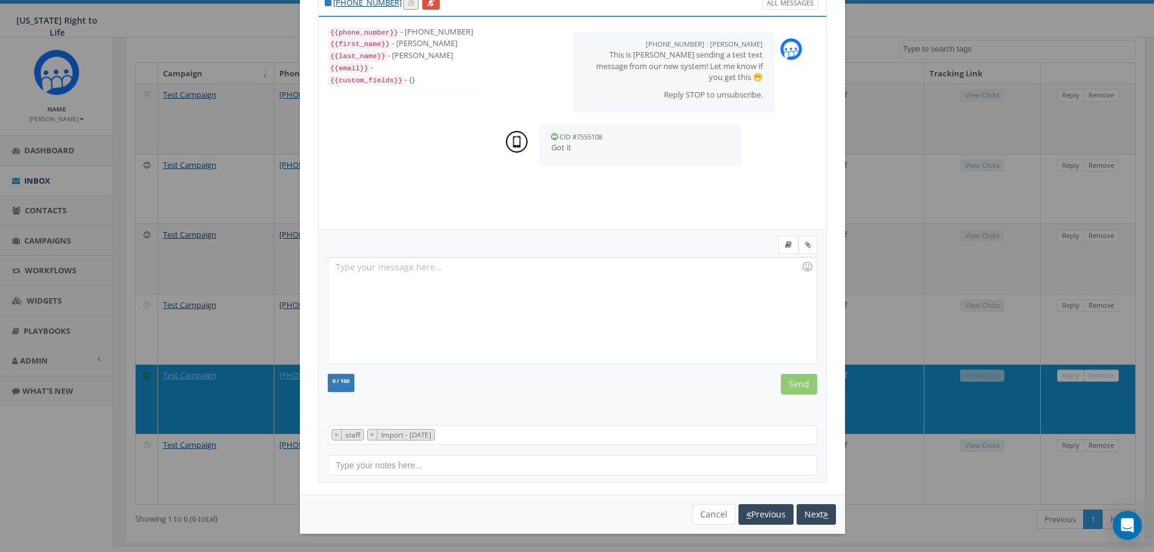
scroll to position [12, 0]
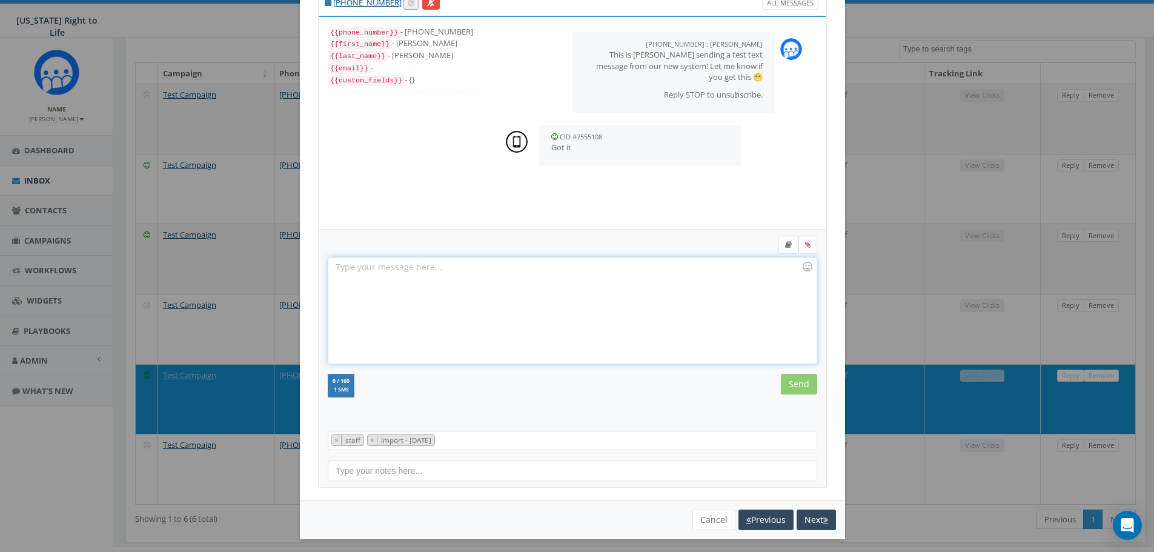
click at [783, 270] on div at bounding box center [572, 310] width 488 height 106
click at [804, 268] on div at bounding box center [807, 266] width 21 height 21
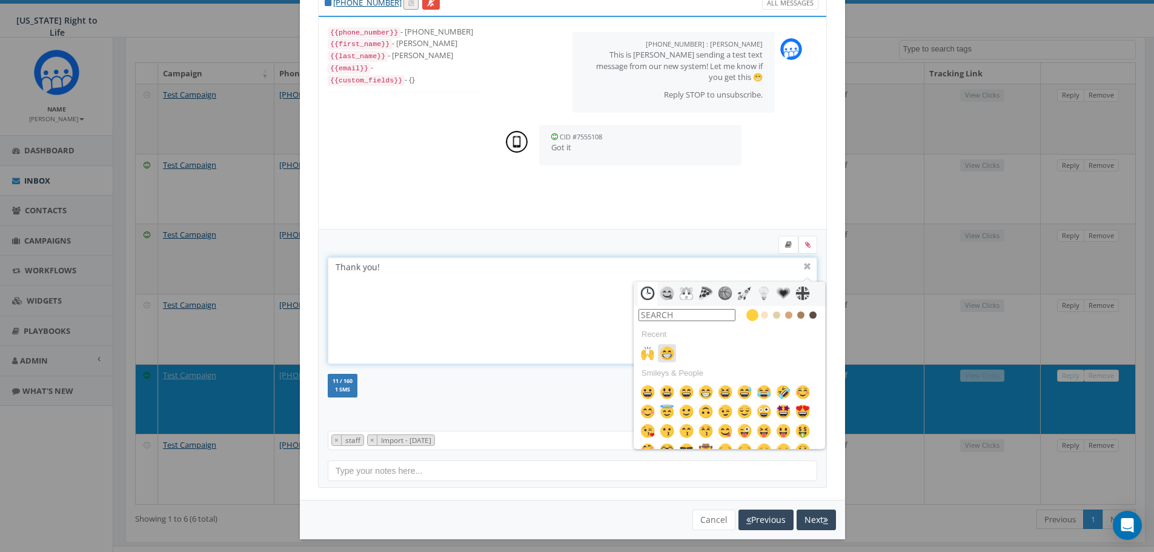
click at [660, 352] on img at bounding box center [667, 353] width 15 height 15
click at [554, 414] on div at bounding box center [573, 416] width 508 height 10
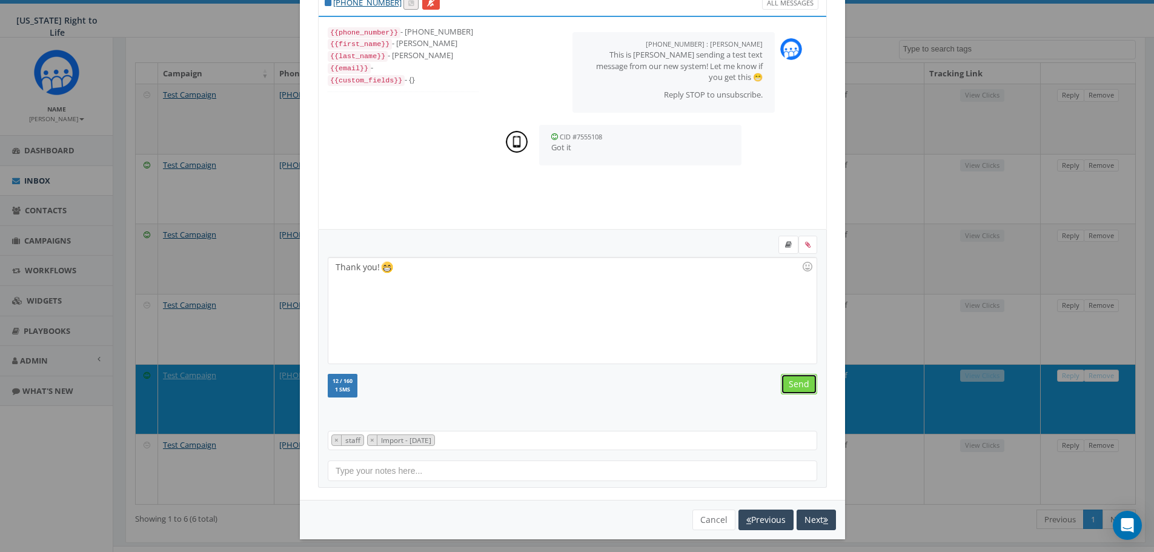
click at [792, 381] on input "Send" at bounding box center [799, 384] width 36 height 21
click at [813, 521] on button "Next" at bounding box center [815, 519] width 39 height 21
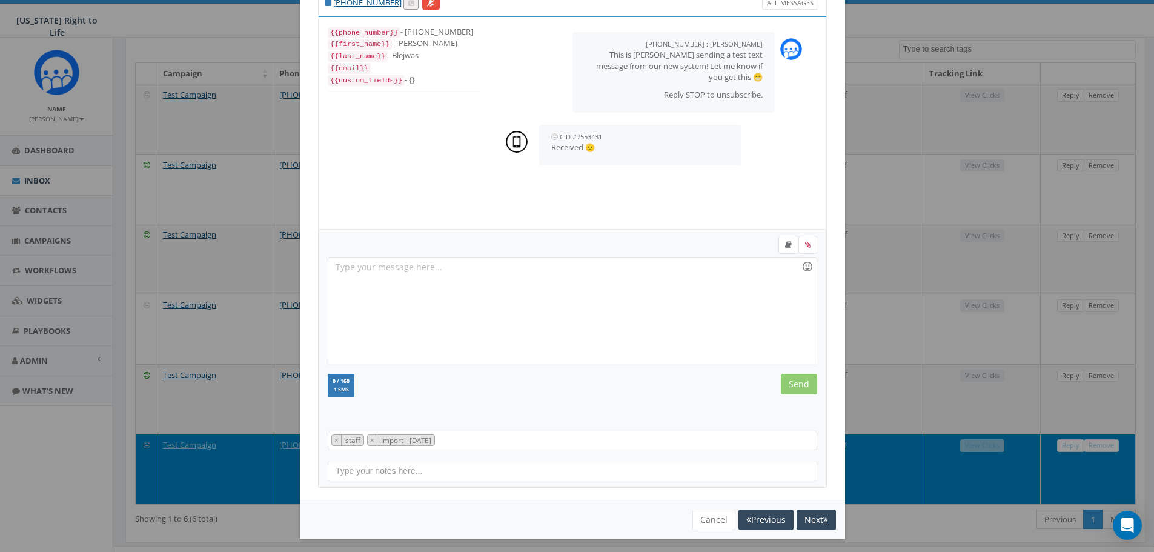
click at [802, 268] on div at bounding box center [807, 266] width 21 height 21
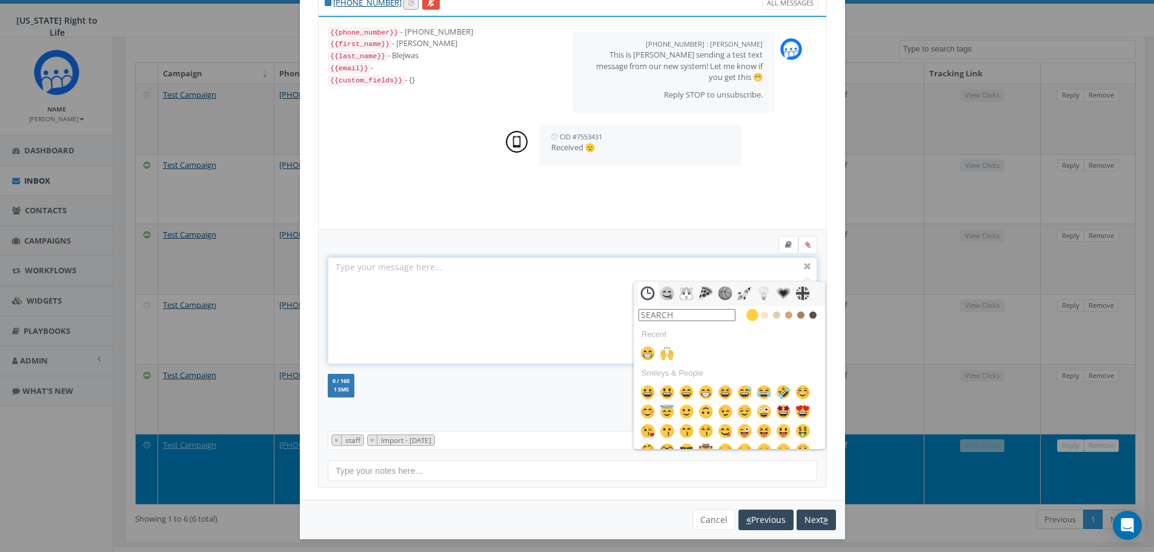
click at [707, 312] on input "text" at bounding box center [686, 315] width 97 height 12
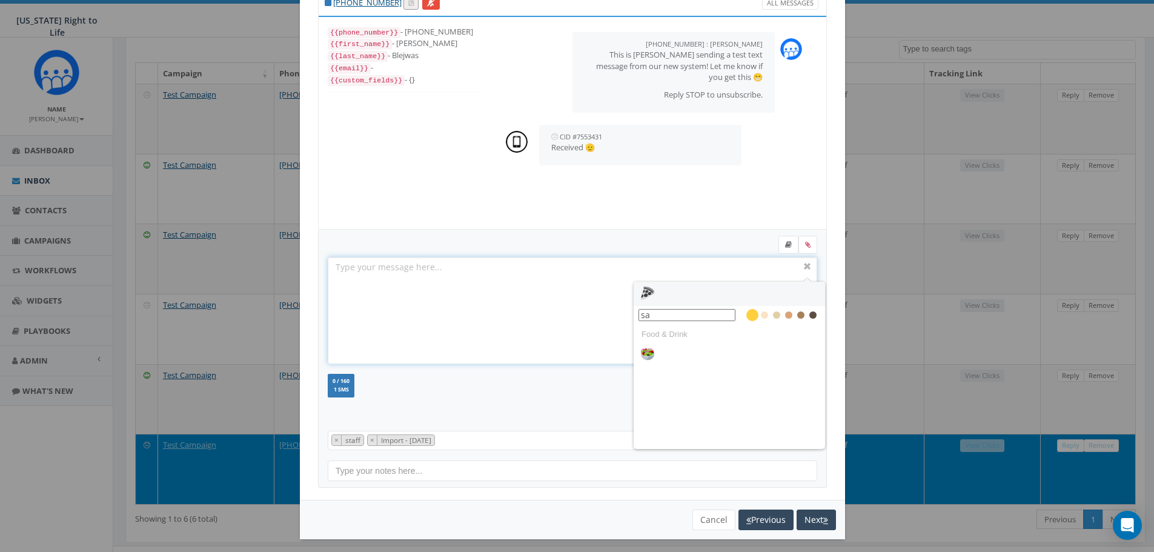
type input "s"
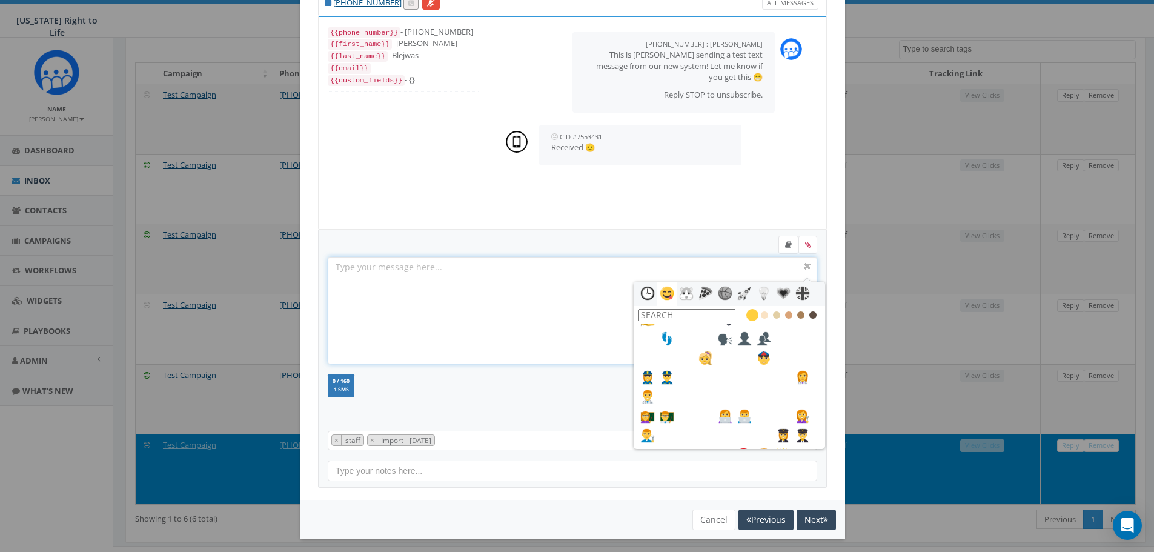
scroll to position [0, 0]
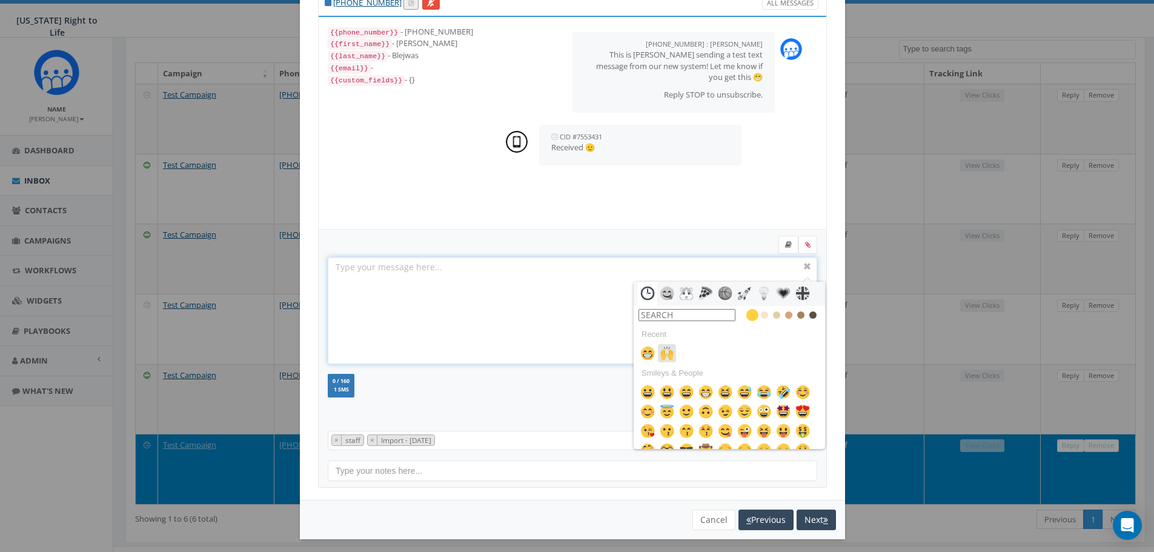
click at [664, 351] on img at bounding box center [667, 353] width 15 height 15
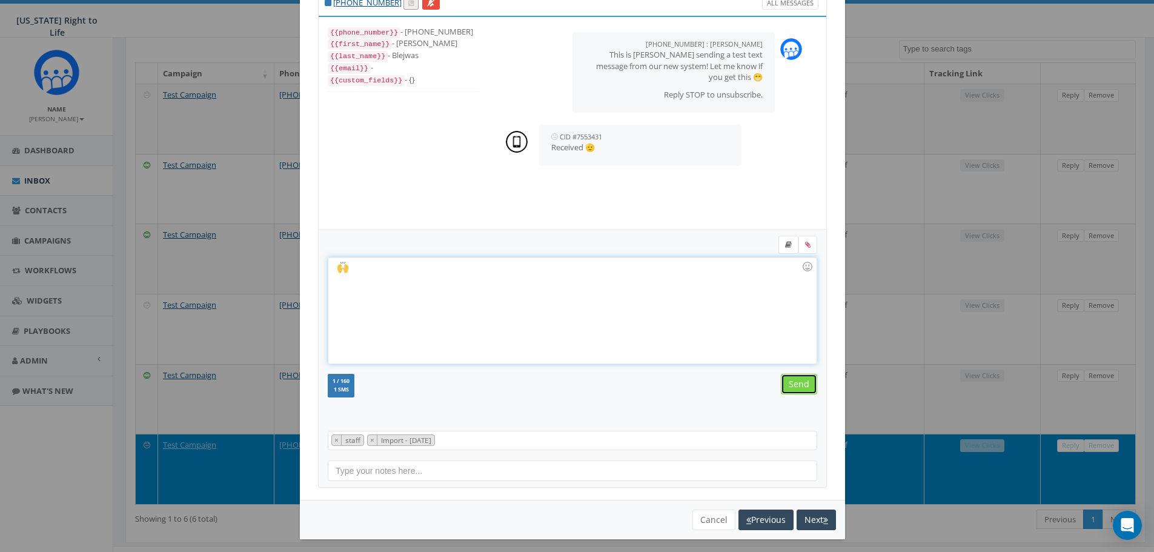
click at [784, 387] on input "Send" at bounding box center [799, 384] width 36 height 21
click at [811, 523] on button "Next" at bounding box center [815, 519] width 39 height 21
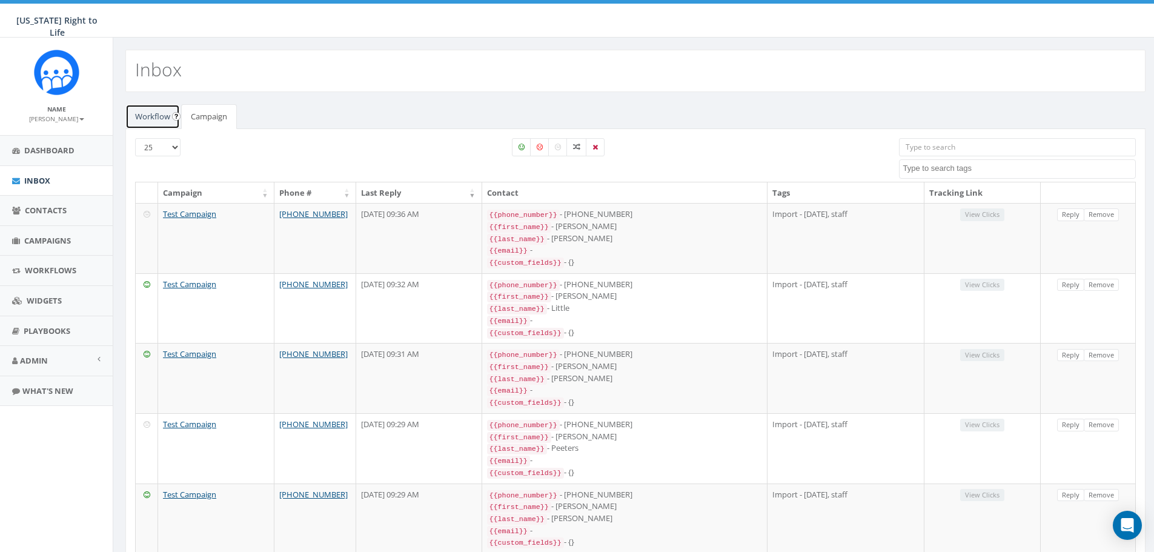
click at [153, 121] on link "Workflow" at bounding box center [152, 116] width 55 height 25
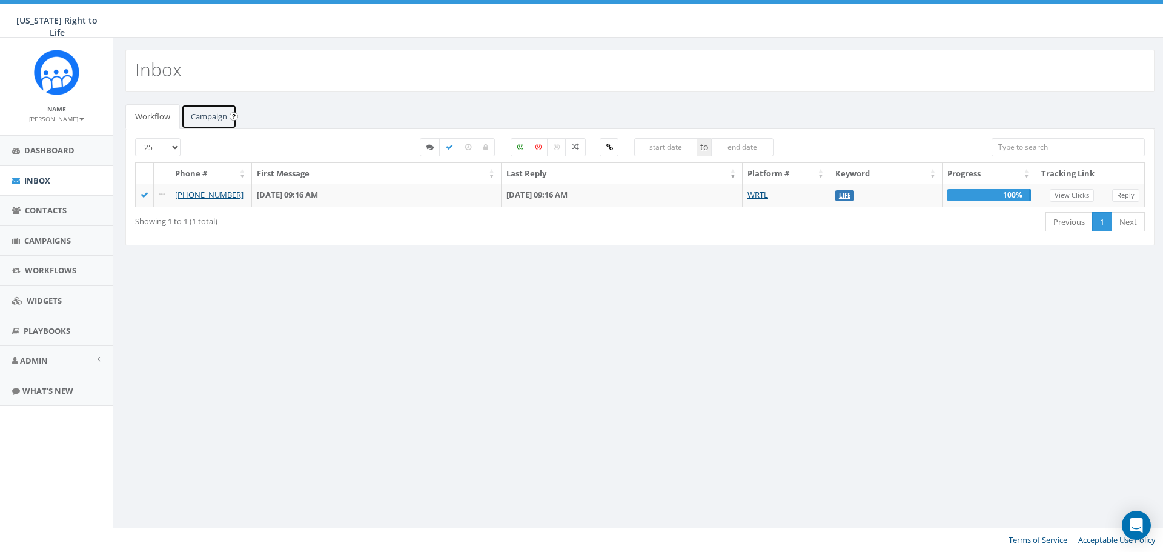
click at [212, 114] on link "Campaign" at bounding box center [209, 116] width 56 height 25
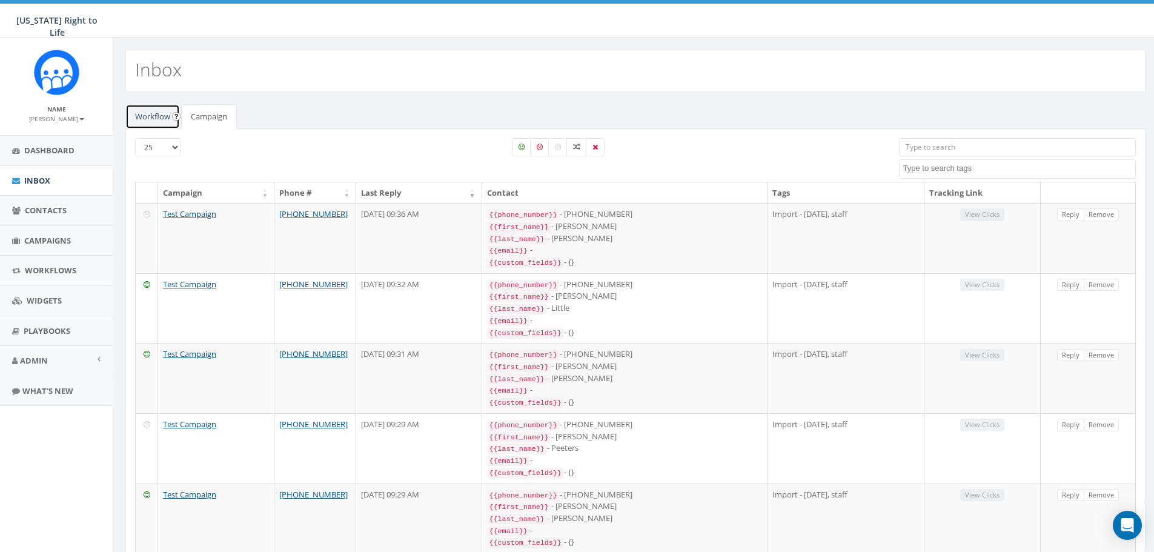
click at [153, 117] on link "Workflow" at bounding box center [152, 116] width 55 height 25
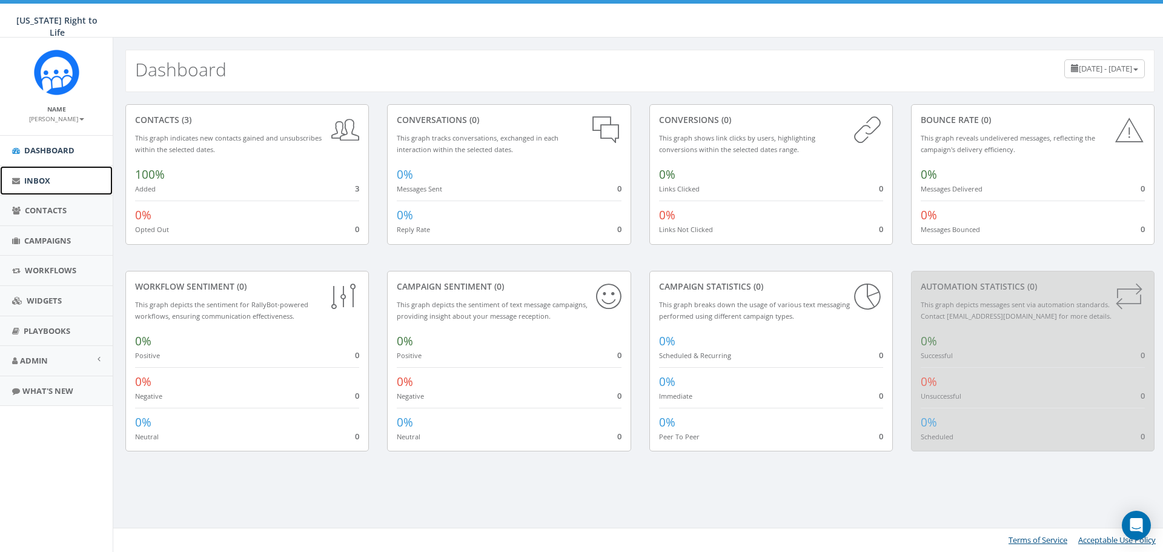
click at [76, 178] on link "Inbox" at bounding box center [56, 181] width 113 height 30
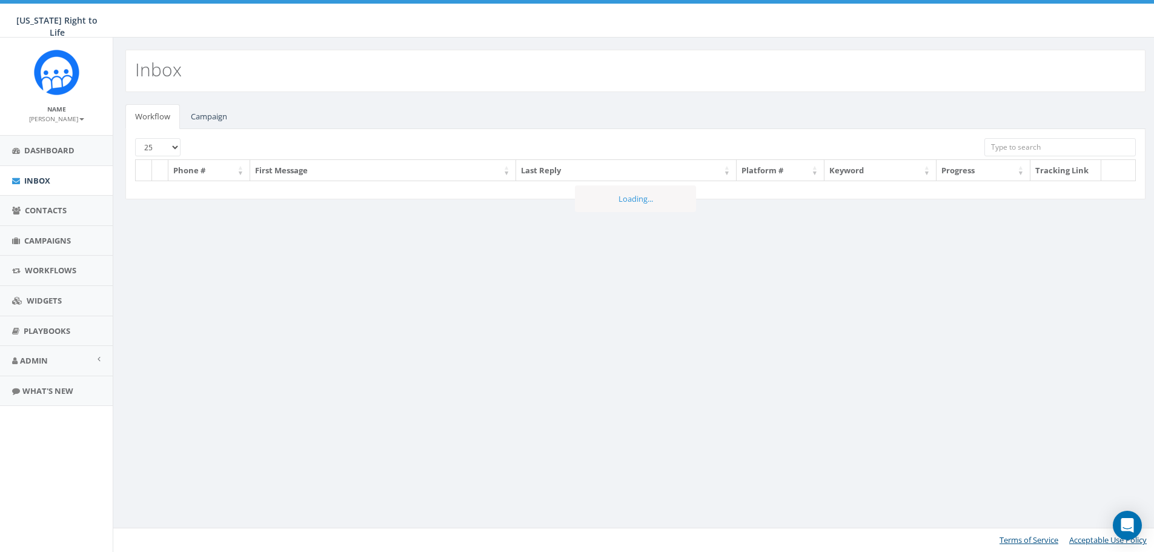
select select
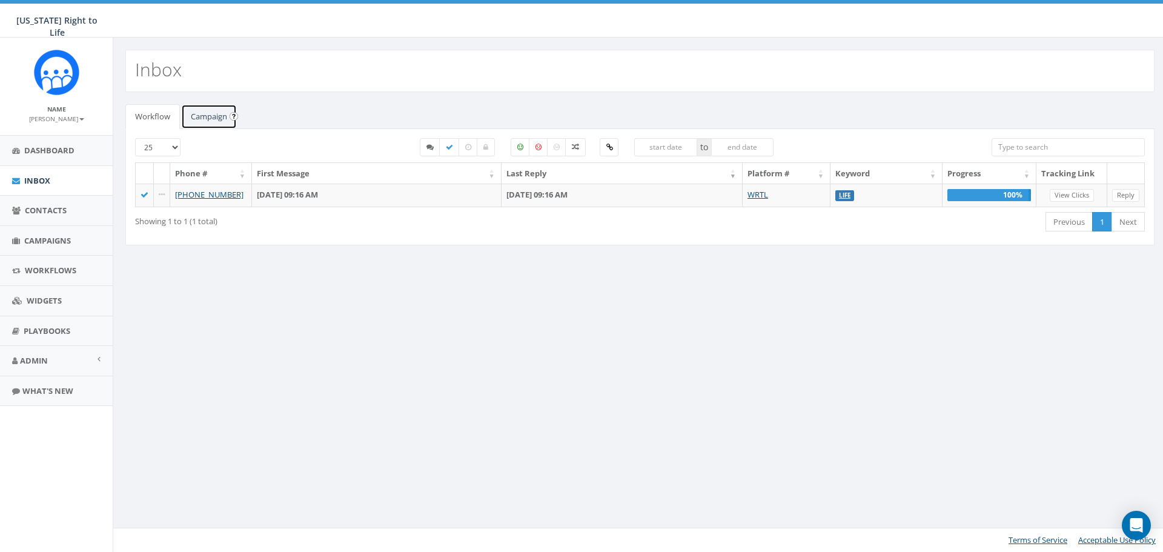
click at [202, 119] on link "Campaign" at bounding box center [209, 116] width 56 height 25
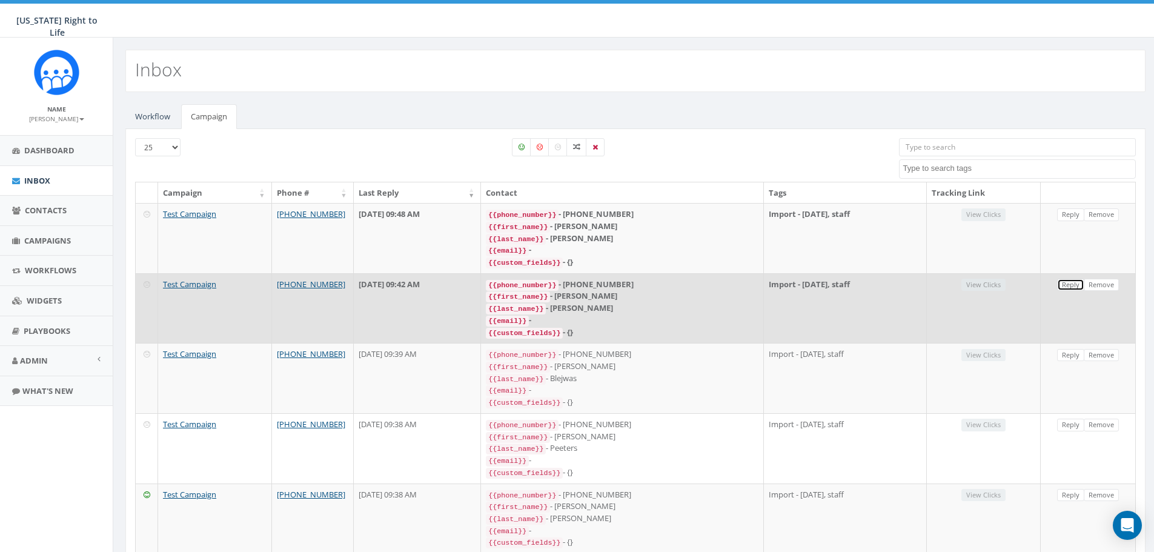
click at [1063, 280] on link "Reply" at bounding box center [1070, 285] width 27 height 13
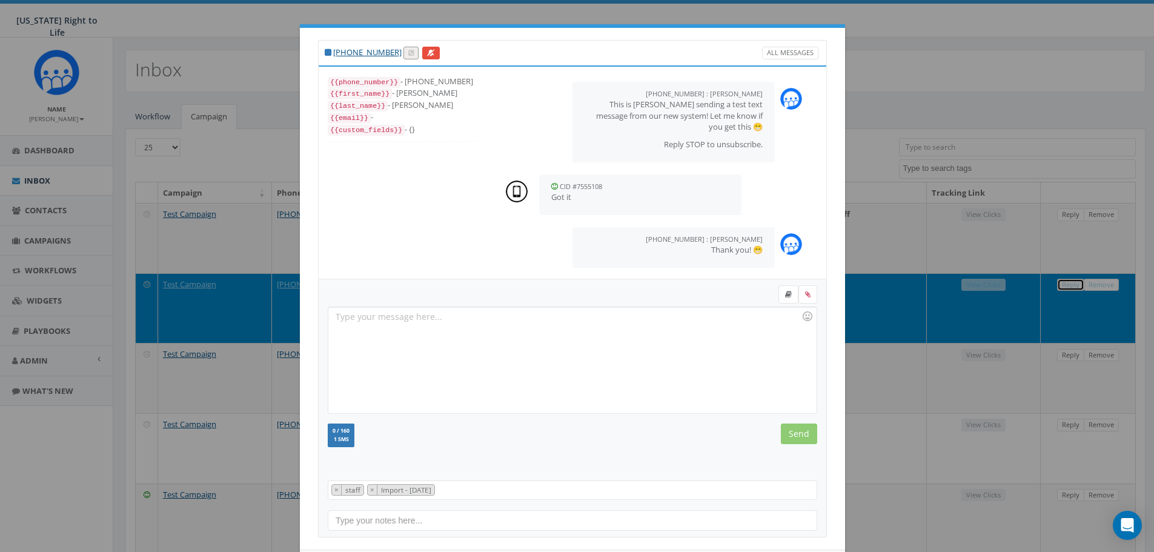
scroll to position [57, 0]
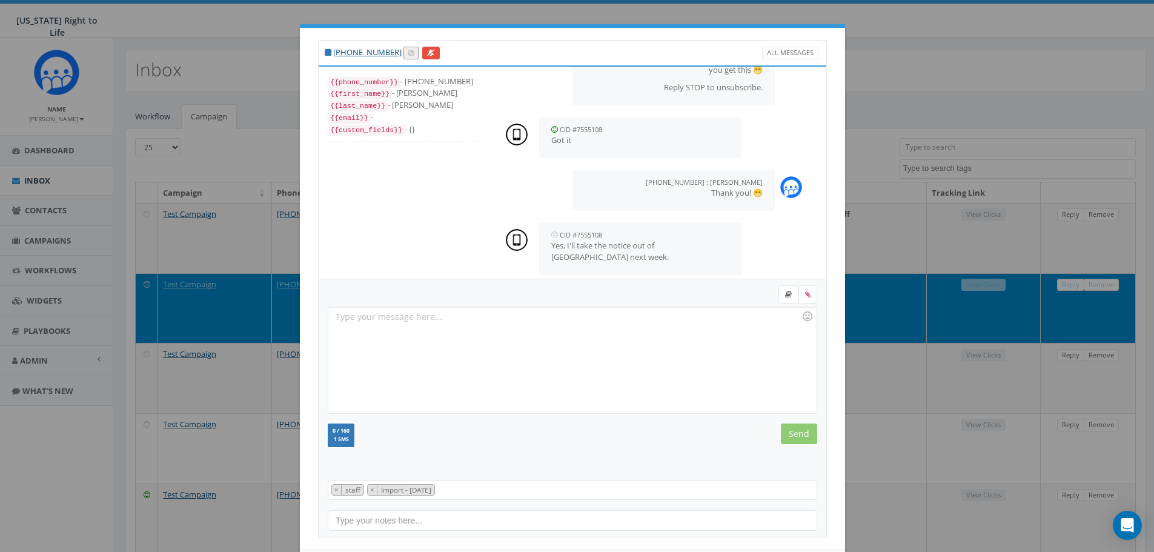
click at [653, 356] on div at bounding box center [572, 360] width 488 height 106
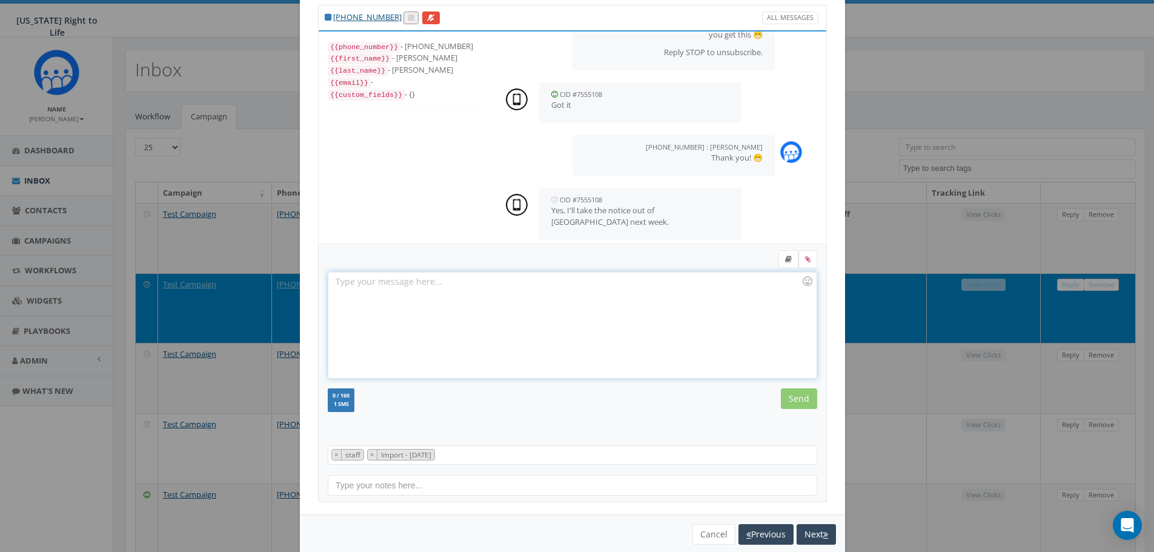
scroll to position [55, 0]
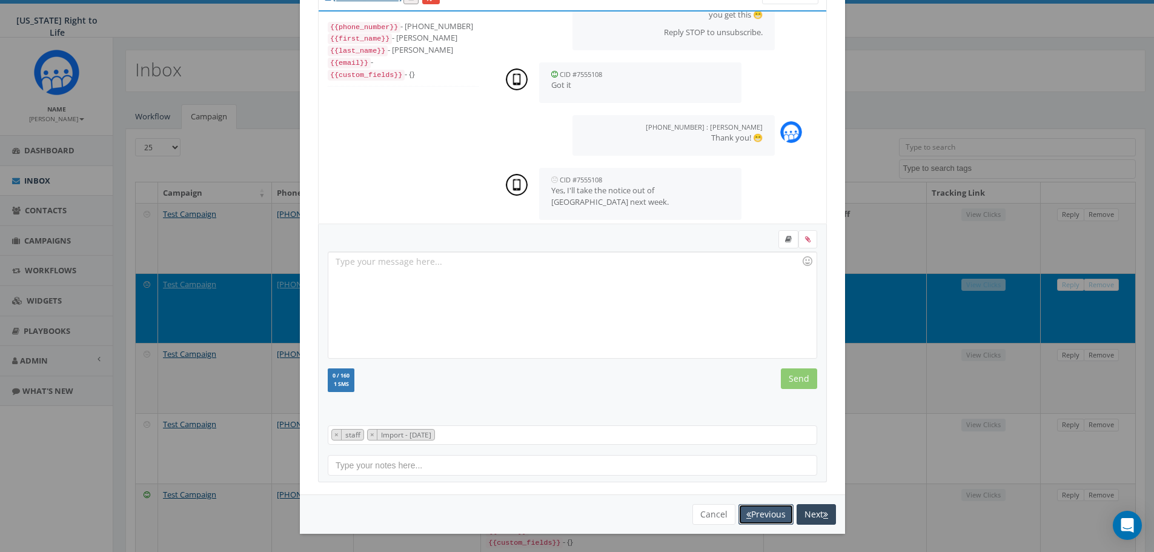
click at [743, 517] on button "Previous" at bounding box center [765, 514] width 55 height 21
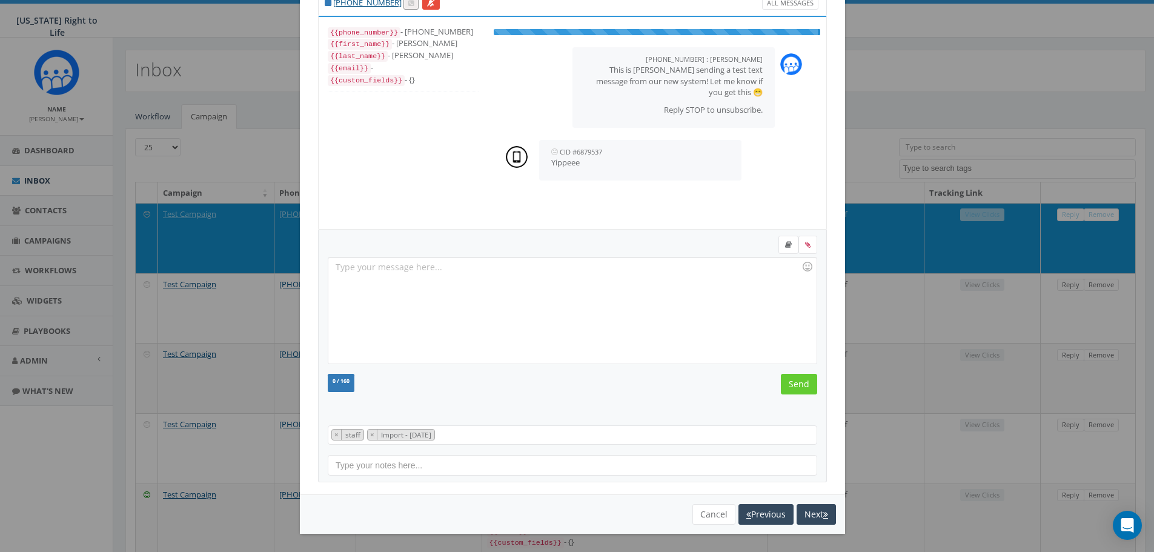
scroll to position [12, 0]
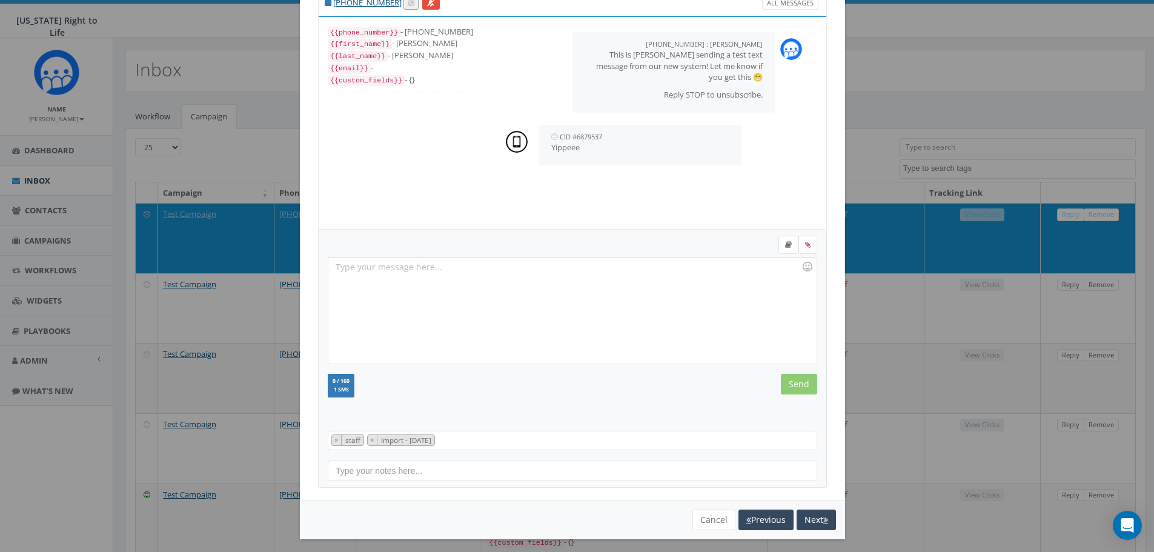
click at [564, 302] on div at bounding box center [572, 310] width 488 height 106
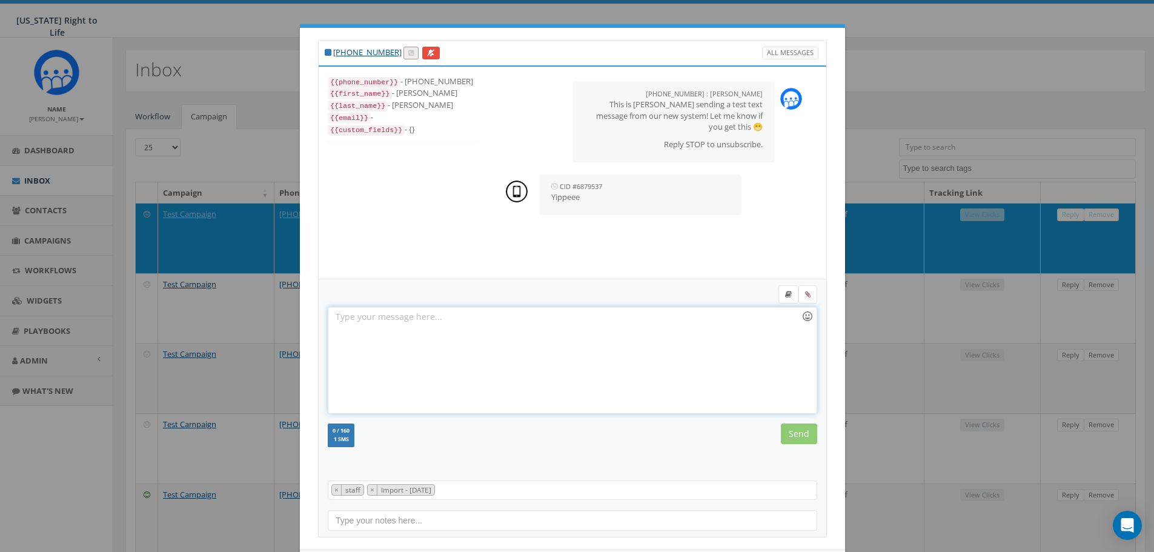
click at [799, 313] on div at bounding box center [807, 316] width 21 height 21
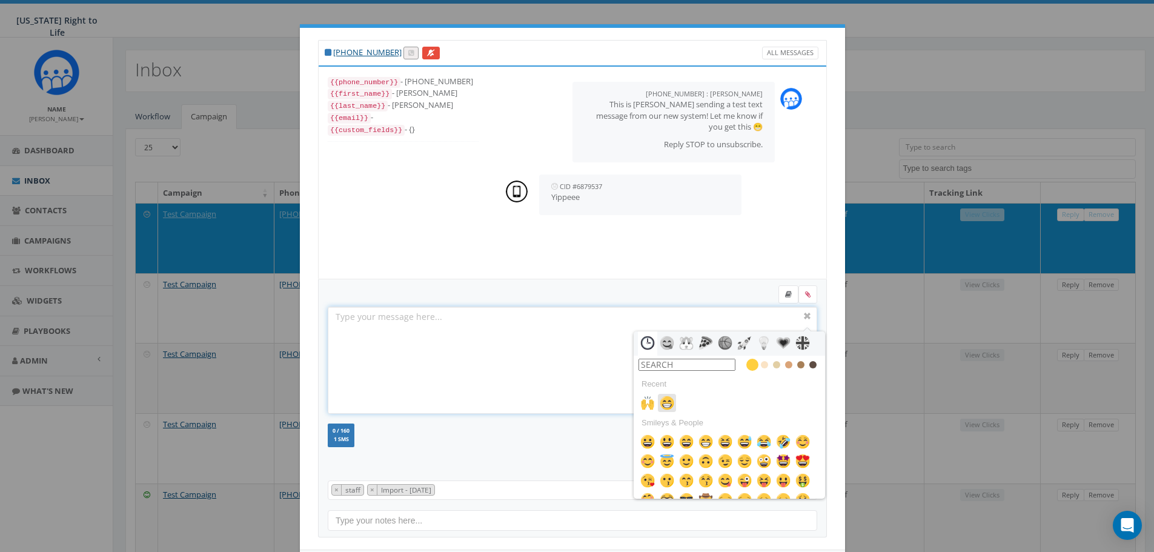
click at [662, 399] on img at bounding box center [667, 402] width 15 height 15
click at [436, 330] on div at bounding box center [572, 360] width 488 height 106
click at [806, 314] on div at bounding box center [807, 316] width 15 height 15
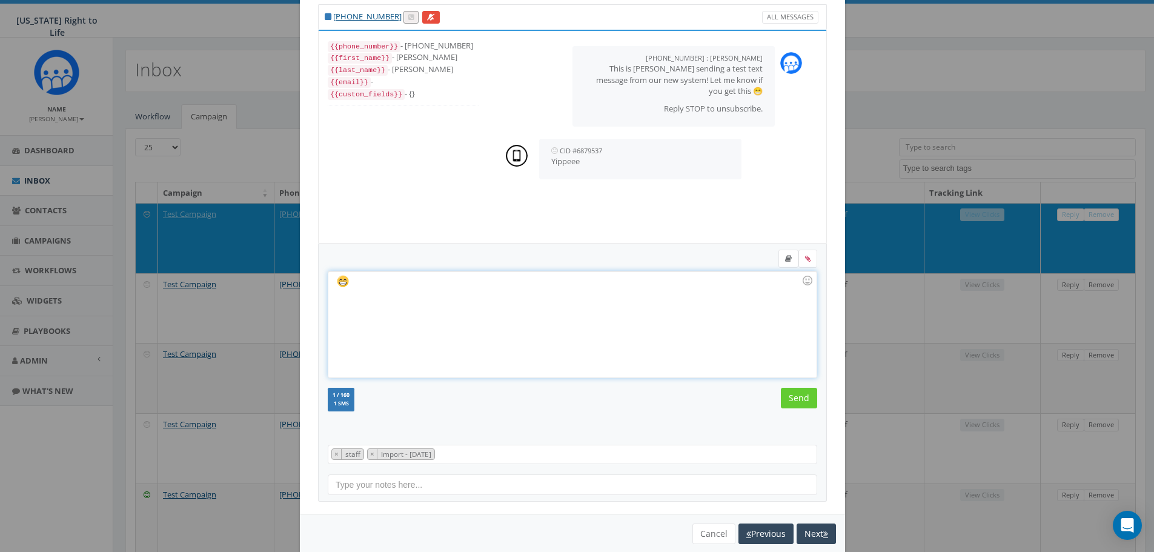
scroll to position [55, 0]
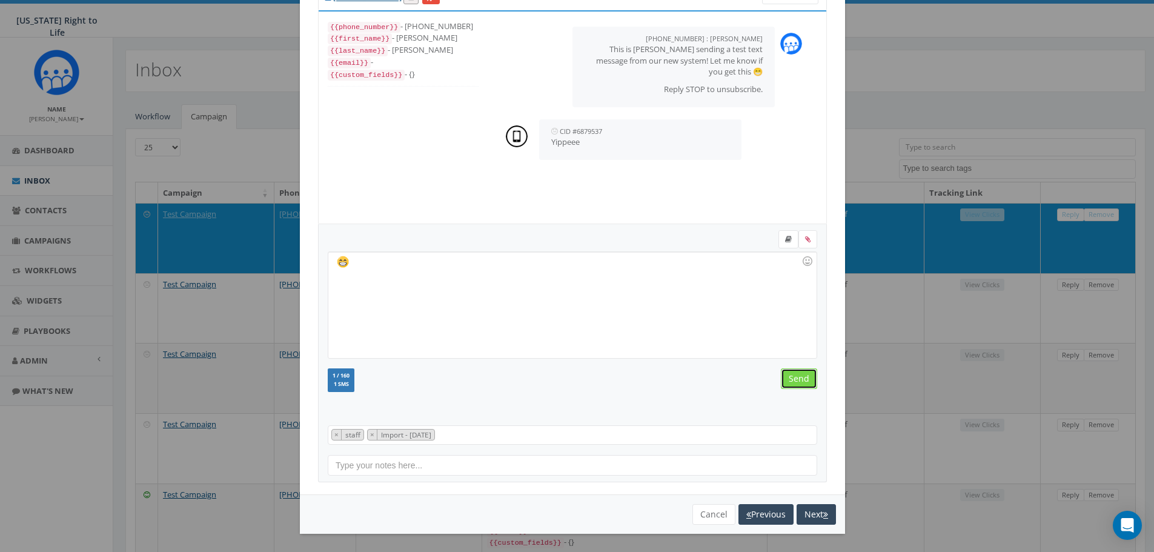
click at [802, 377] on input "Send" at bounding box center [799, 378] width 36 height 21
click at [706, 515] on button "Cancel" at bounding box center [713, 514] width 43 height 21
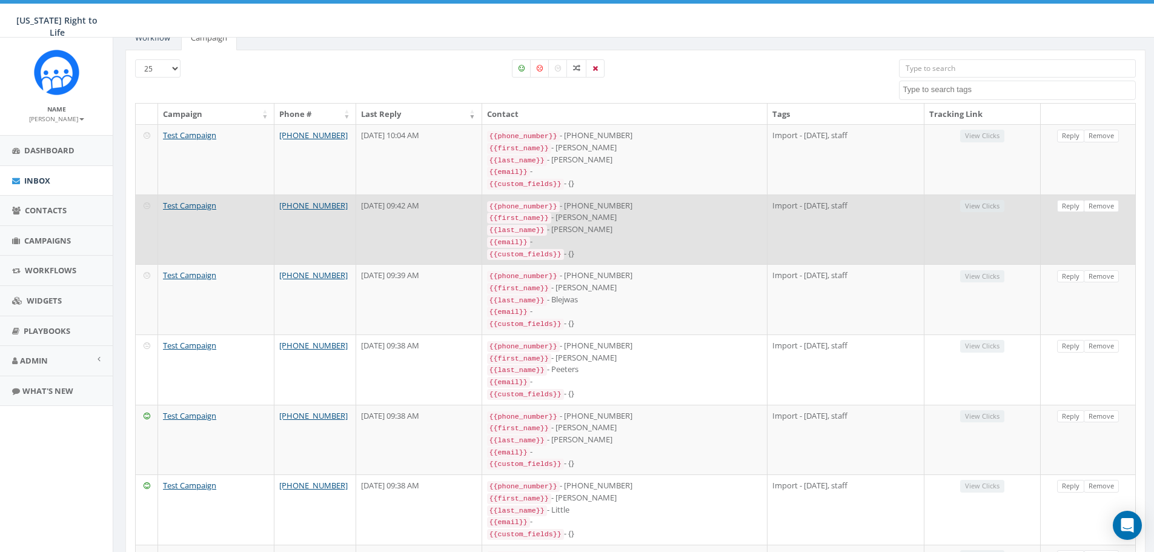
scroll to position [0, 0]
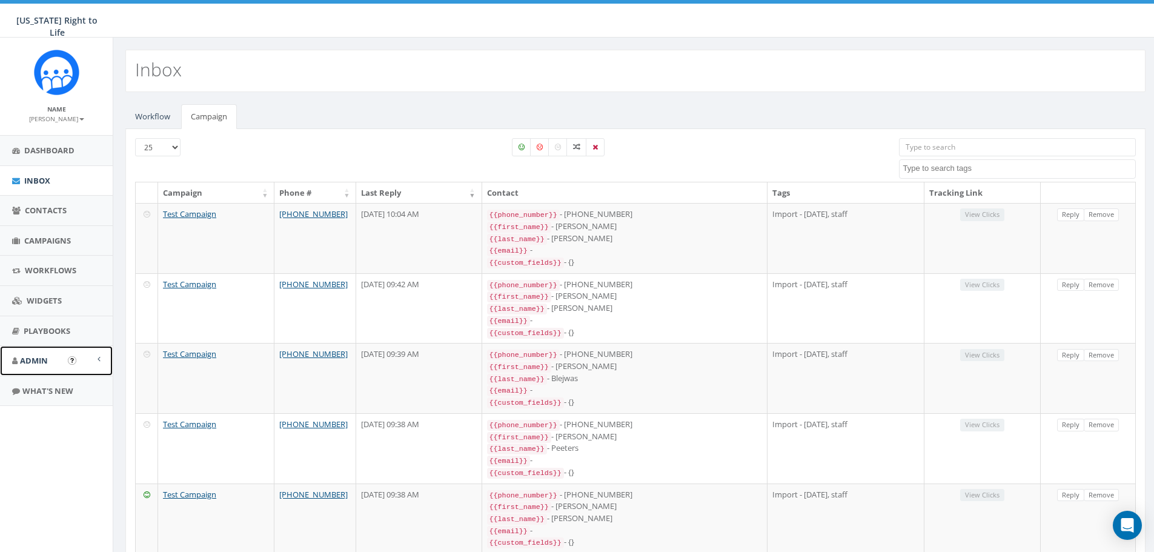
click at [25, 354] on link "Admin" at bounding box center [56, 361] width 113 height 30
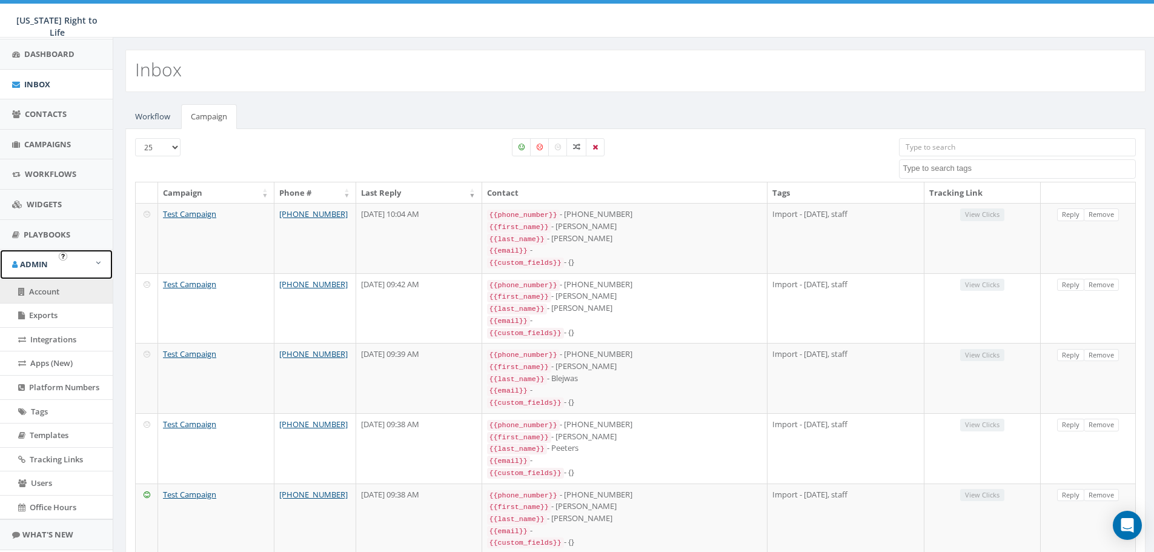
scroll to position [121, 0]
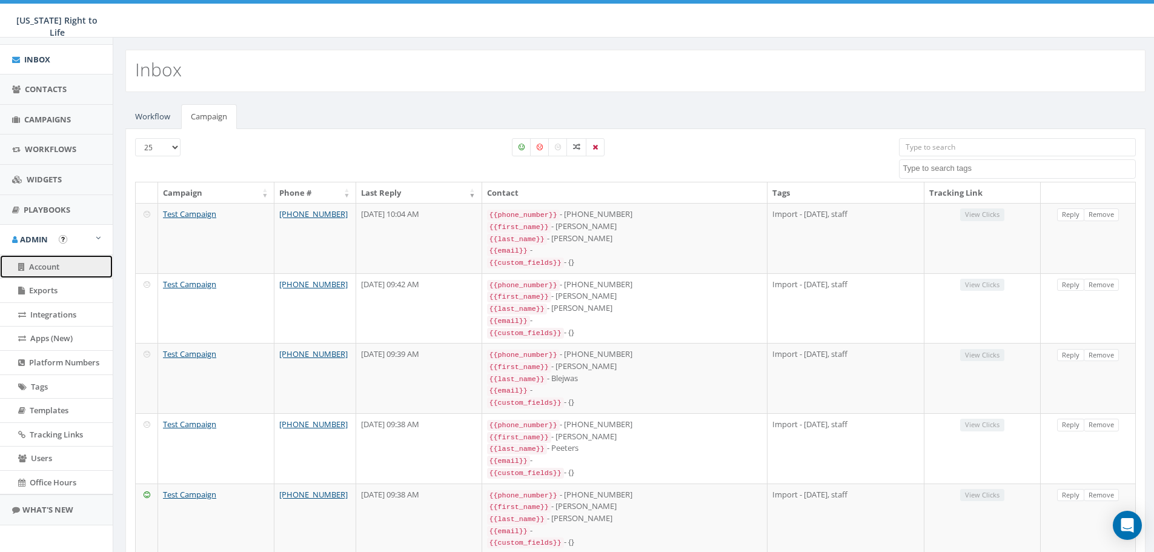
click at [48, 262] on span "Account" at bounding box center [44, 266] width 30 height 11
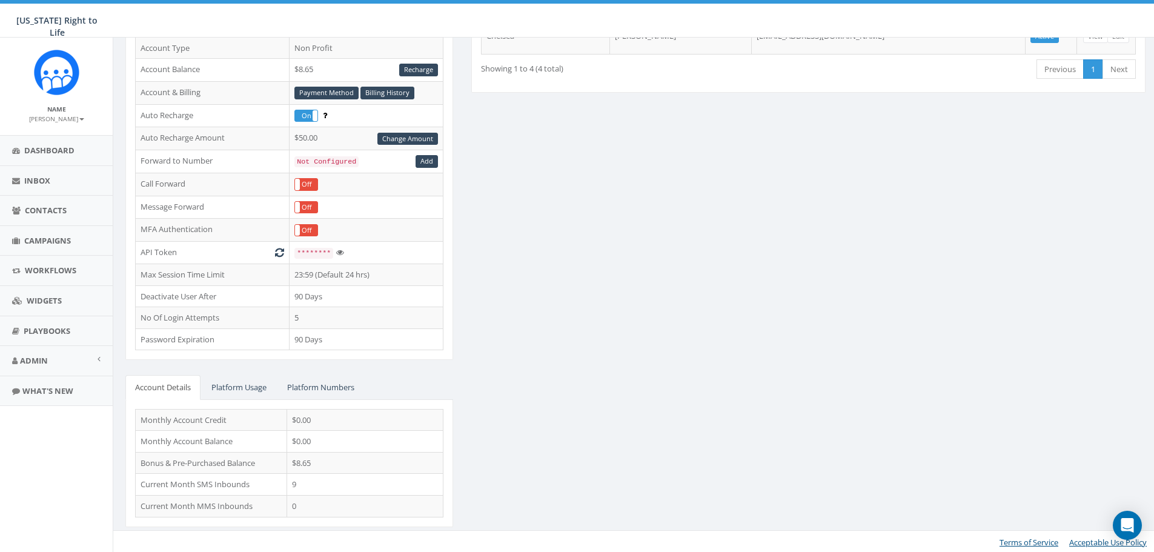
scroll to position [158, 0]
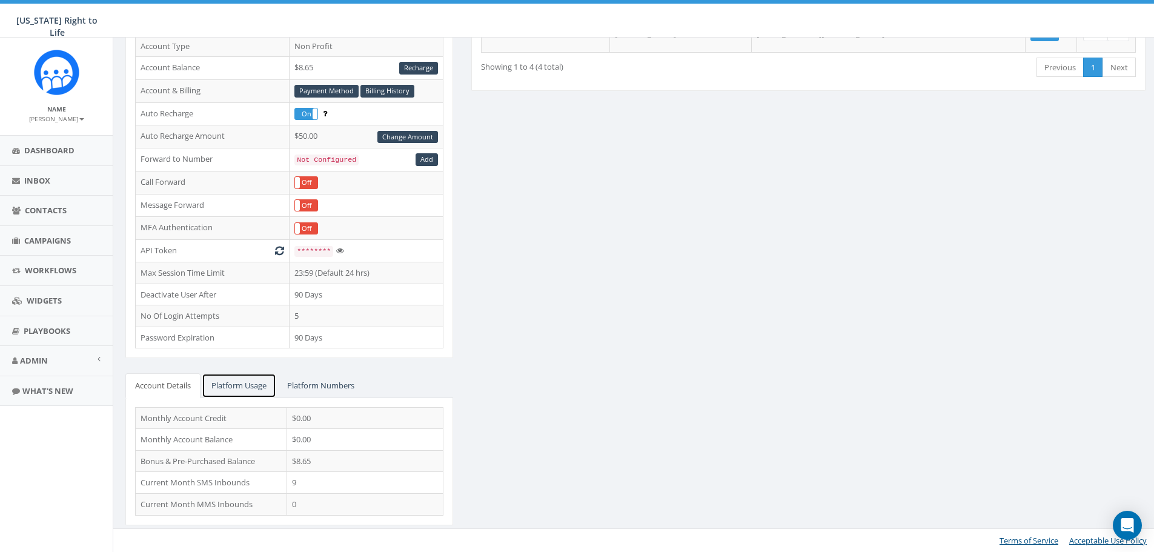
click at [243, 389] on link "Platform Usage" at bounding box center [239, 385] width 74 height 25
click at [323, 385] on link "Platform Numbers" at bounding box center [320, 385] width 87 height 25
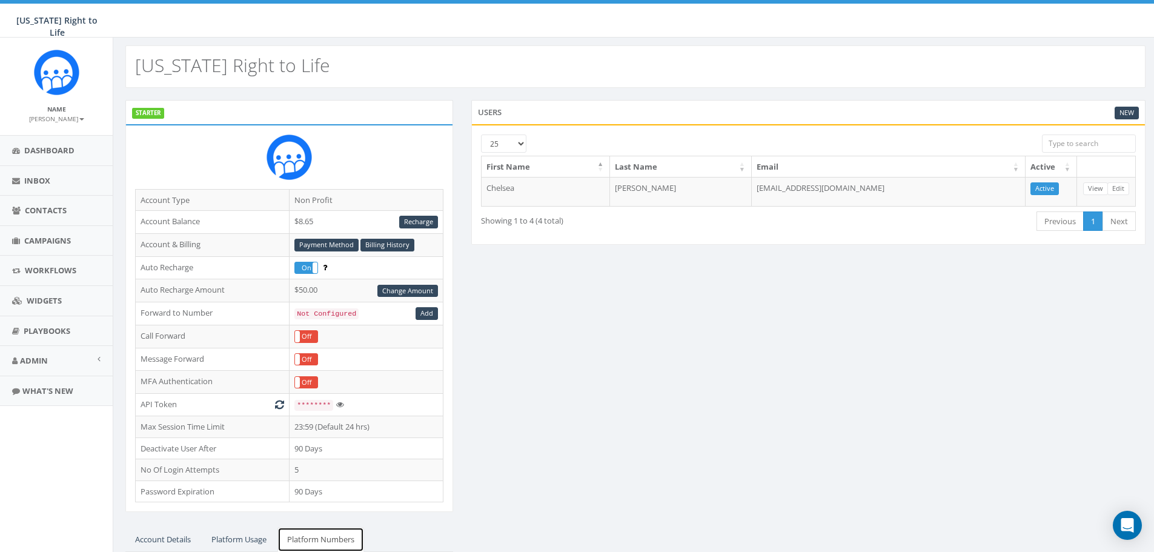
scroll to position [0, 0]
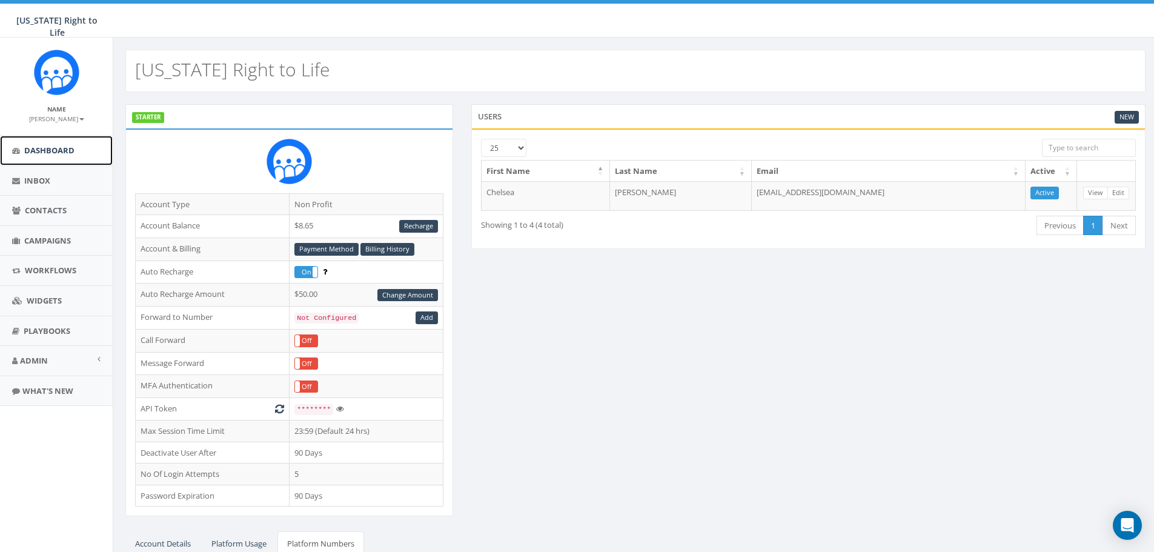
click at [31, 150] on span "Dashboard" at bounding box center [49, 150] width 50 height 11
